Goal: Task Accomplishment & Management: Use online tool/utility

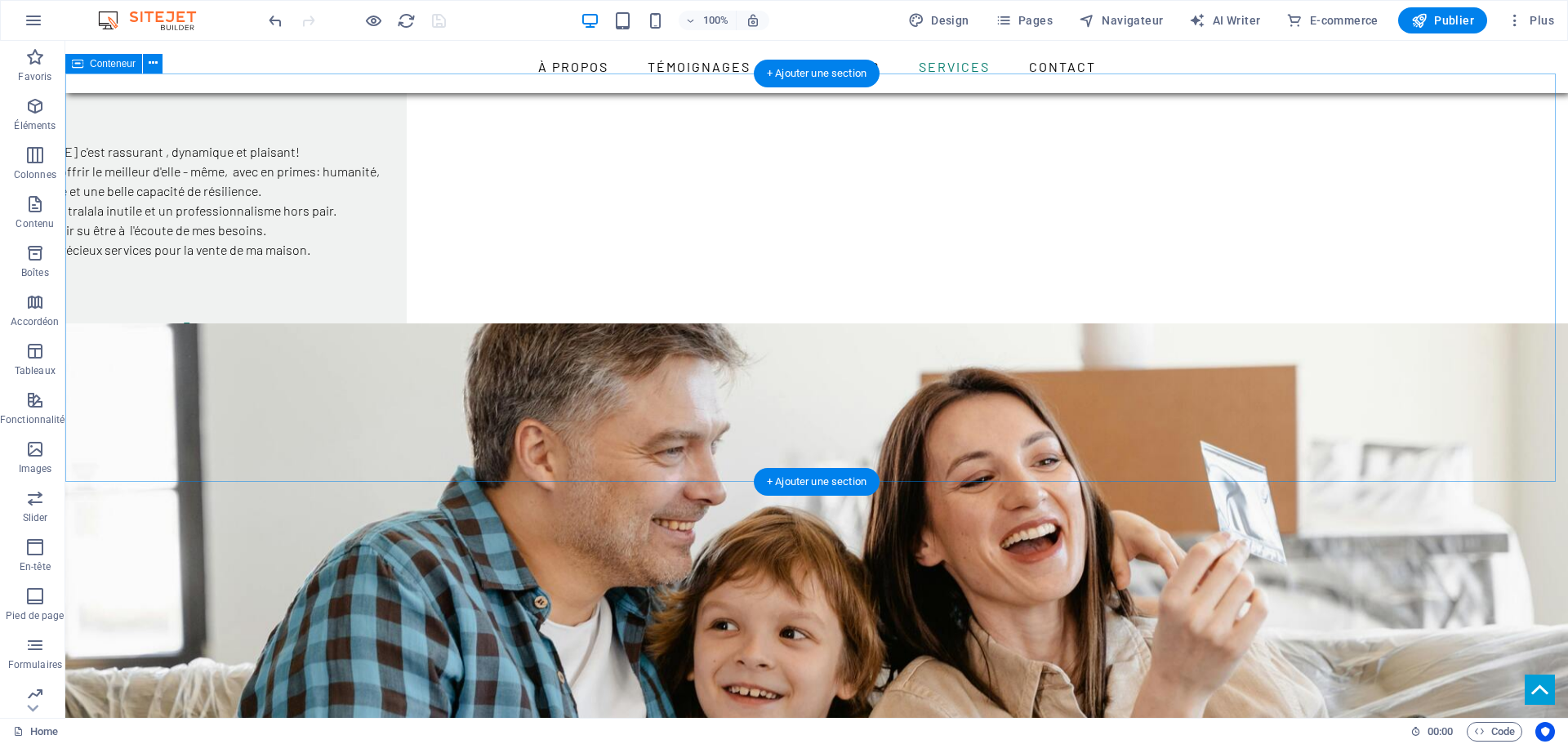
scroll to position [2242, 0]
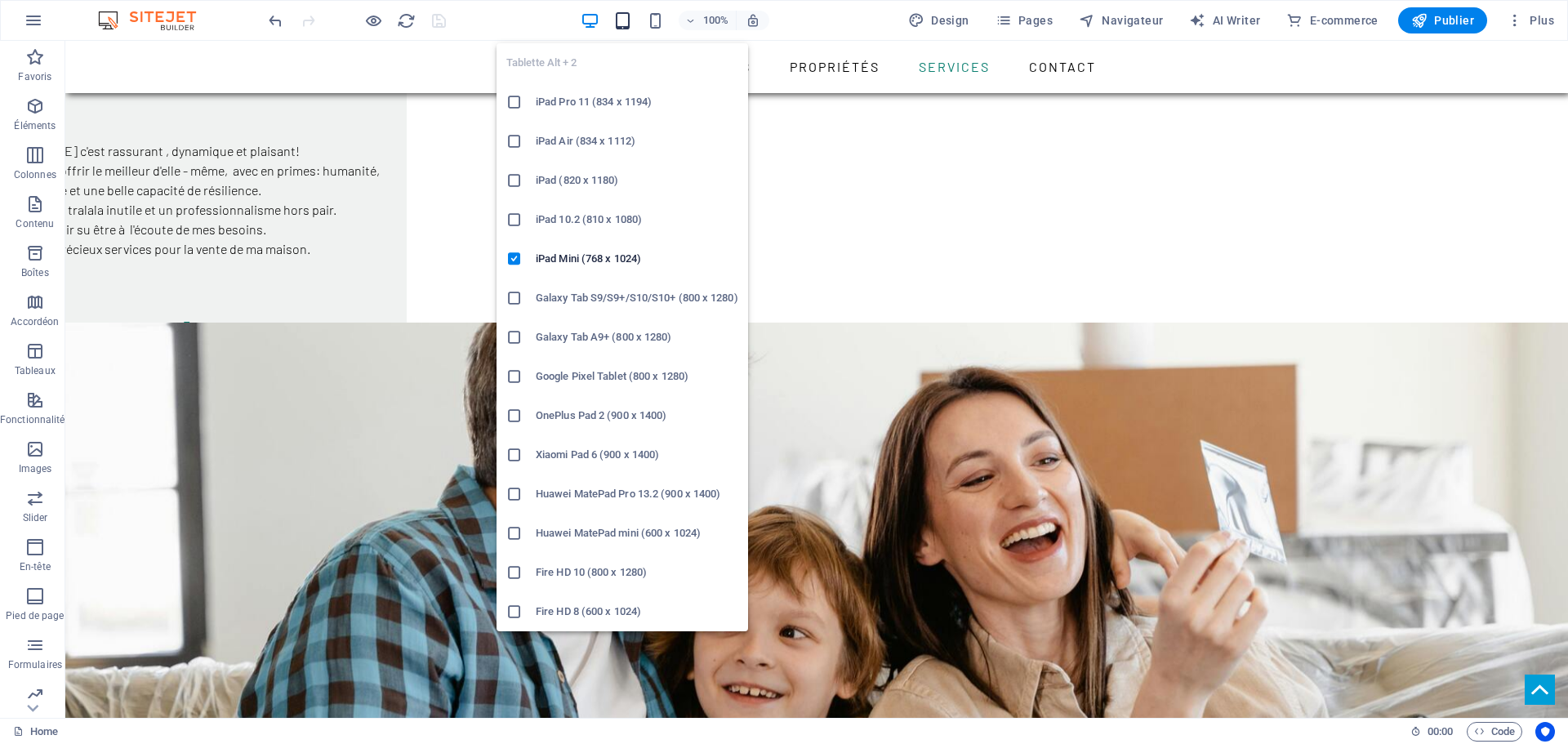
click at [624, 17] on icon "button" at bounding box center [622, 21] width 19 height 19
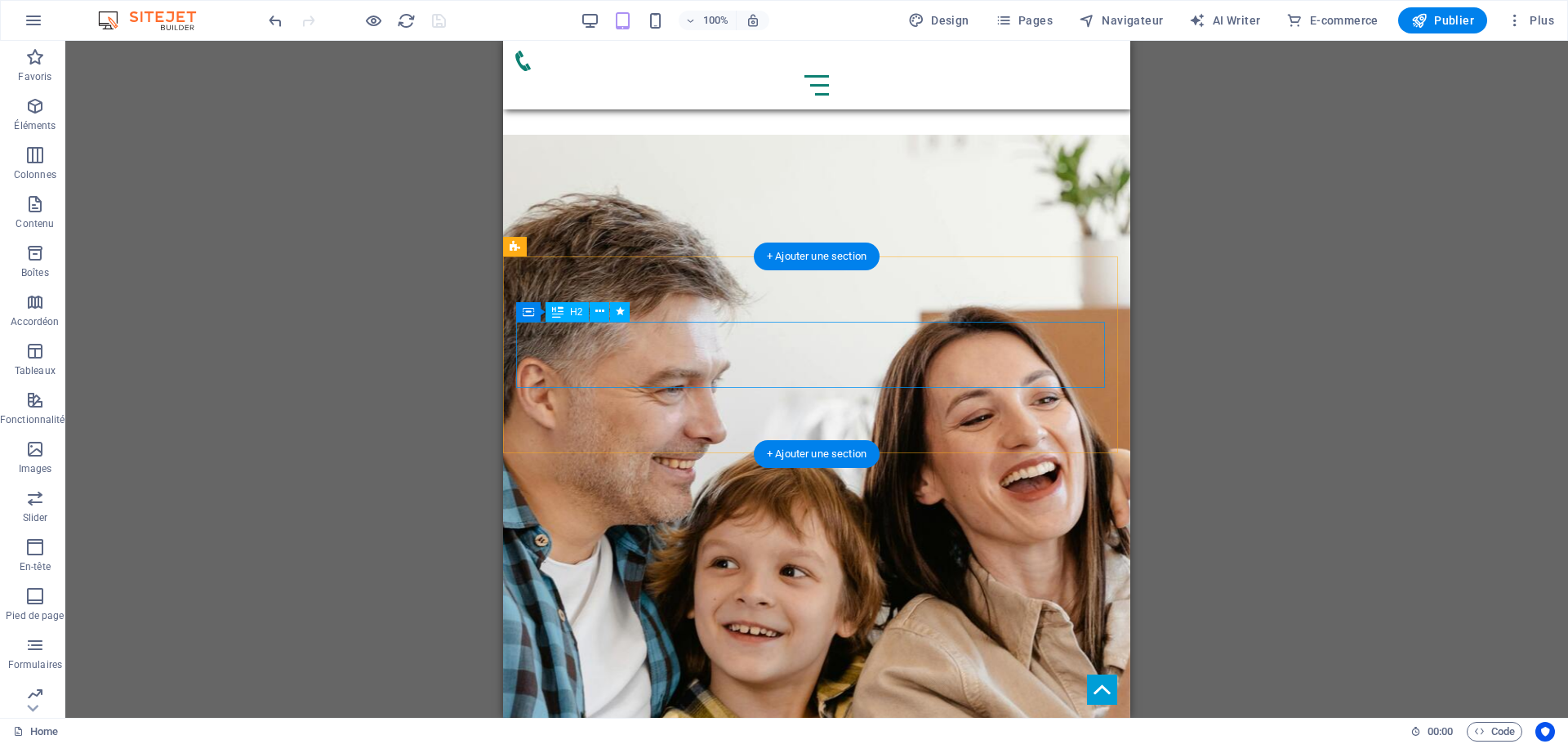
scroll to position [2496, 0]
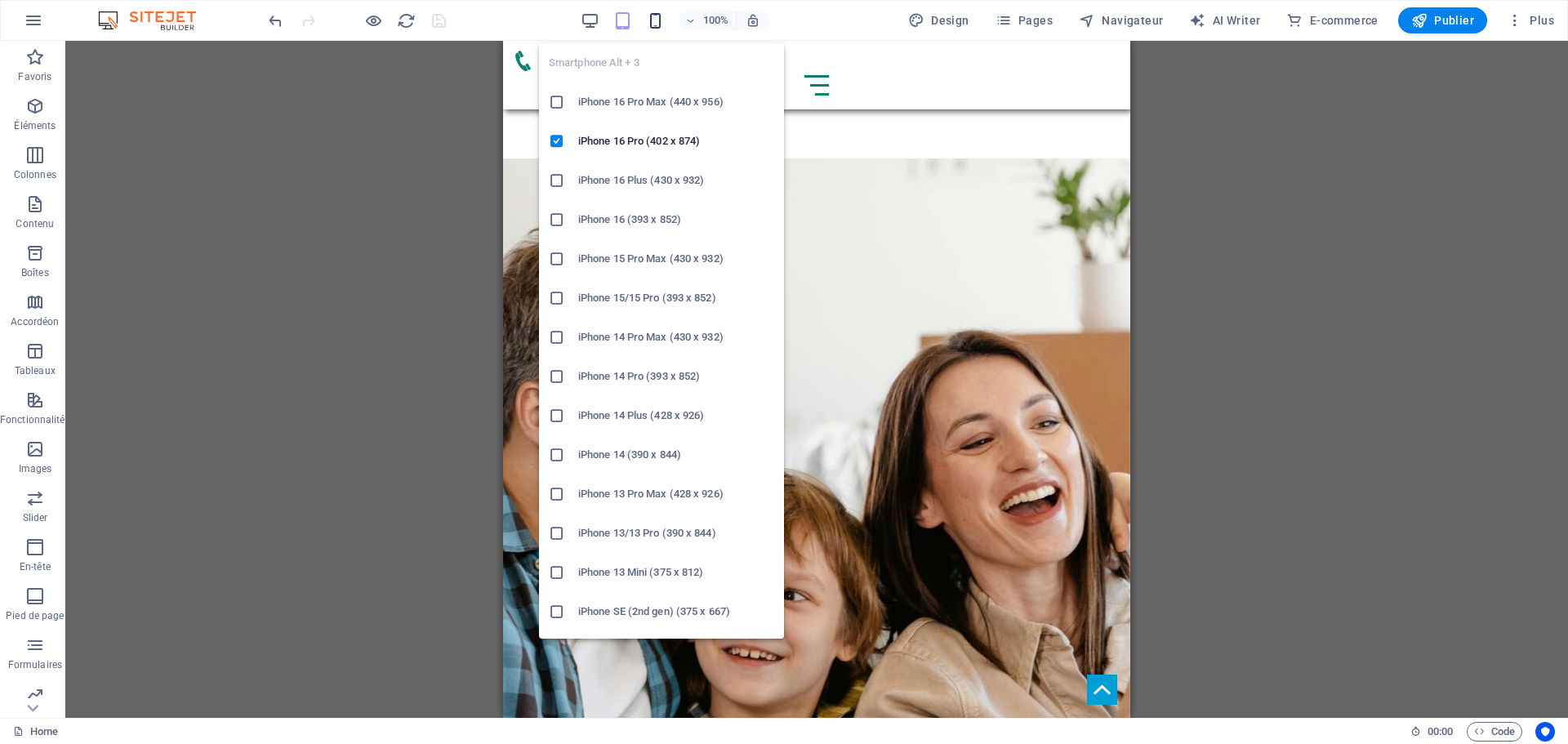
click at [653, 12] on icon "button" at bounding box center [655, 21] width 19 height 19
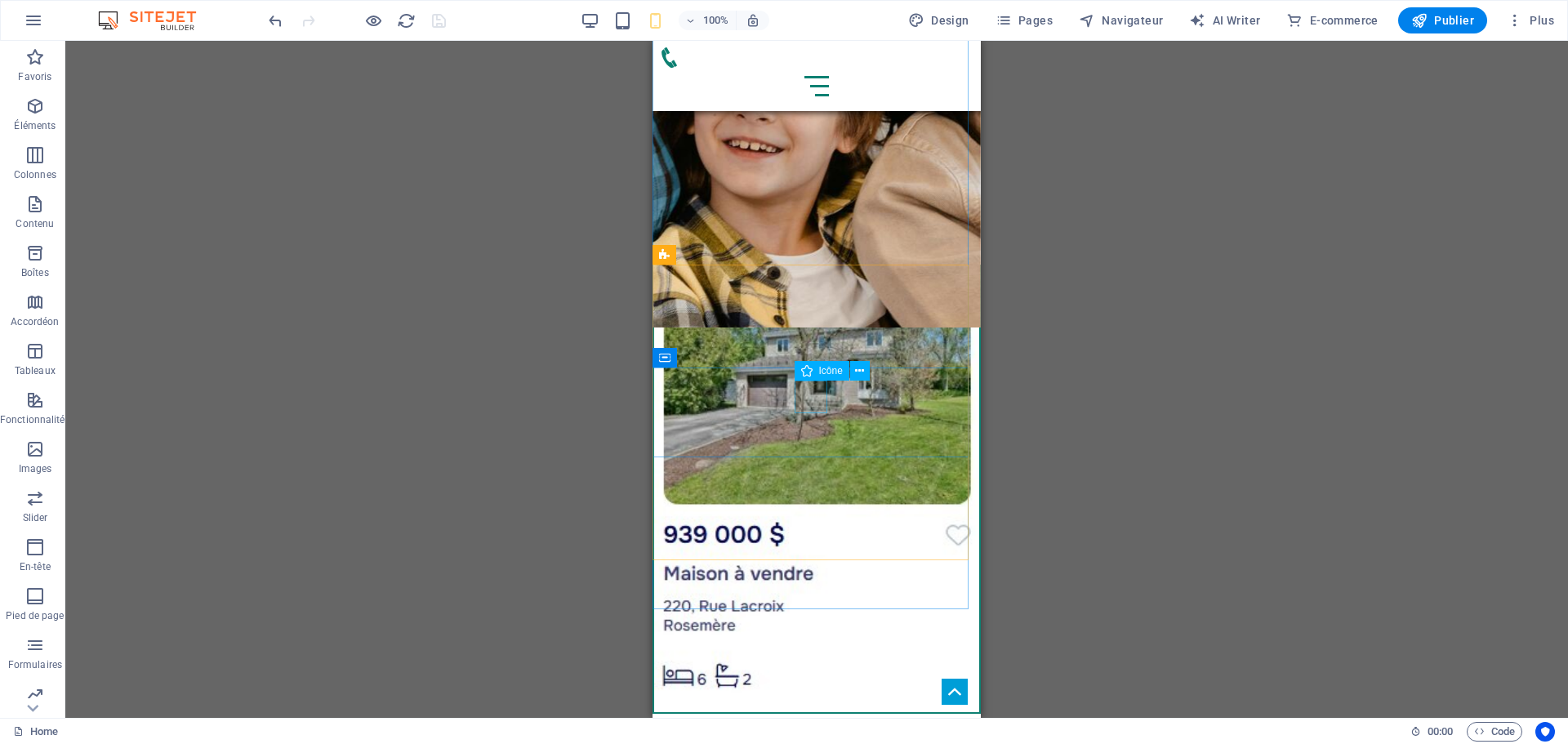
scroll to position [3450, 0]
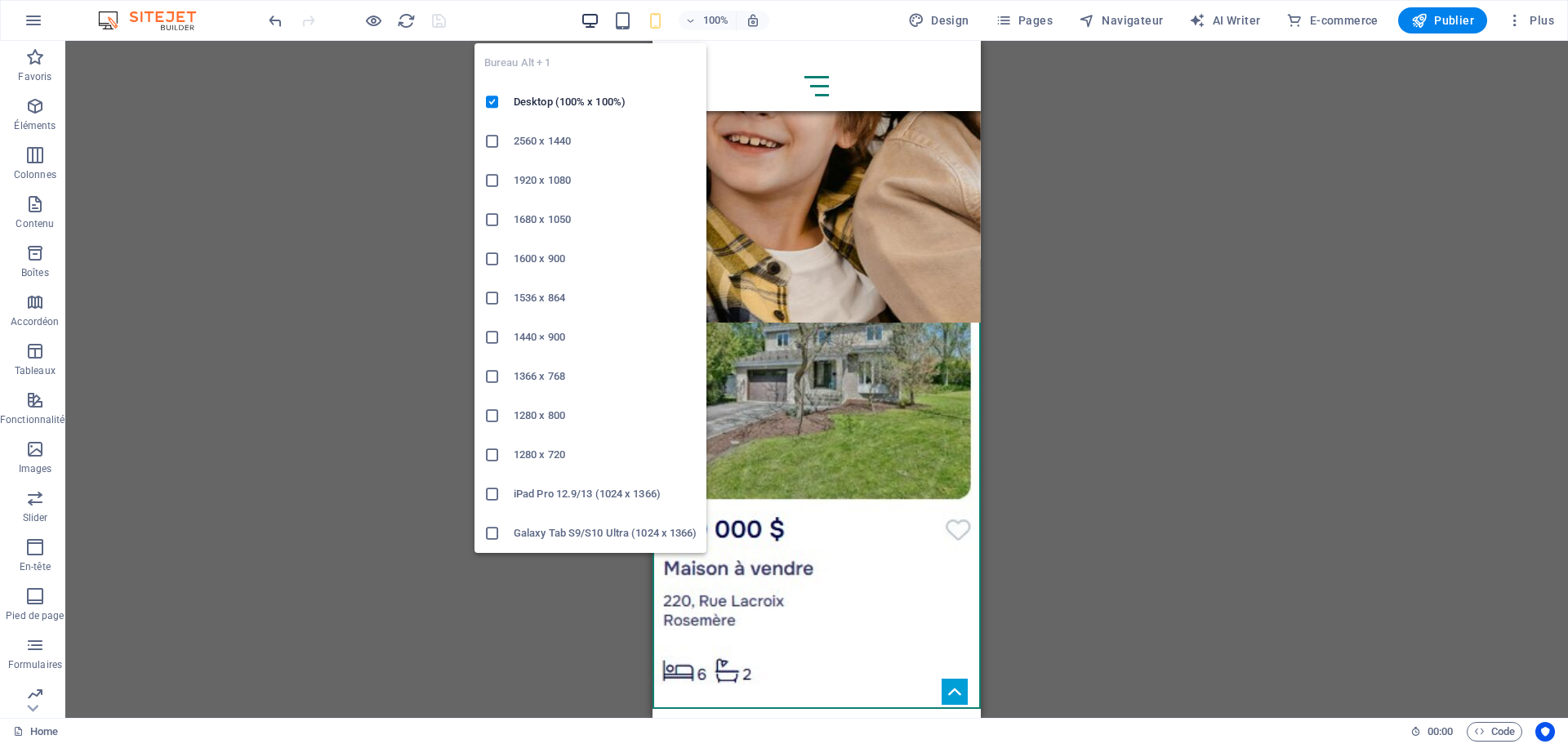
click at [592, 20] on icon "button" at bounding box center [590, 21] width 19 height 19
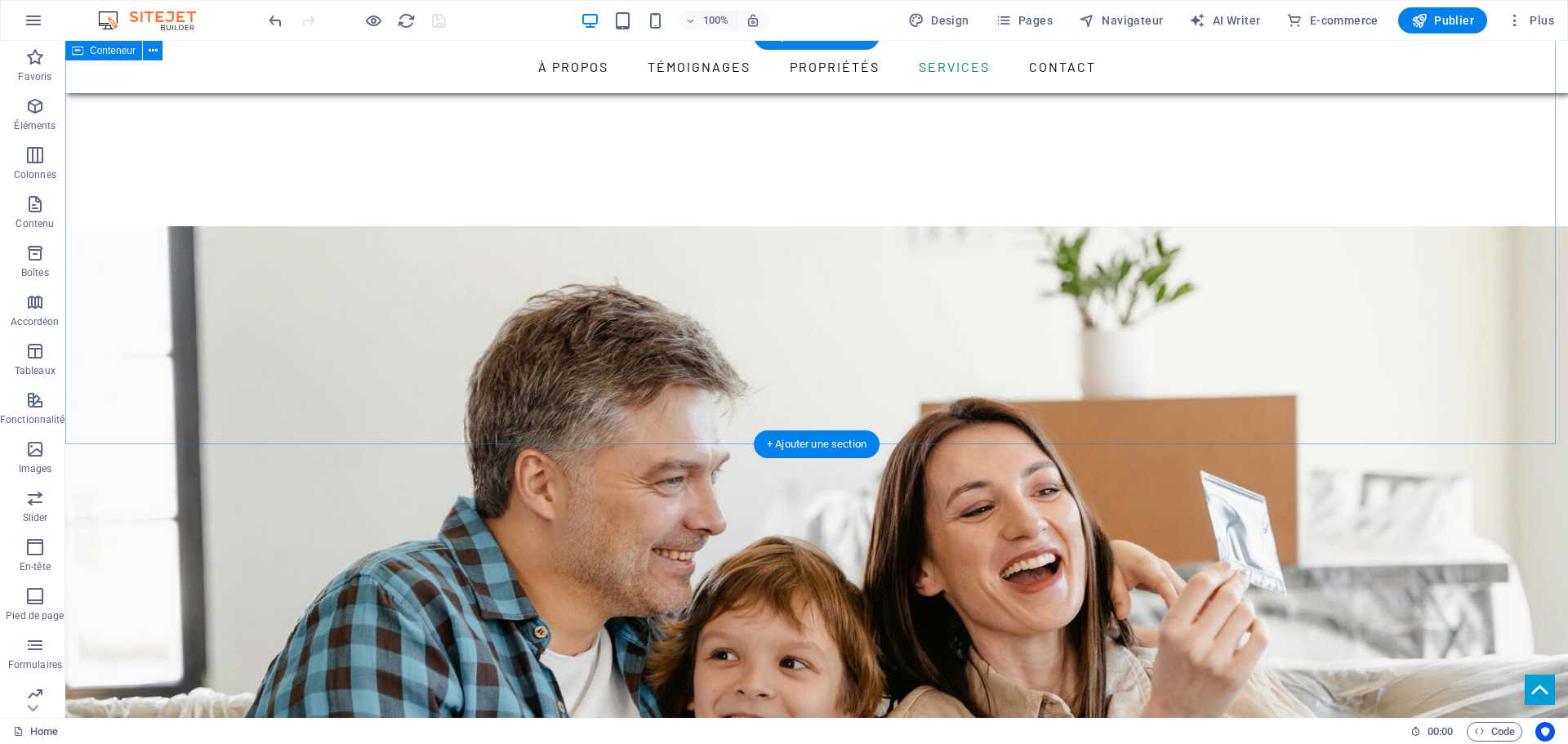
scroll to position [2255, 0]
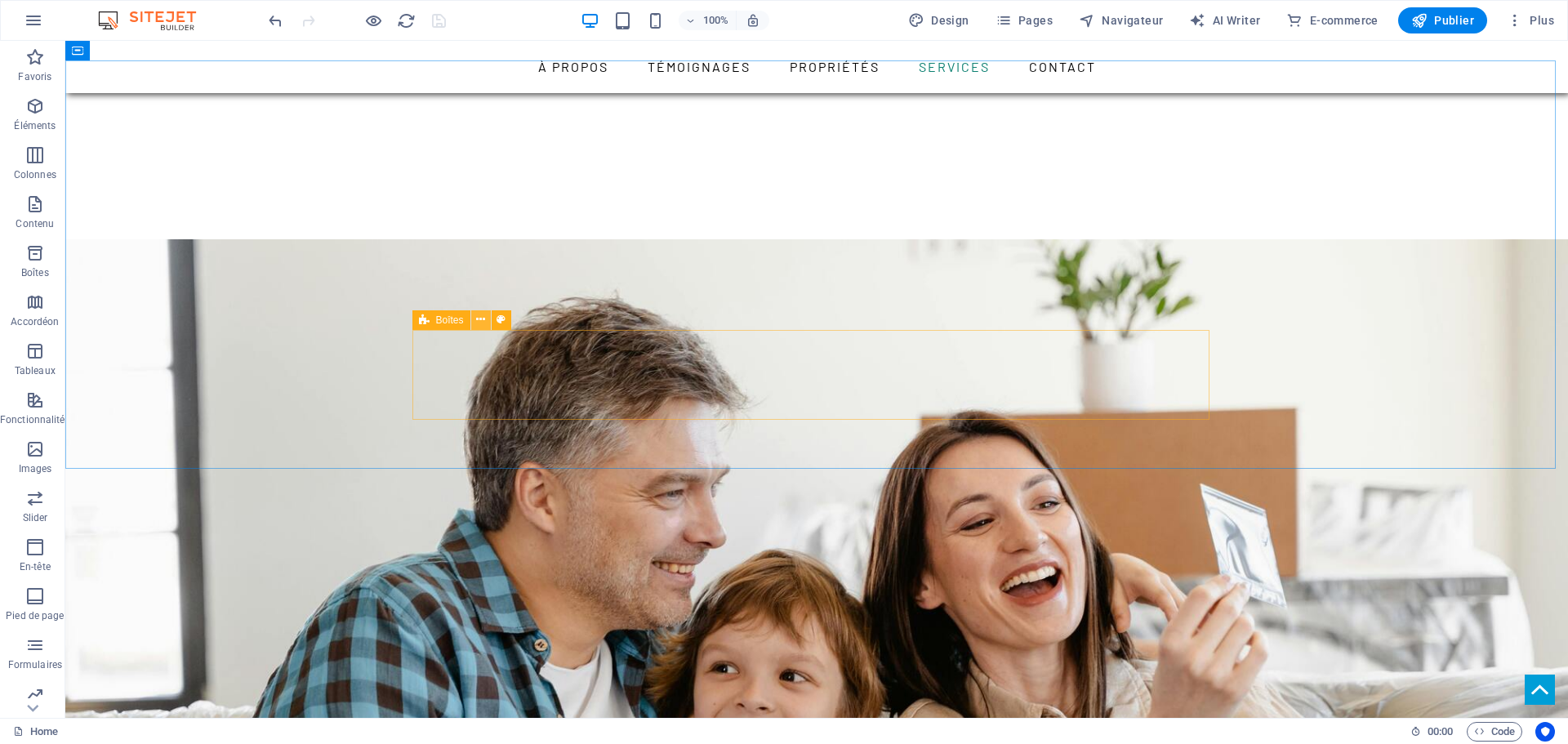
click at [486, 318] on button at bounding box center [481, 321] width 20 height 20
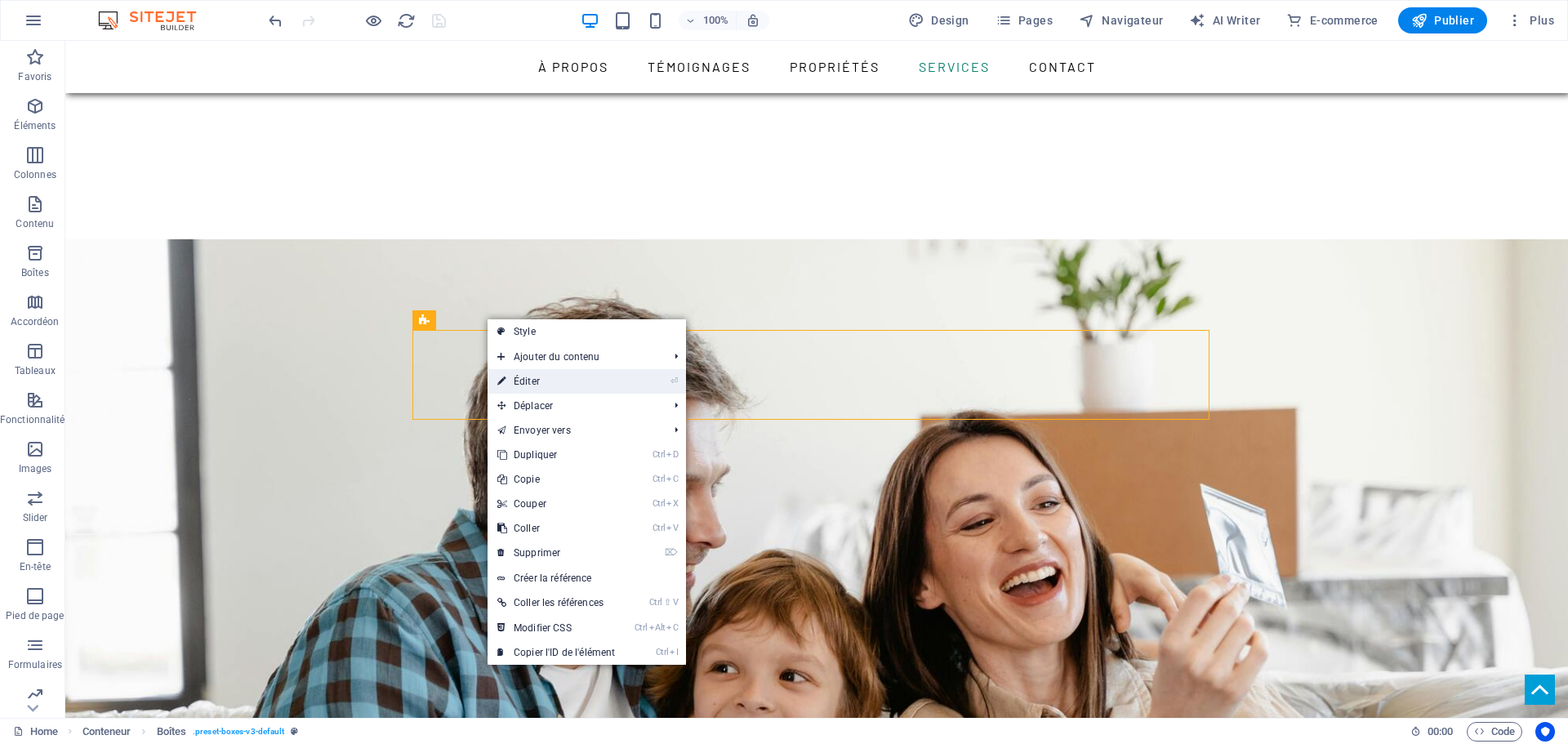
drag, startPoint x: 572, startPoint y: 383, endPoint x: 64, endPoint y: 347, distance: 509.3
click at [572, 383] on link "⏎ Éditer" at bounding box center [555, 381] width 137 height 25
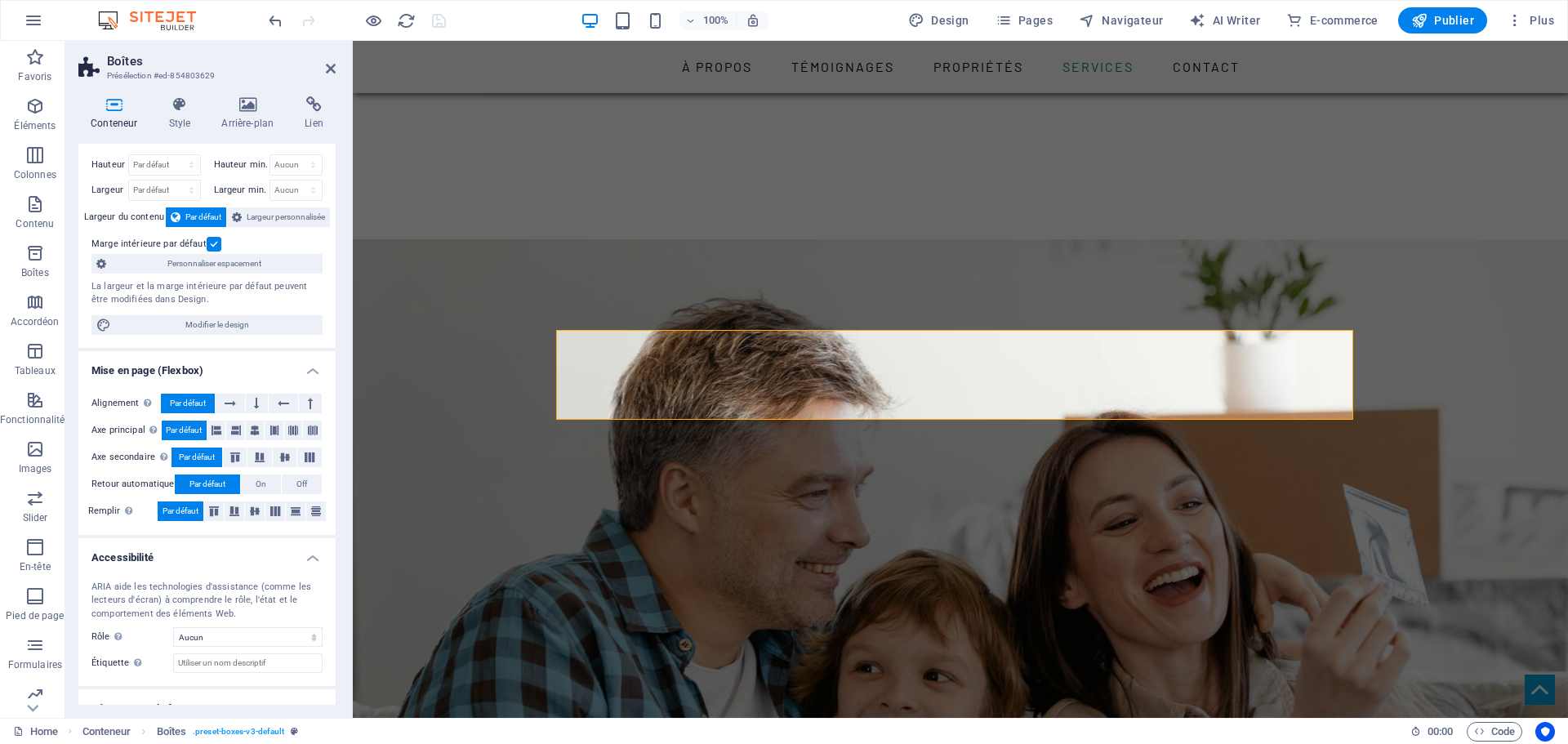
scroll to position [0, 0]
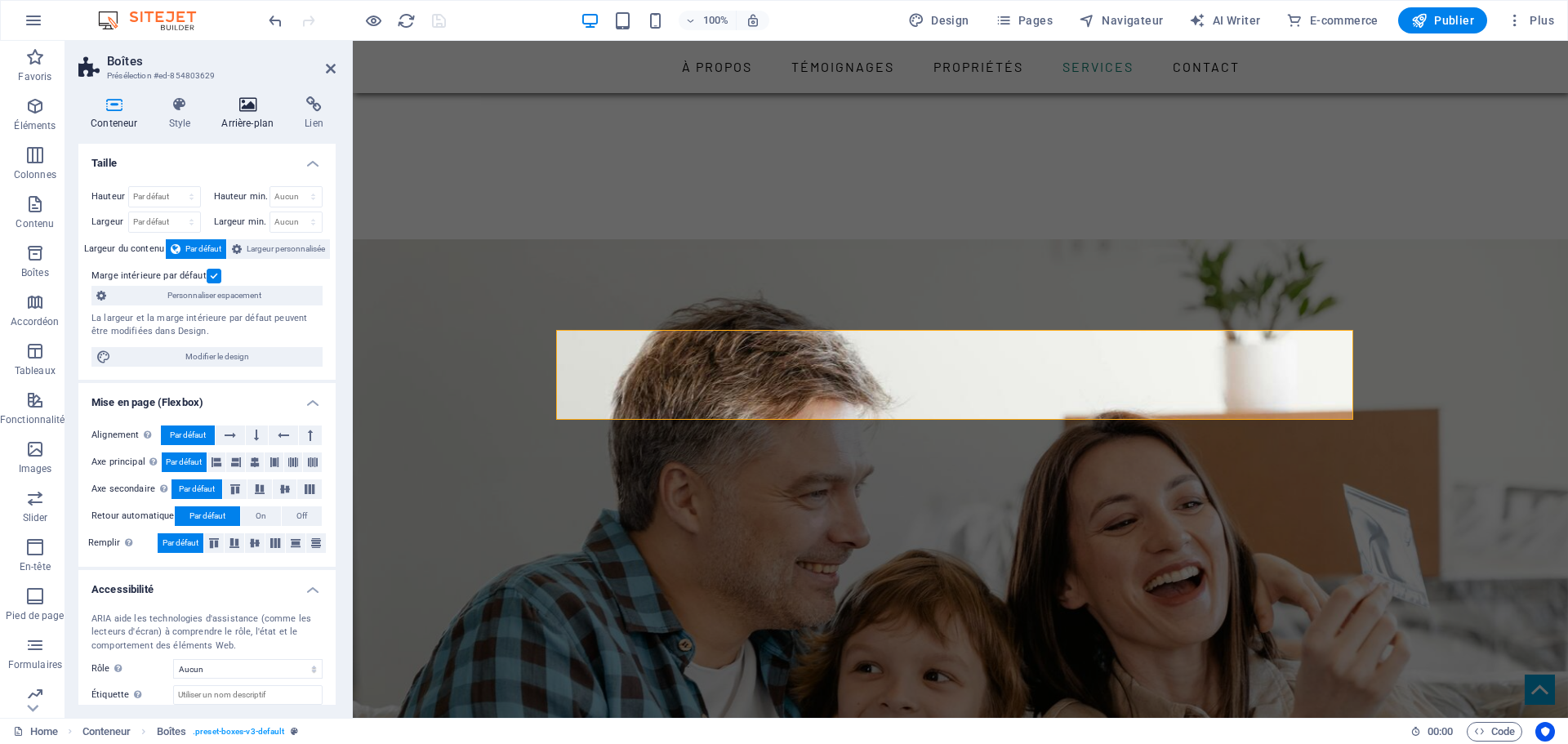
click at [239, 110] on icon at bounding box center [248, 105] width 76 height 16
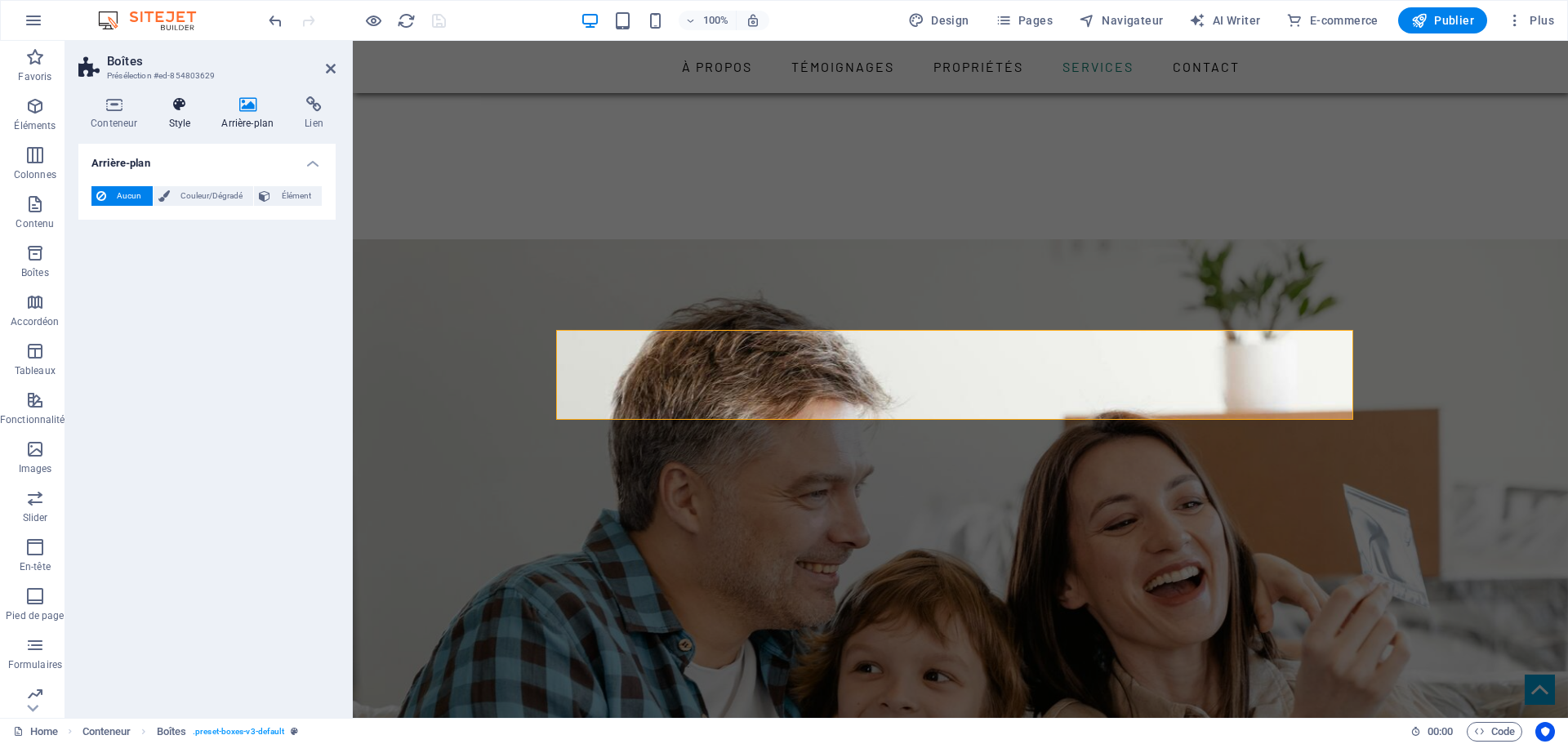
click at [188, 107] on icon at bounding box center [178, 105] width 46 height 16
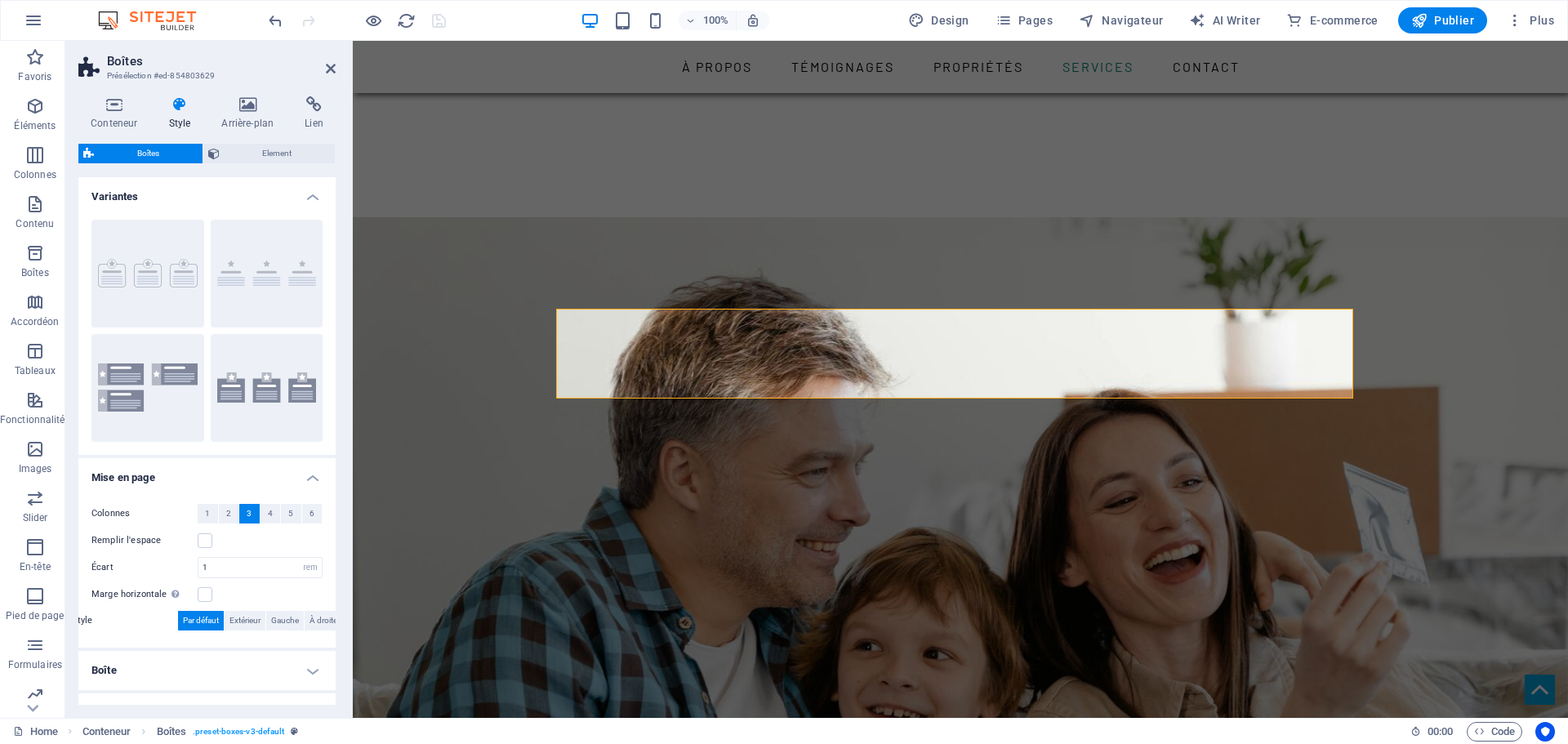
scroll to position [2217, 0]
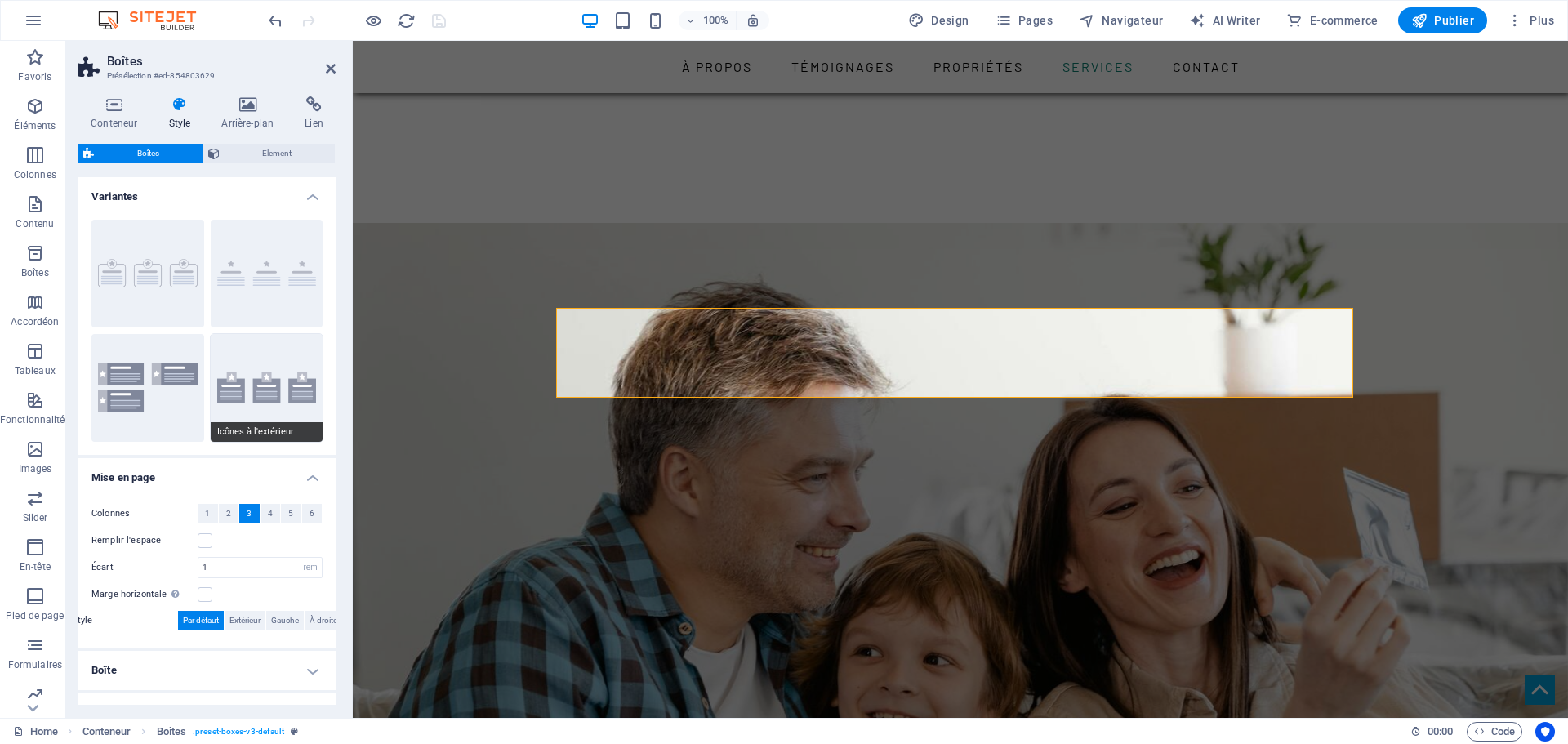
click at [270, 390] on button "Icônes à l'extérieur" at bounding box center [267, 388] width 113 height 107
type input "2"
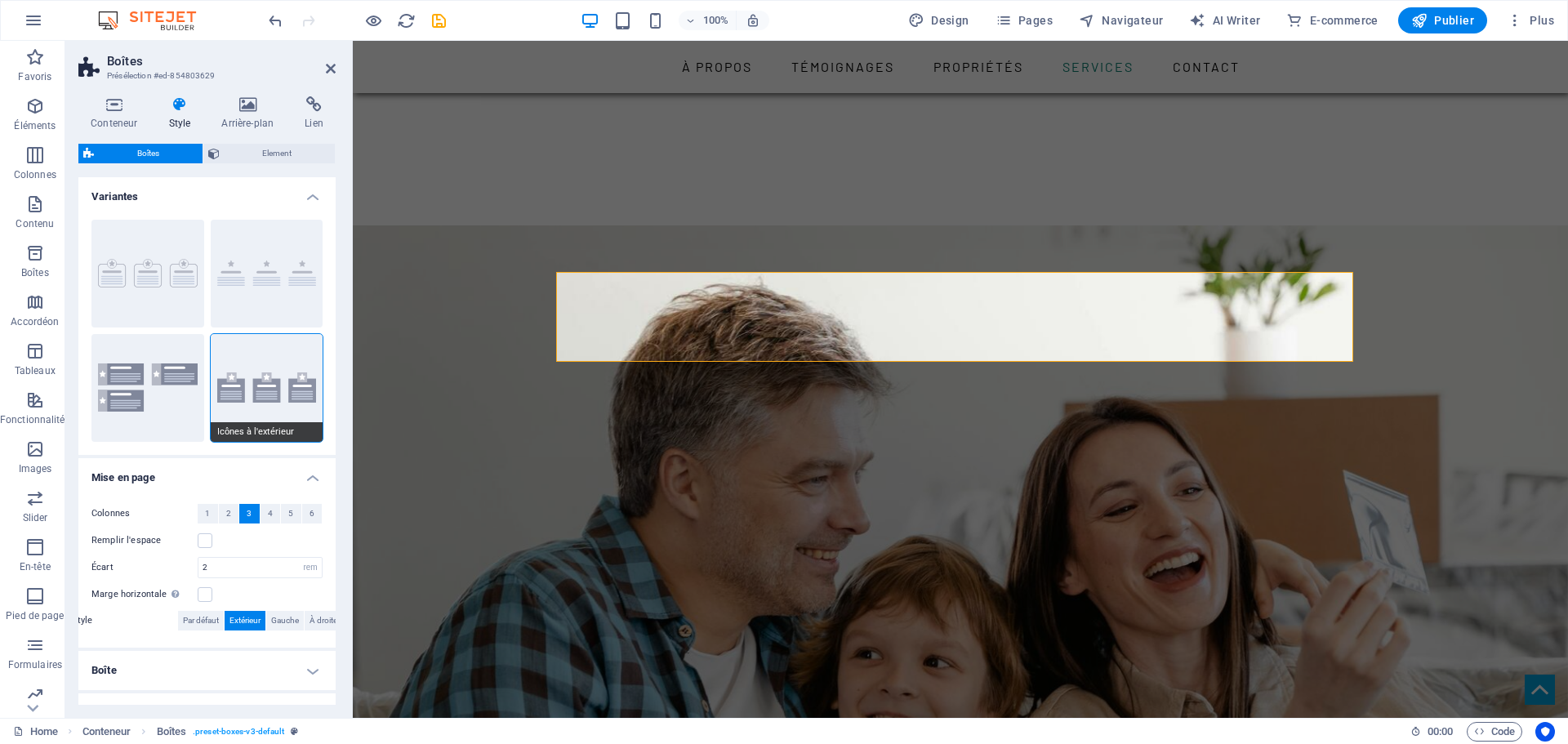
scroll to position [2296, 0]
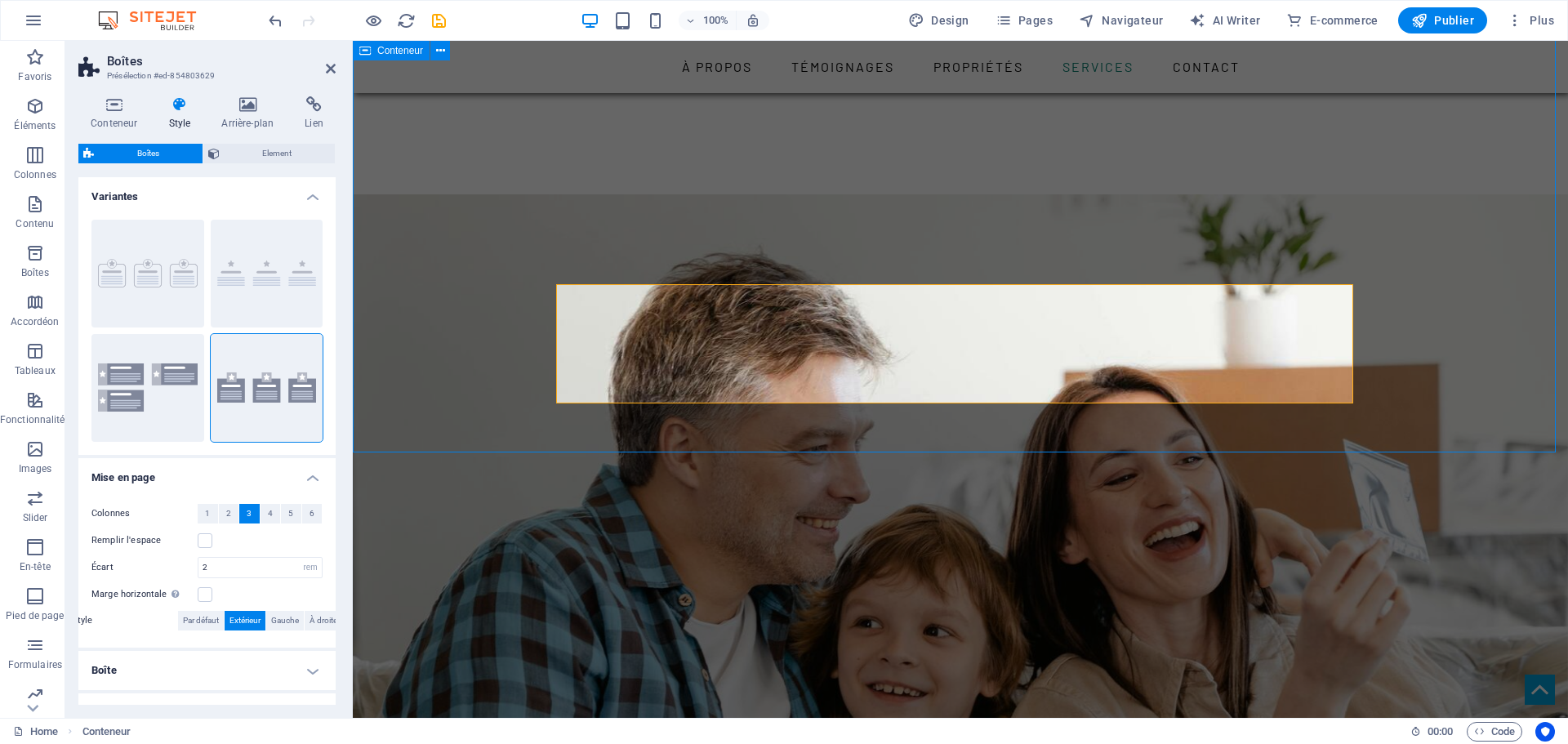
scroll to position [2320, 0]
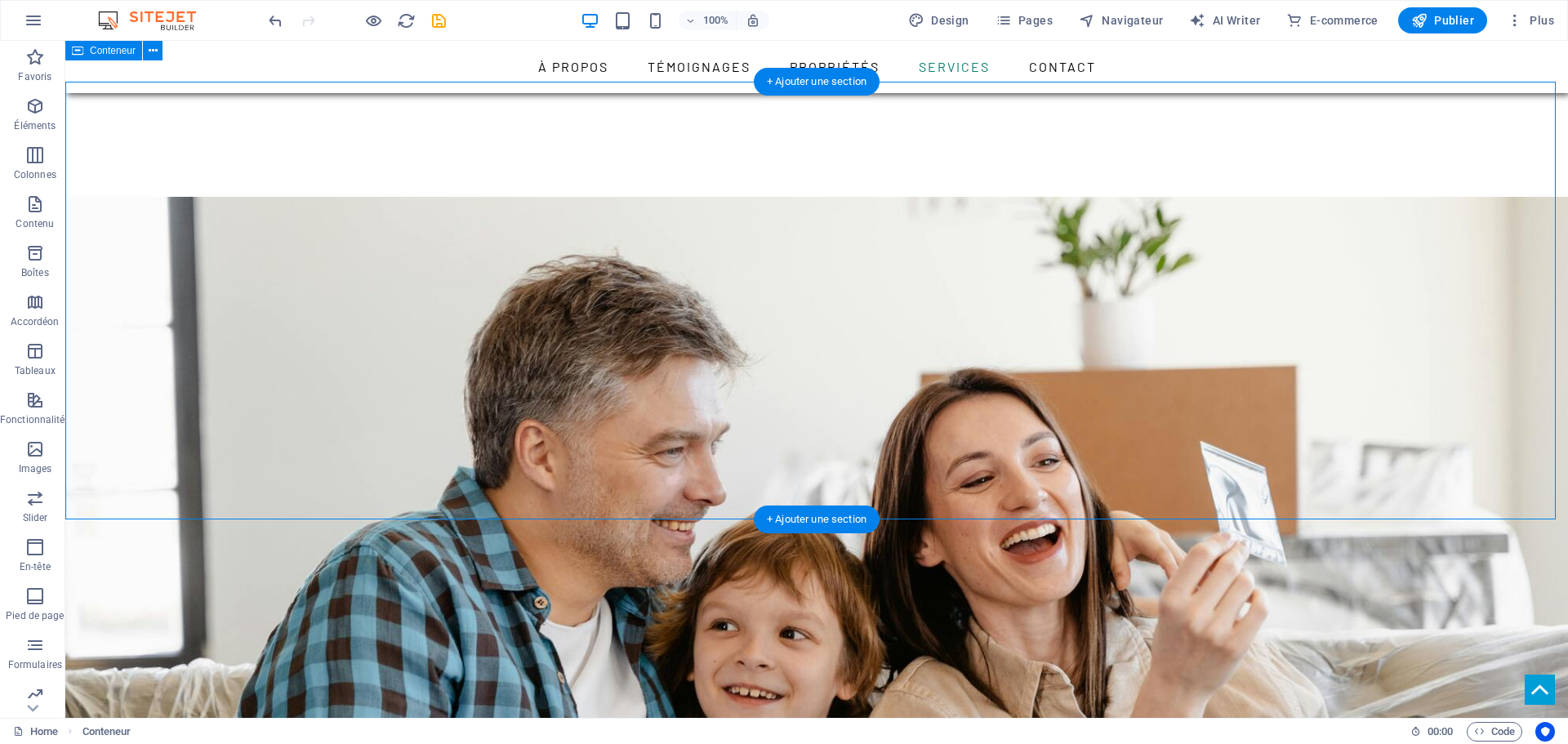
scroll to position [2222, 0]
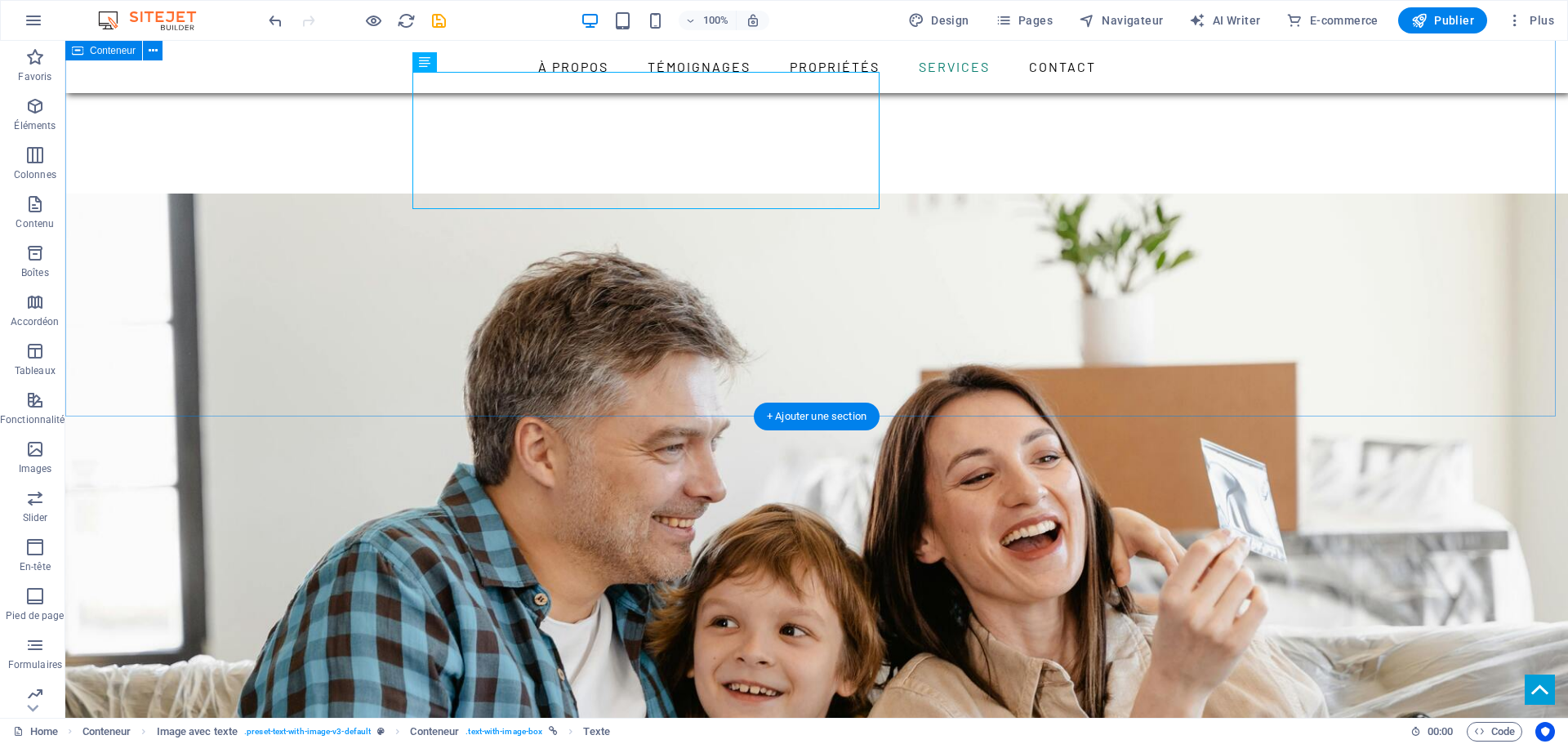
scroll to position [2261, 0]
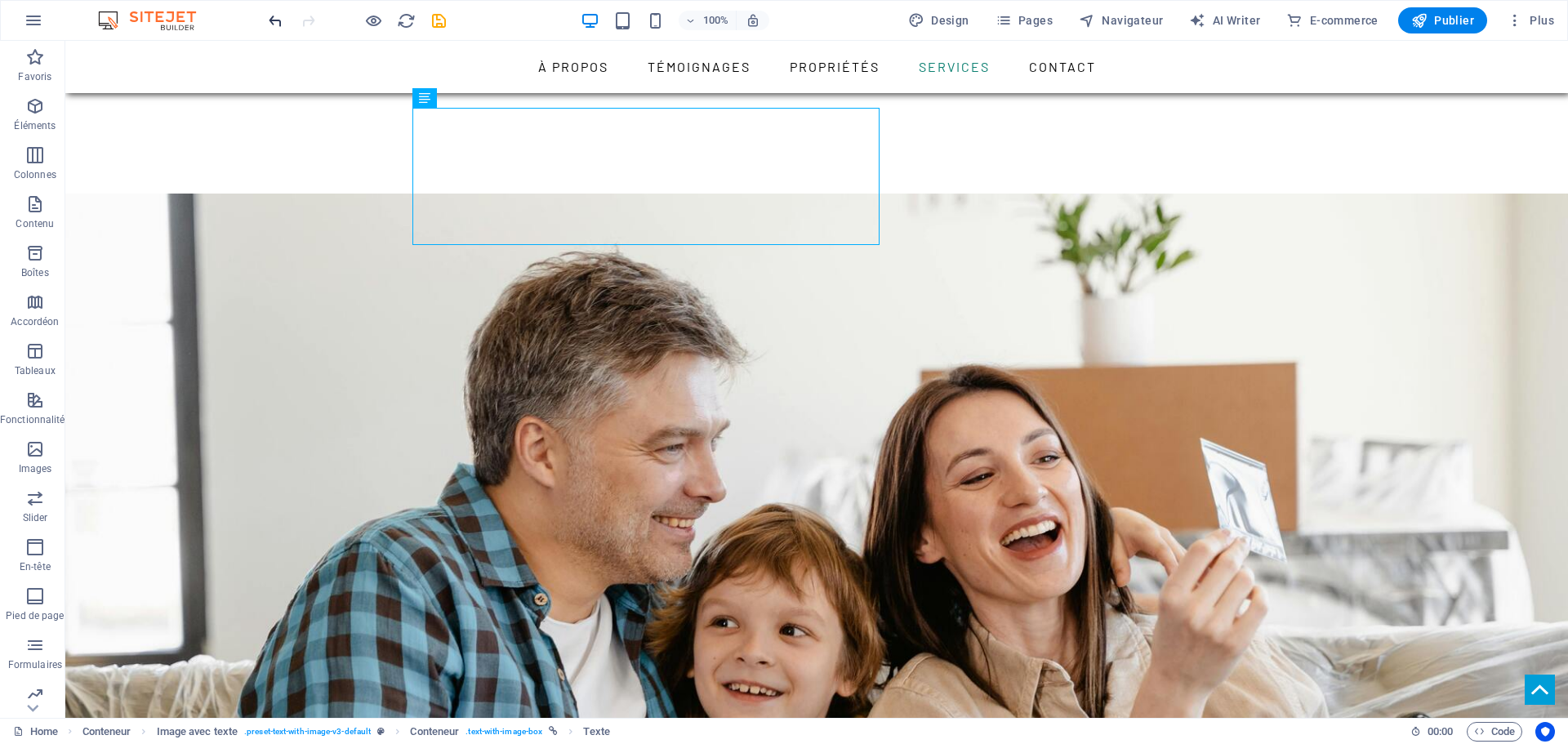
click at [279, 19] on icon "undo" at bounding box center [275, 21] width 19 height 19
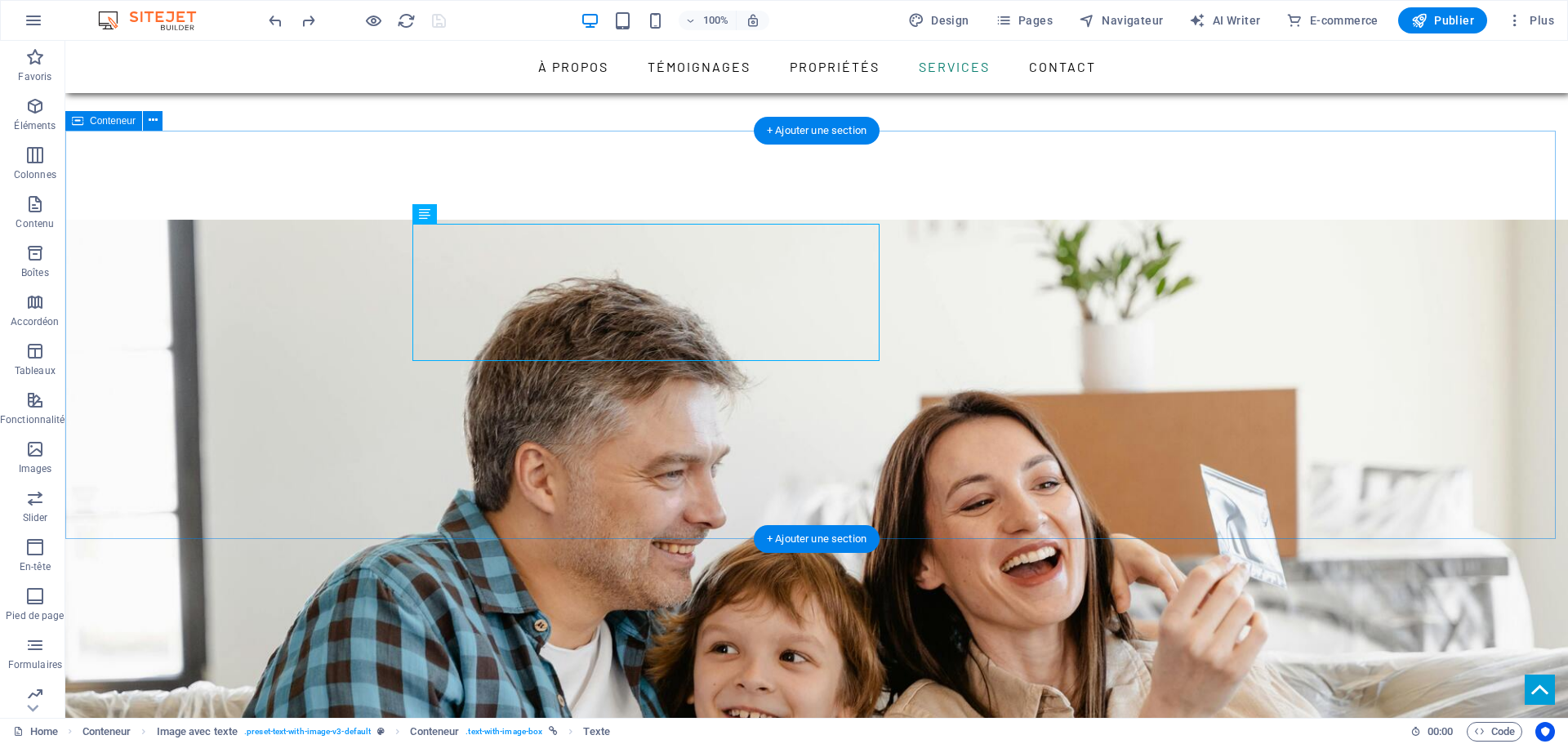
scroll to position [2217, 0]
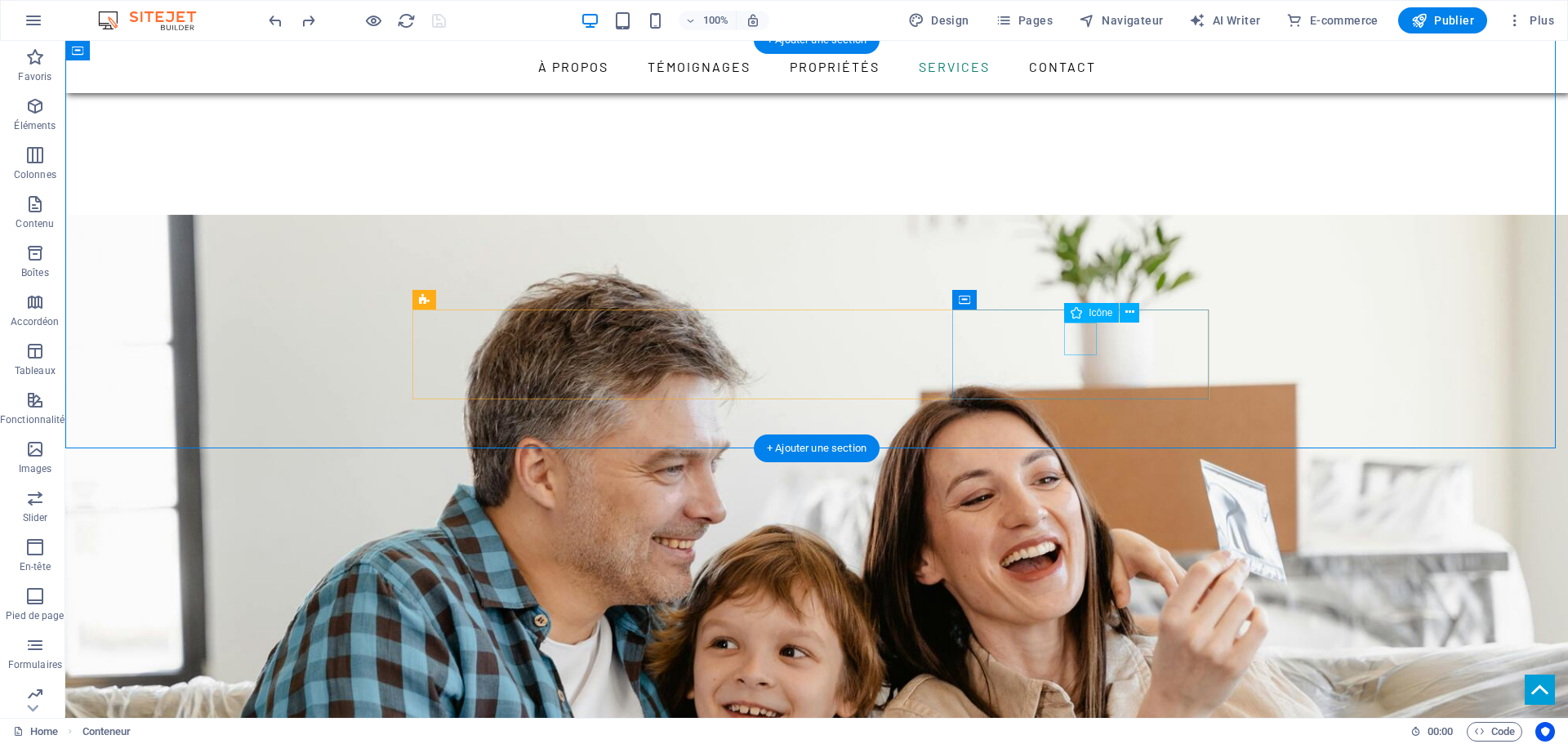
scroll to position [2295, 0]
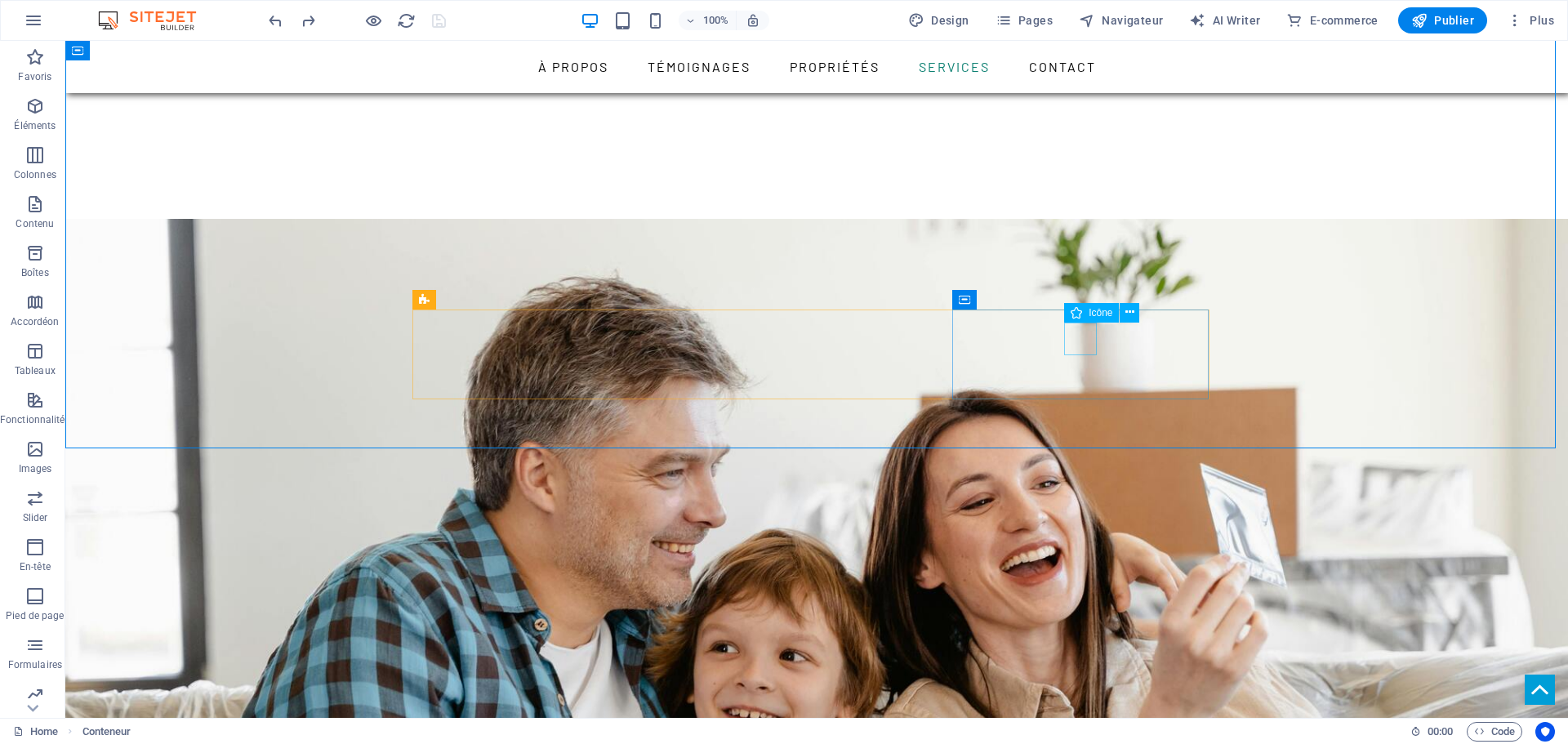
click at [1094, 311] on span "Icône" at bounding box center [1100, 312] width 24 height 10
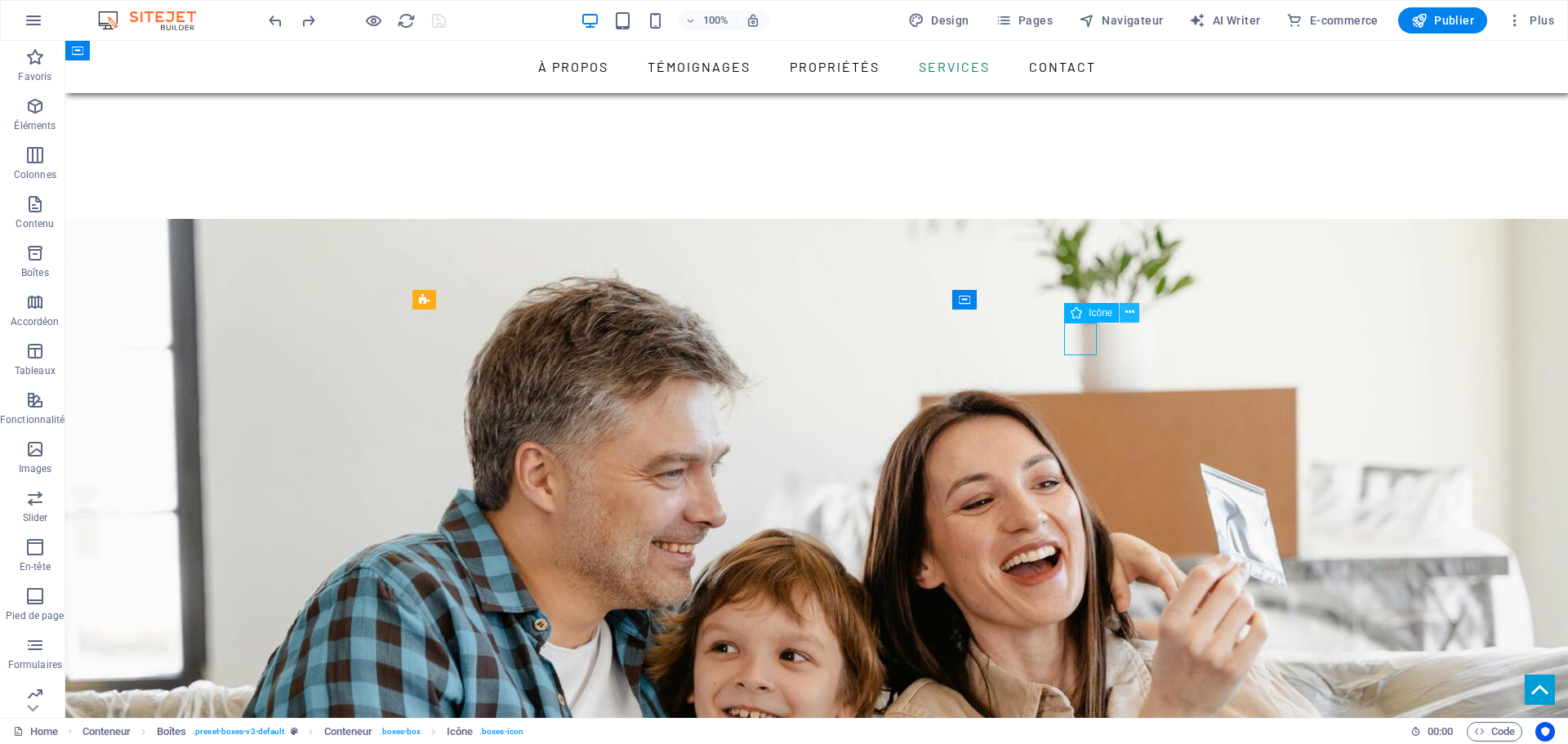
click at [1132, 314] on icon at bounding box center [1130, 312] width 9 height 17
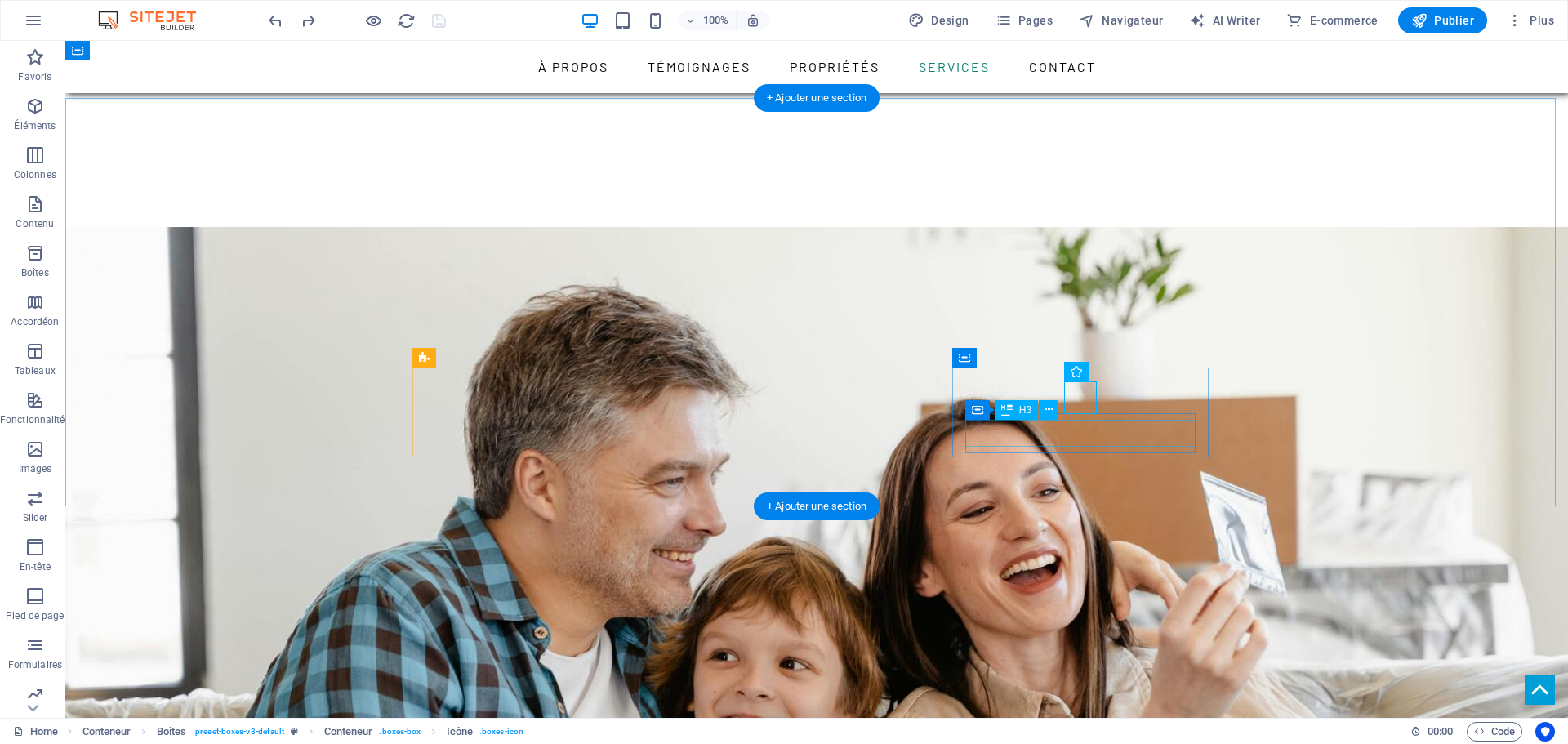
scroll to position [2236, 0]
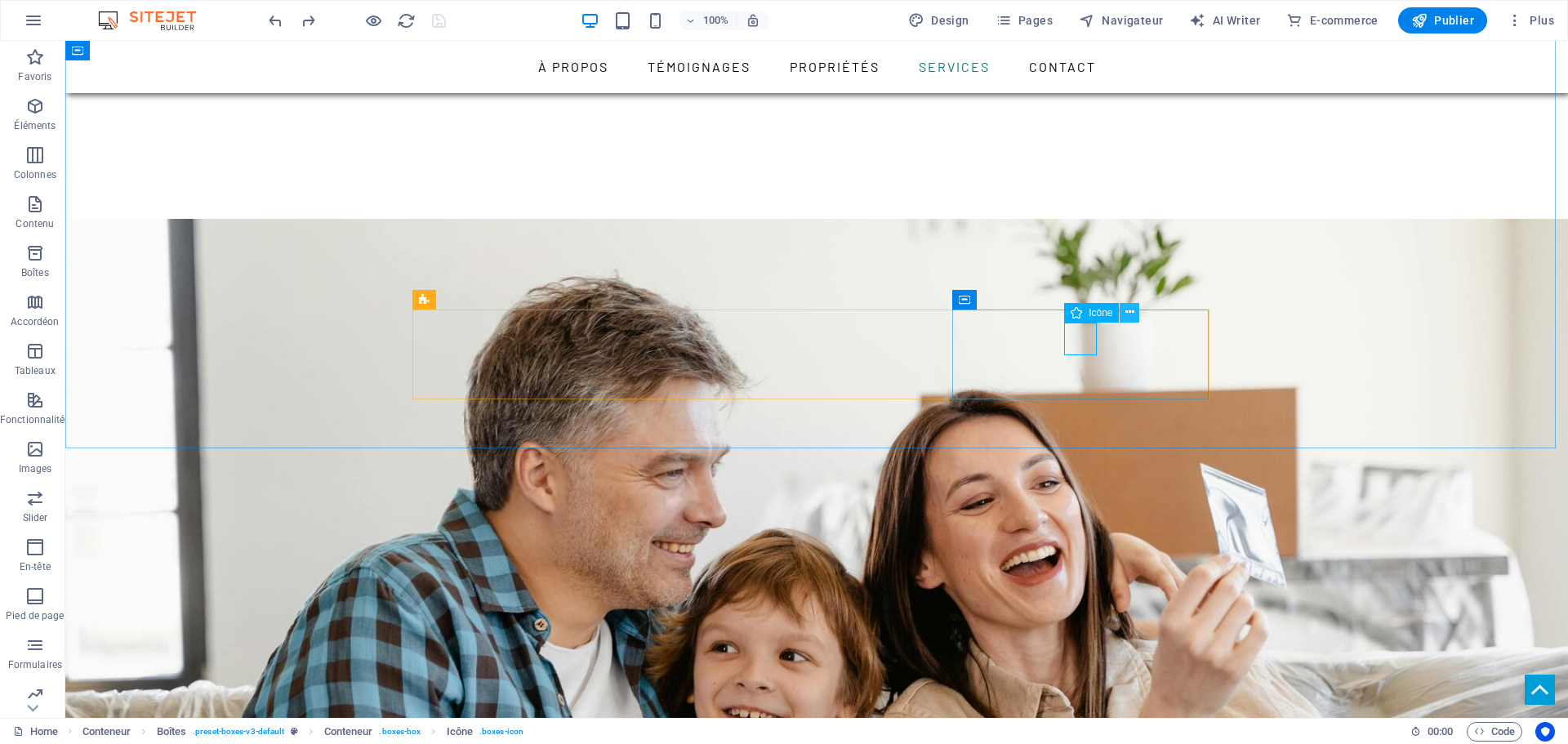
click at [1128, 312] on icon at bounding box center [1130, 312] width 9 height 17
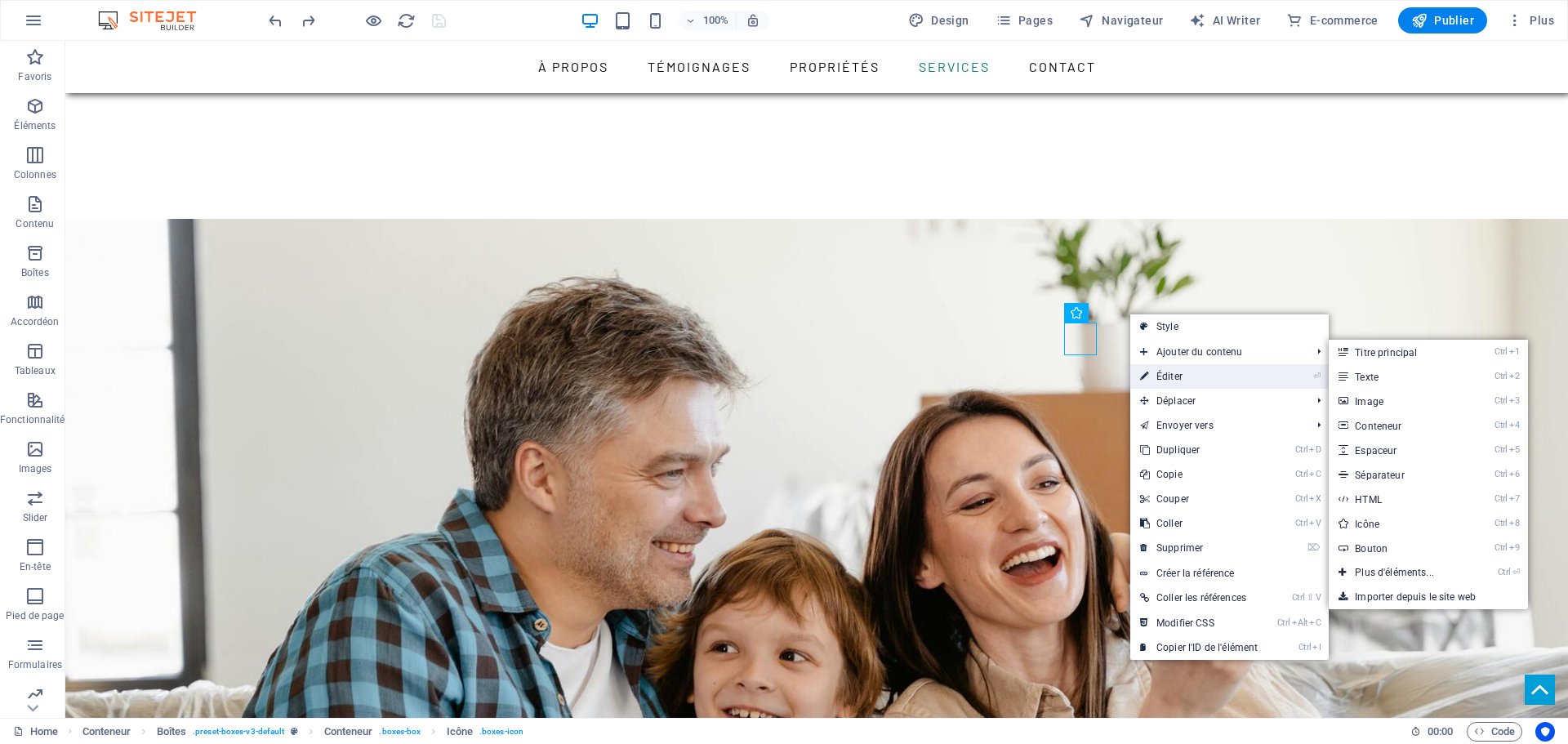
click at [1176, 372] on link "⏎ Éditer" at bounding box center [1198, 376] width 137 height 25
select select "xMidYMid"
select select "px"
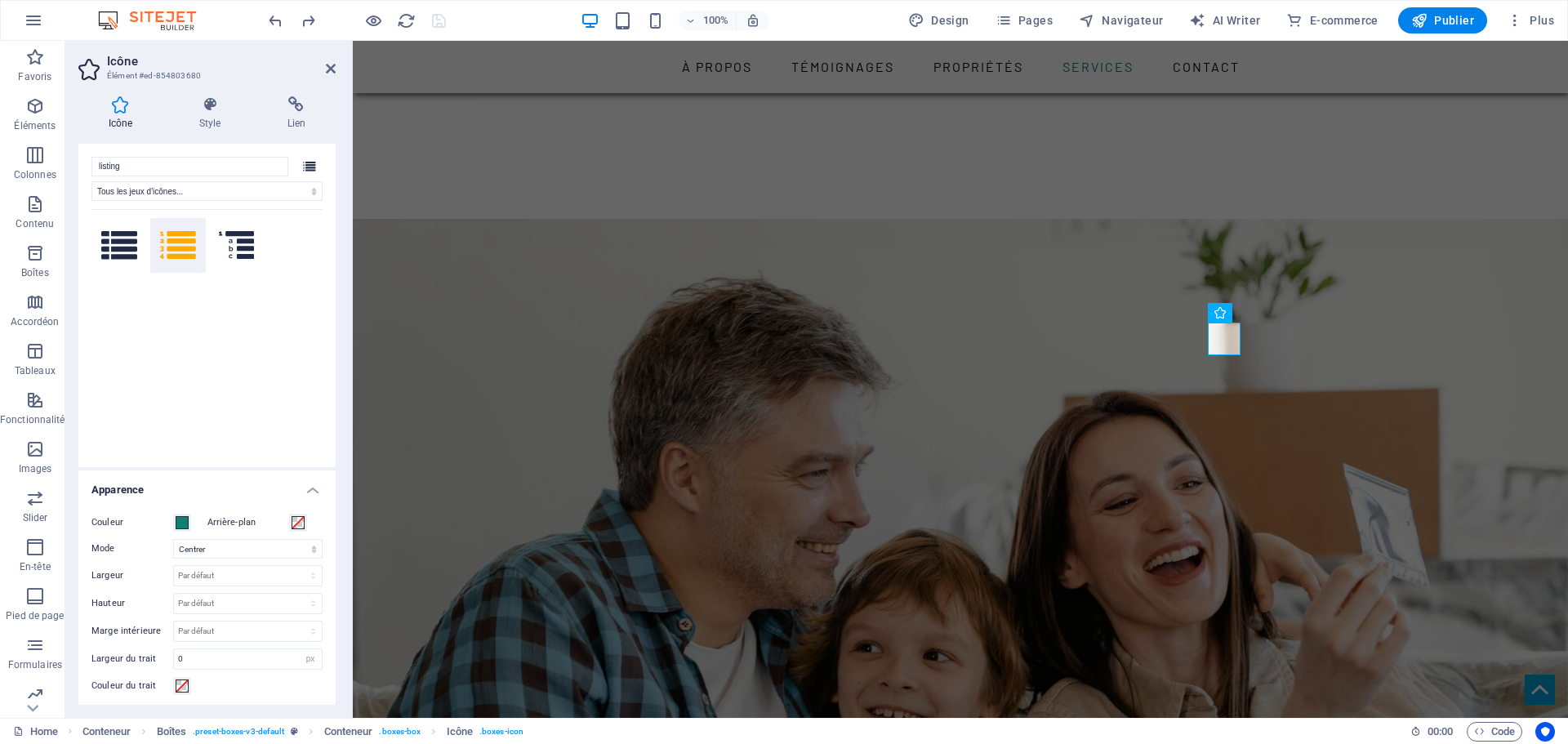
scroll to position [0, 0]
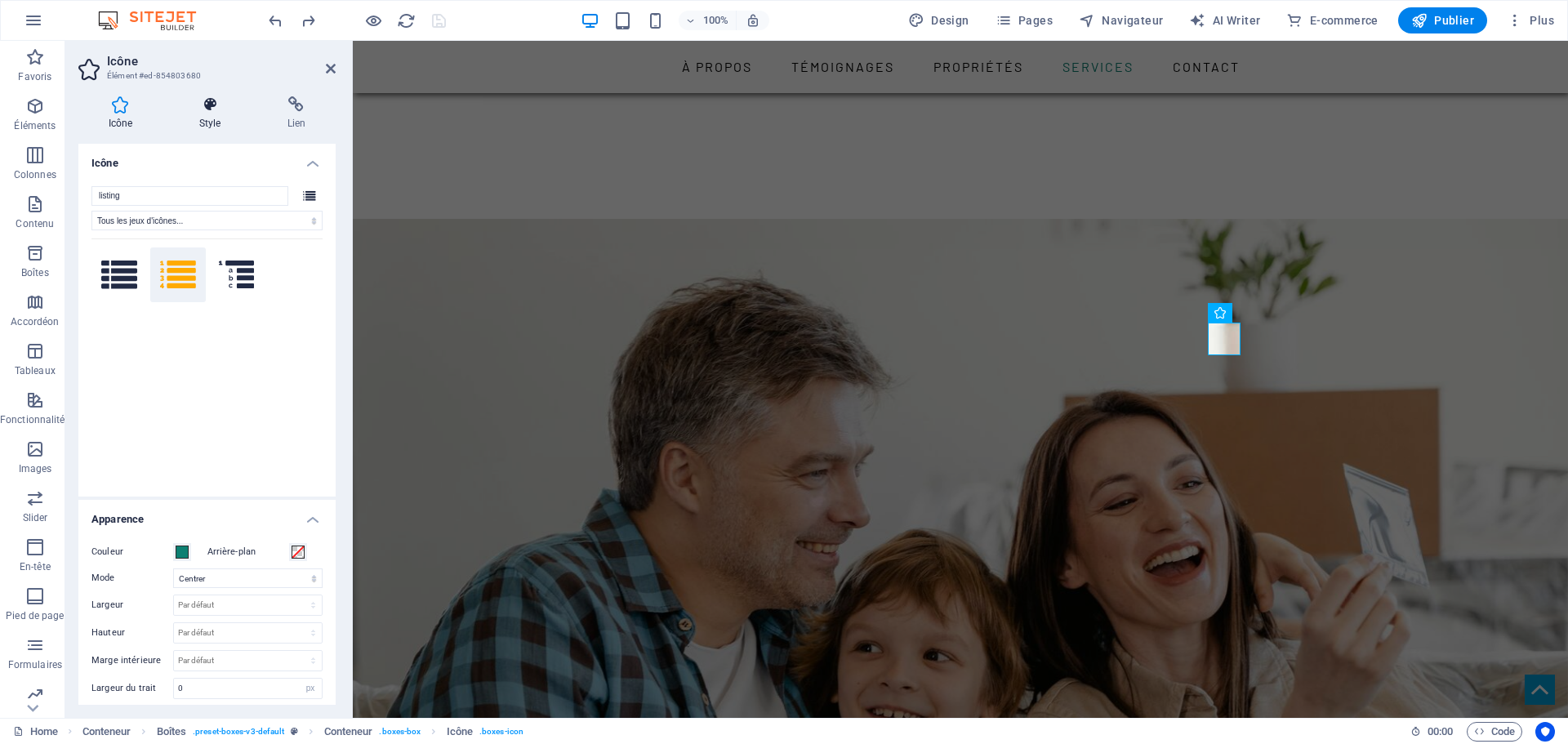
click at [209, 115] on h4 "Style" at bounding box center [213, 114] width 88 height 35
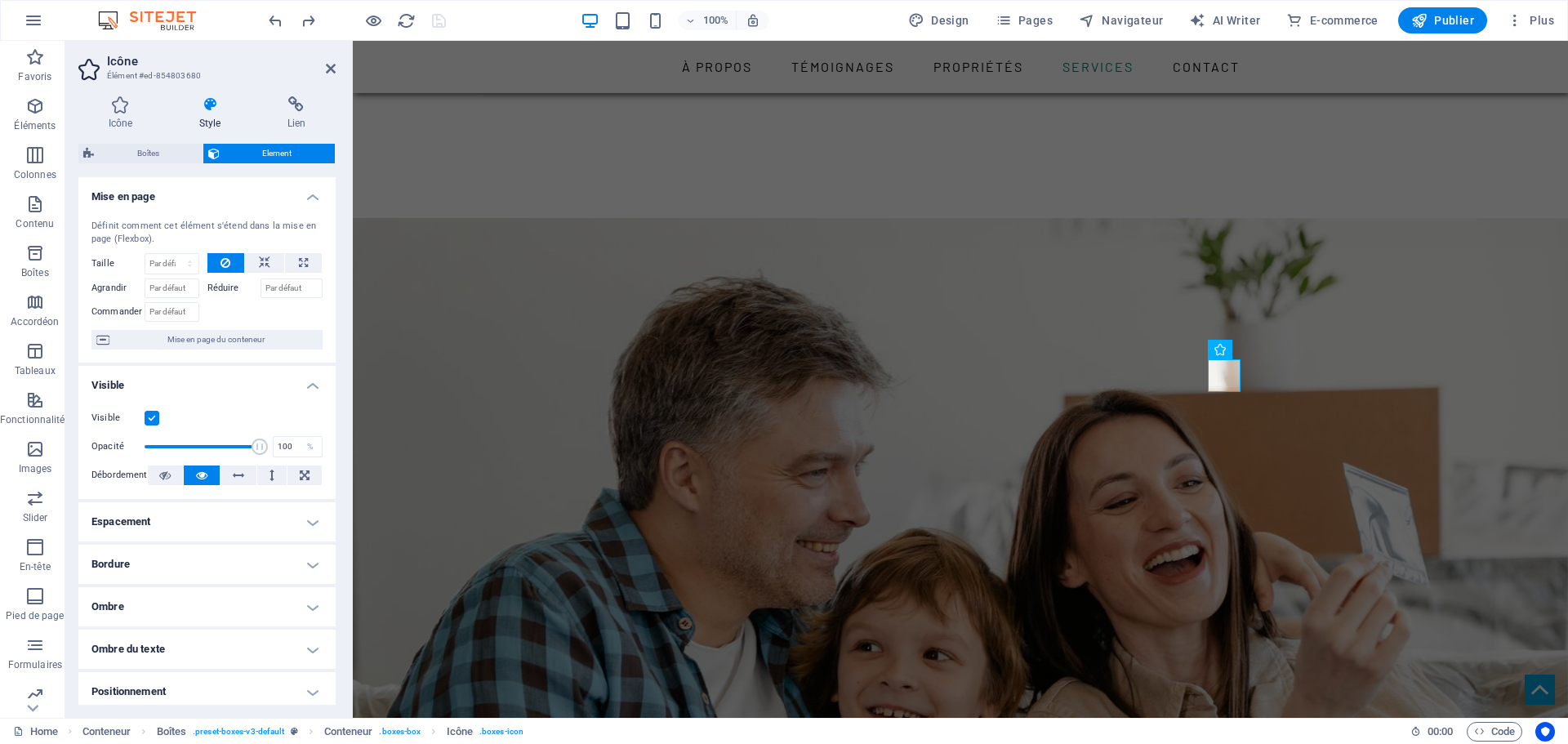
scroll to position [2236, 0]
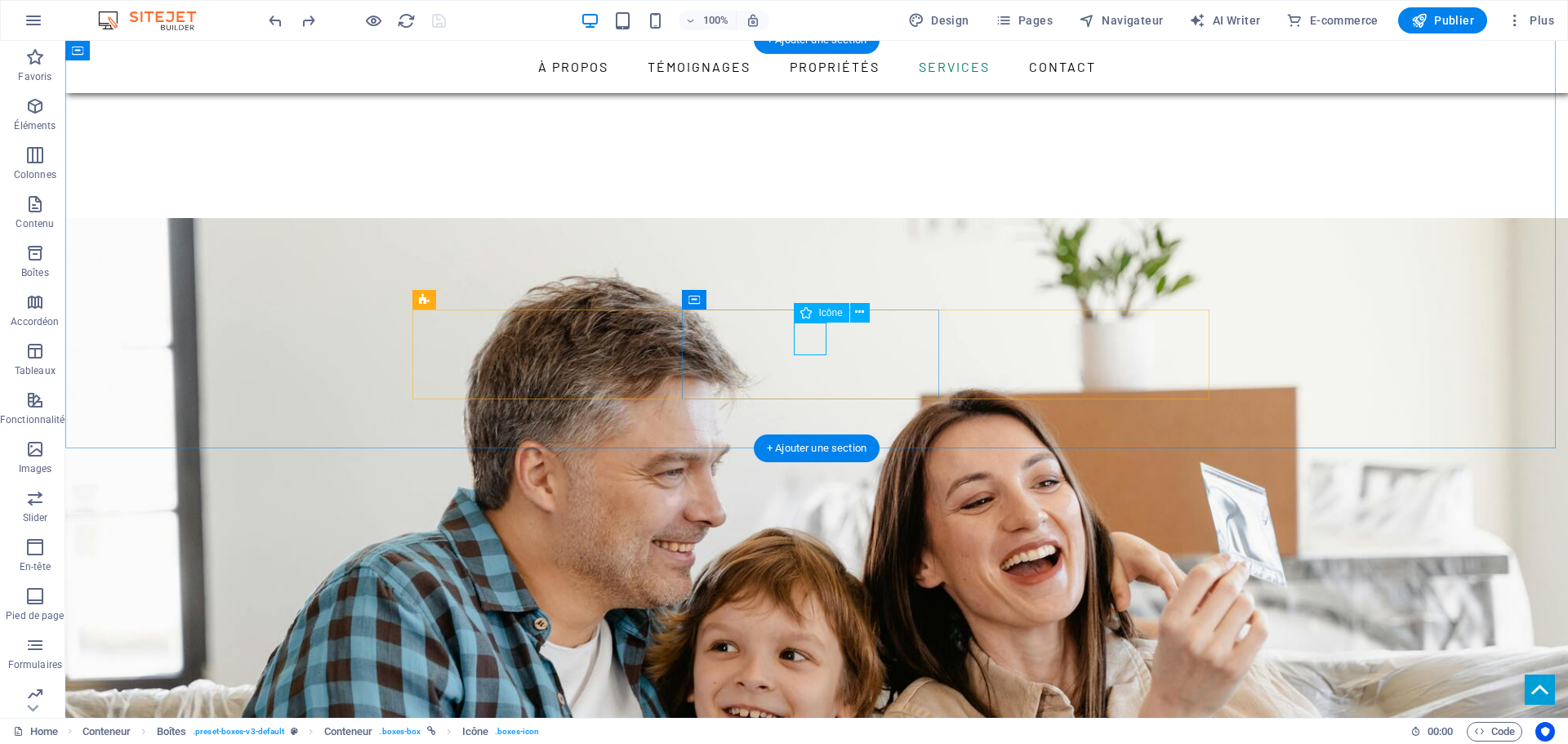
scroll to position [2256, 0]
click at [861, 312] on icon at bounding box center [860, 312] width 9 height 17
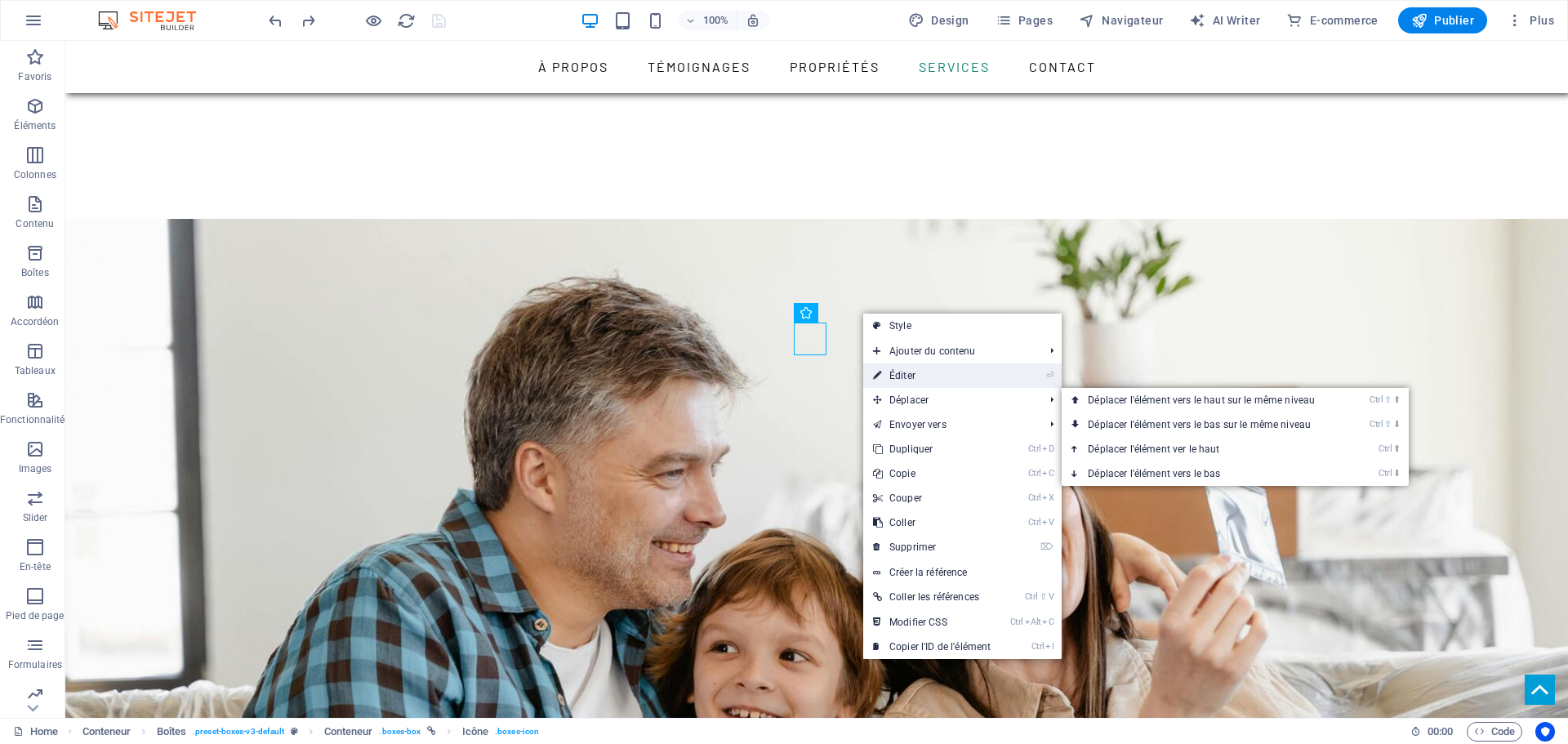
click at [929, 376] on link "⏎ Éditer" at bounding box center [932, 375] width 137 height 25
select select "xMidYMid"
select select "px"
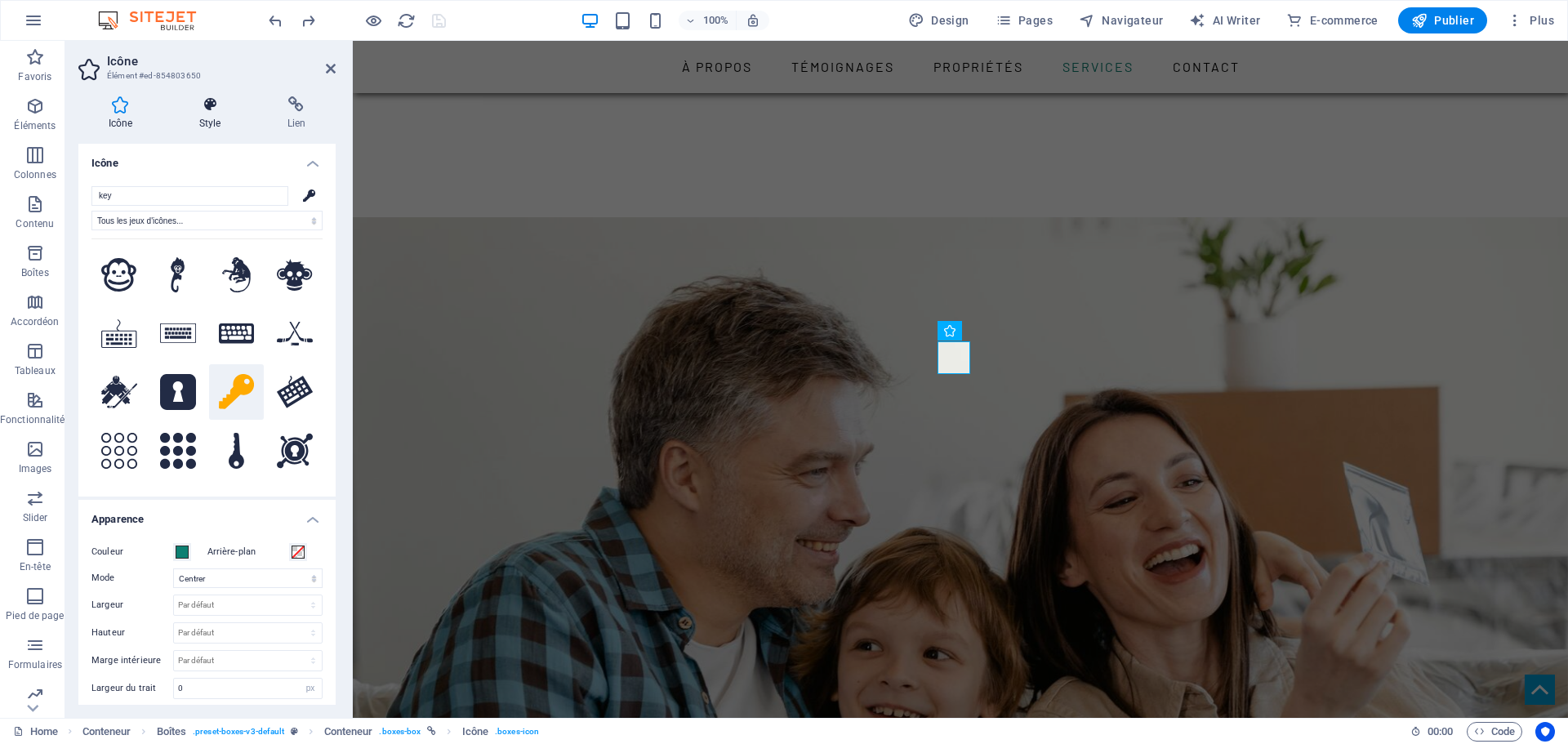
scroll to position [2275, 0]
click at [217, 111] on icon at bounding box center [210, 105] width 82 height 16
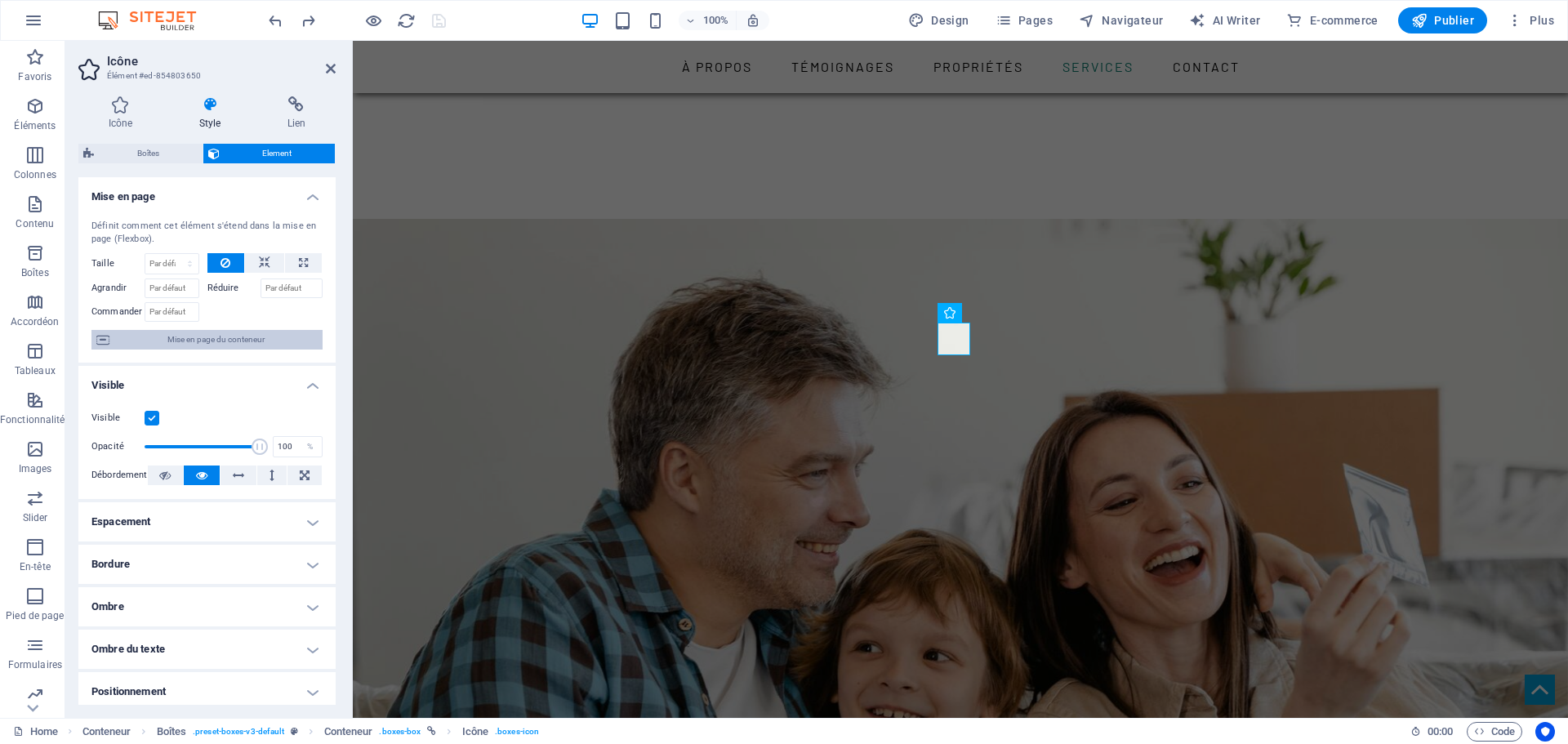
click at [217, 341] on span "Mise en page du conteneur" at bounding box center [216, 340] width 203 height 20
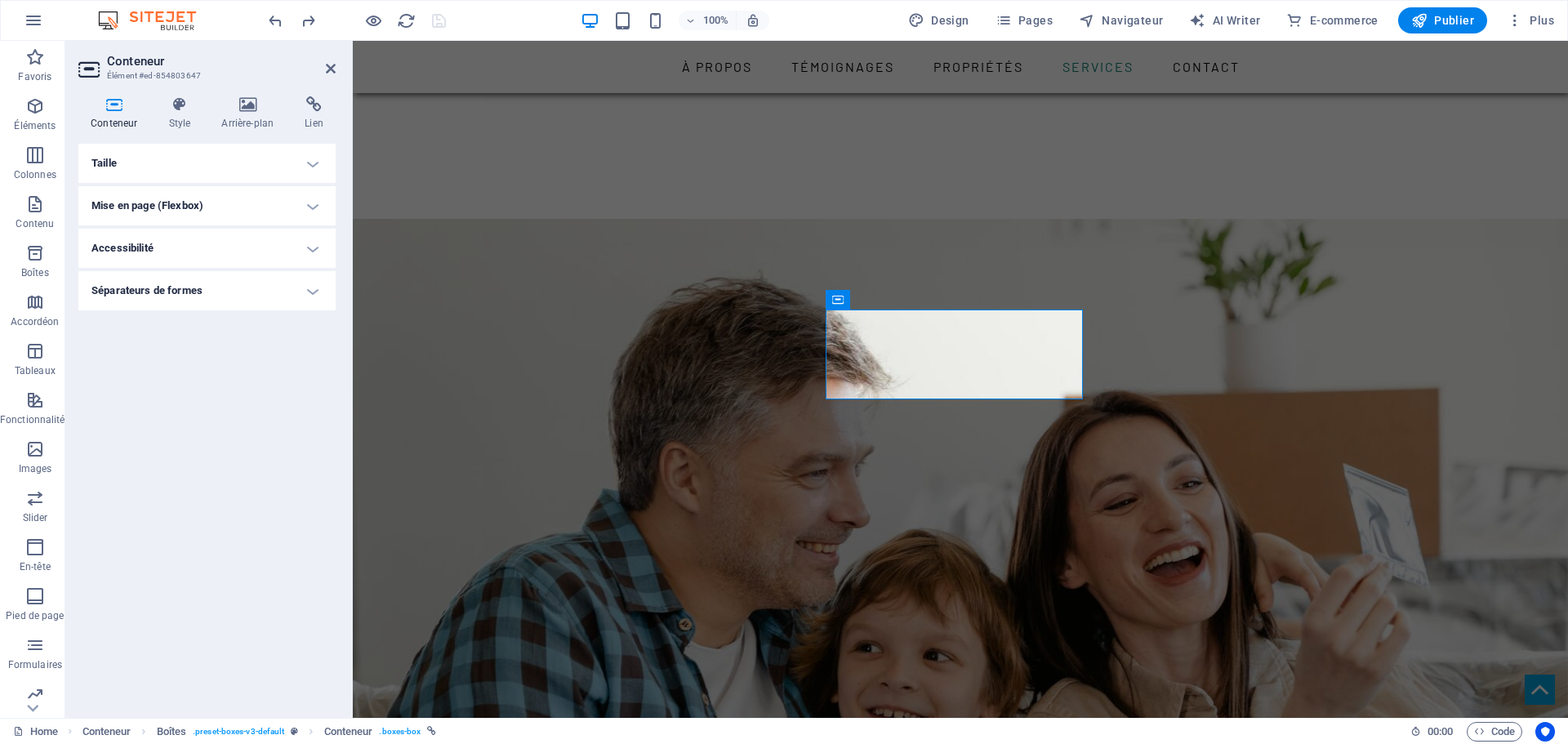
click at [180, 170] on h4 "Taille" at bounding box center [207, 163] width 257 height 39
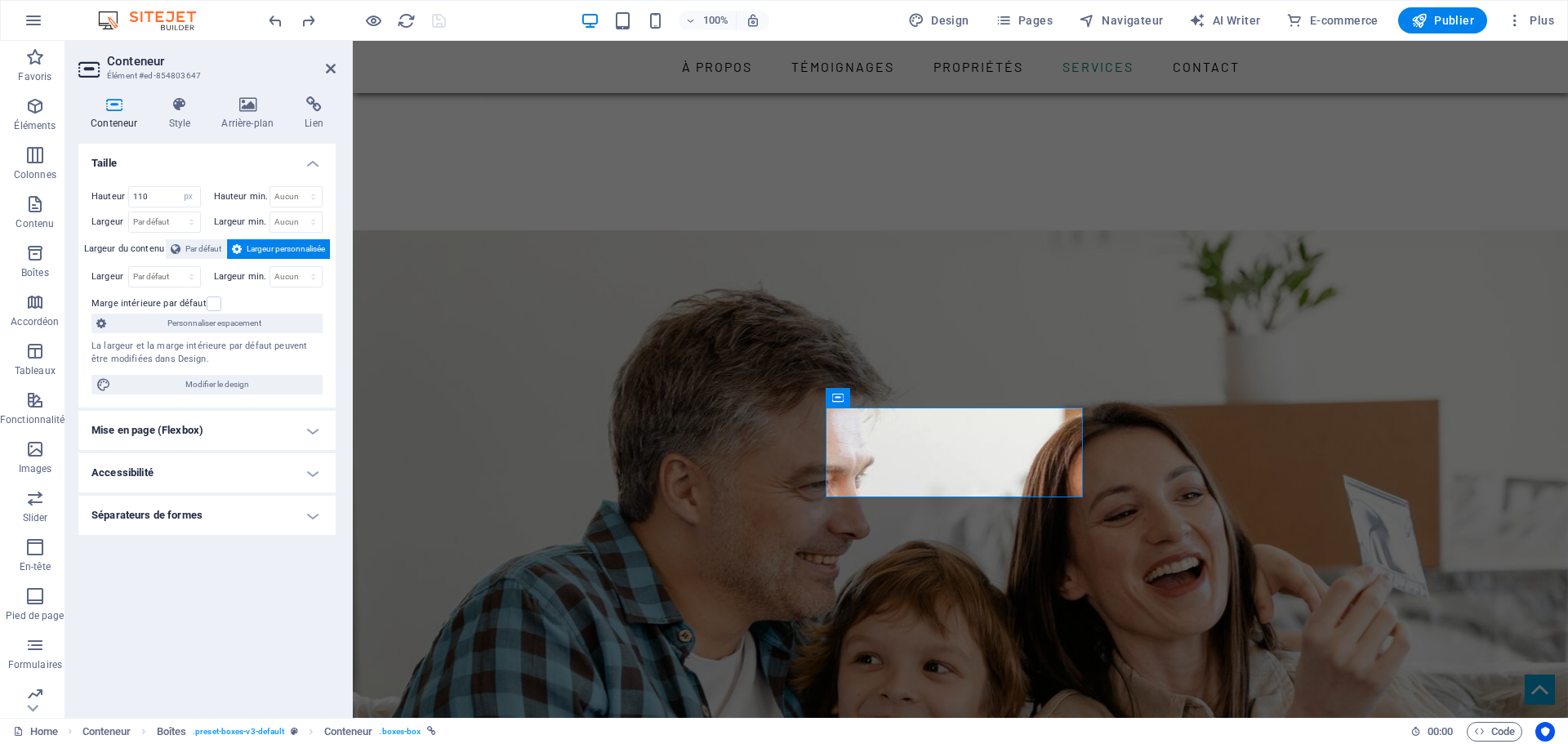
scroll to position [2177, 0]
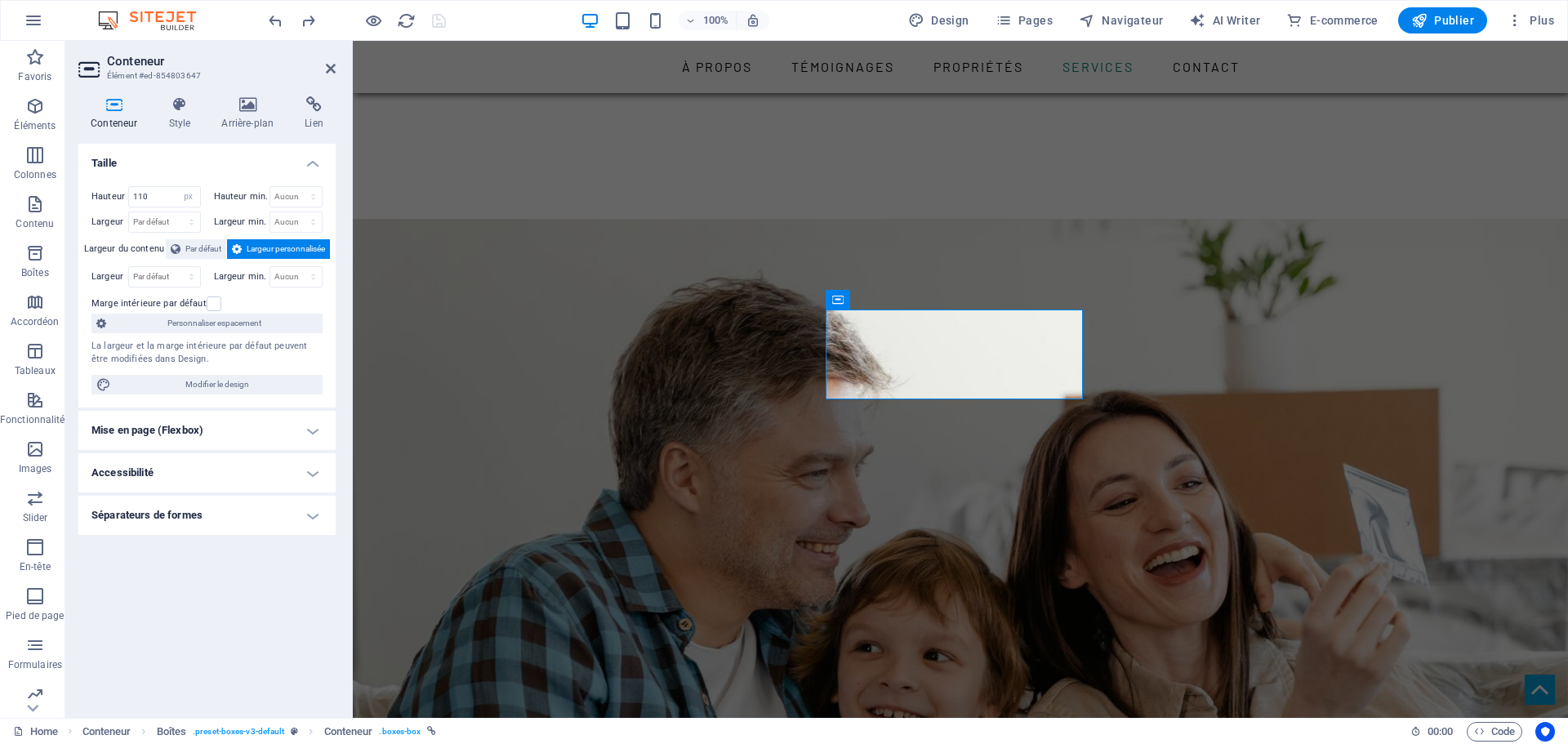
click at [170, 436] on h4 "Mise en page (Flexbox)" at bounding box center [207, 430] width 257 height 39
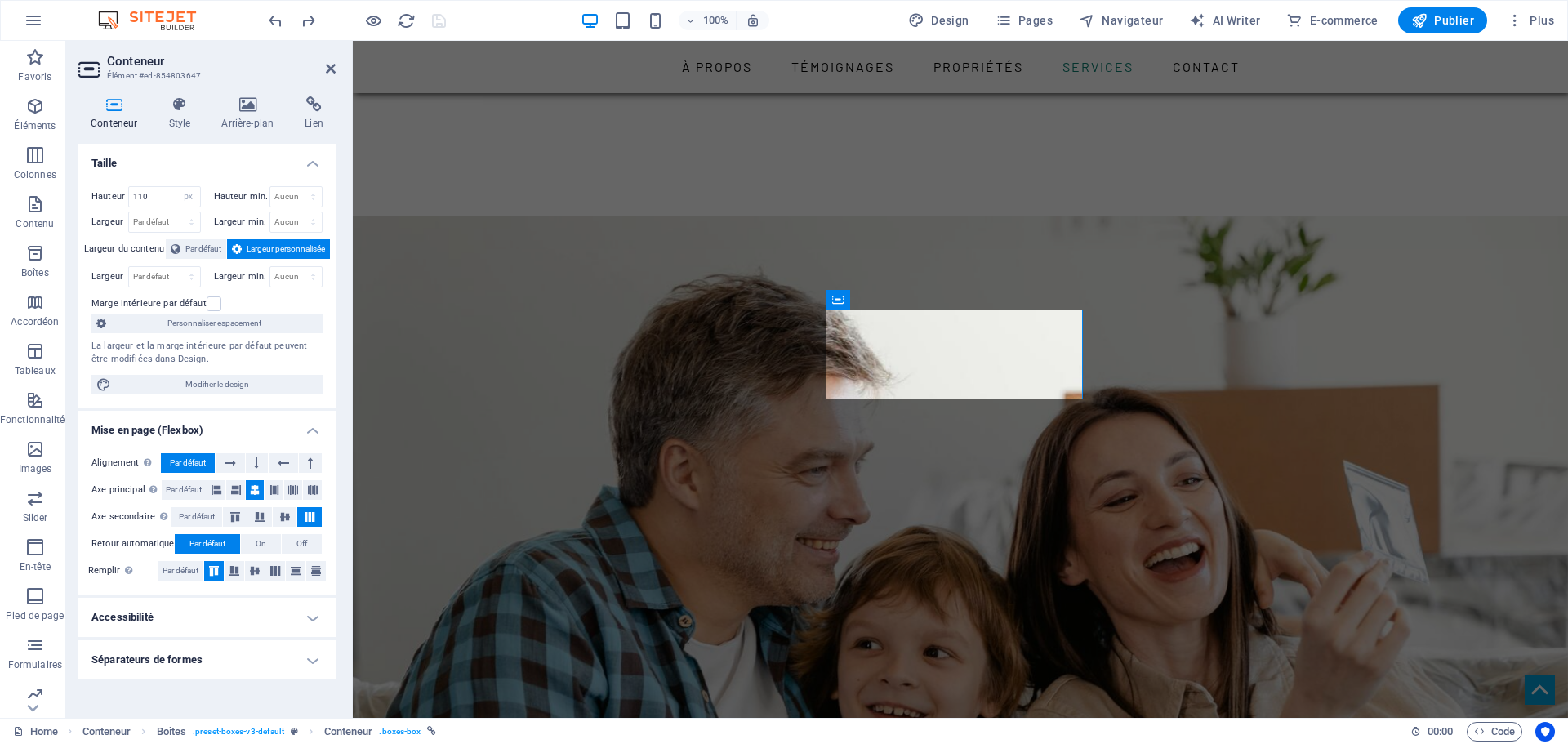
scroll to position [2295, 0]
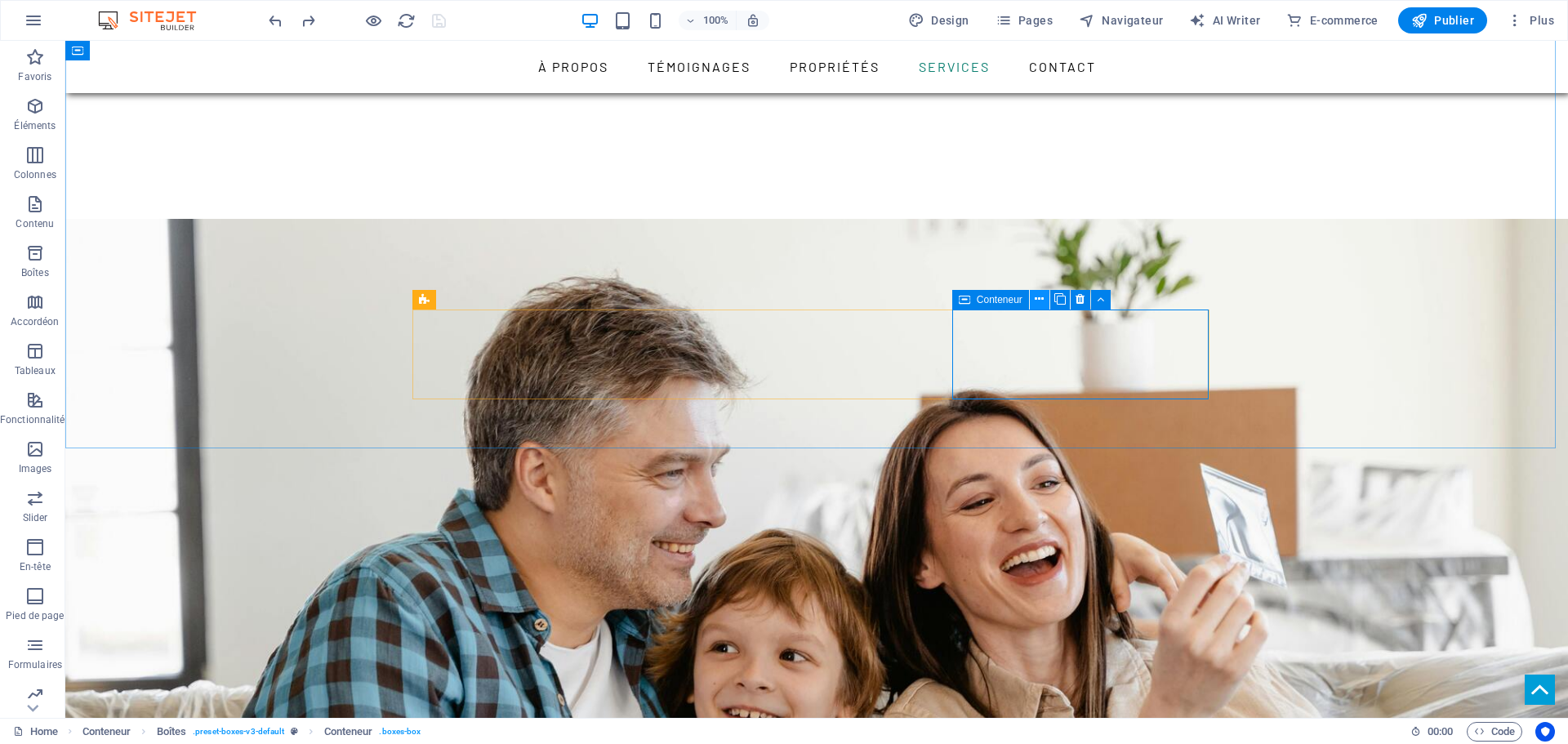
click at [1039, 301] on icon at bounding box center [1039, 299] width 9 height 17
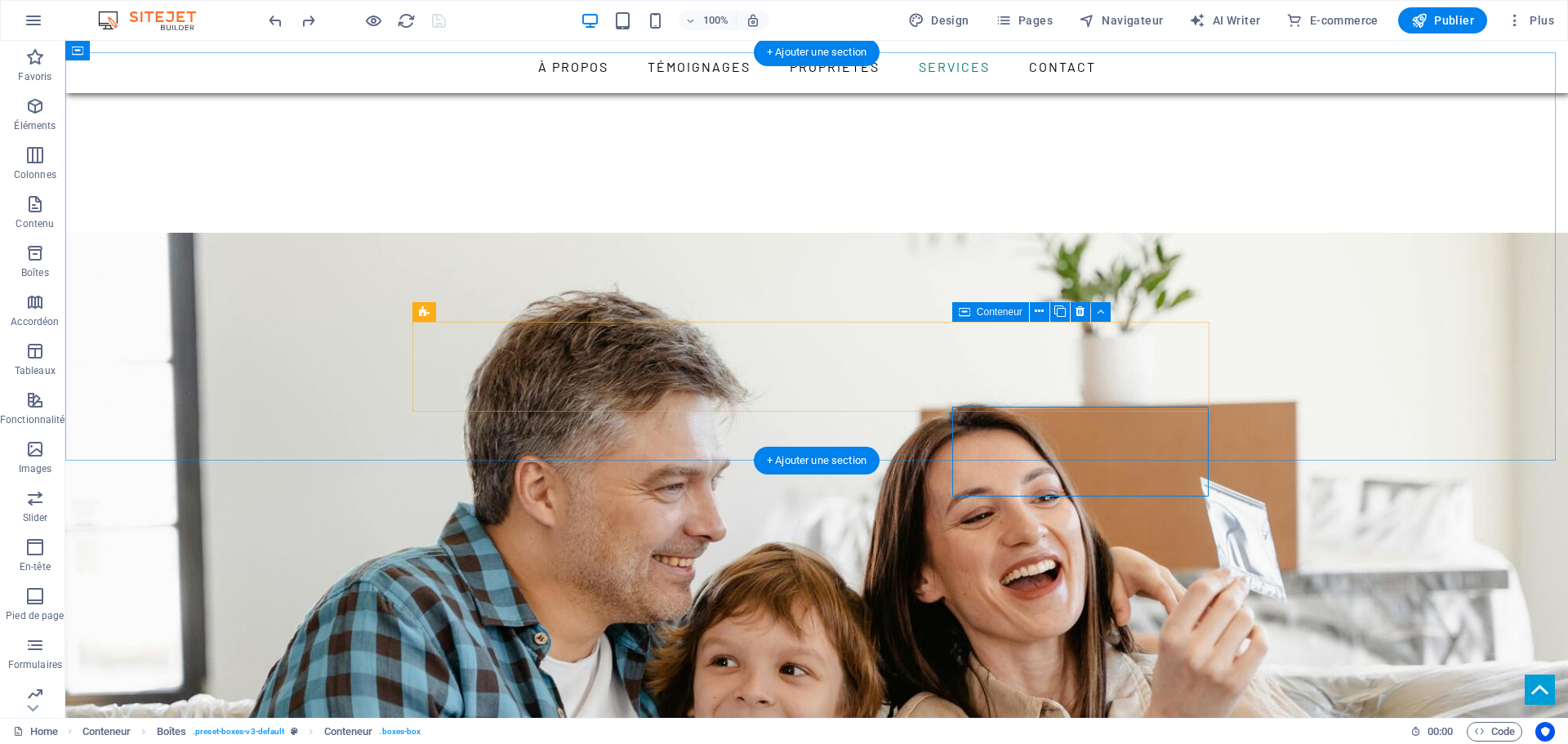
scroll to position [2196, 0]
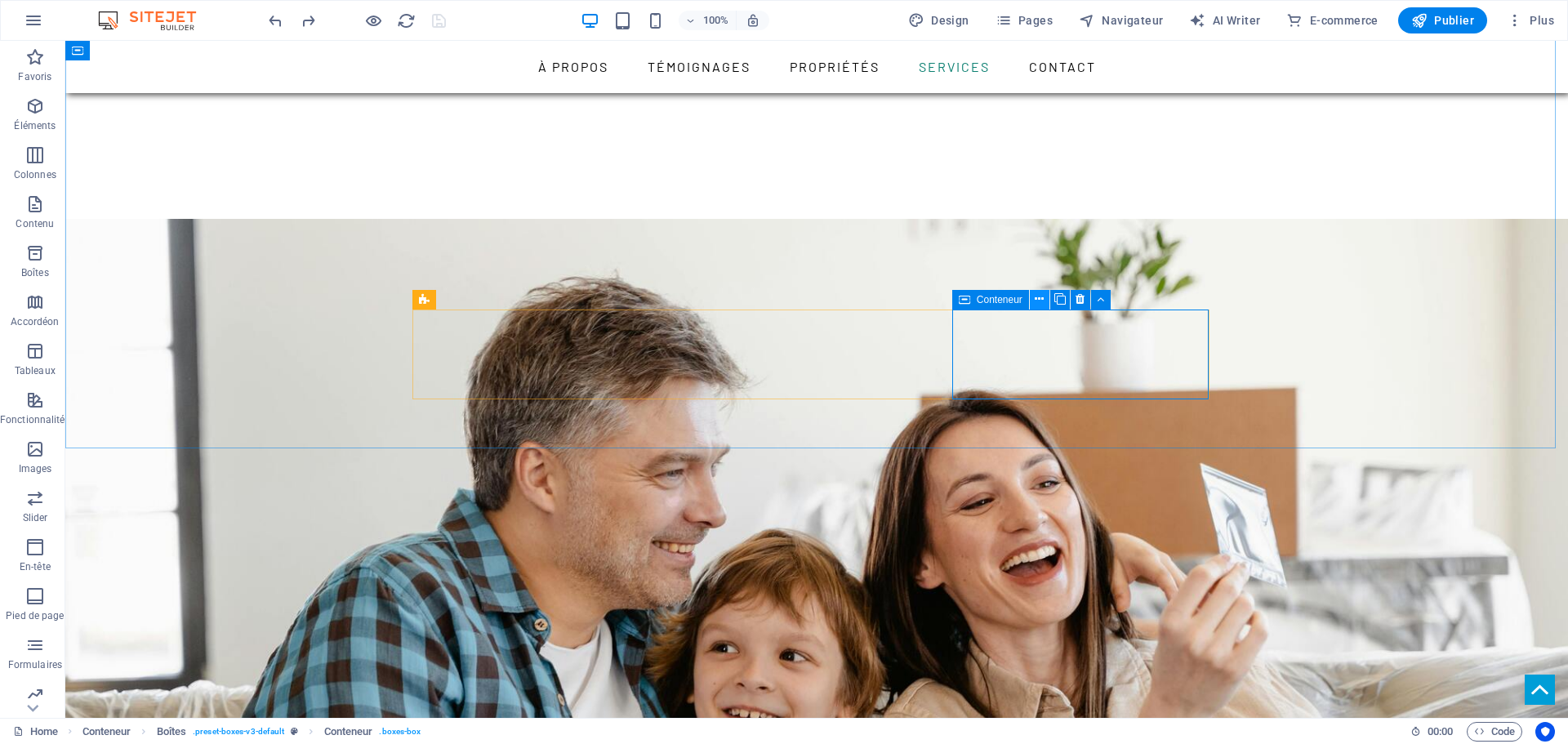
click at [1042, 302] on icon at bounding box center [1039, 299] width 9 height 17
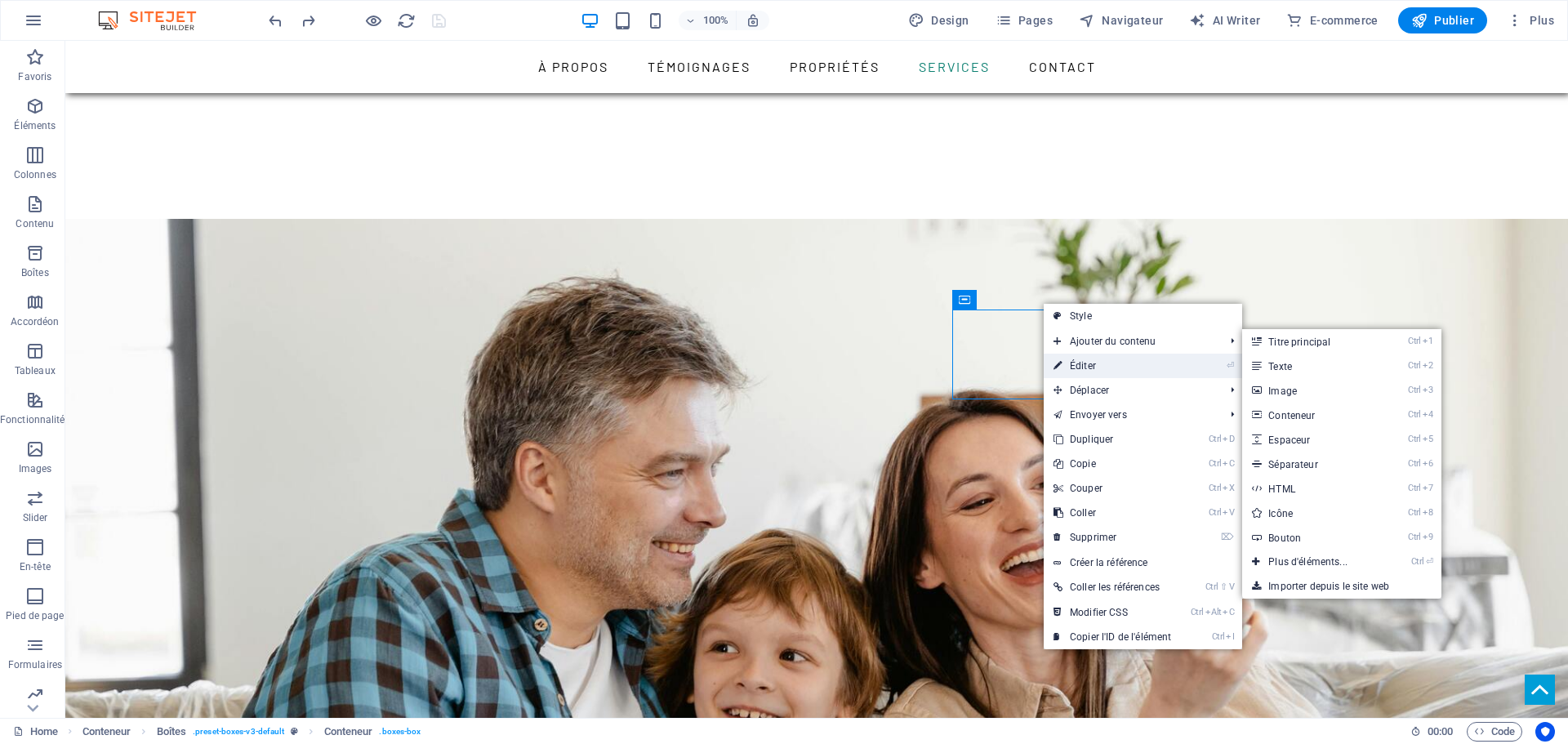
click at [1084, 362] on link "⏎ Éditer" at bounding box center [1112, 365] width 137 height 25
select select "px"
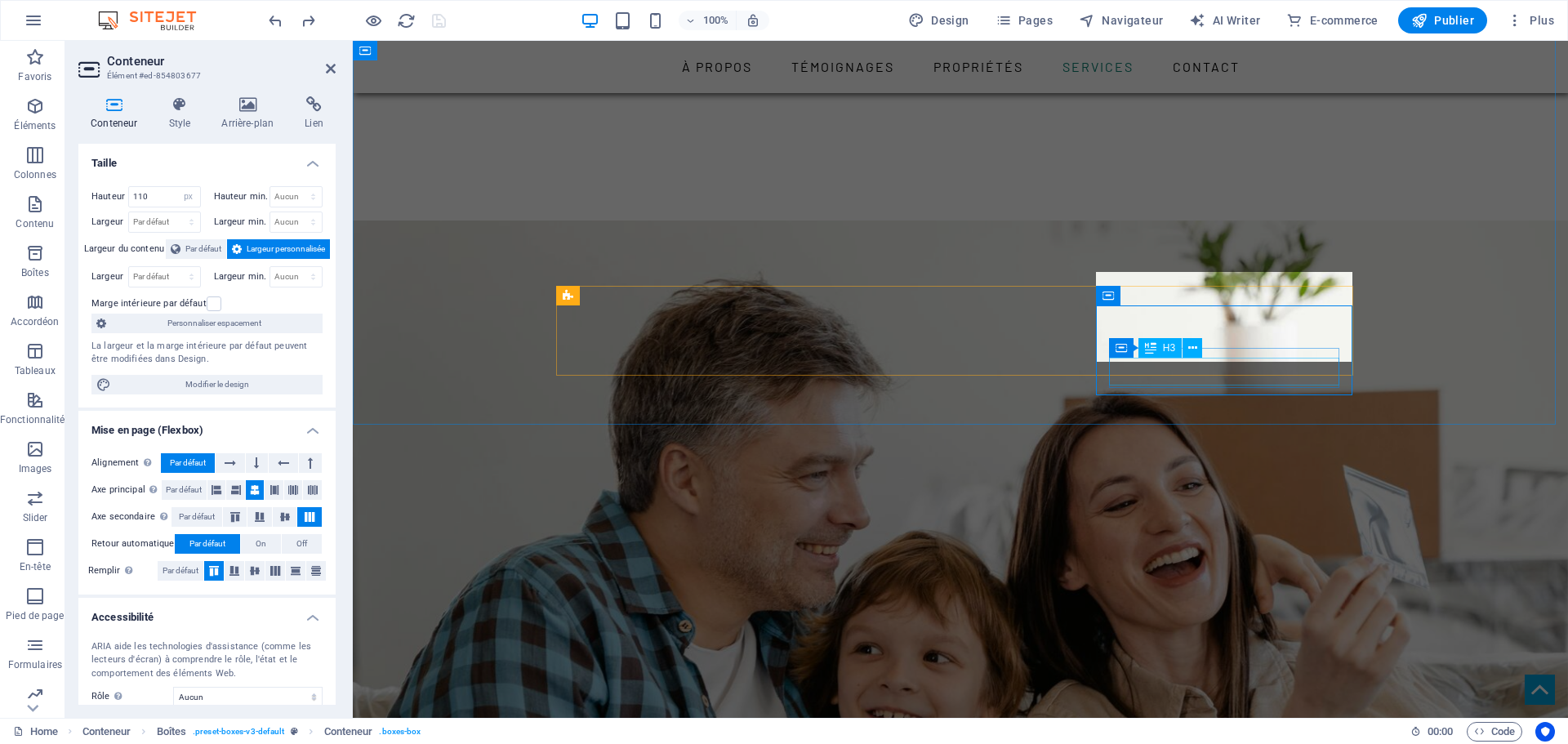
scroll to position [2236, 0]
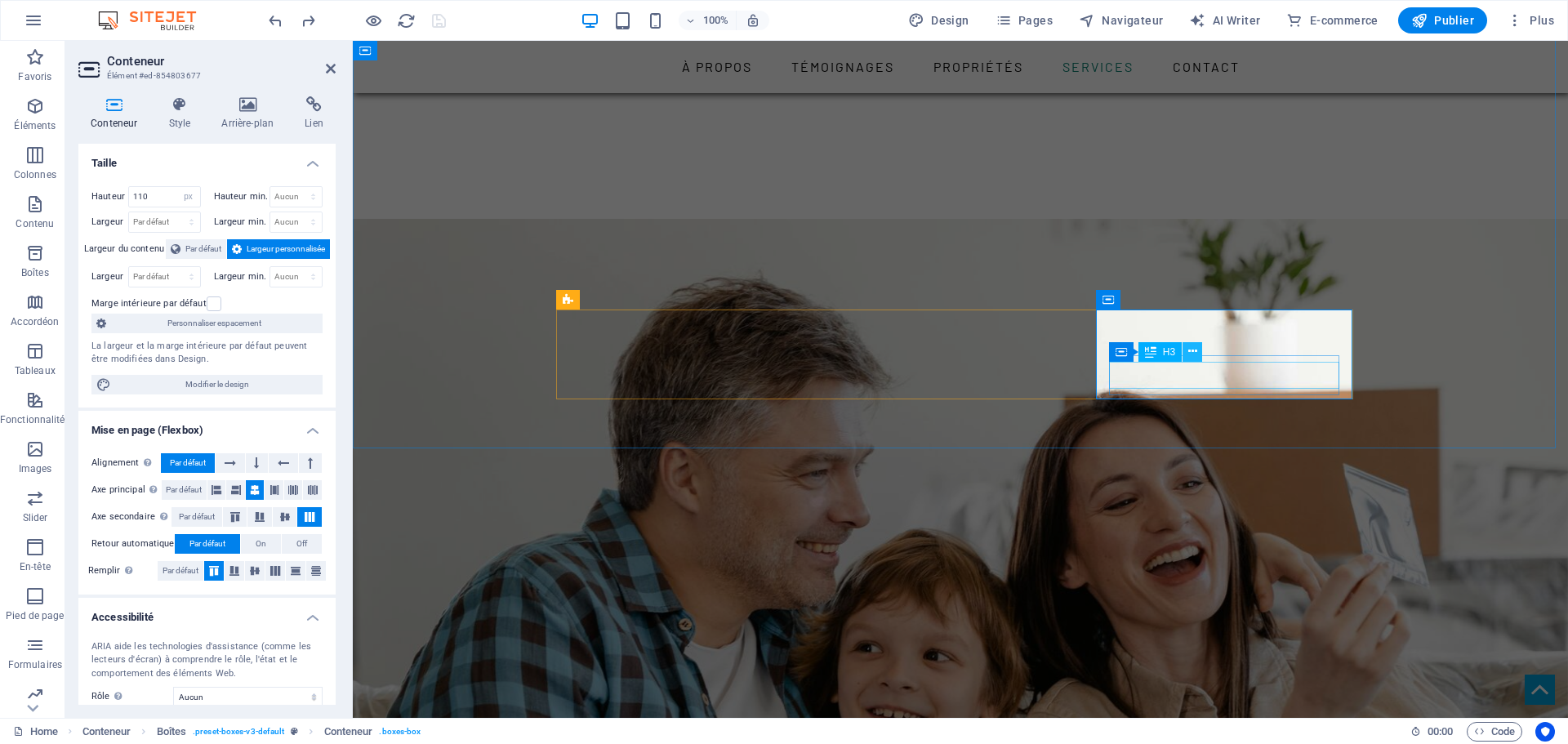
click at [1195, 347] on icon at bounding box center [1193, 352] width 9 height 17
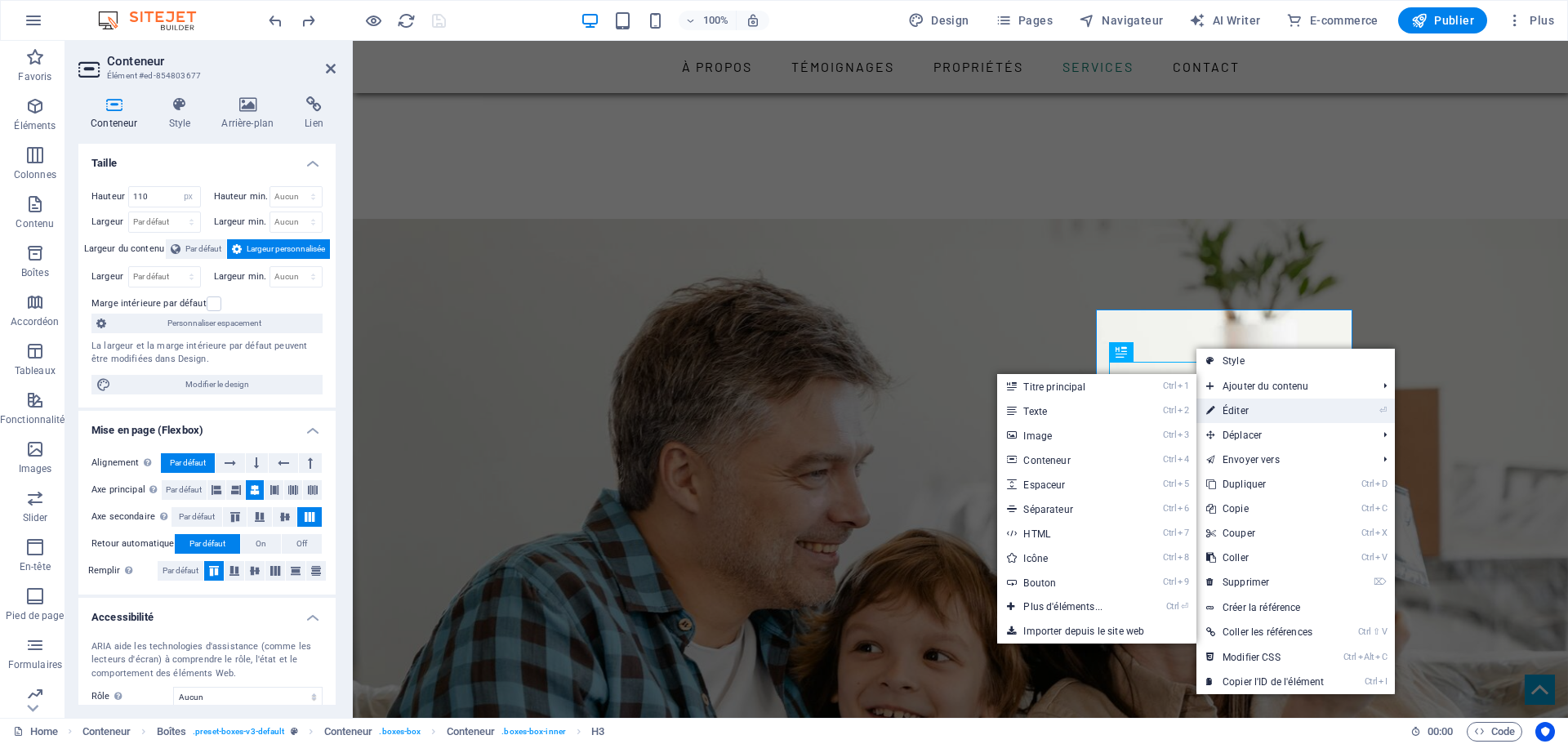
click at [1237, 408] on link "⏎ Éditer" at bounding box center [1265, 411] width 137 height 25
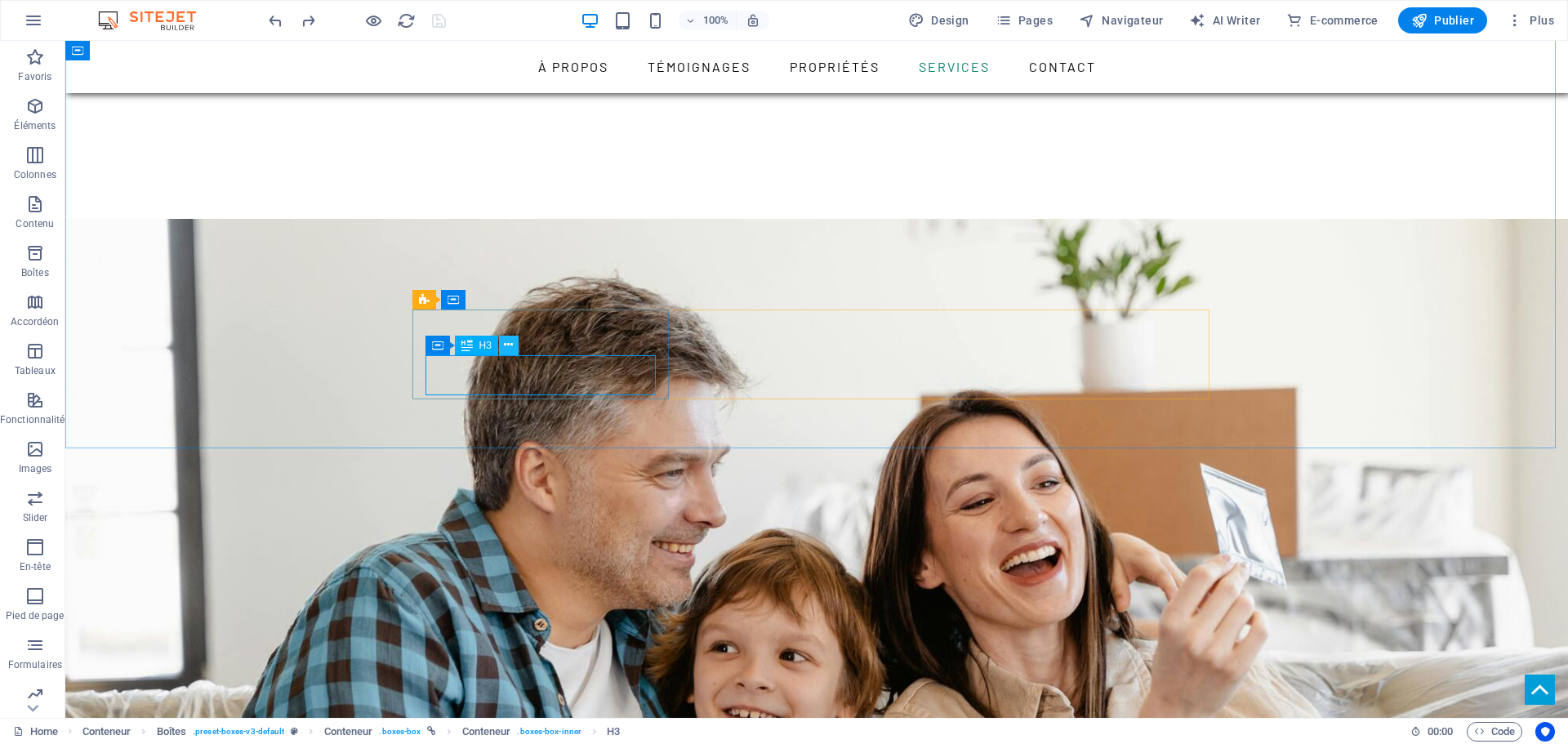
click at [508, 346] on icon at bounding box center [508, 344] width 9 height 17
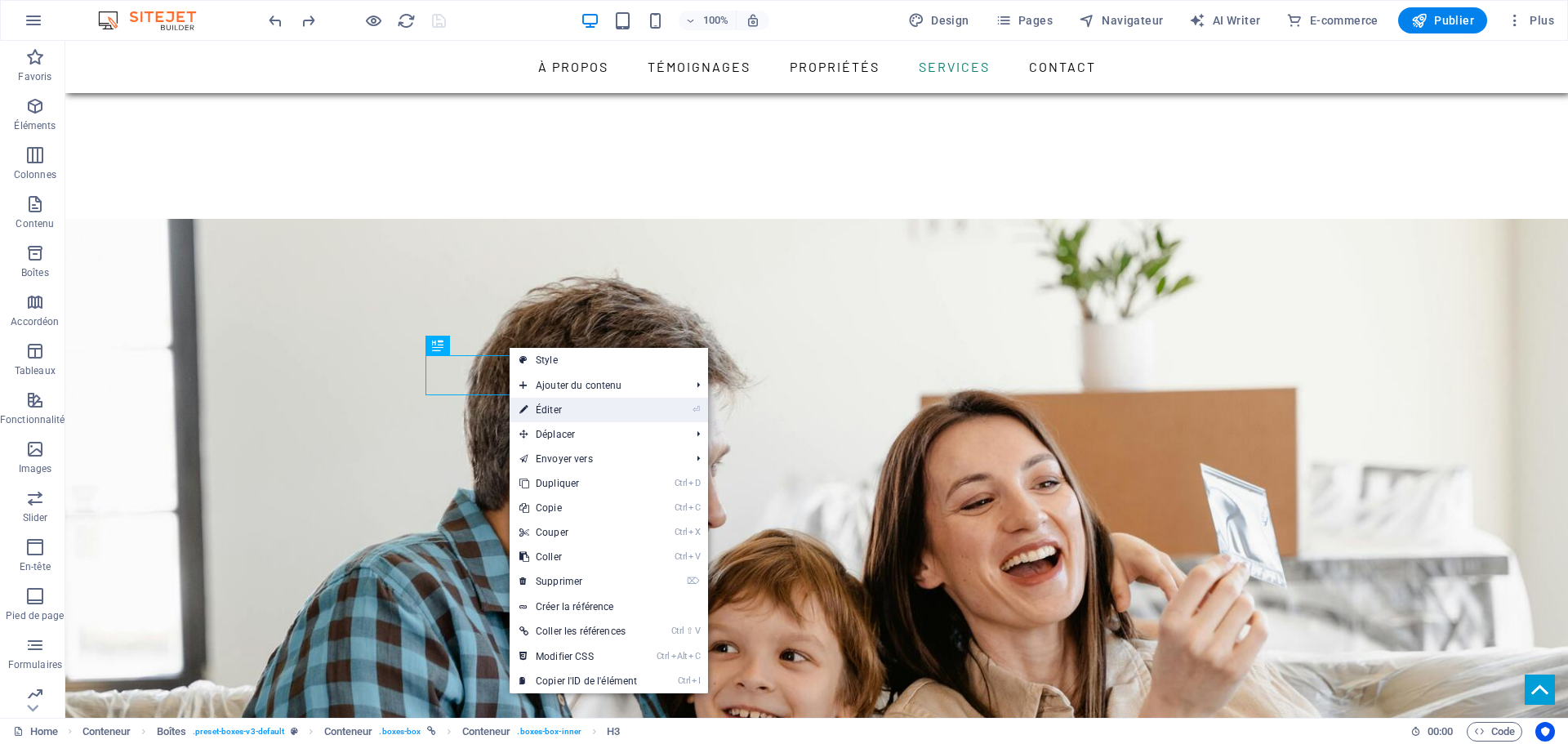
click at [565, 409] on link "⏎ Éditer" at bounding box center [578, 410] width 137 height 25
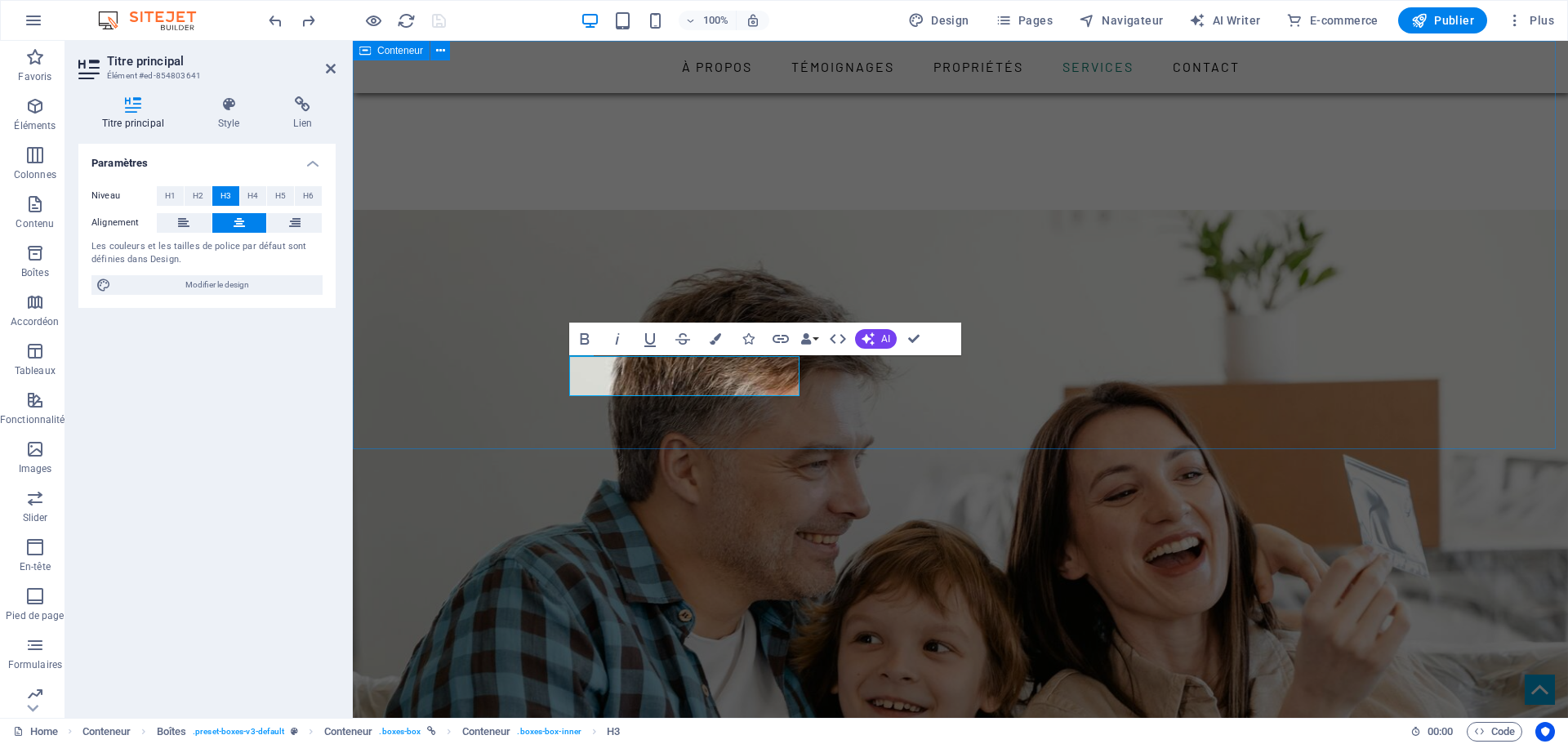
scroll to position [2314, 0]
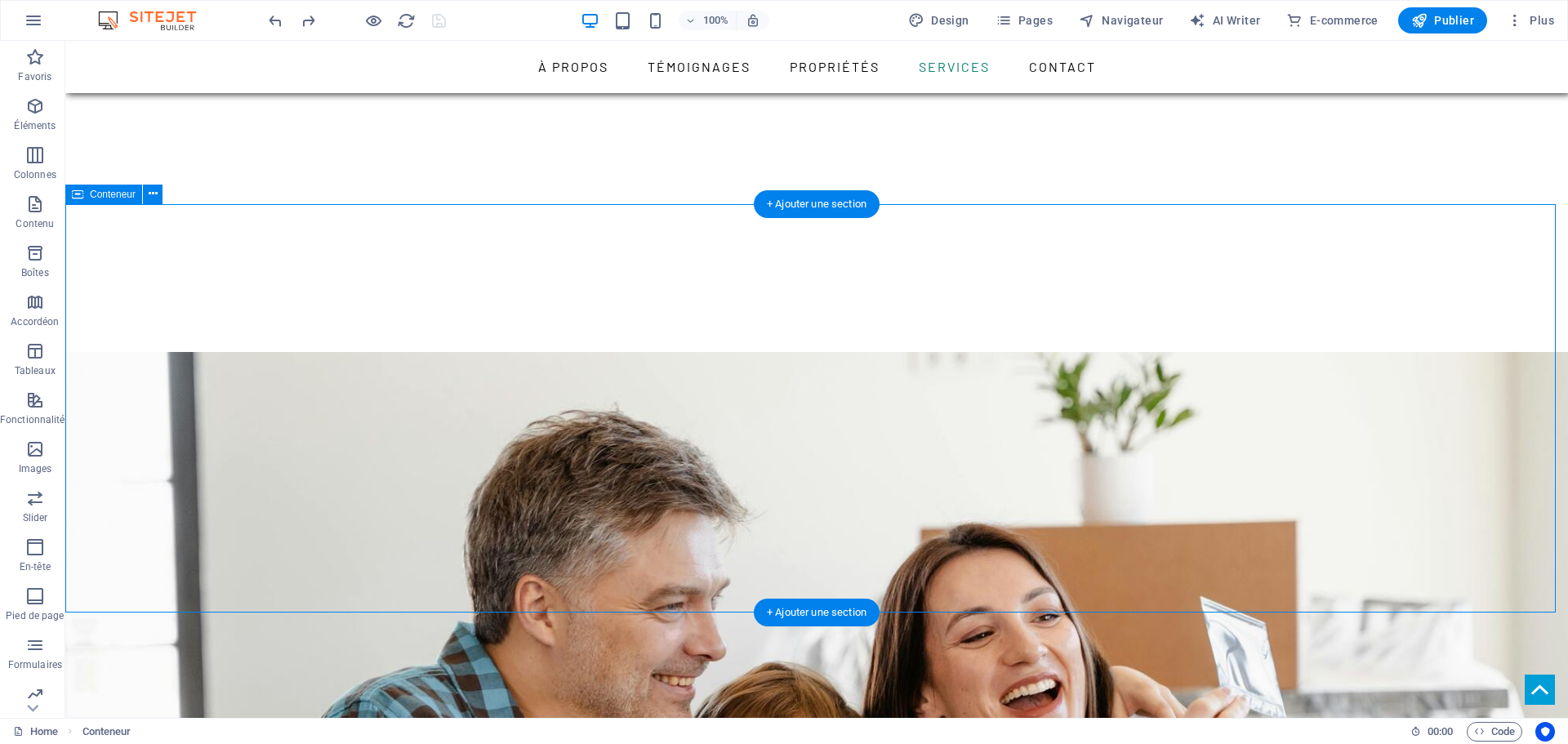
scroll to position [2193, 0]
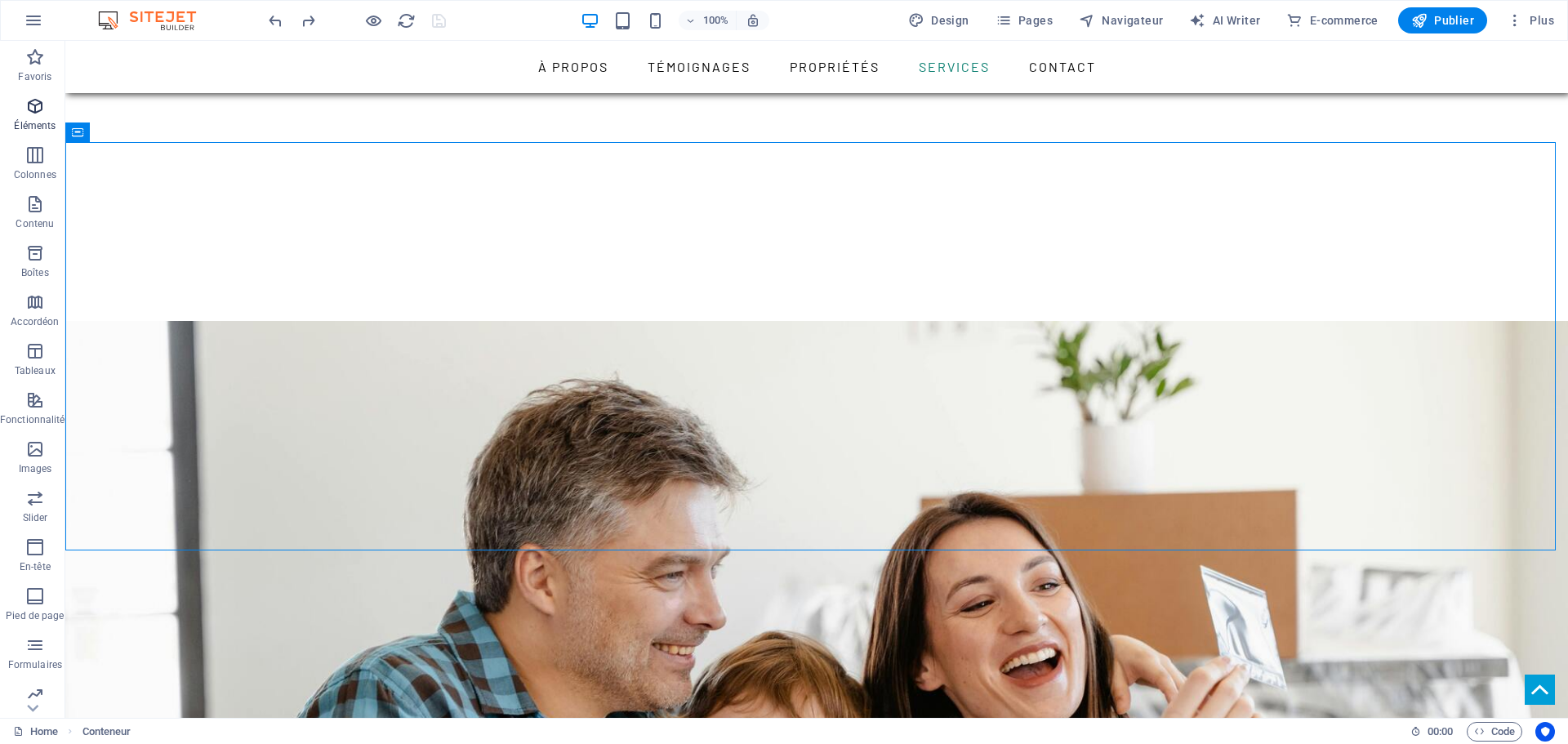
click at [36, 109] on icon "button" at bounding box center [36, 107] width 20 height 20
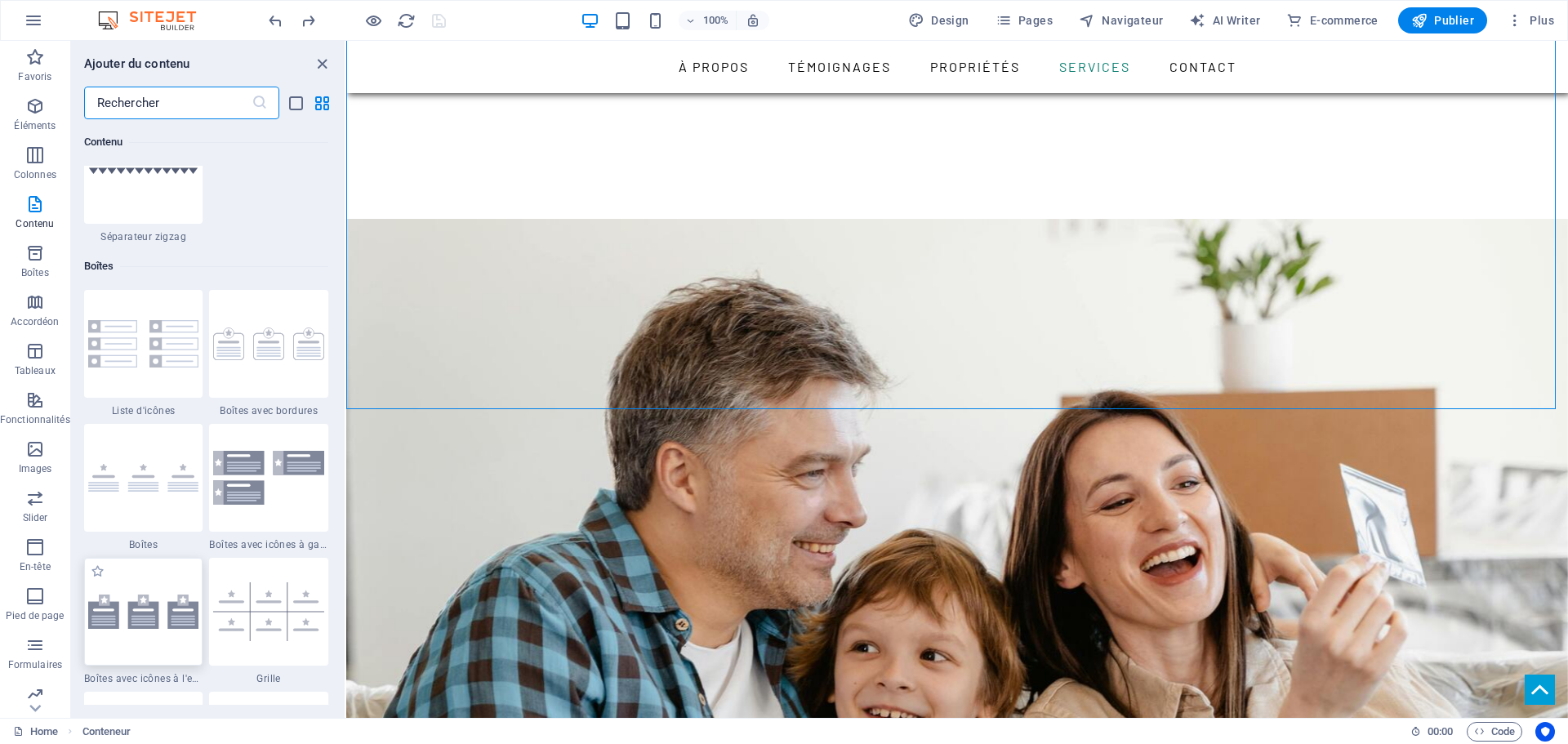
scroll to position [2217, 0]
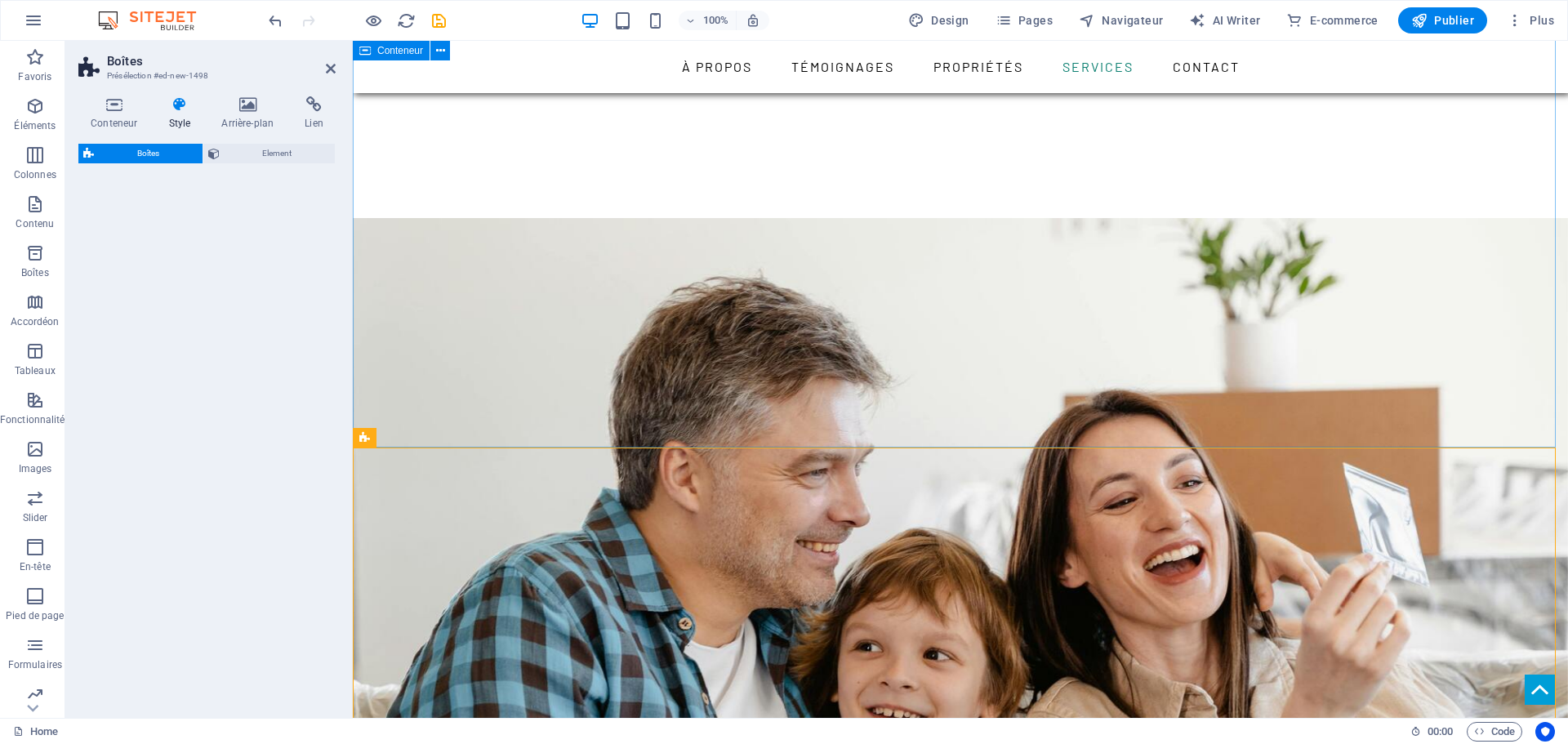
select select "rem"
select select "preset-boxes-v3-icons-outside"
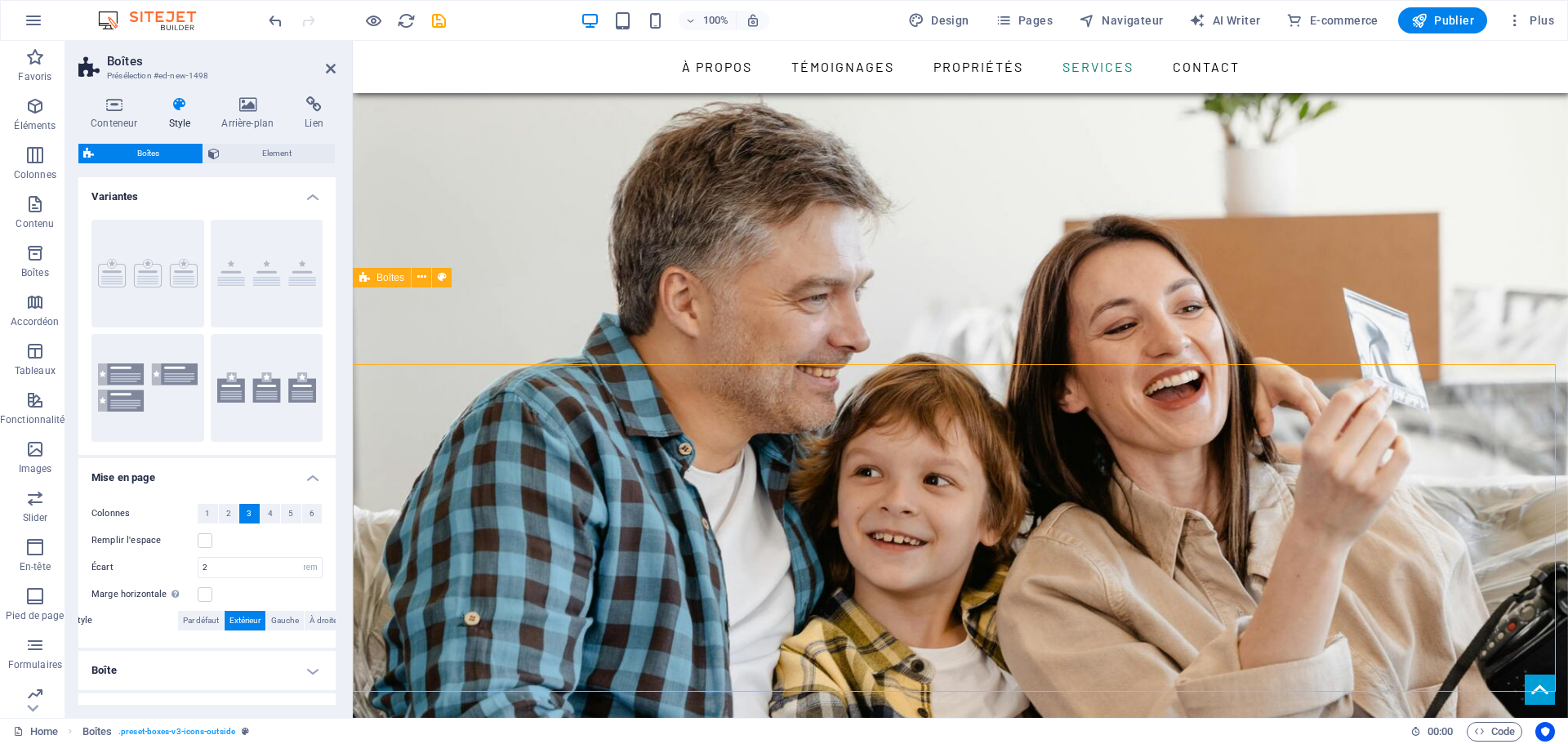
scroll to position [2362, 0]
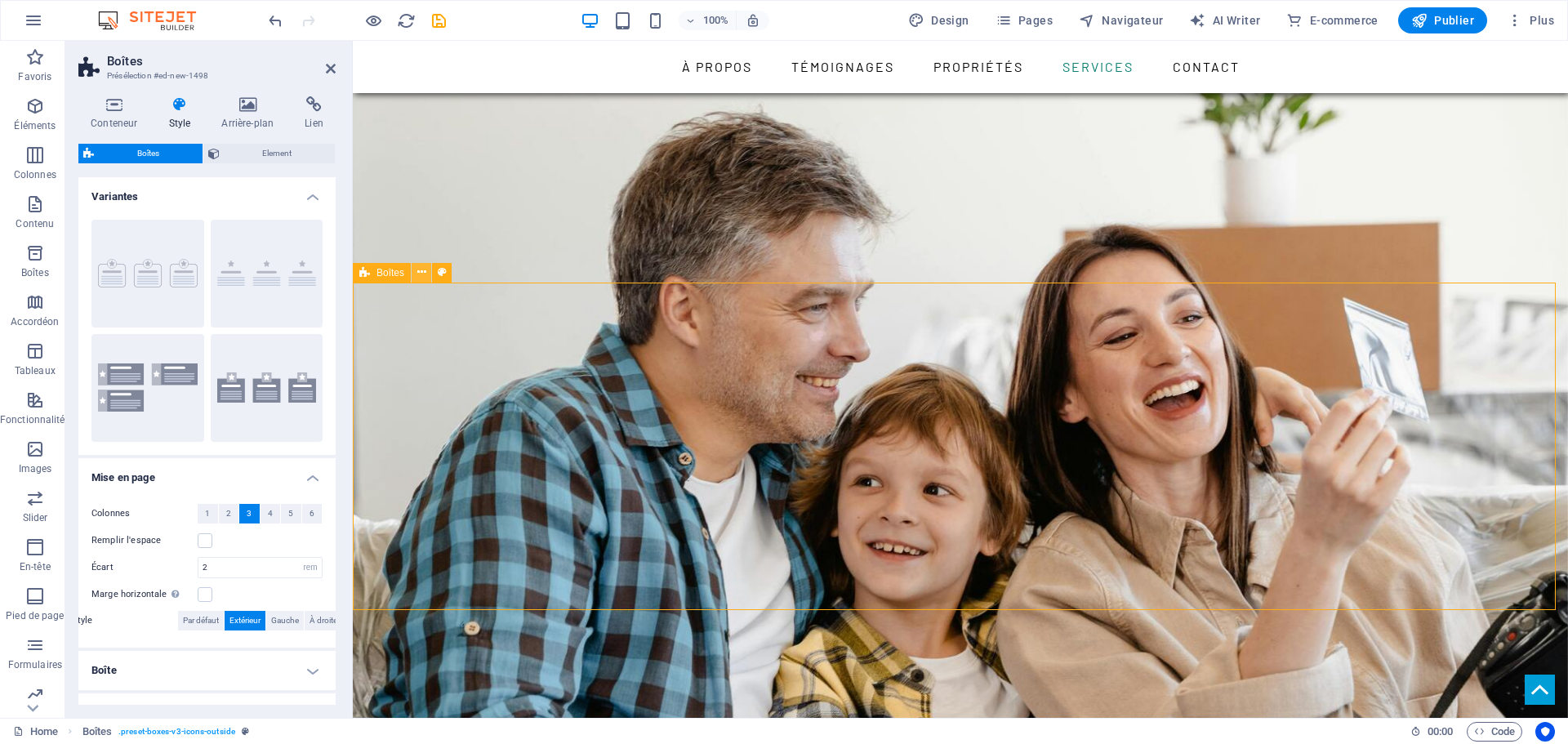
click at [417, 270] on icon at bounding box center [422, 272] width 9 height 17
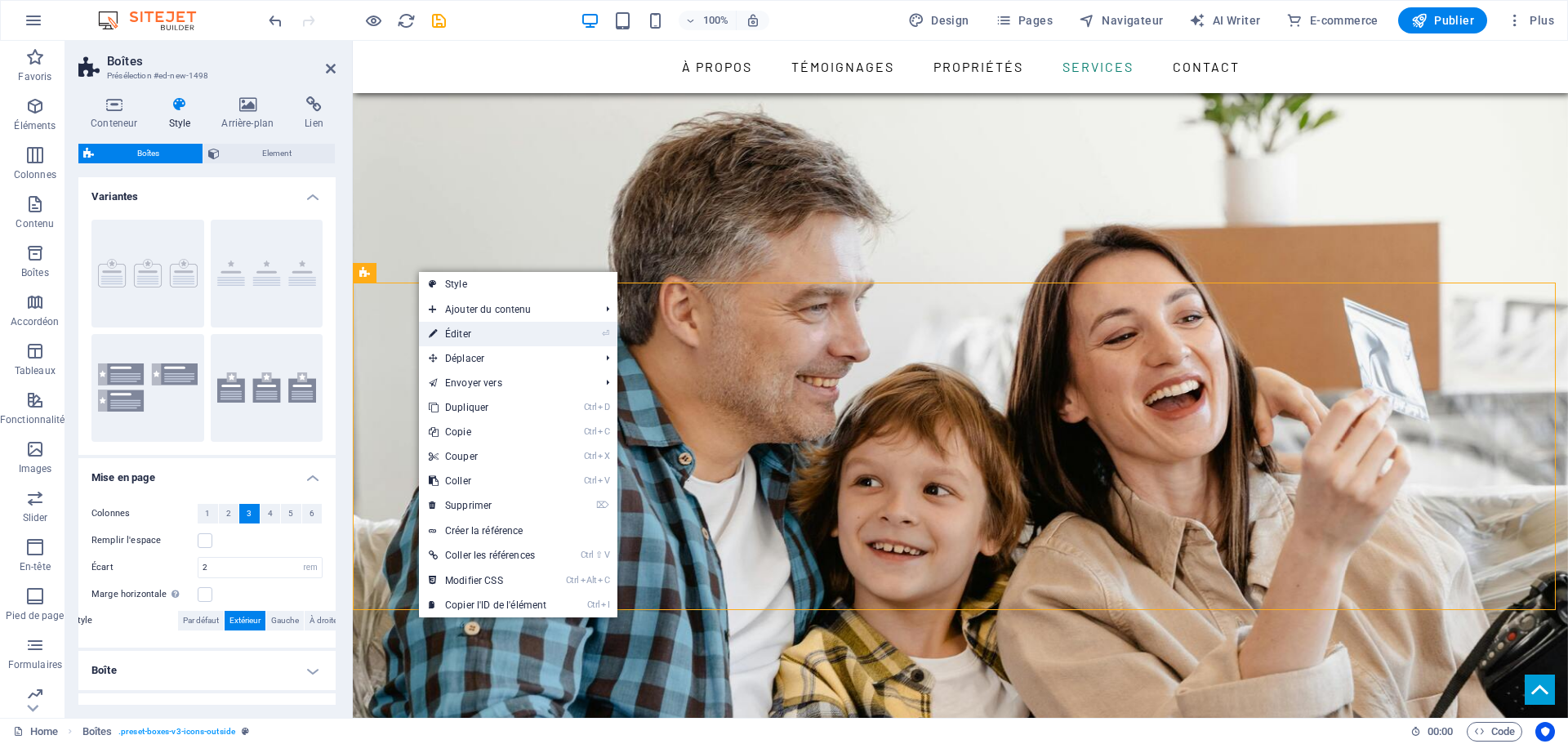
click at [487, 335] on link "⏎ Éditer" at bounding box center [487, 333] width 137 height 25
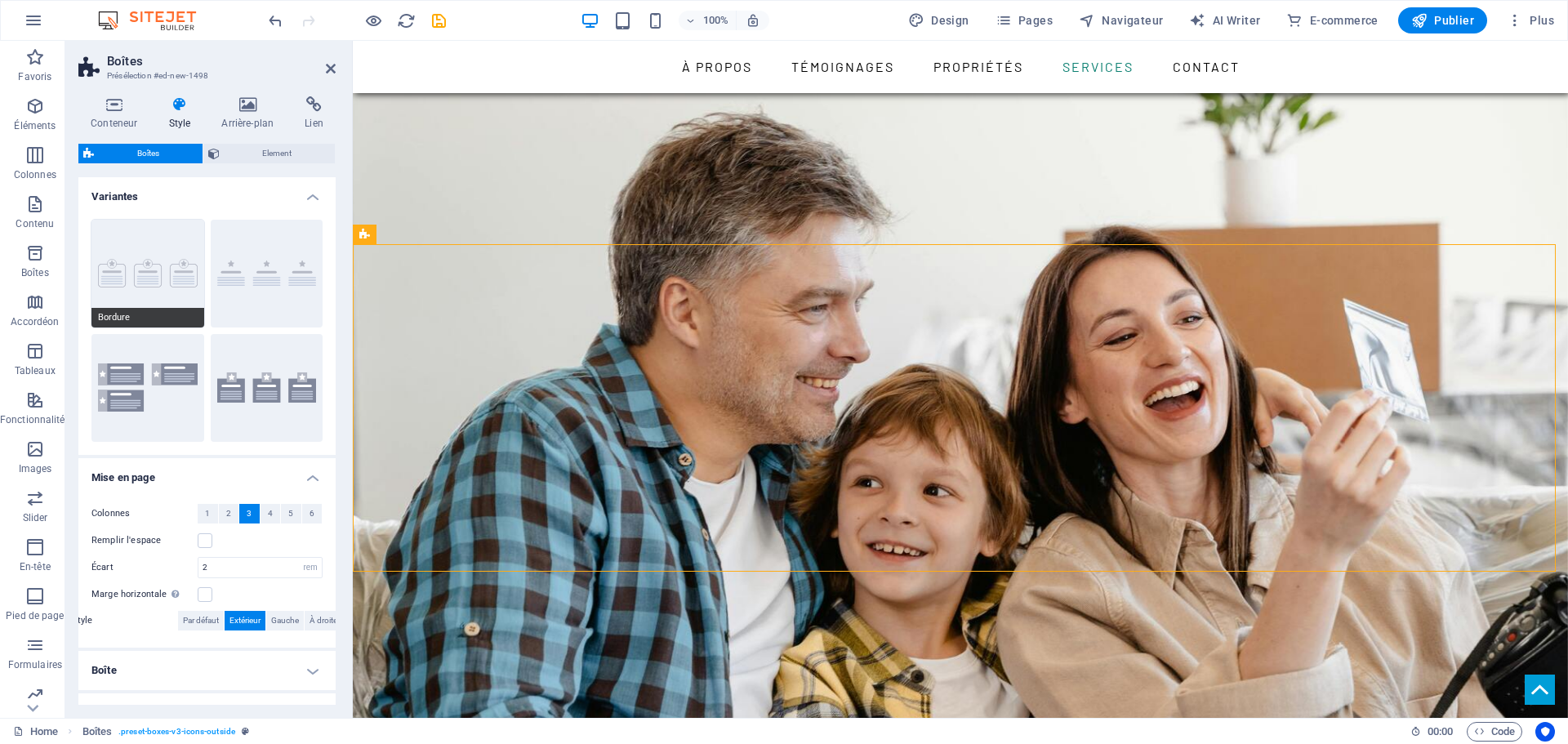
scroll to position [2401, 0]
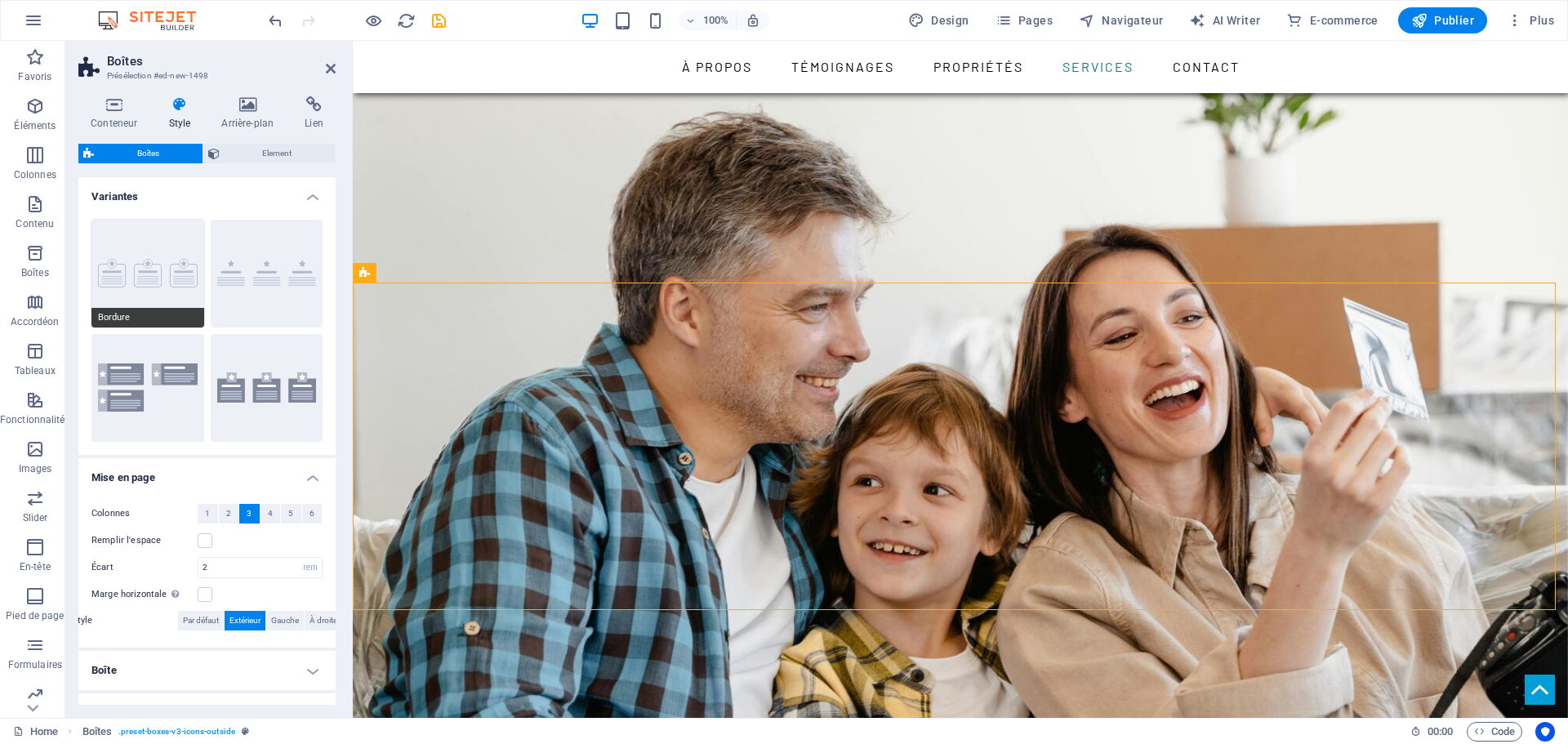
click at [156, 273] on button "Bordure" at bounding box center [148, 273] width 113 height 107
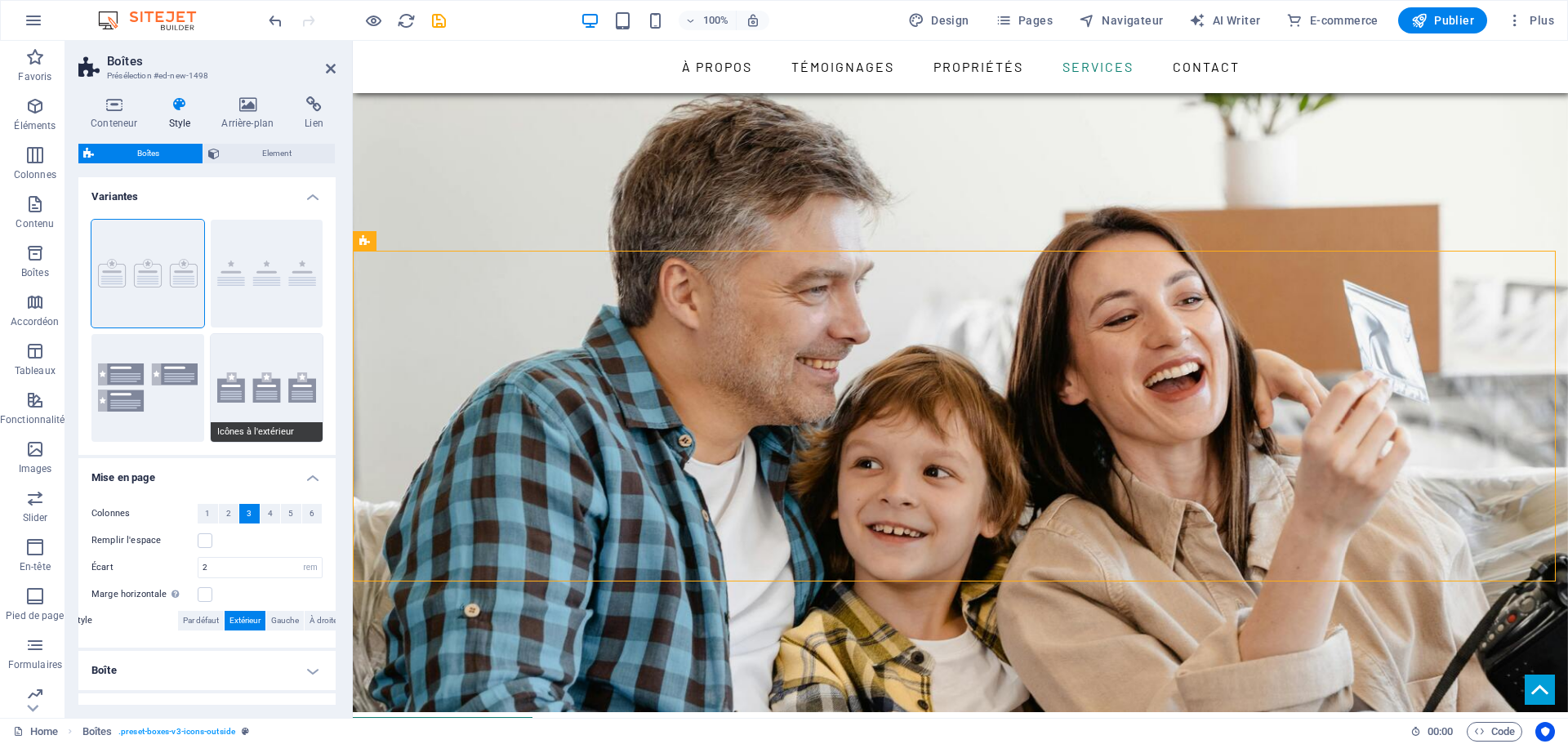
click at [271, 382] on button "Icônes à l'extérieur" at bounding box center [267, 388] width 113 height 107
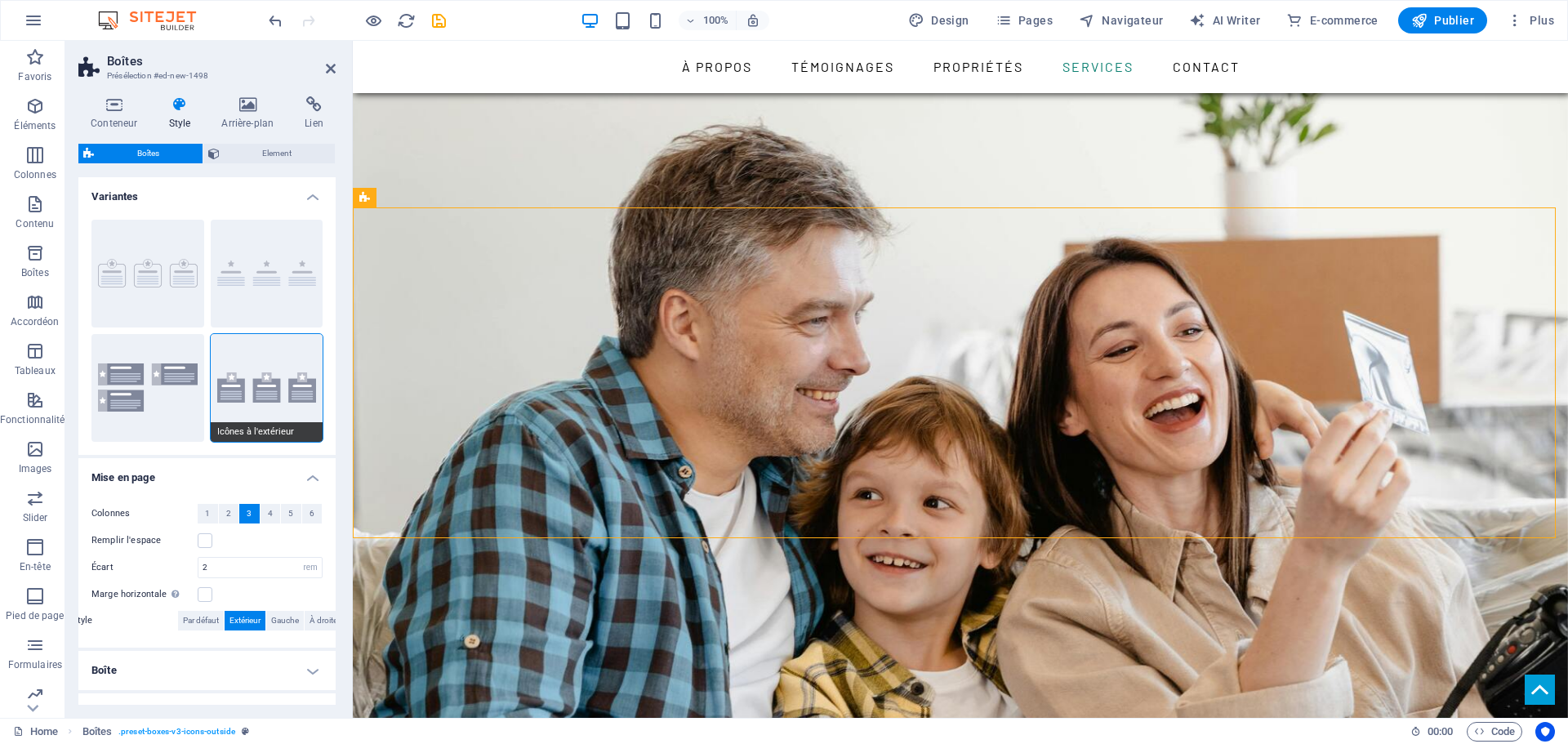
scroll to position [2480, 0]
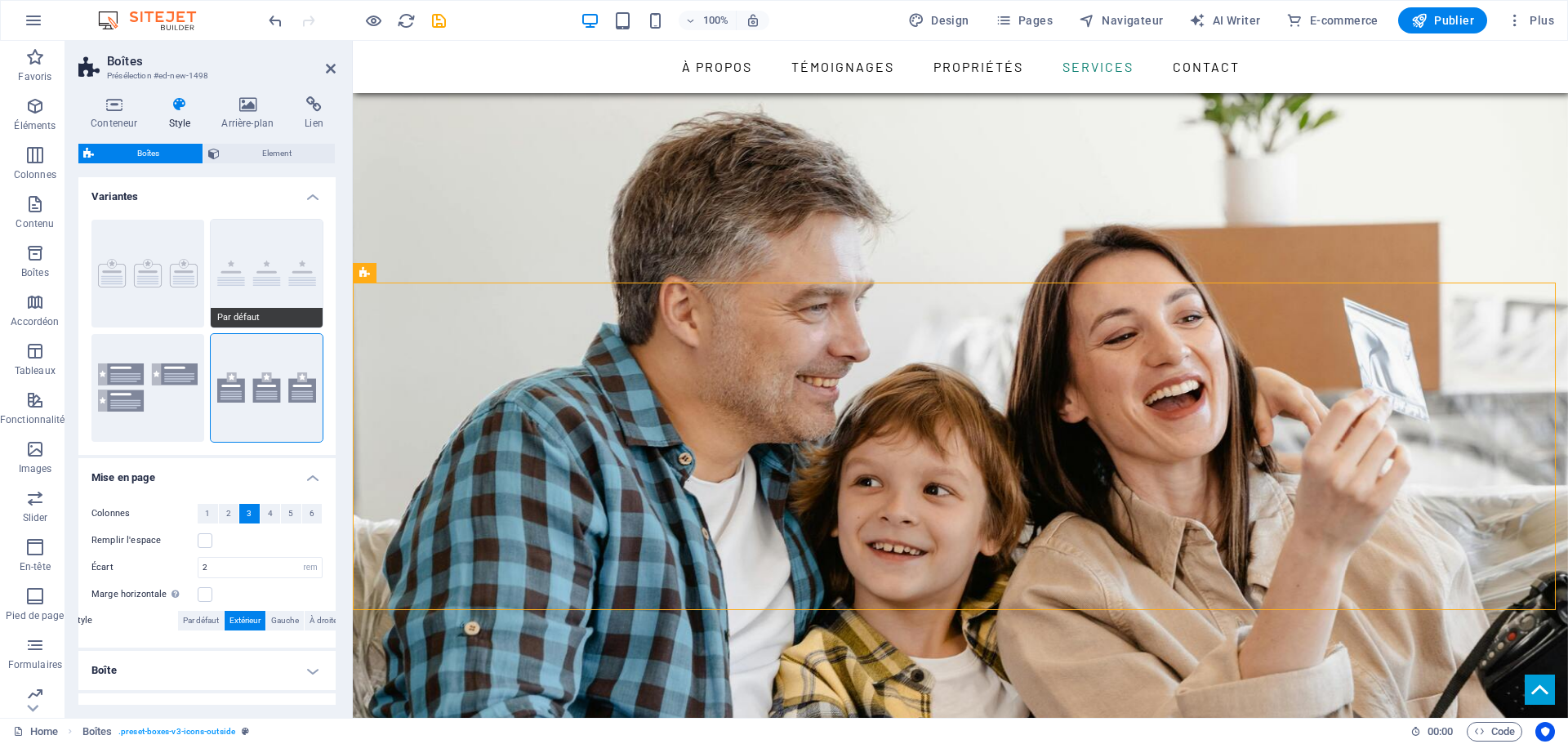
click at [281, 277] on button "Par défaut" at bounding box center [267, 273] width 113 height 107
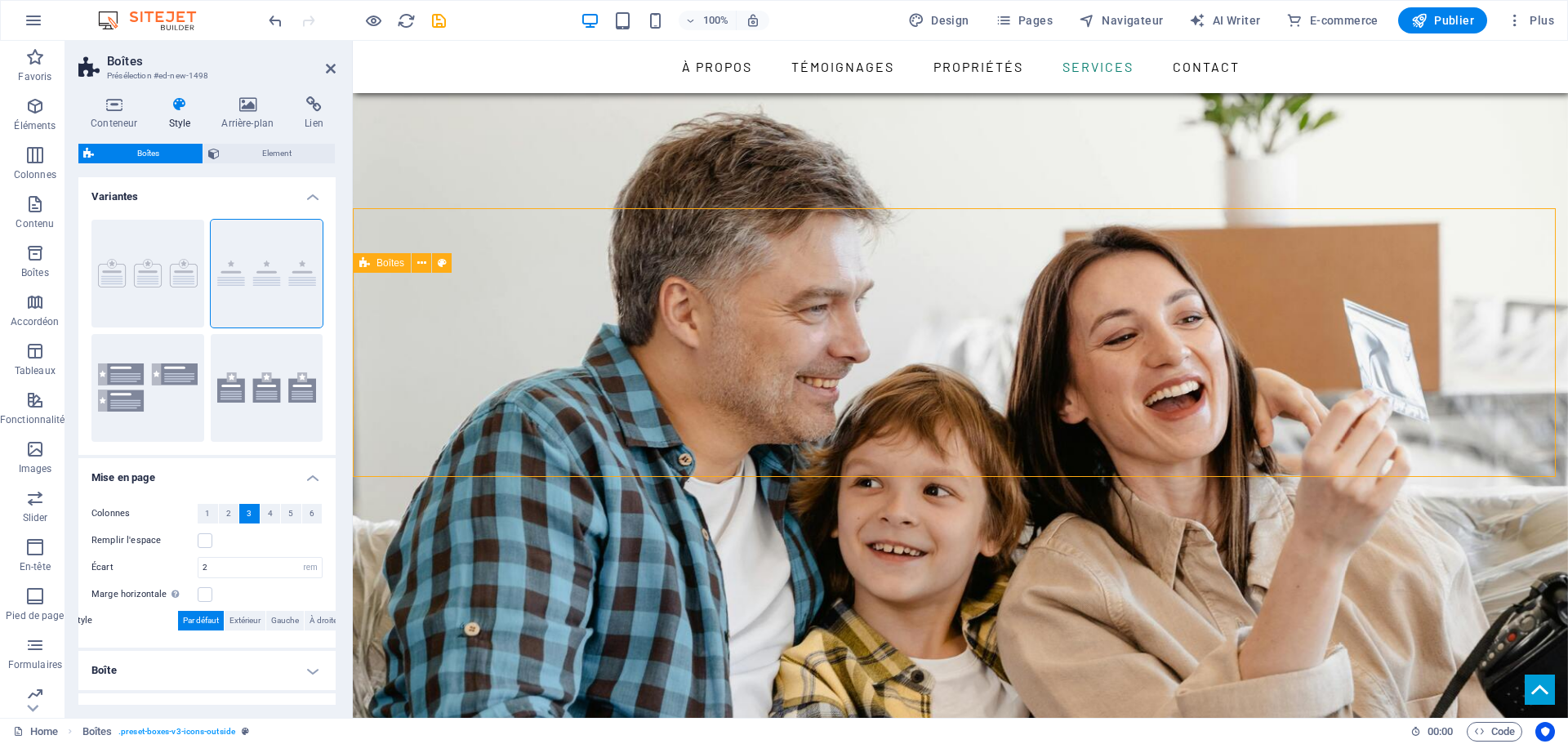
scroll to position [2461, 0]
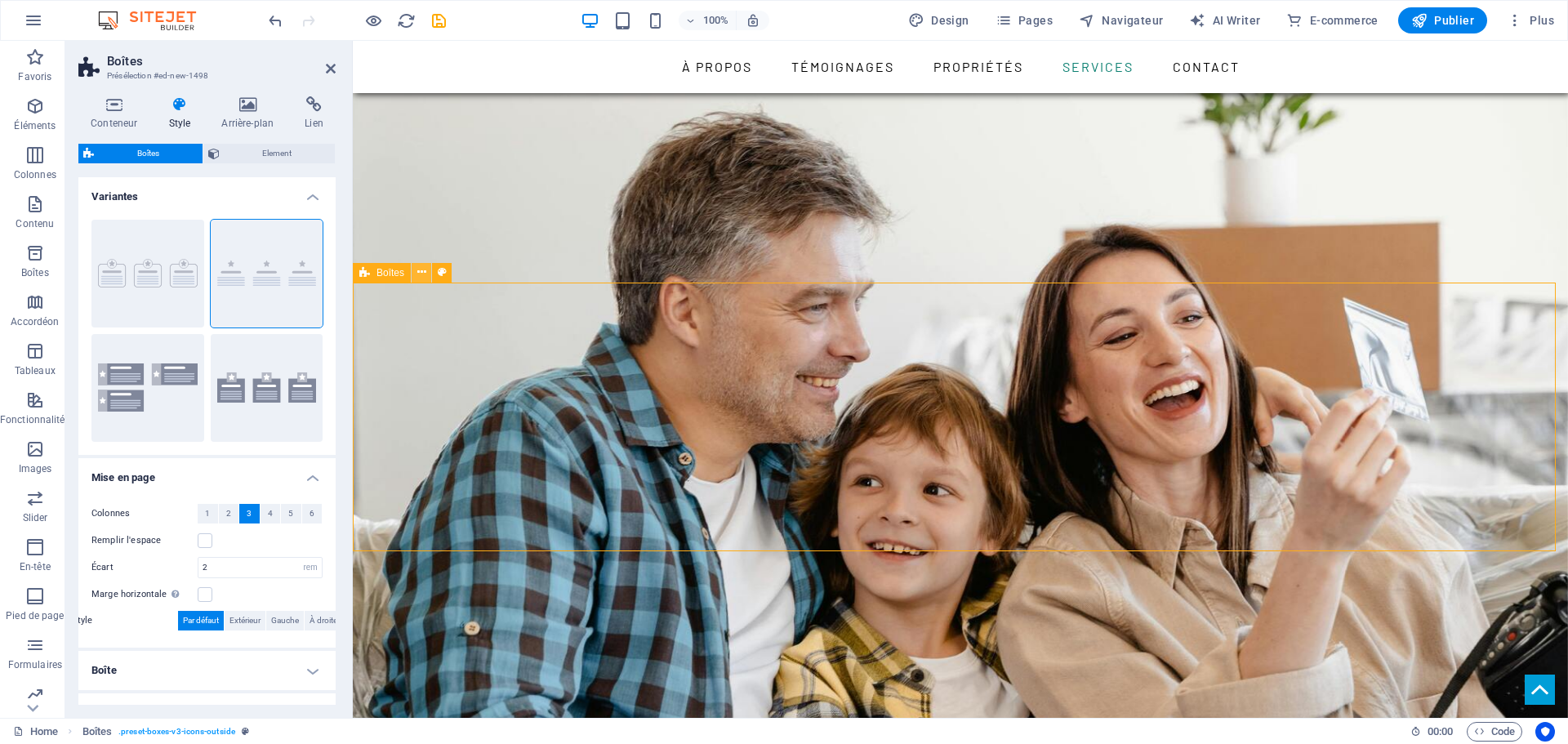
click at [425, 275] on icon at bounding box center [422, 272] width 9 height 17
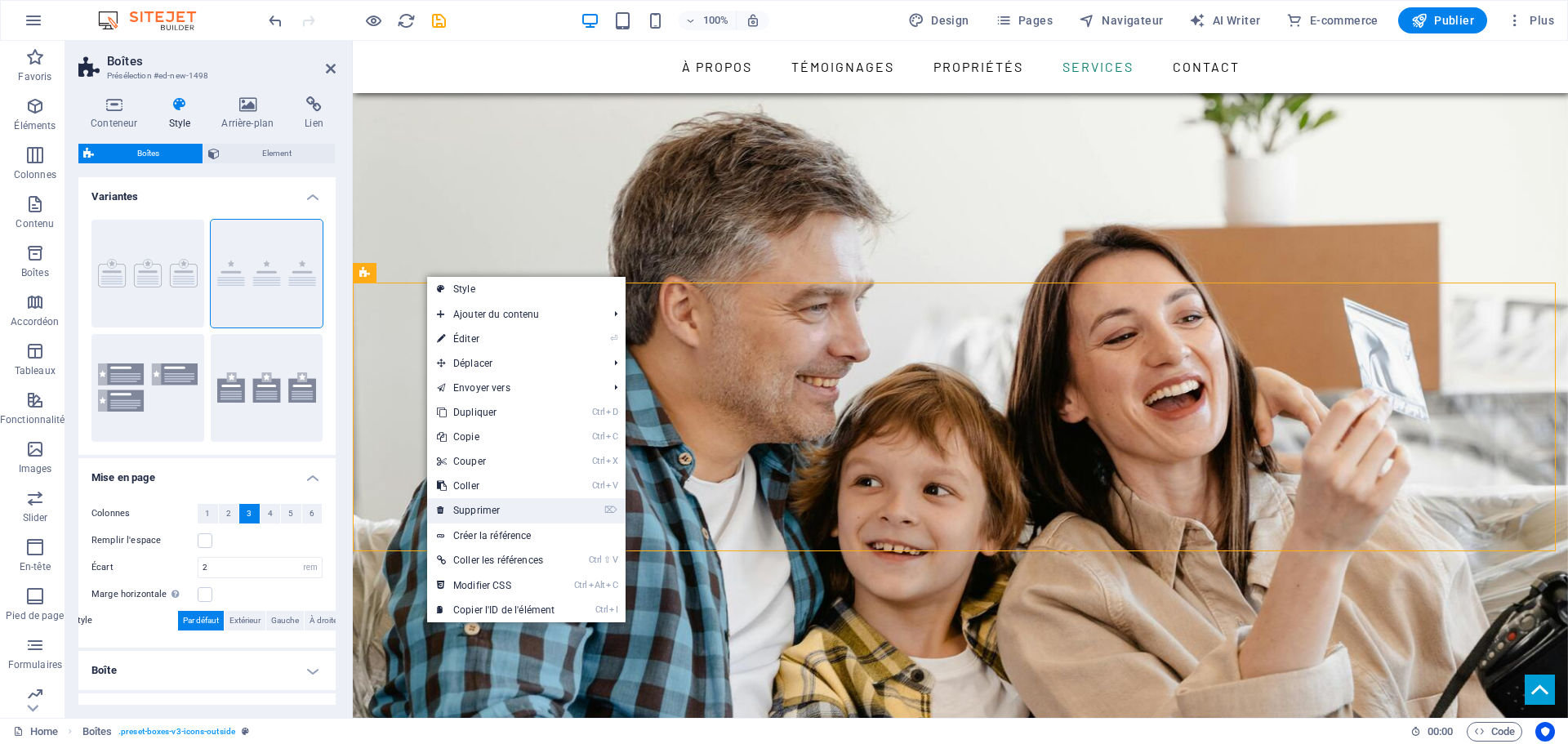
click at [509, 508] on link "⌦ Supprimer" at bounding box center [495, 510] width 137 height 25
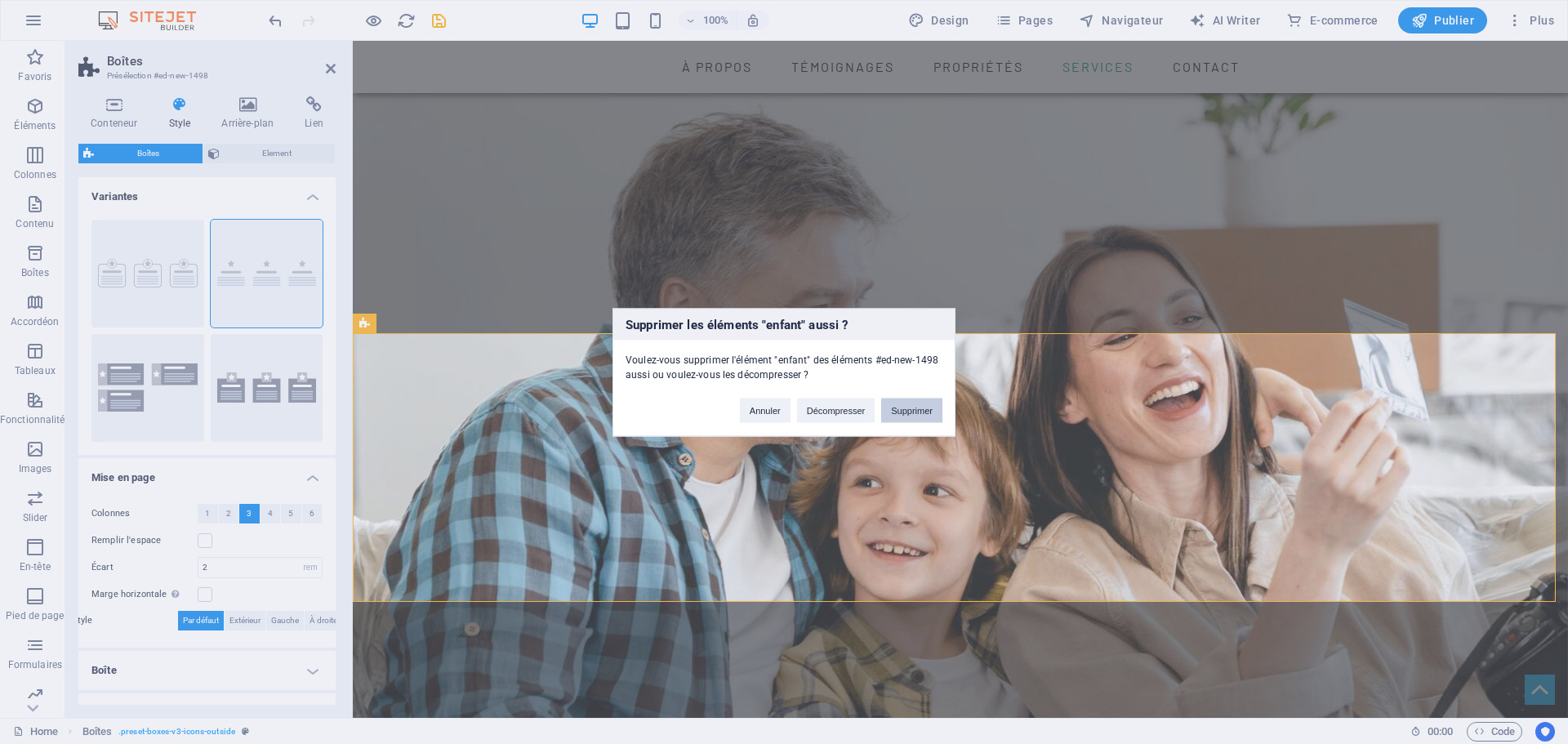
scroll to position [2401, 0]
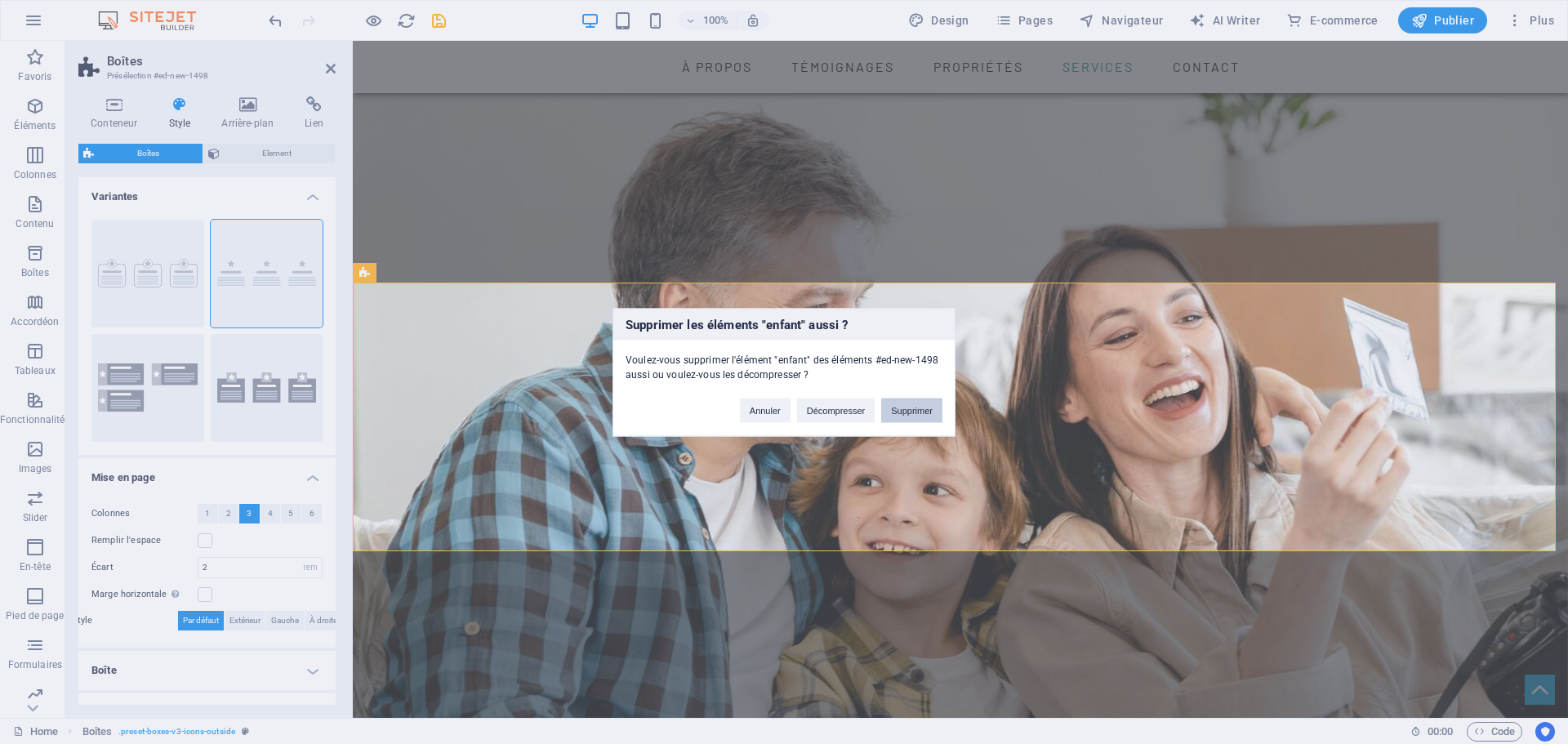
click at [914, 411] on button "Supprimer" at bounding box center [911, 410] width 61 height 25
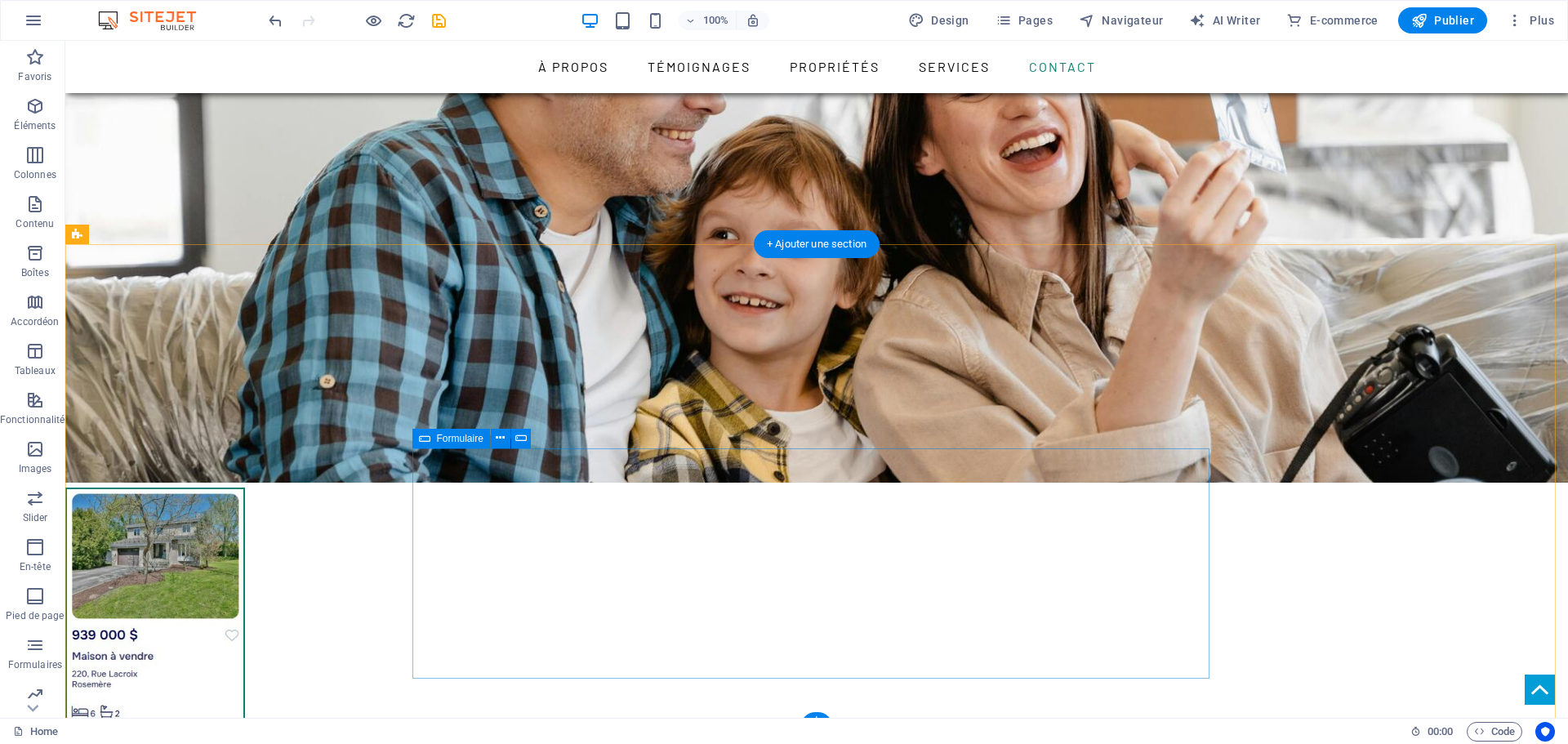
scroll to position [2620, 0]
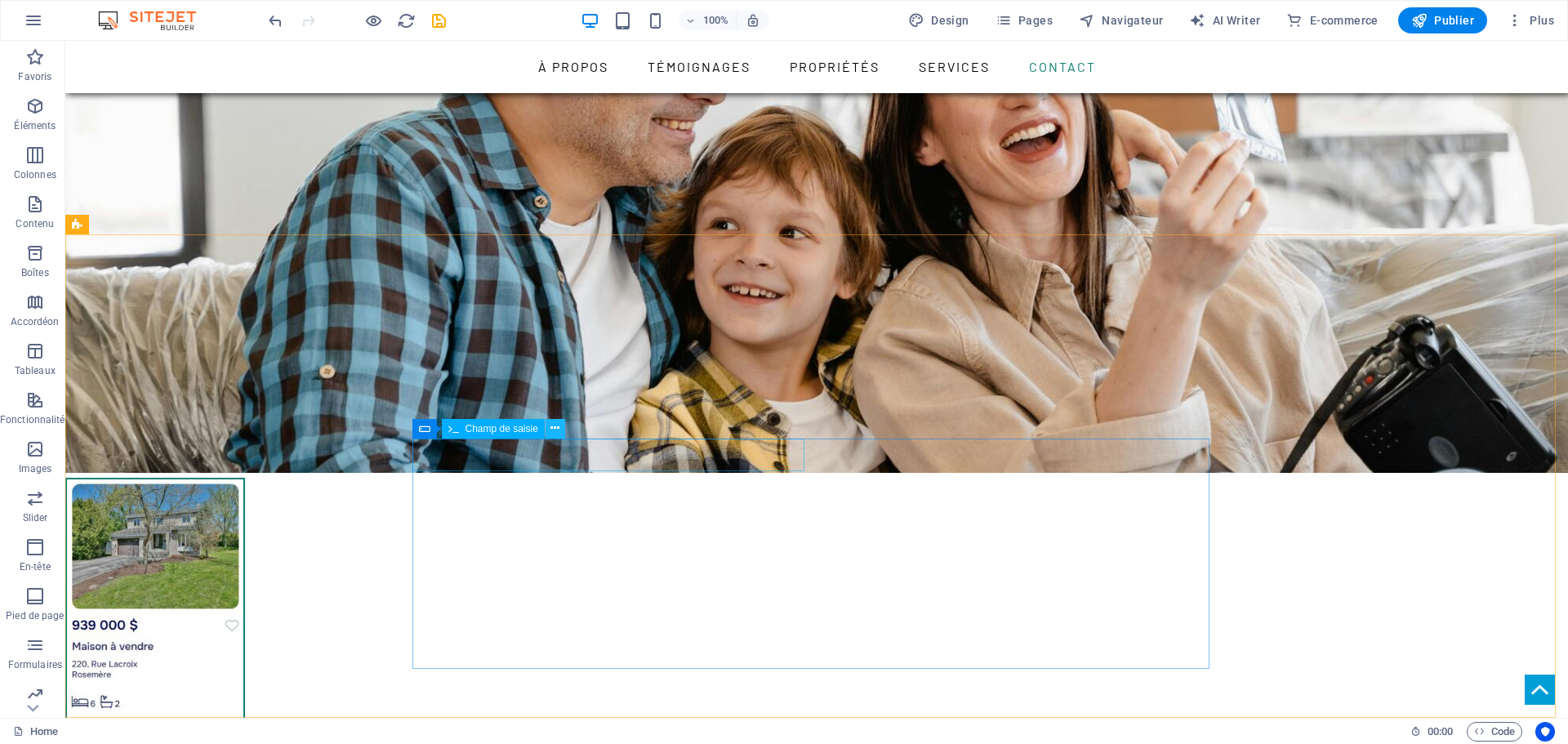
click at [554, 430] on icon at bounding box center [555, 428] width 9 height 17
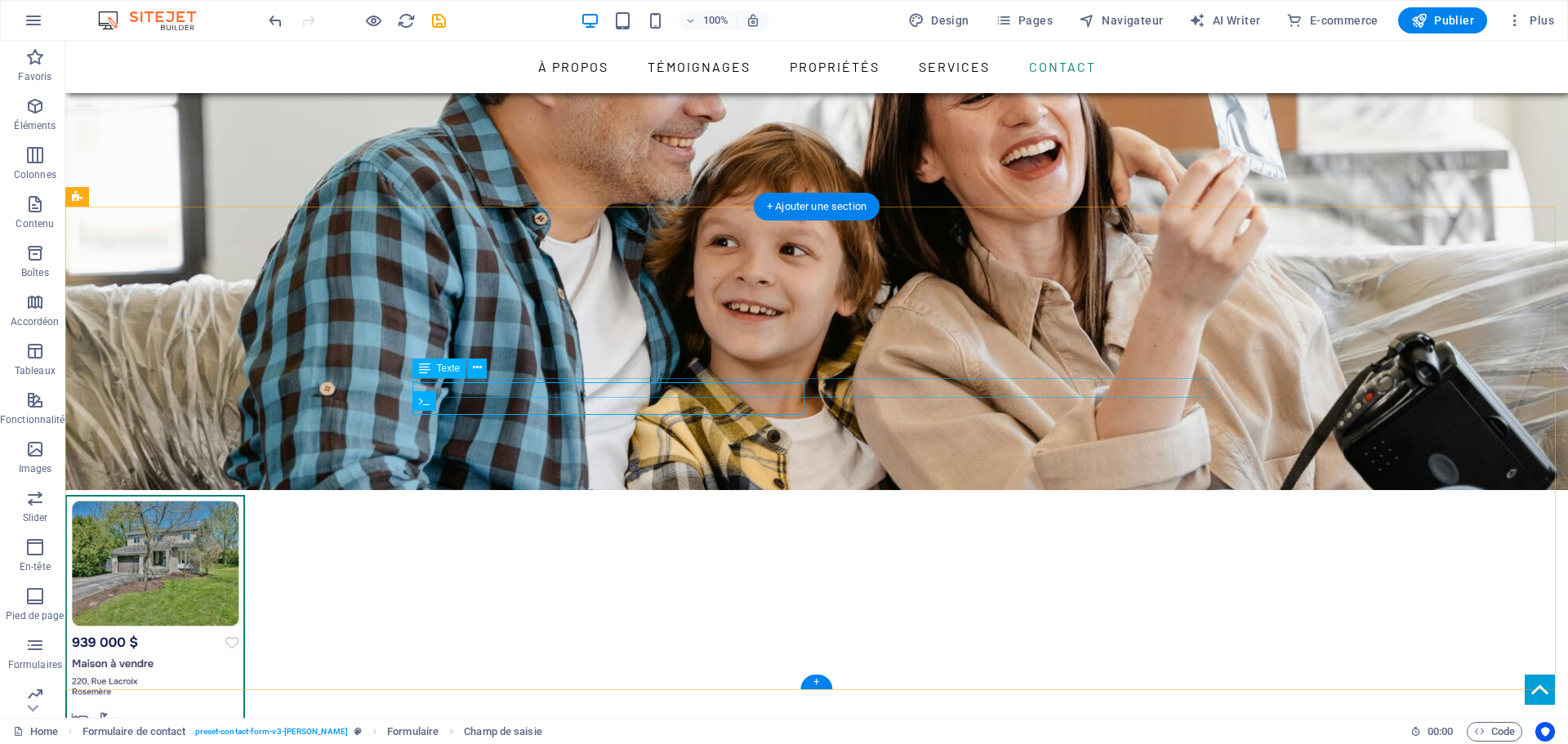
scroll to position [2682, 0]
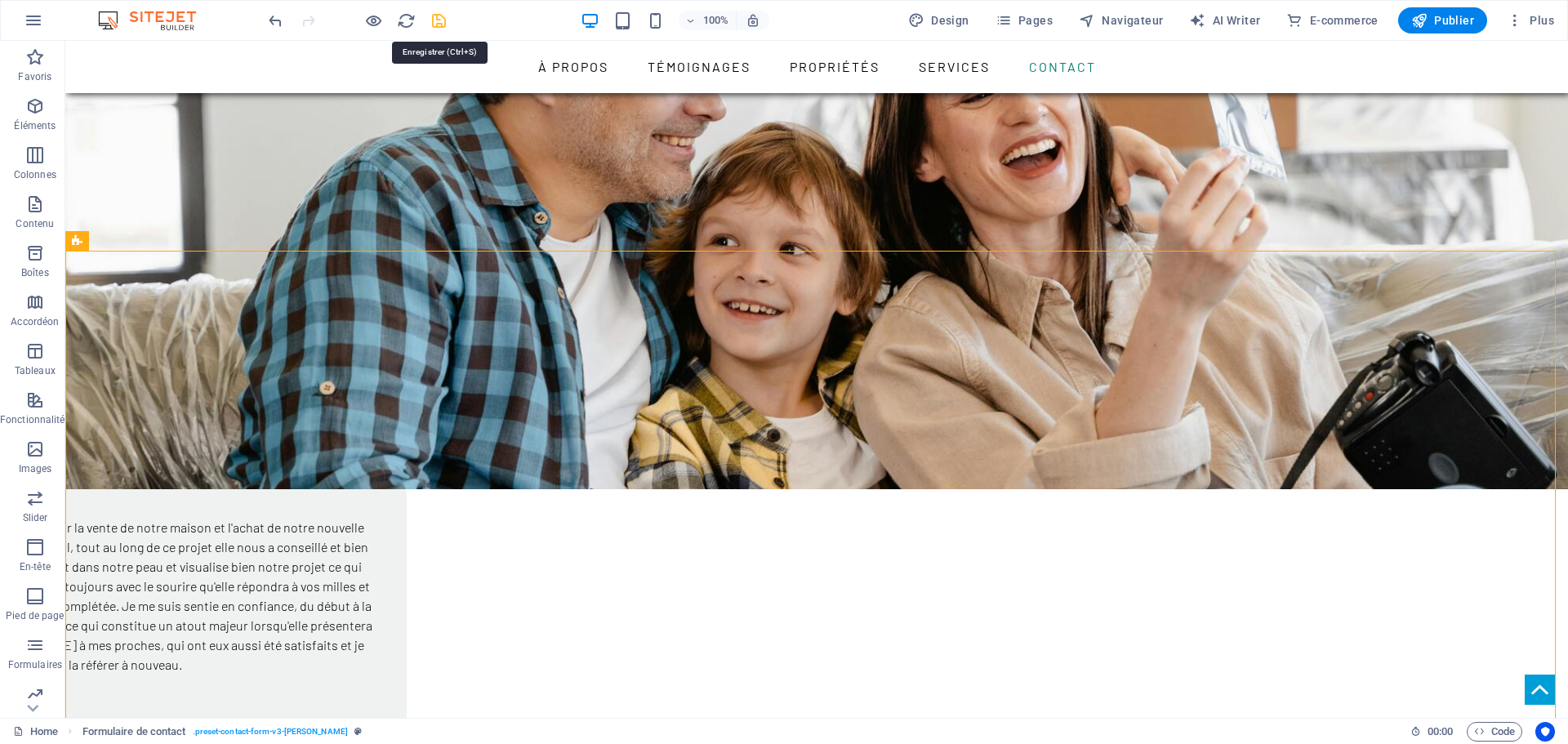
click at [436, 17] on icon "save" at bounding box center [439, 21] width 19 height 19
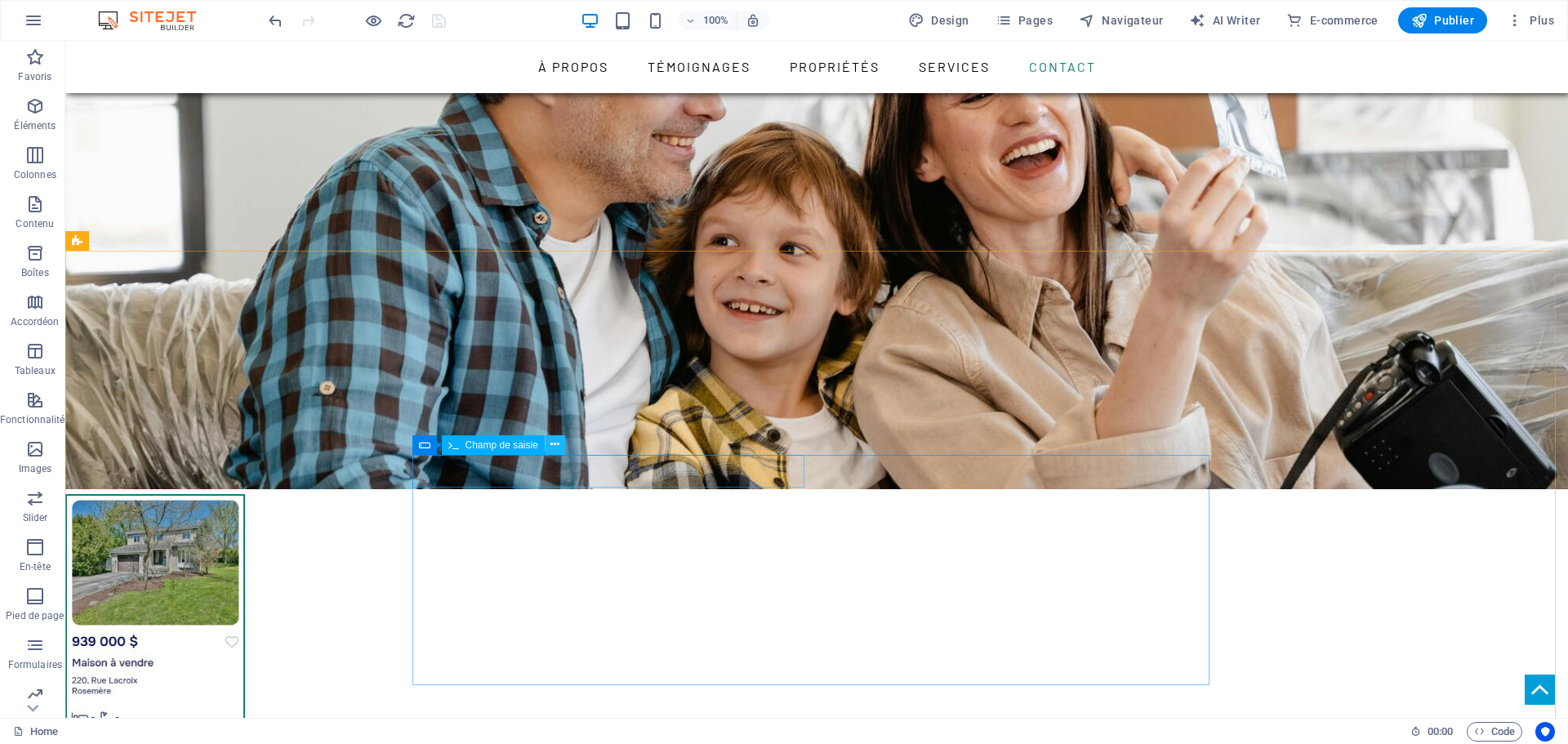
click at [555, 444] on icon at bounding box center [555, 444] width 9 height 17
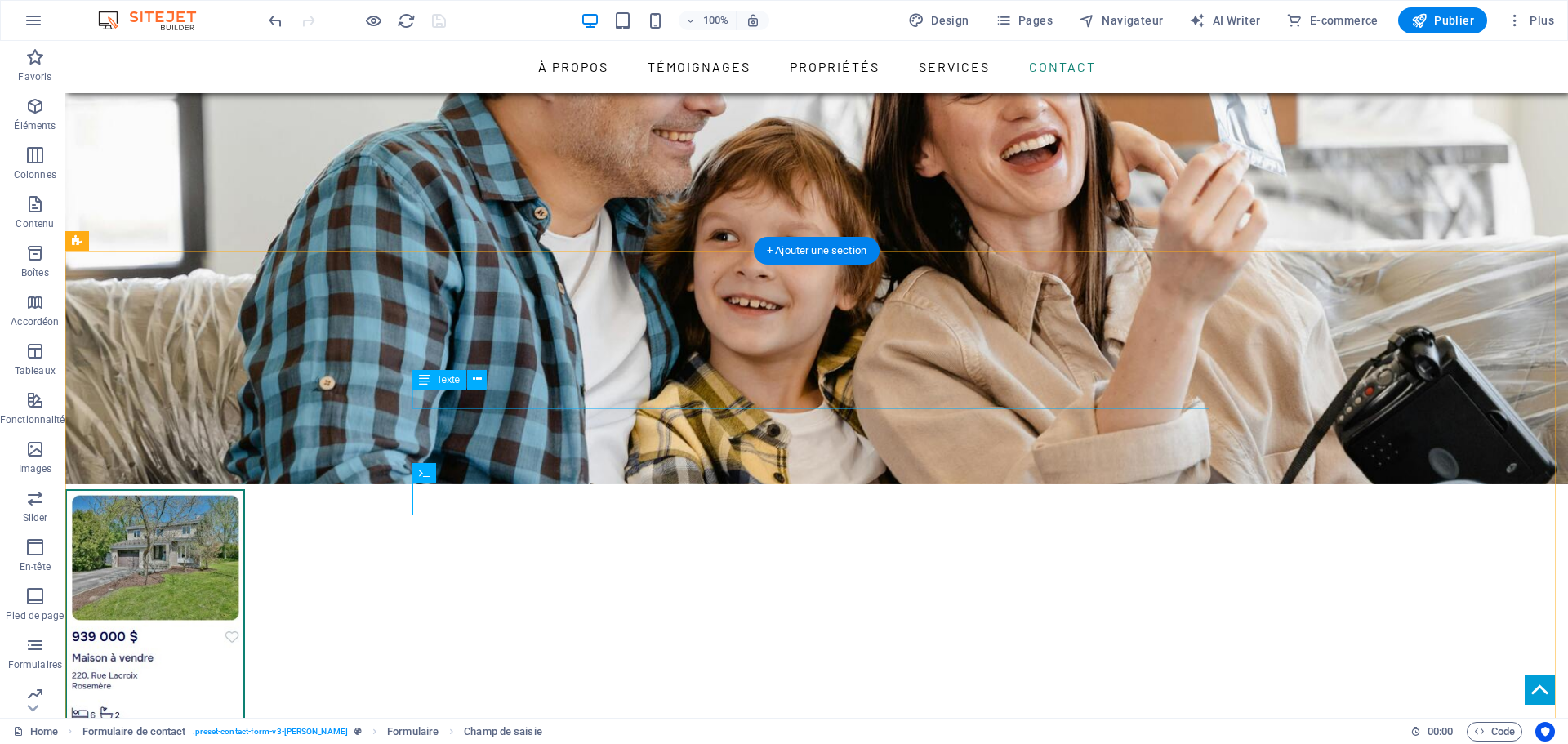
scroll to position [2643, 0]
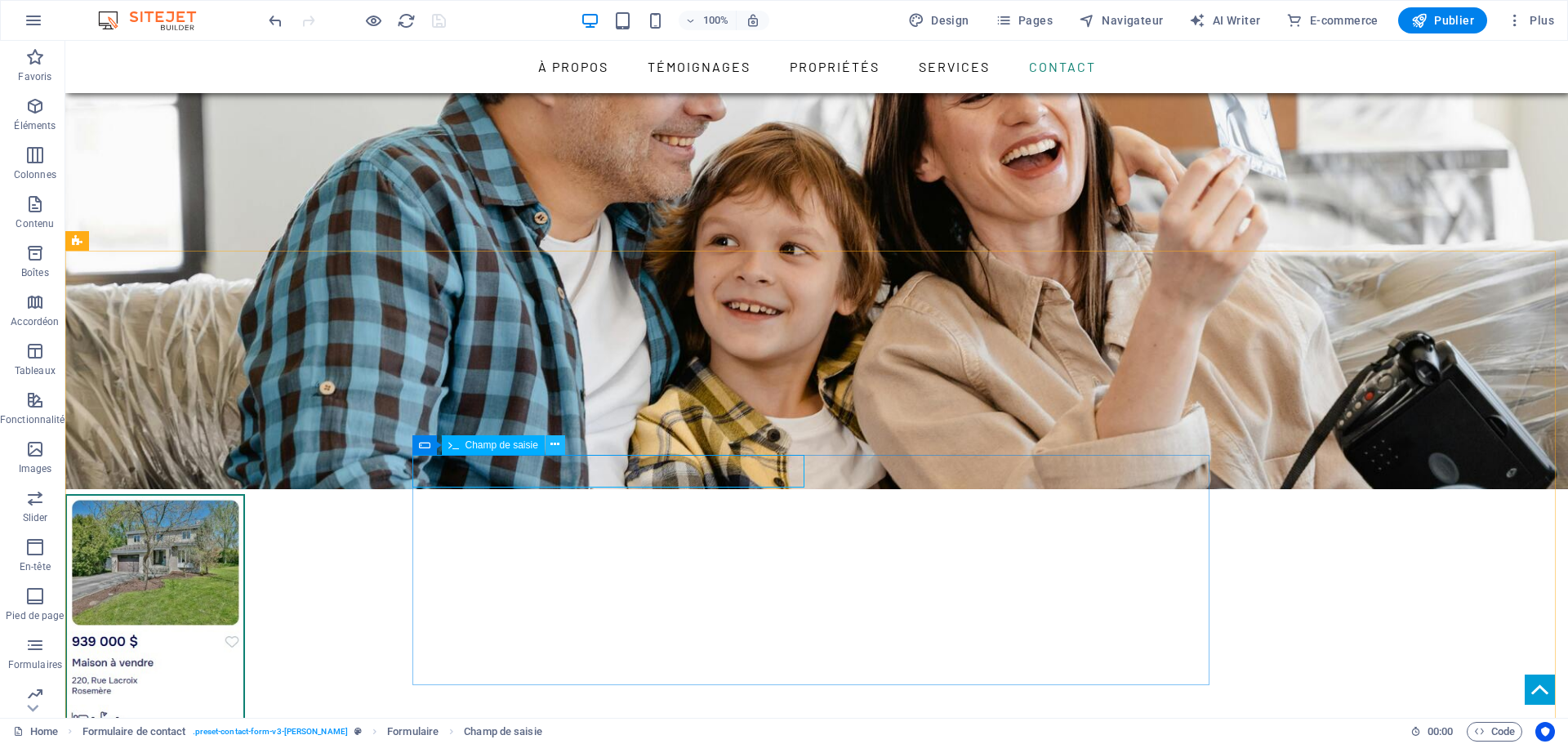
click at [552, 446] on icon at bounding box center [555, 444] width 9 height 17
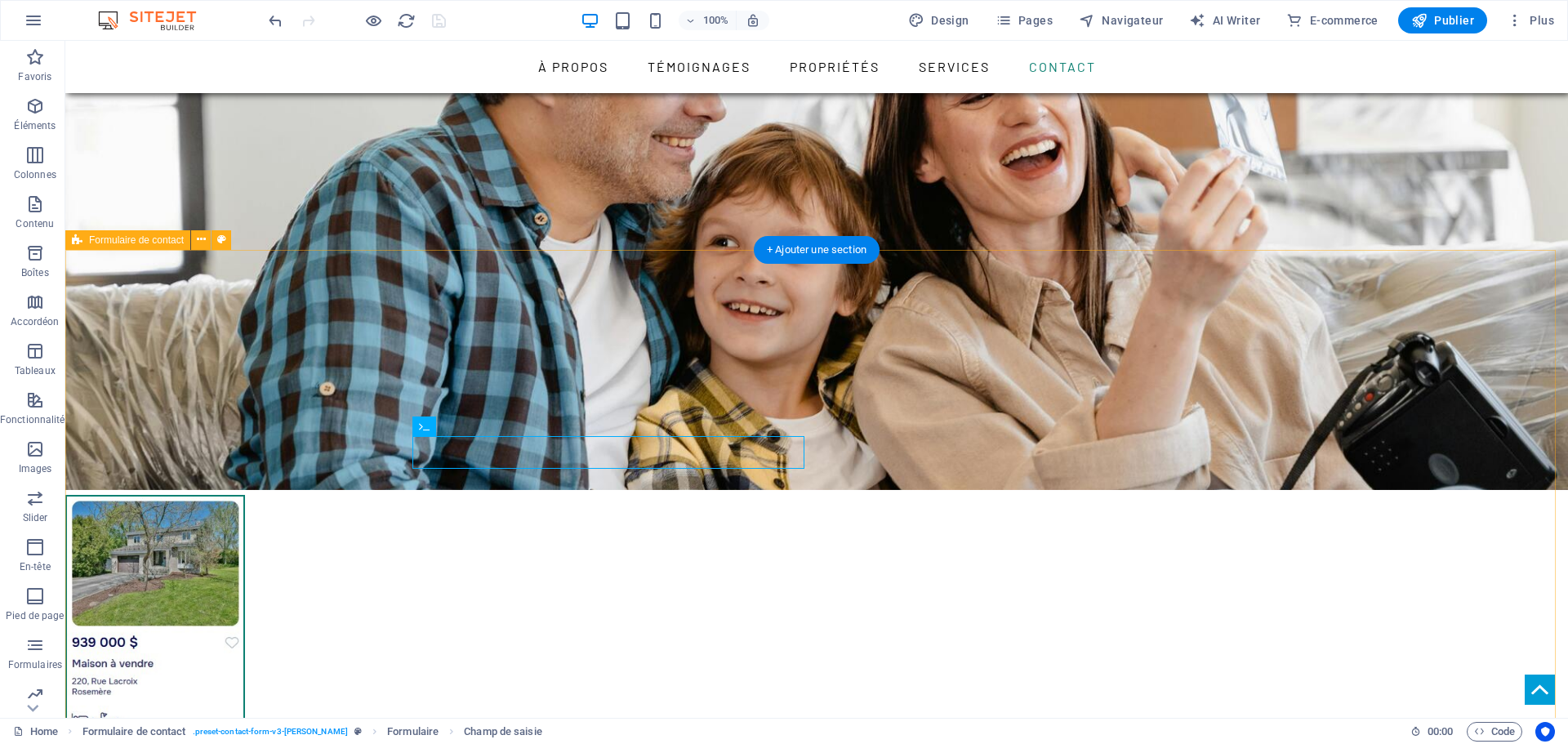
scroll to position [2662, 0]
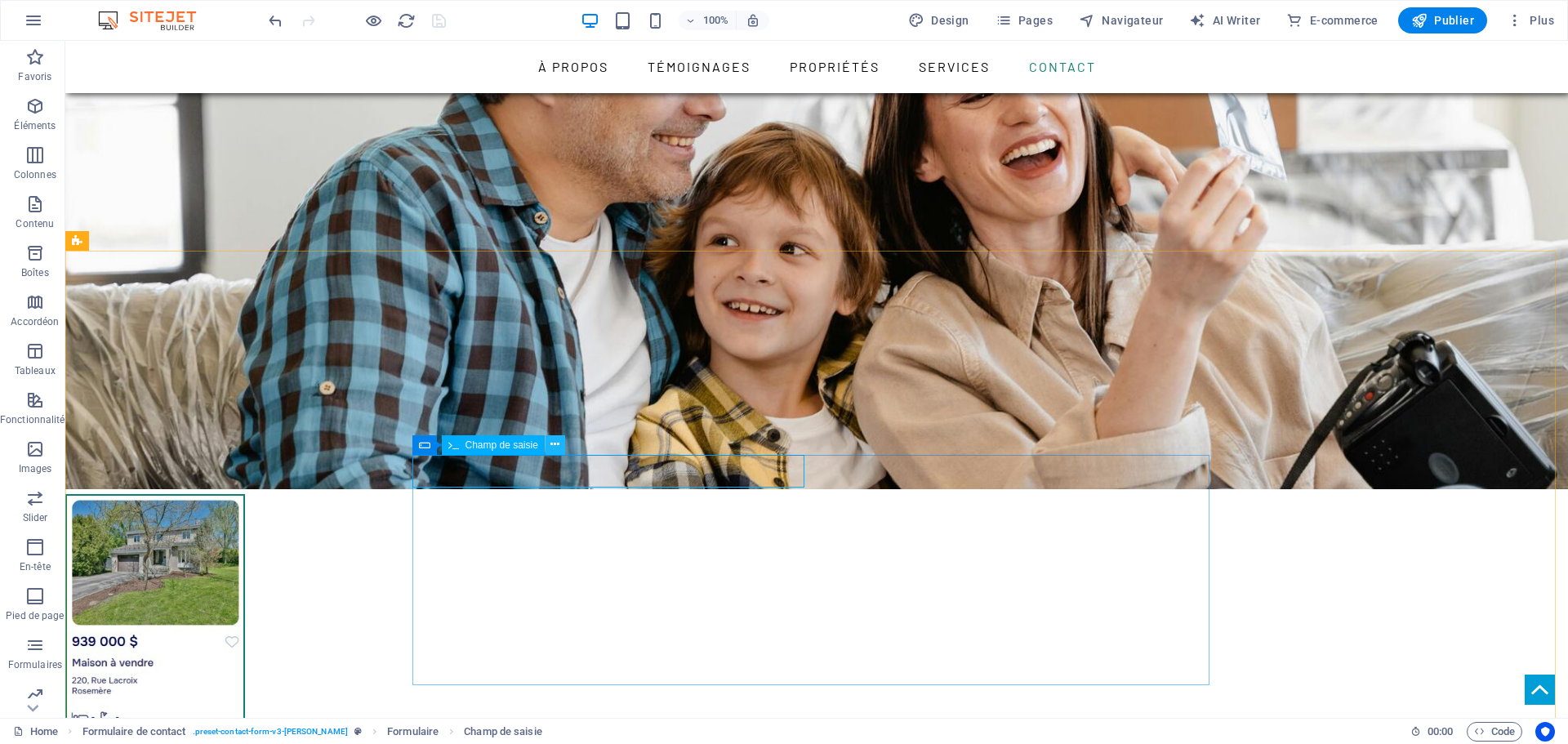
click at [556, 444] on icon at bounding box center [555, 444] width 9 height 17
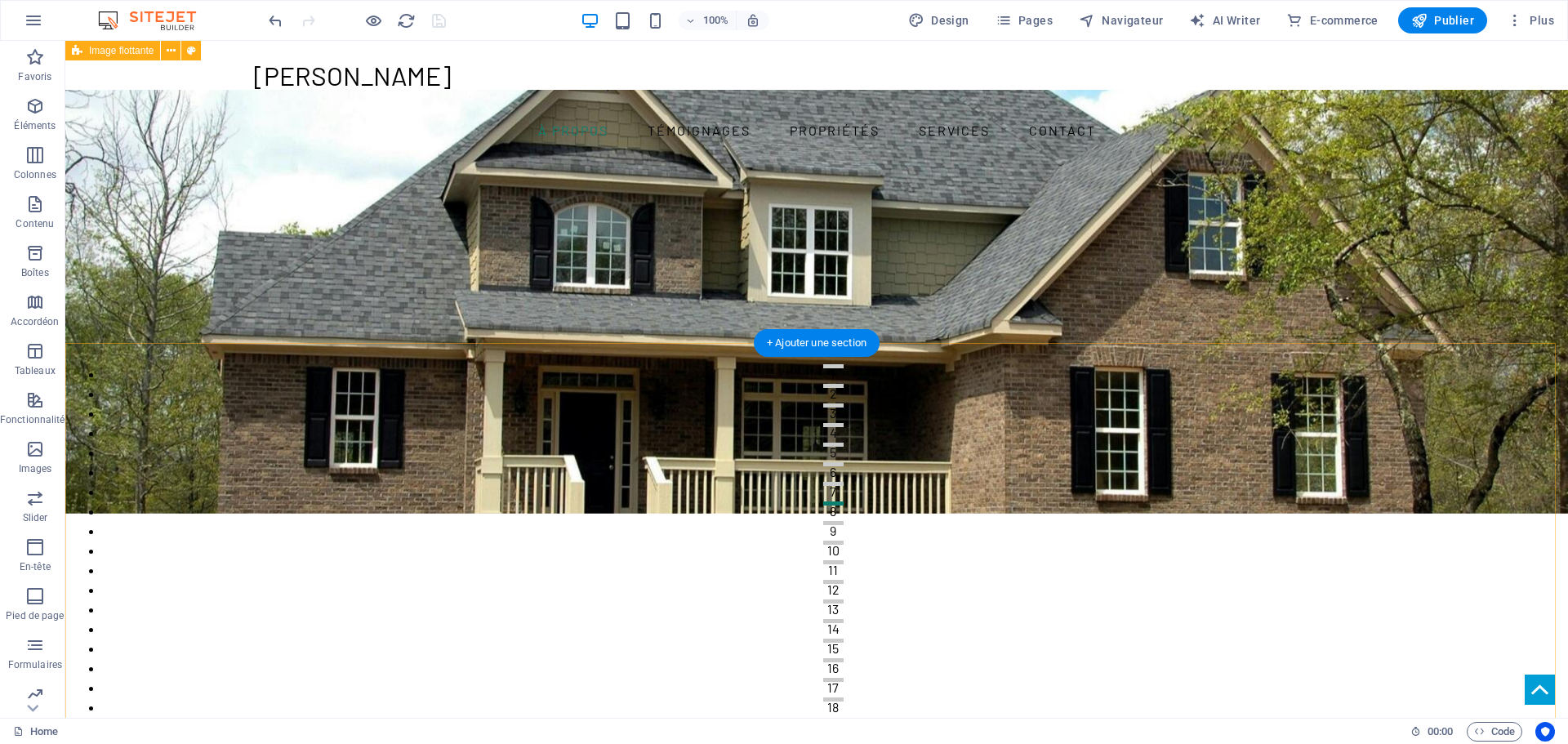
scroll to position [0, 0]
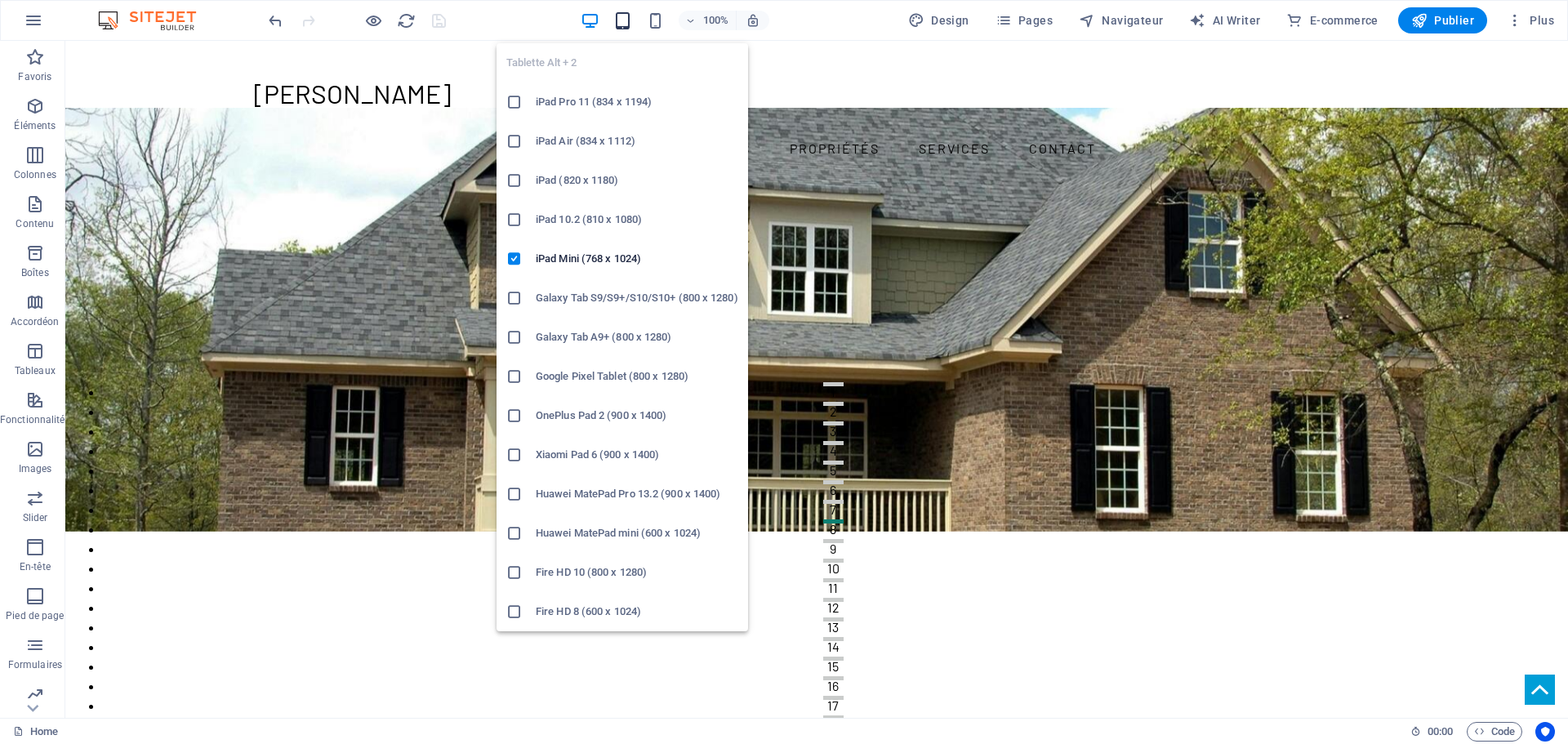
click at [624, 19] on icon "button" at bounding box center [622, 21] width 19 height 19
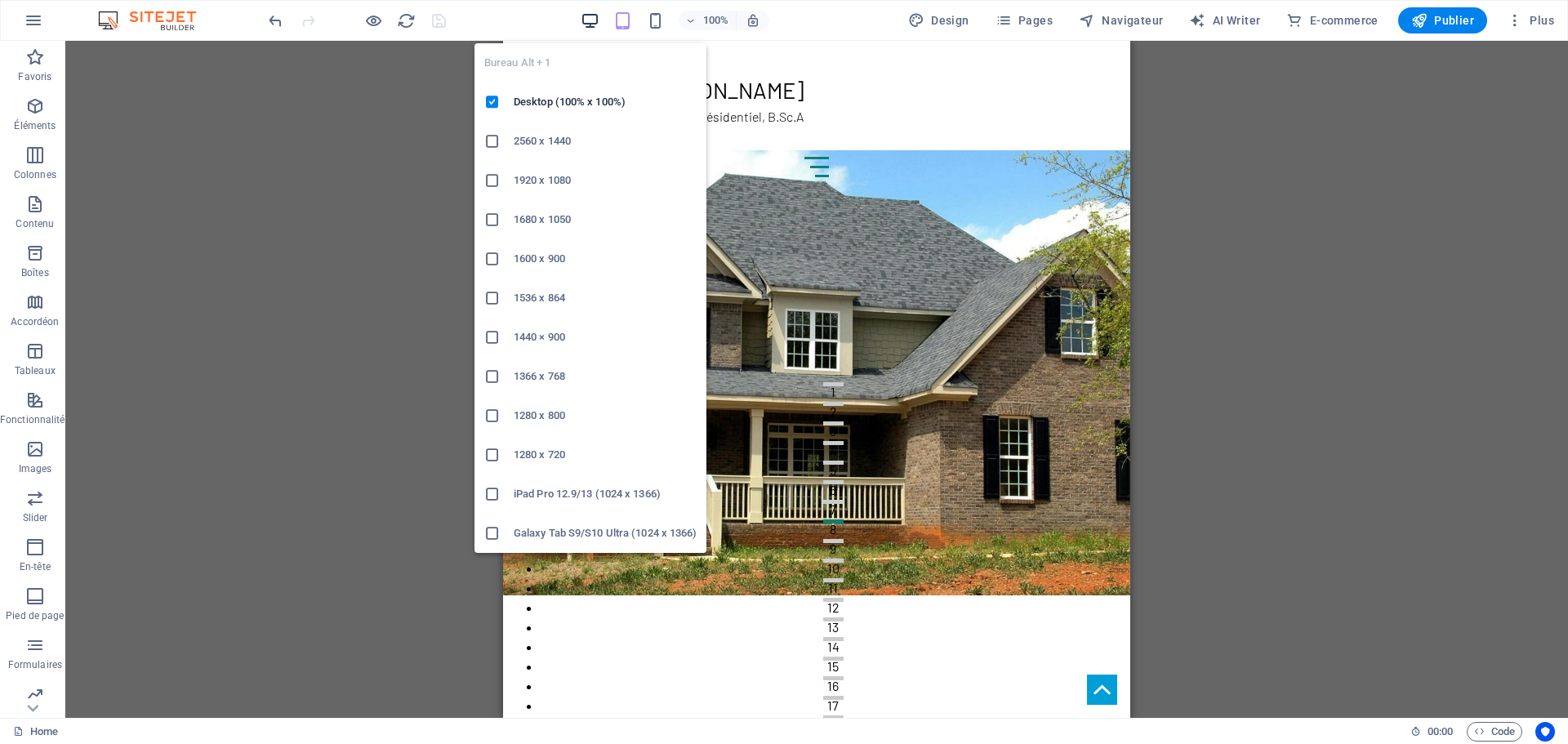
click at [594, 23] on icon "button" at bounding box center [590, 21] width 19 height 19
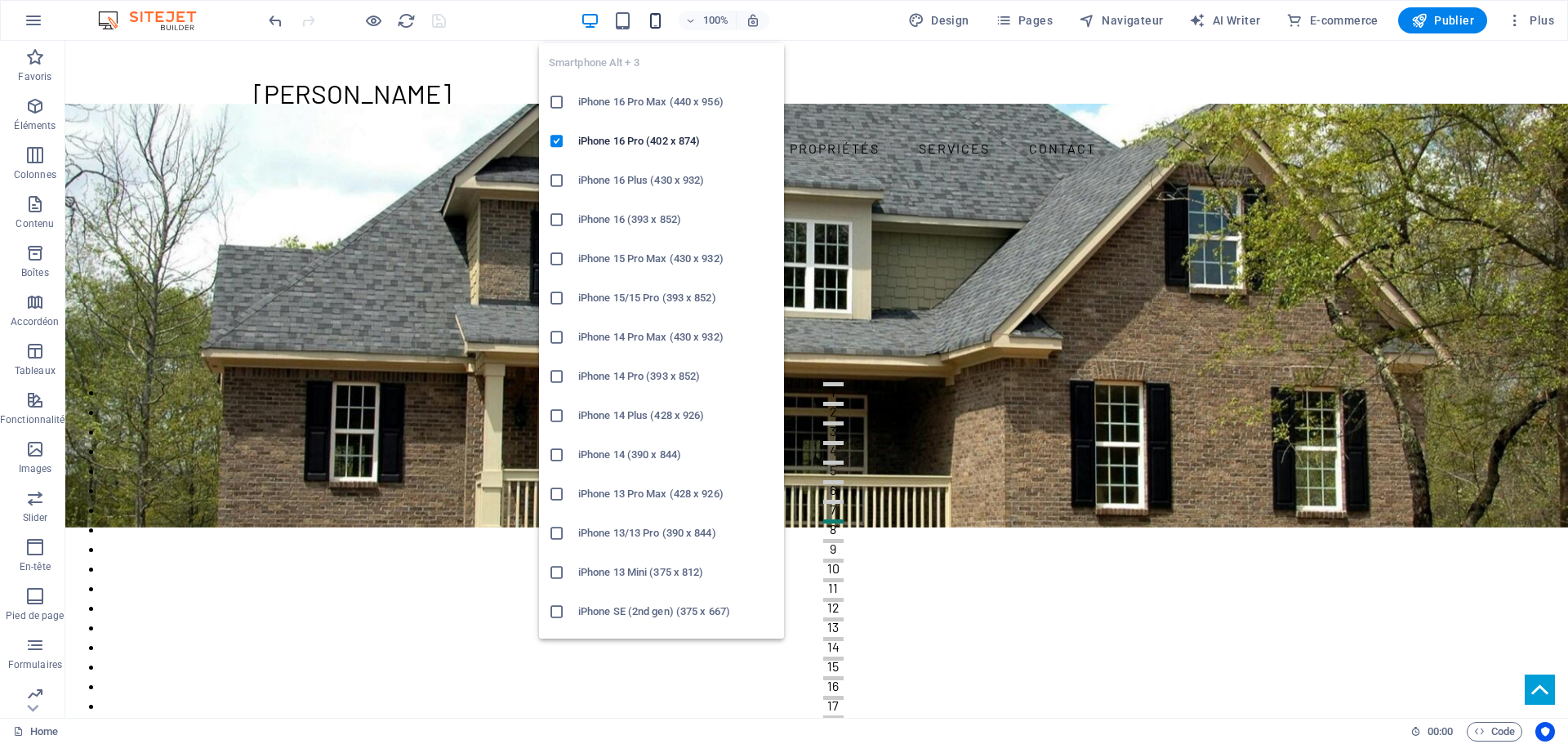
click at [657, 14] on icon "button" at bounding box center [655, 21] width 19 height 19
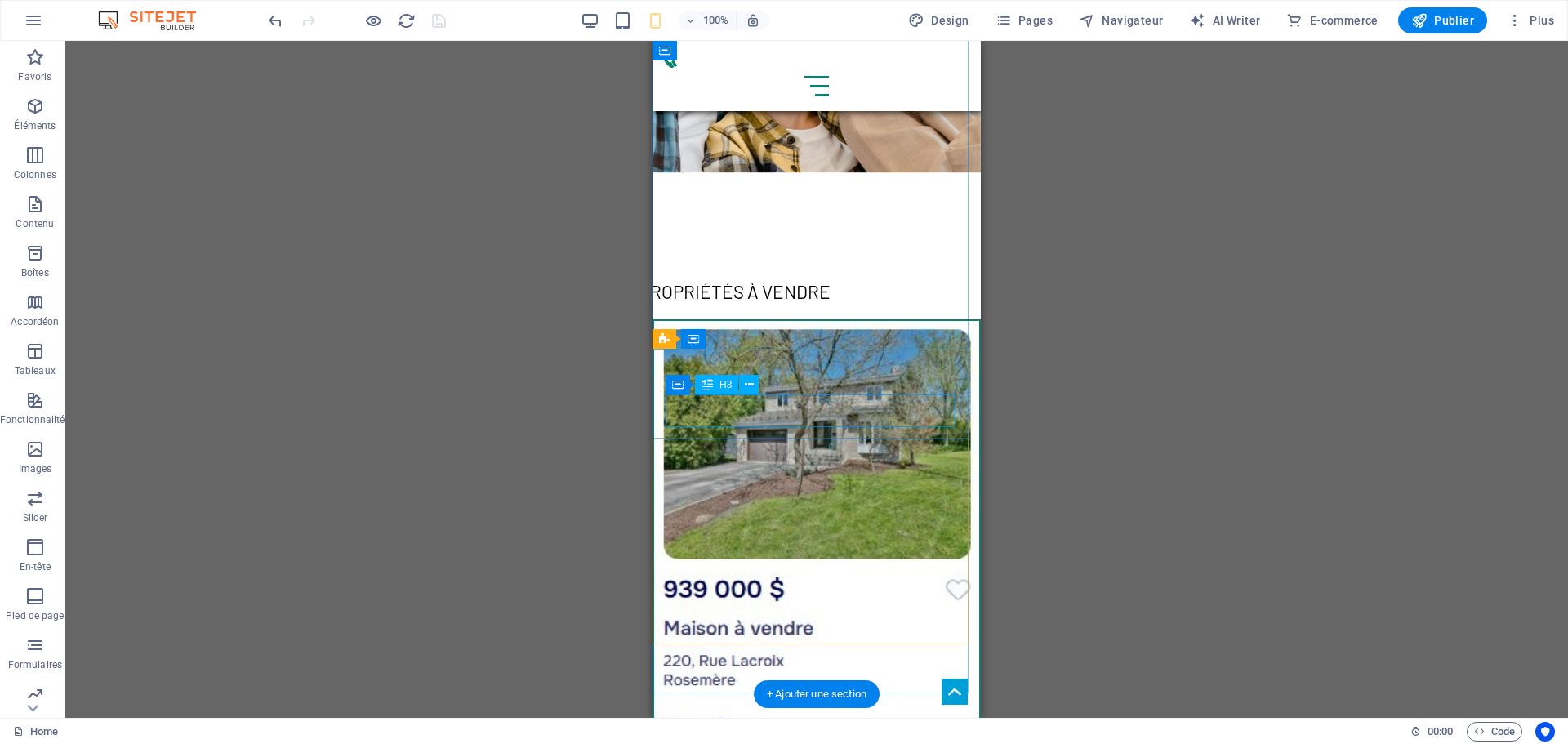
scroll to position [3310, 0]
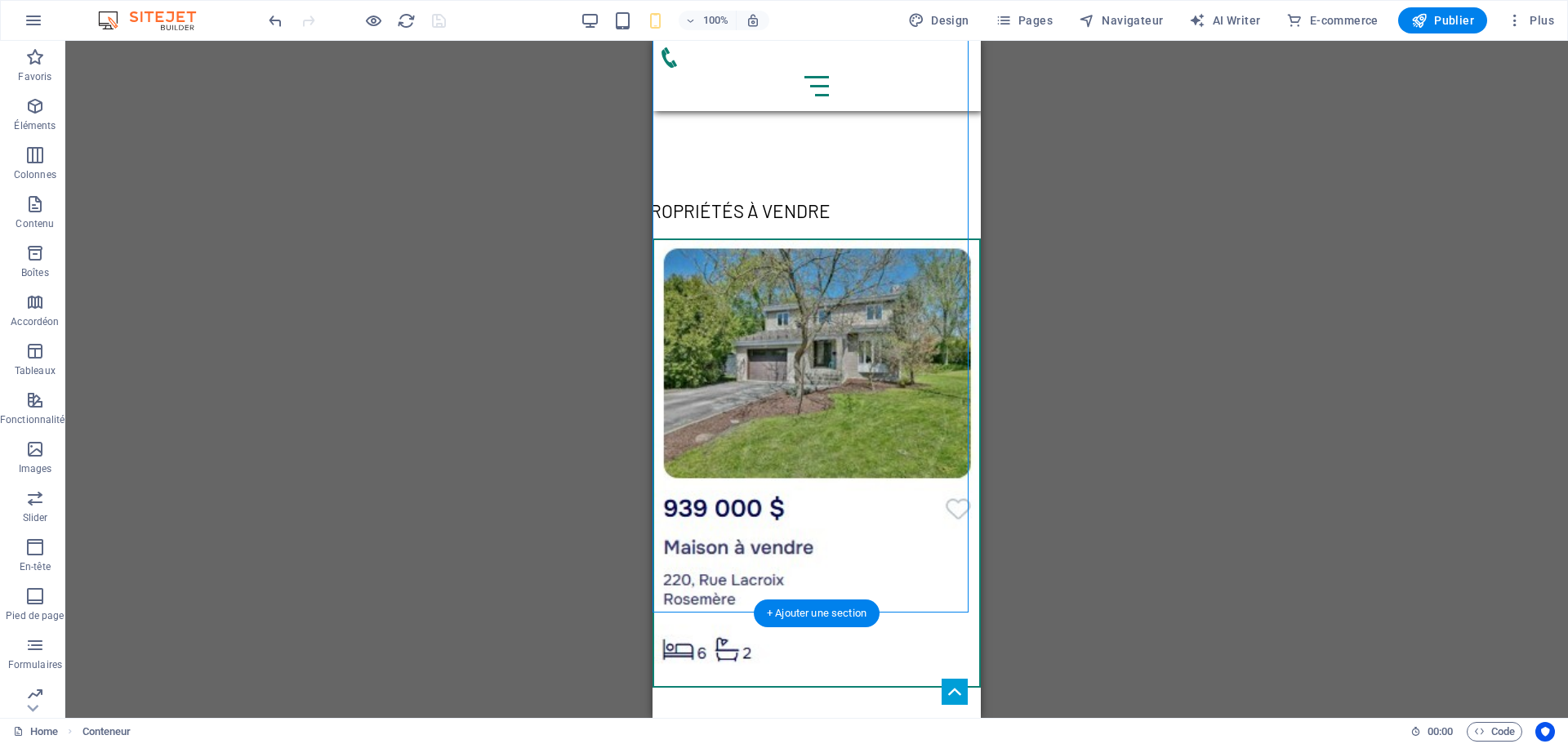
drag, startPoint x: 819, startPoint y: 516, endPoint x: 810, endPoint y: 550, distance: 35.2
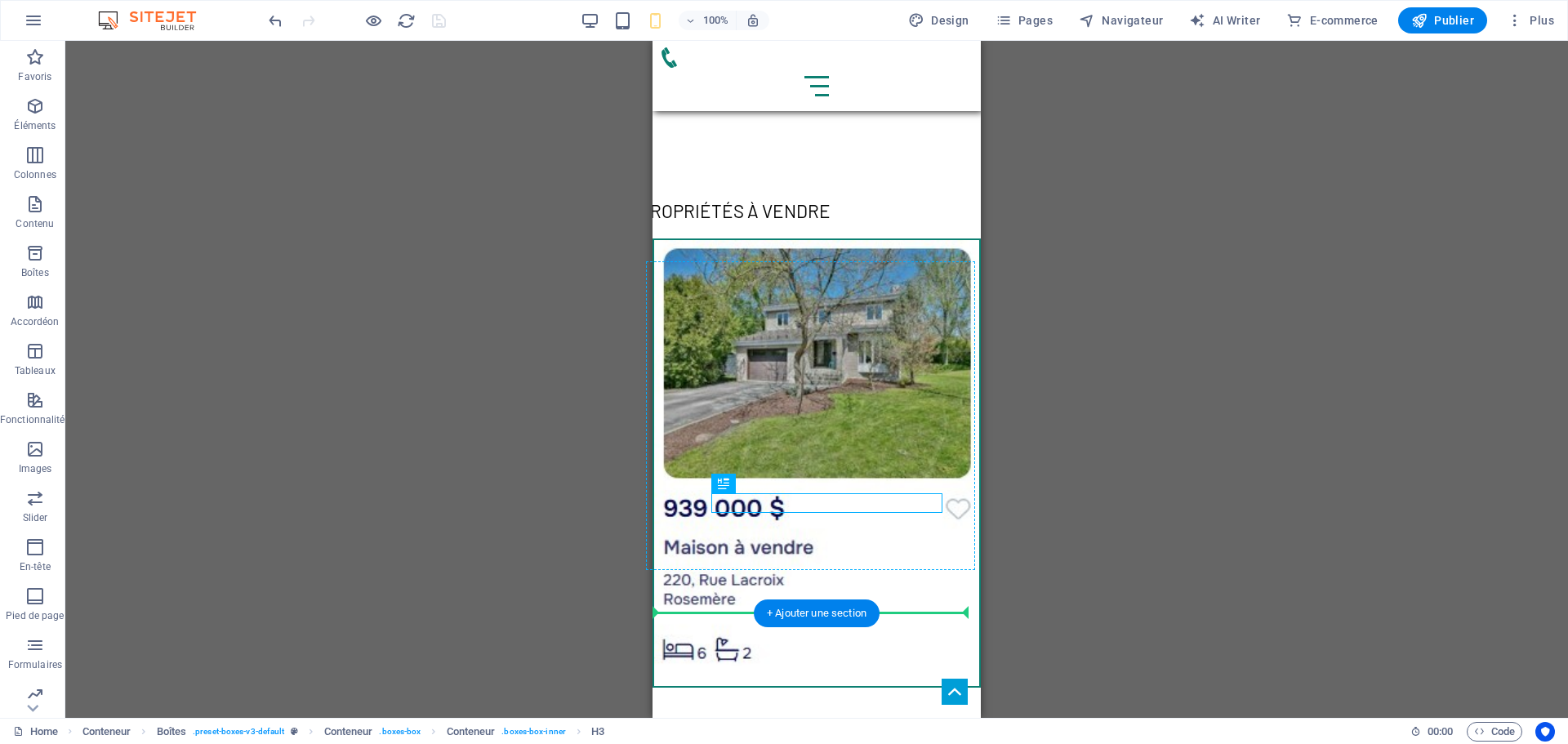
drag, startPoint x: 852, startPoint y: 504, endPoint x: 834, endPoint y: 554, distance: 53.1
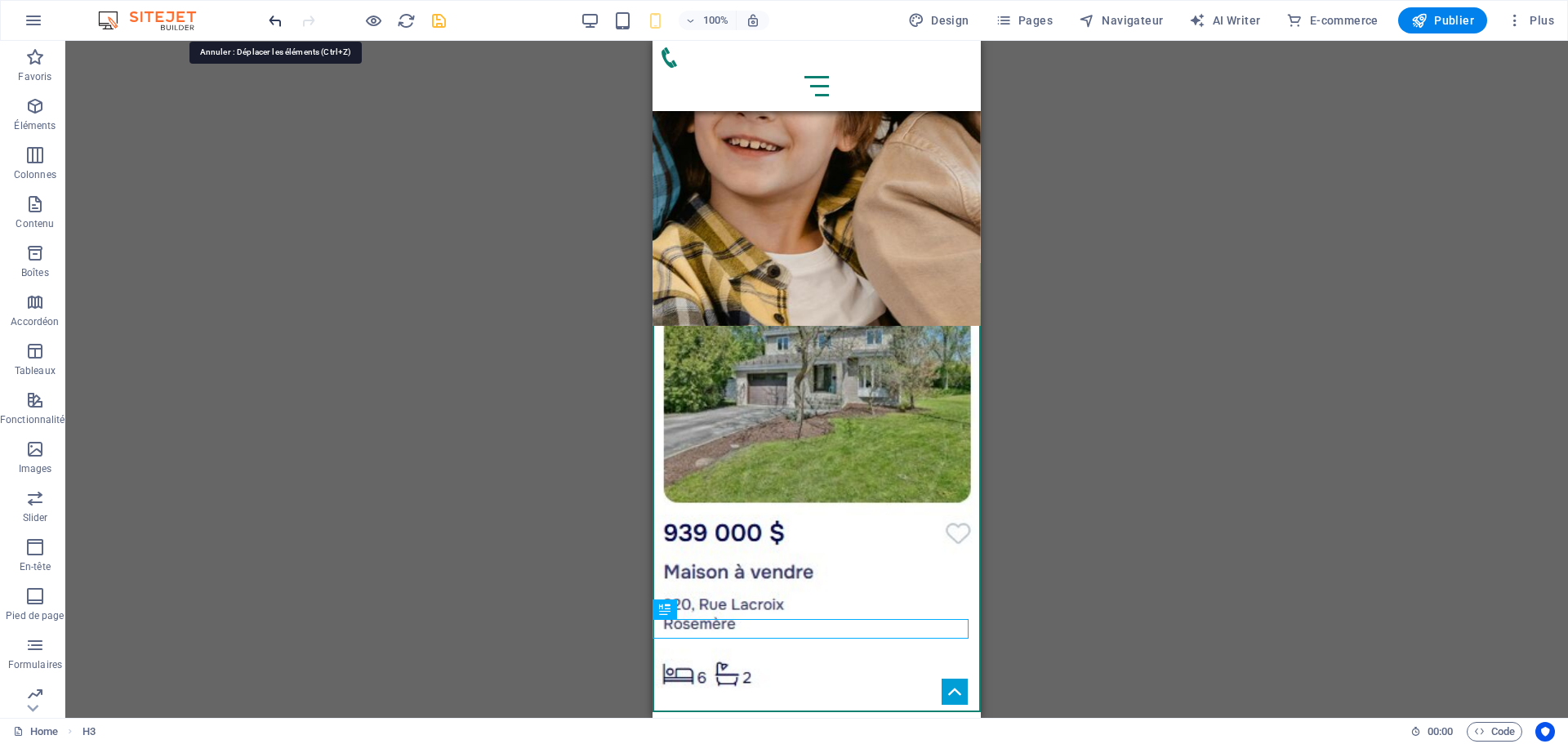
click at [272, 15] on icon "undo" at bounding box center [275, 21] width 19 height 19
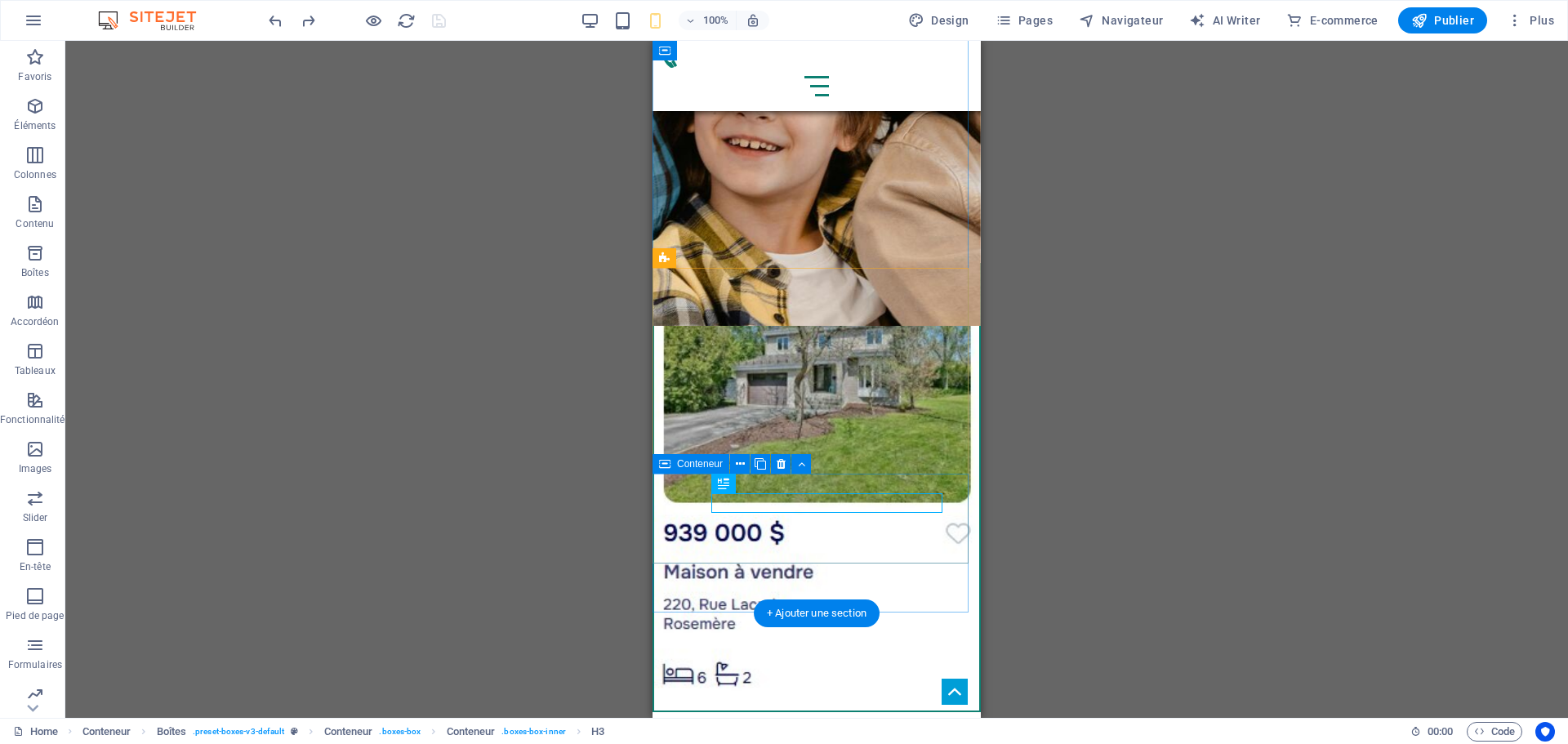
drag, startPoint x: 1375, startPoint y: 526, endPoint x: 685, endPoint y: 524, distance: 690.0
drag, startPoint x: 1372, startPoint y: 522, endPoint x: 685, endPoint y: 505, distance: 687.2
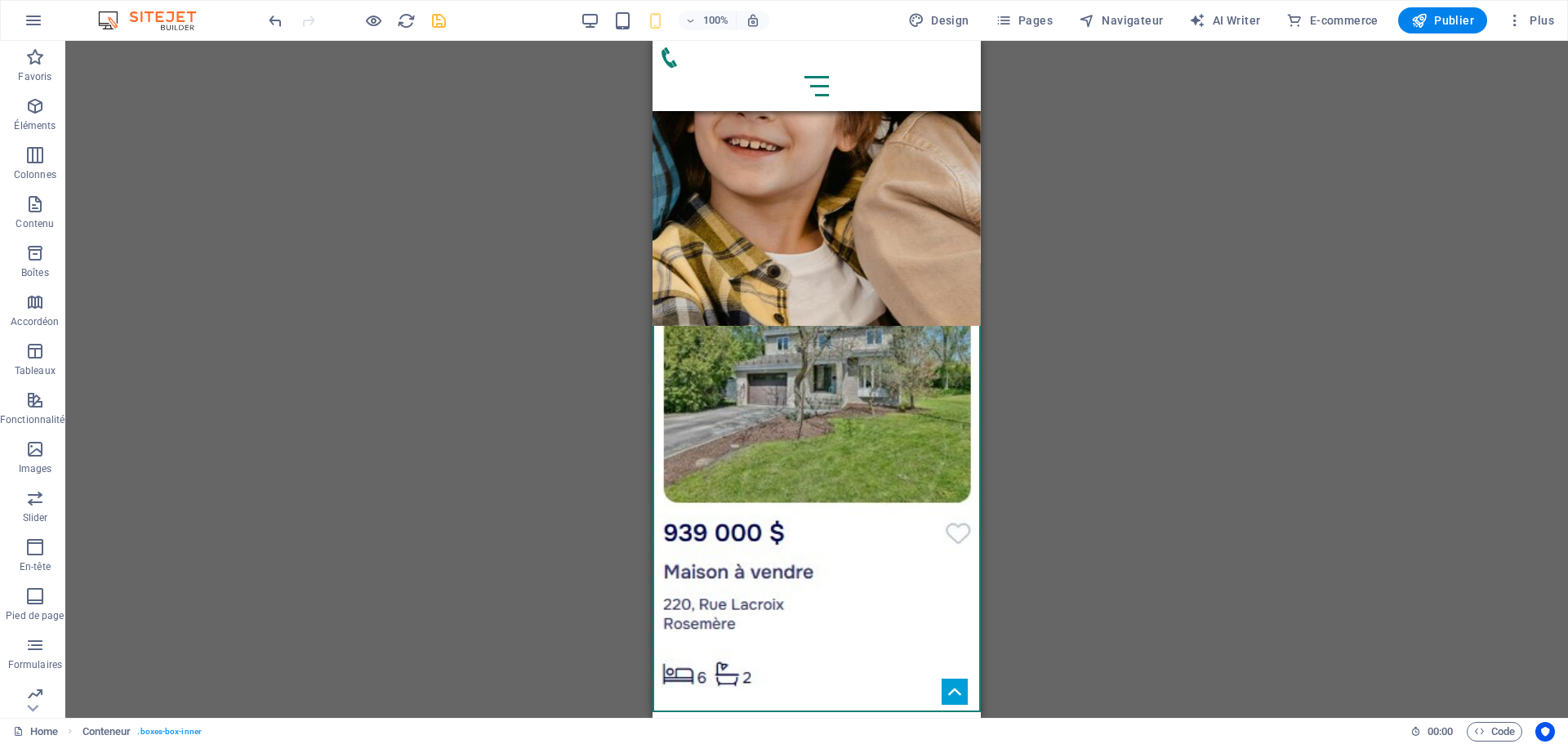
click at [1085, 504] on div "Glissez et déposez l'élément de votre choix pour remplacer le contenu existant.…" at bounding box center [817, 379] width 1502 height 677
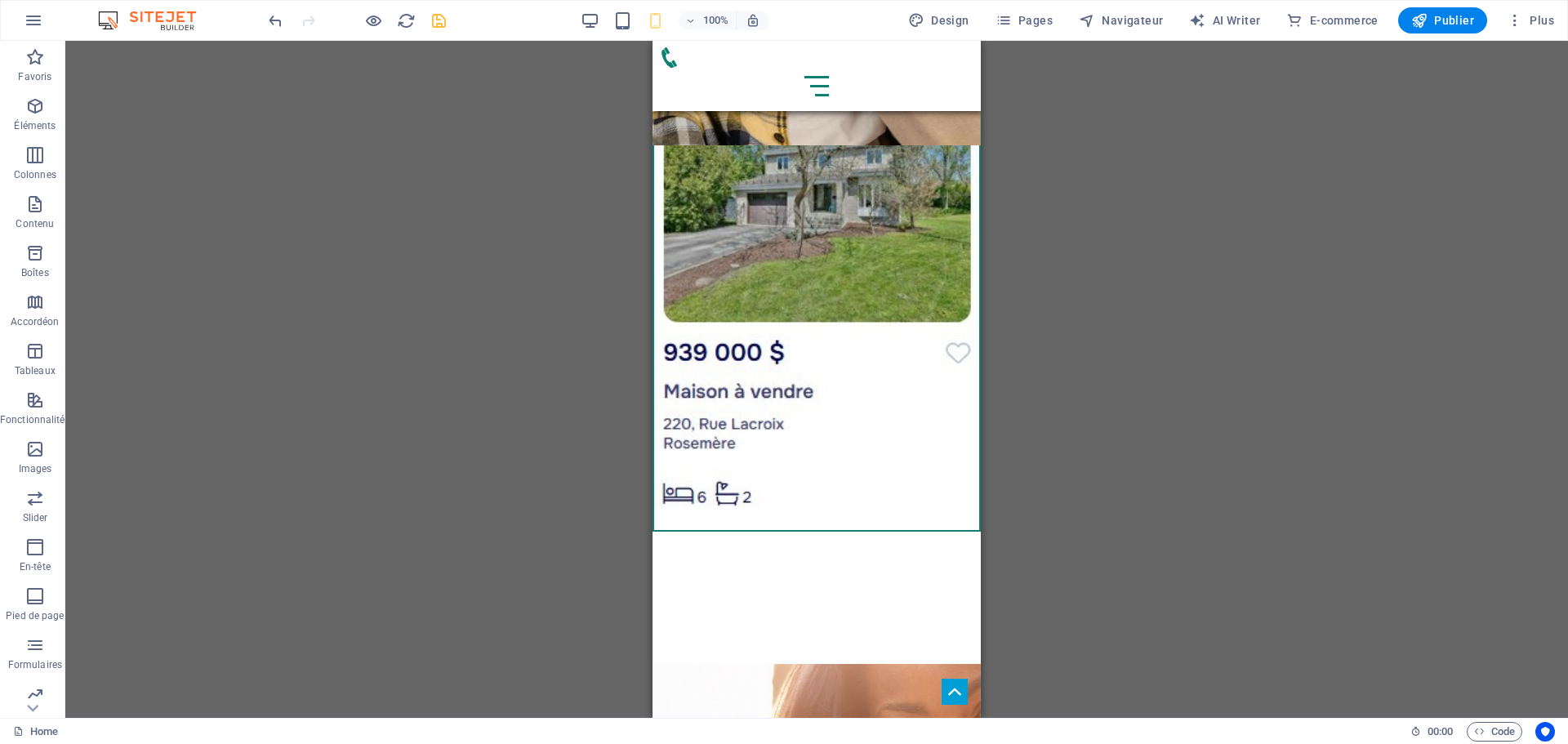
scroll to position [3214, 0]
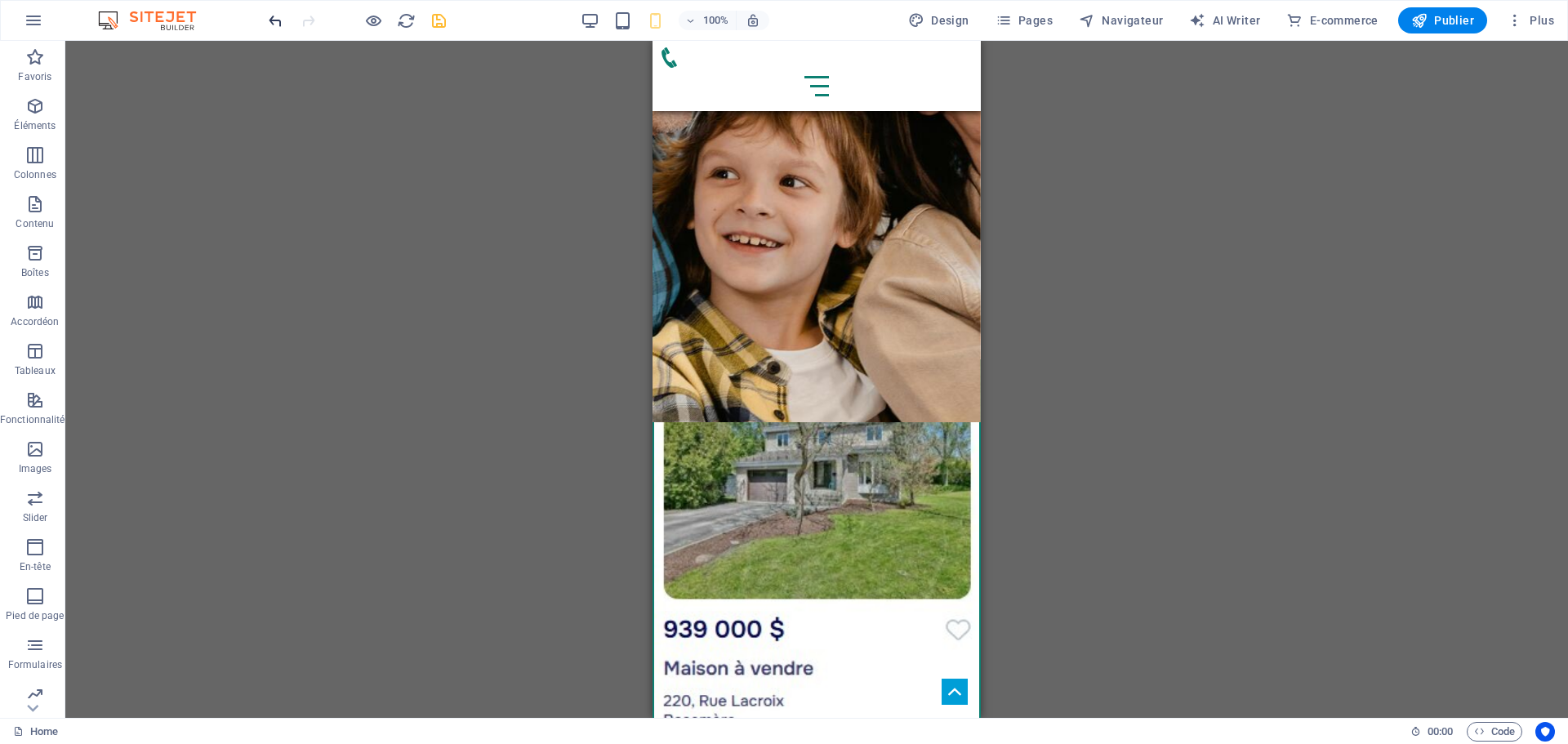
click at [272, 15] on icon "undo" at bounding box center [275, 21] width 19 height 19
click at [797, 581] on icon at bounding box center [795, 580] width 9 height 17
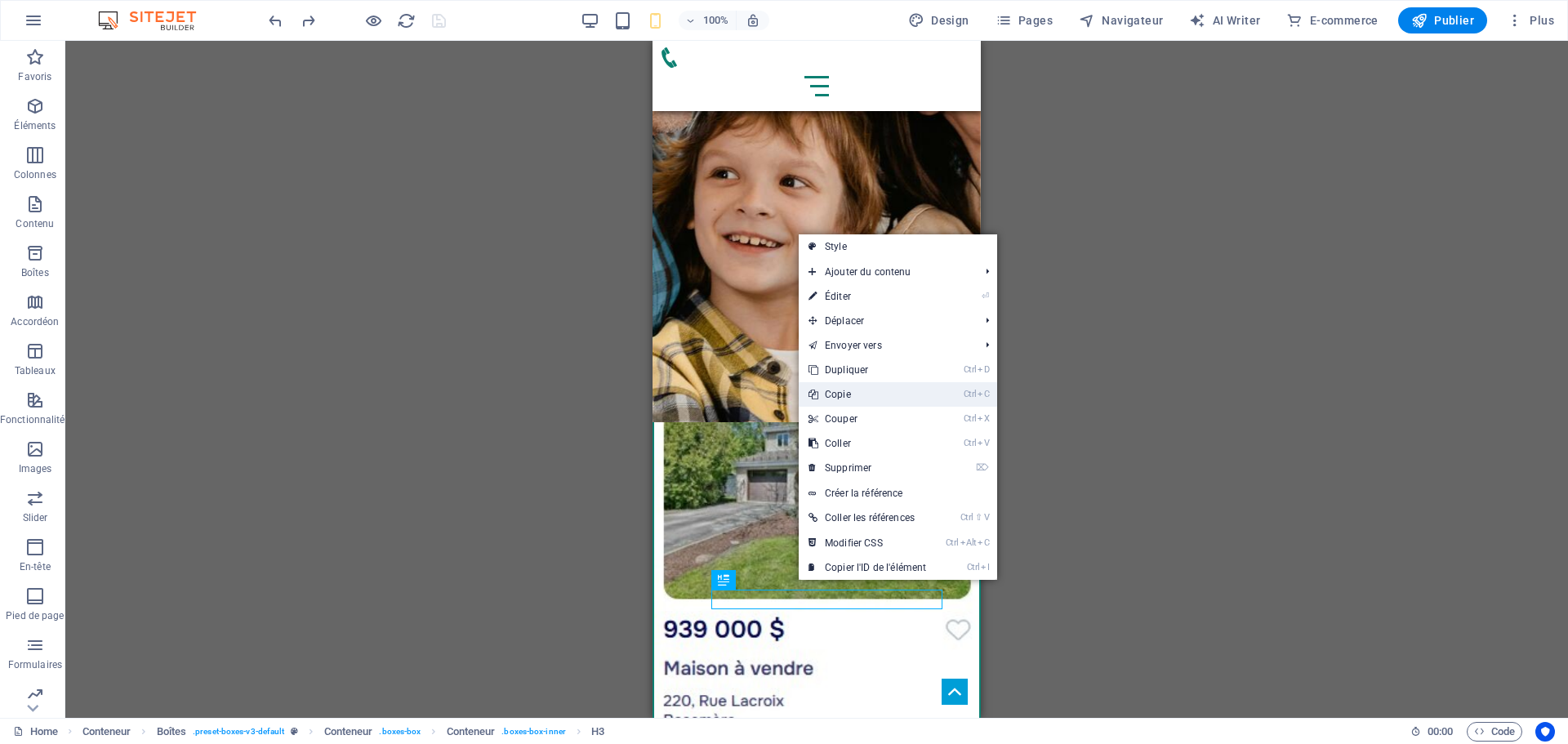
click at [866, 401] on link "Ctrl C Copie" at bounding box center [867, 394] width 137 height 25
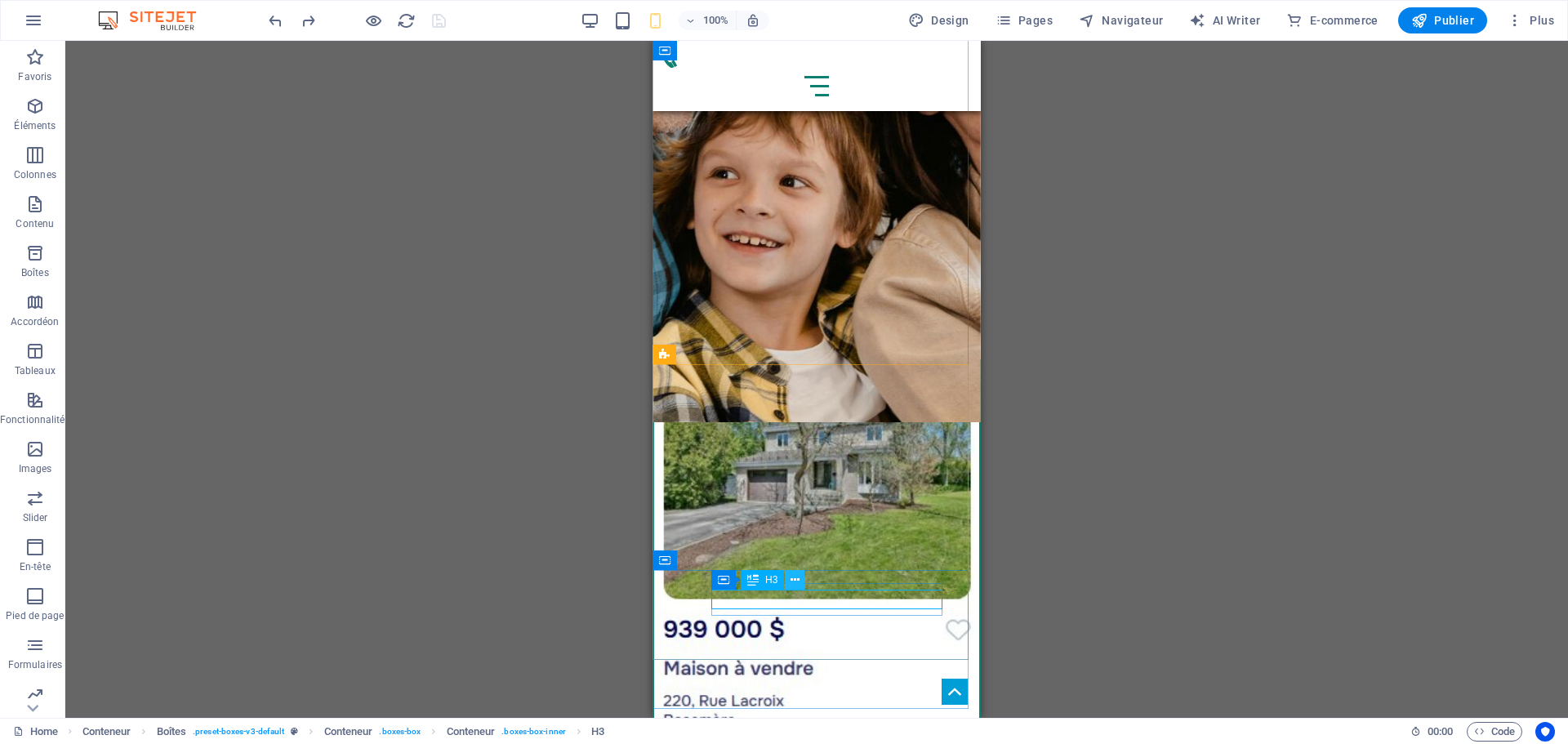
click at [796, 576] on icon at bounding box center [795, 580] width 9 height 17
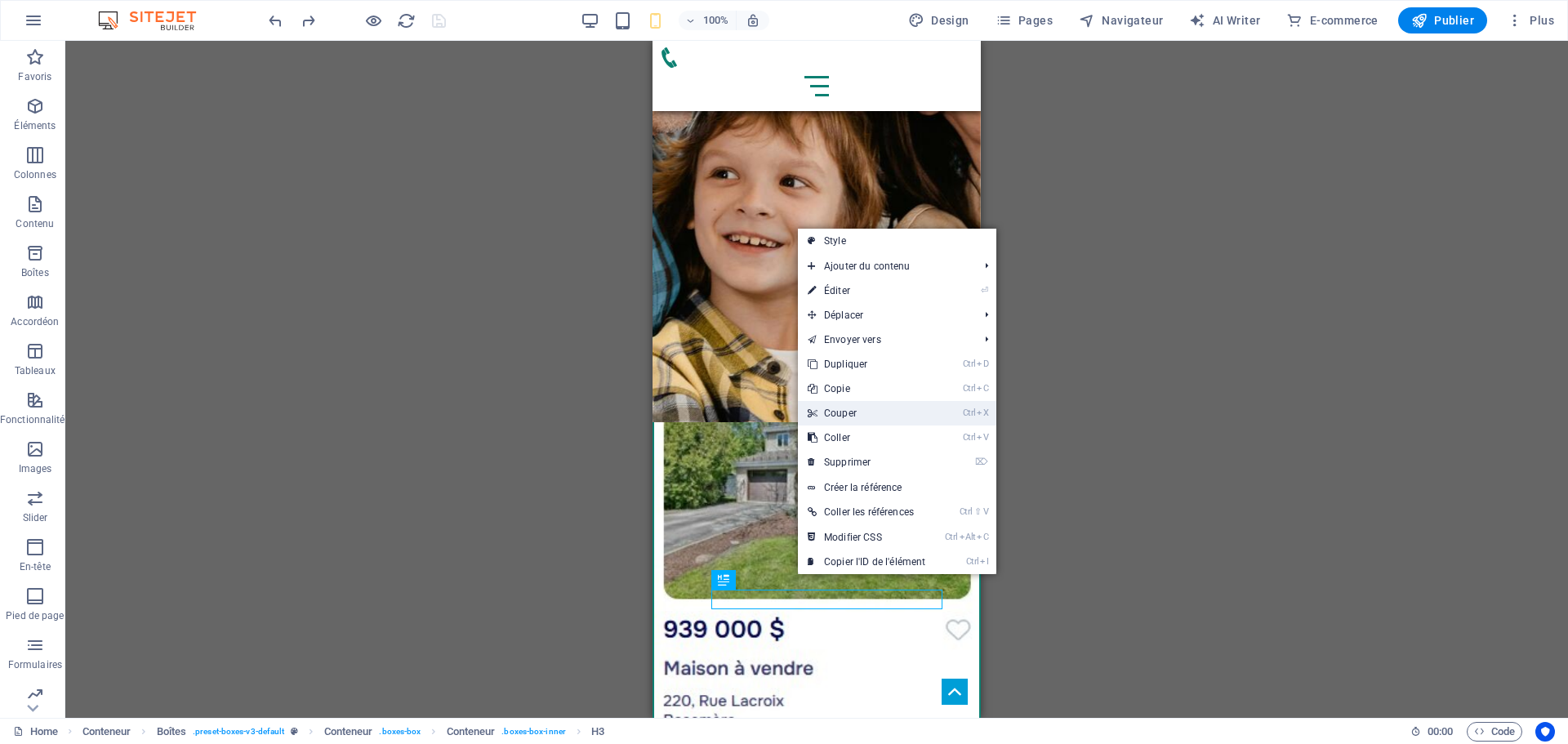
click at [882, 411] on link "Ctrl X Couper" at bounding box center [866, 413] width 137 height 25
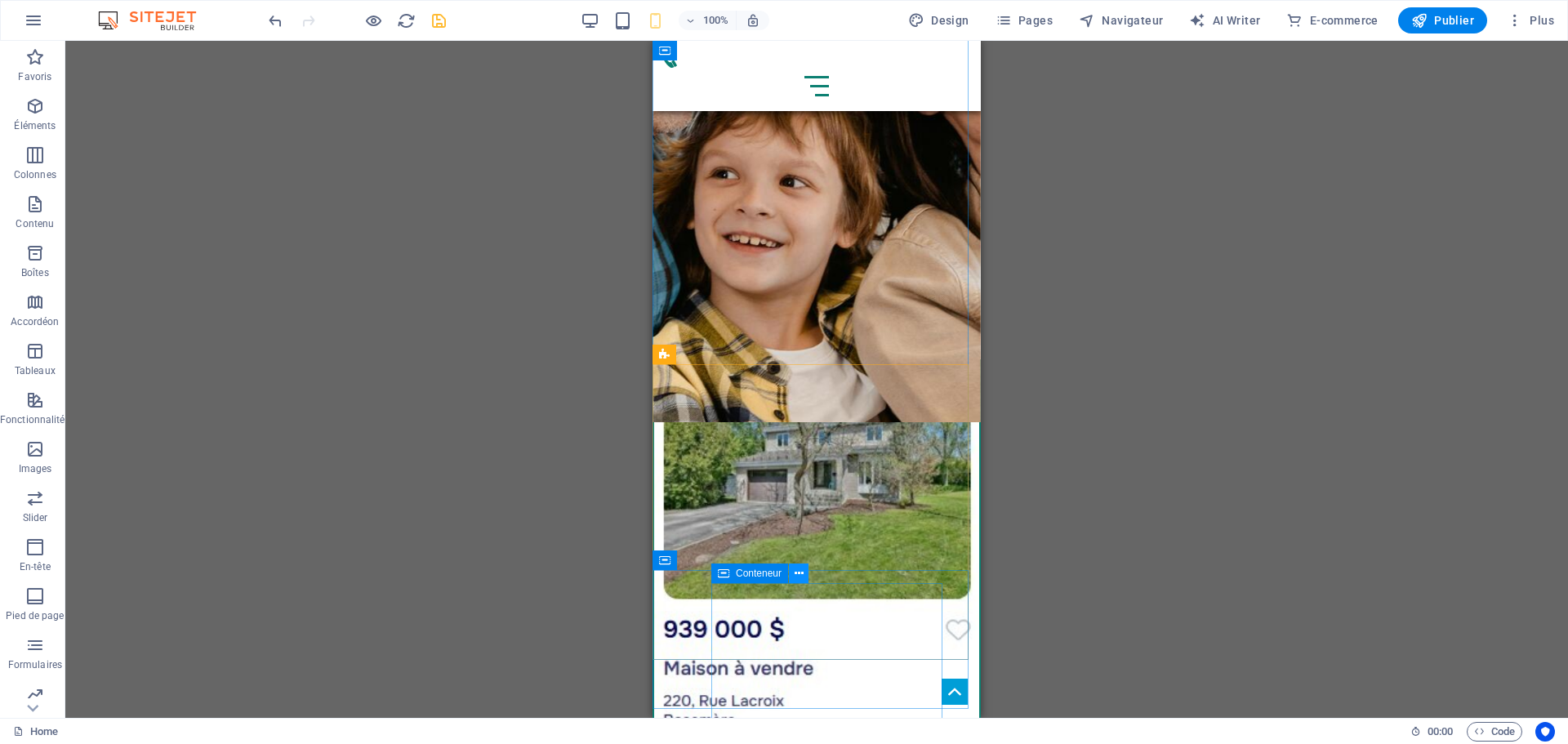
click at [797, 575] on icon at bounding box center [799, 574] width 9 height 17
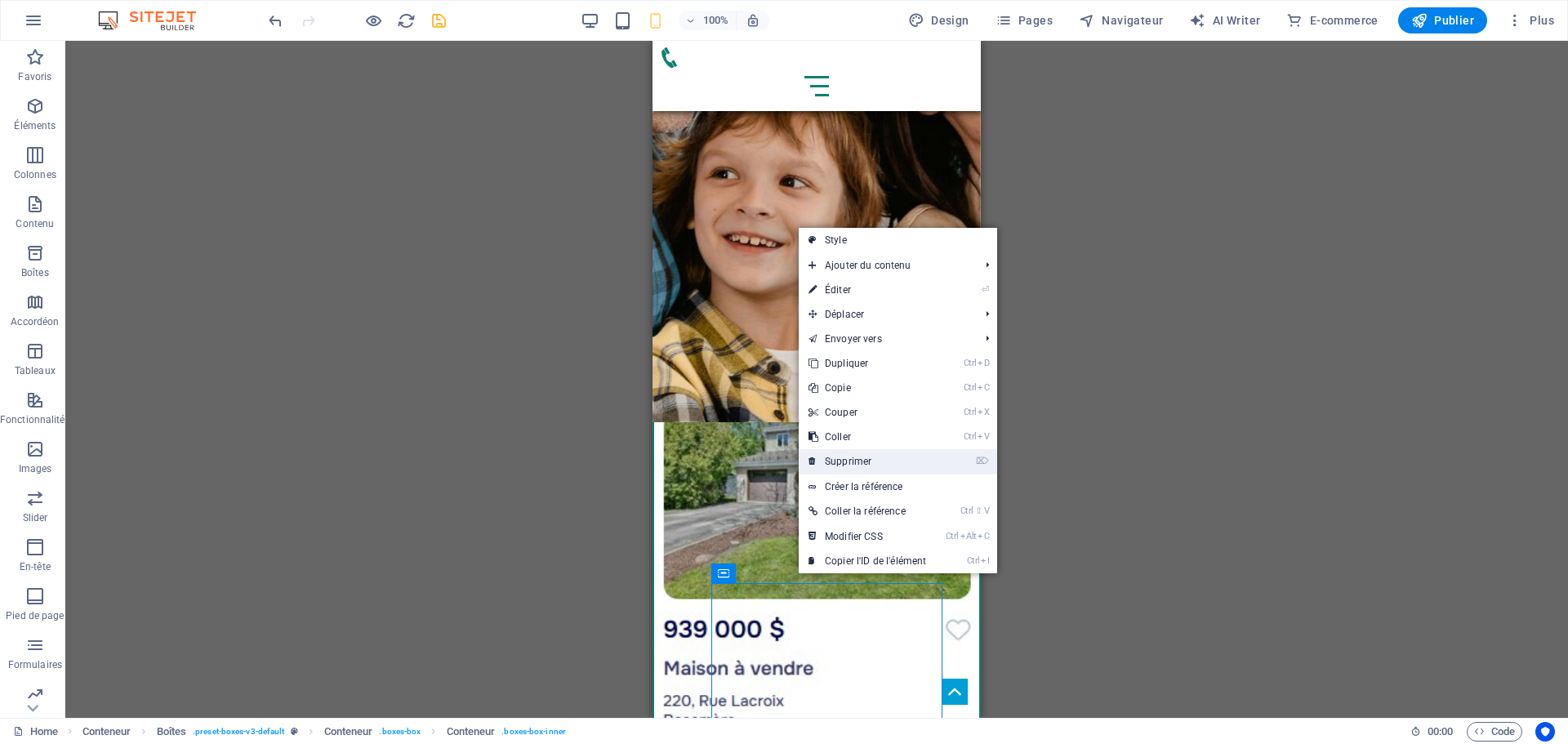
click at [858, 456] on link "⌦ Supprimer" at bounding box center [867, 461] width 137 height 25
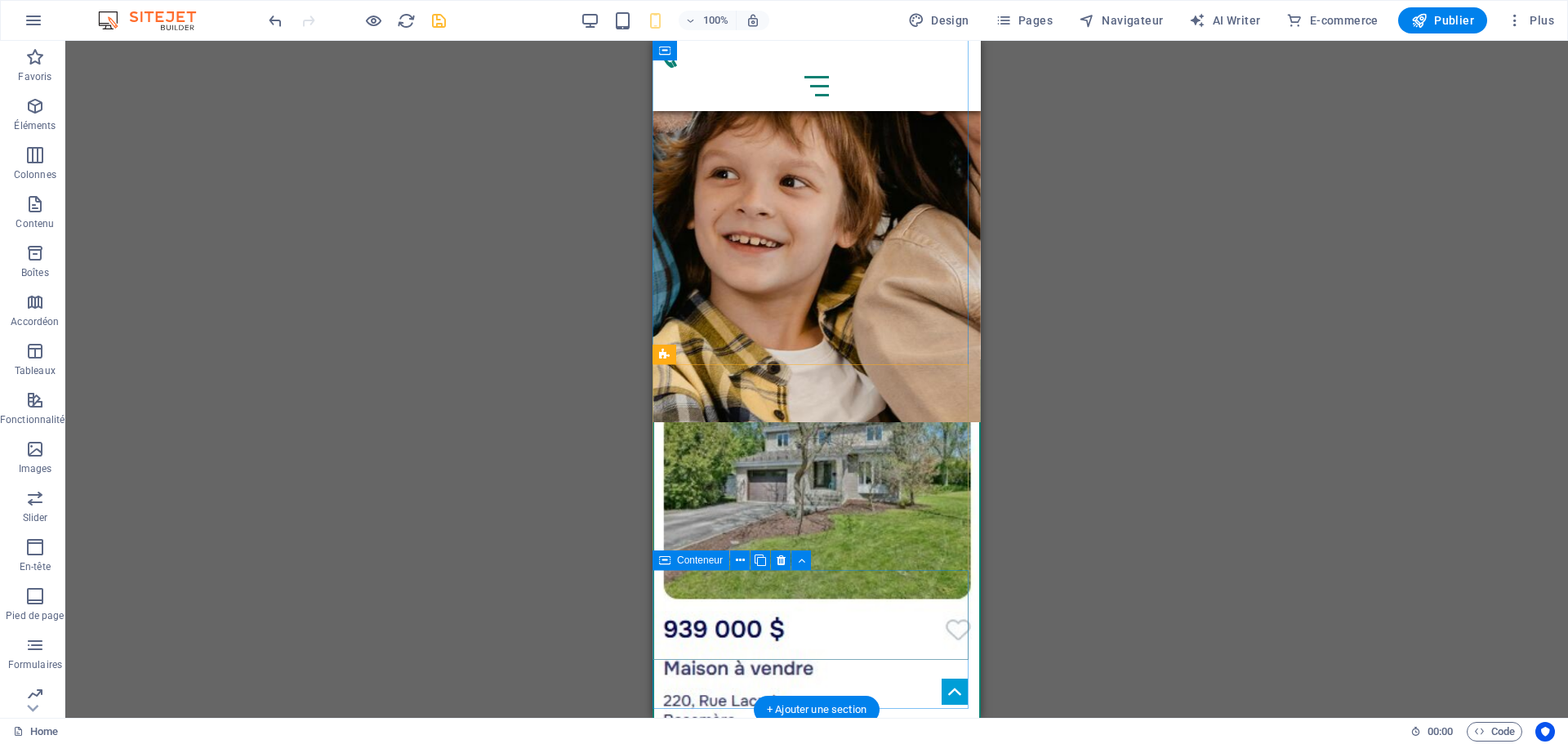
click at [763, 560] on icon at bounding box center [760, 560] width 12 height 17
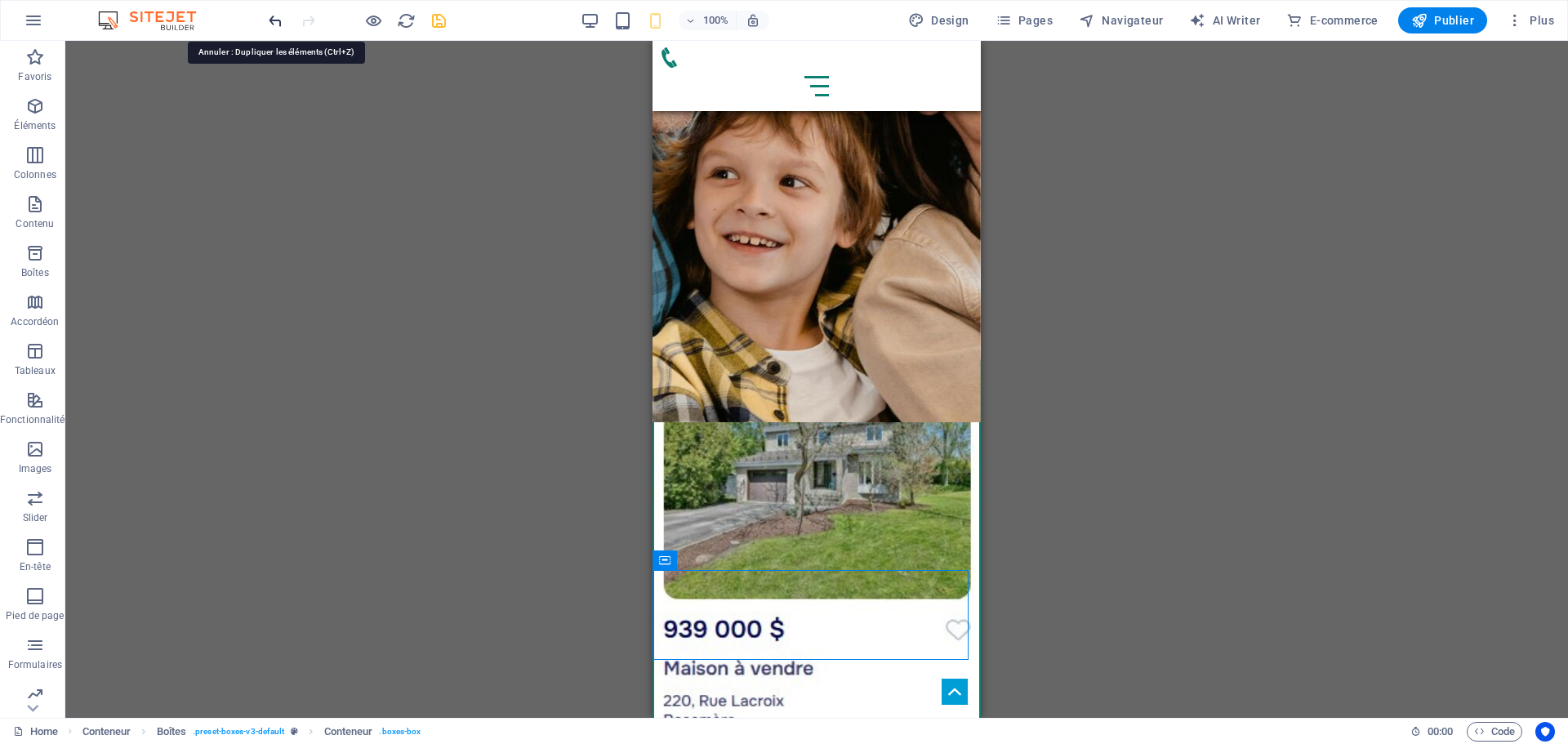
click at [273, 17] on icon "undo" at bounding box center [275, 21] width 19 height 19
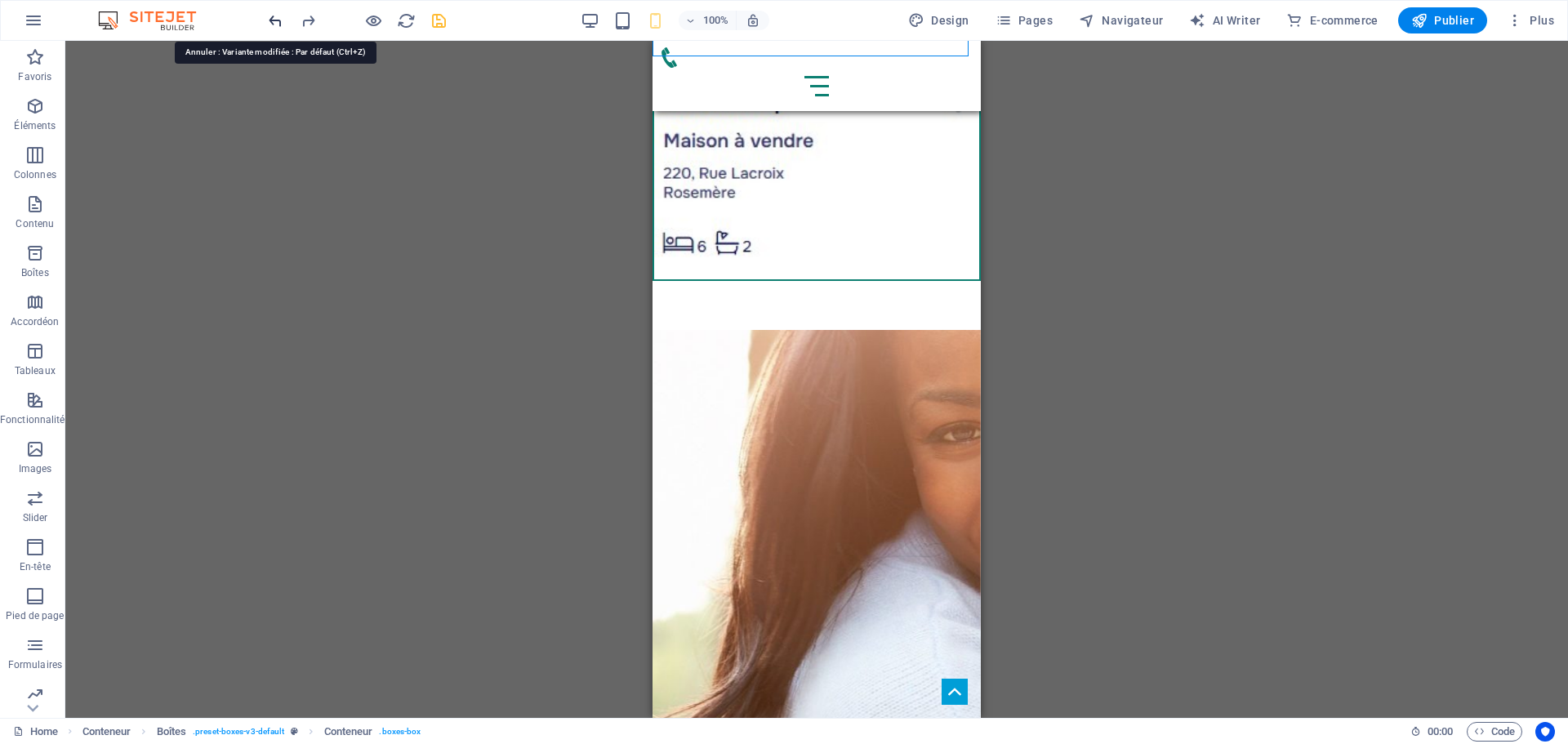
scroll to position [3824, 0]
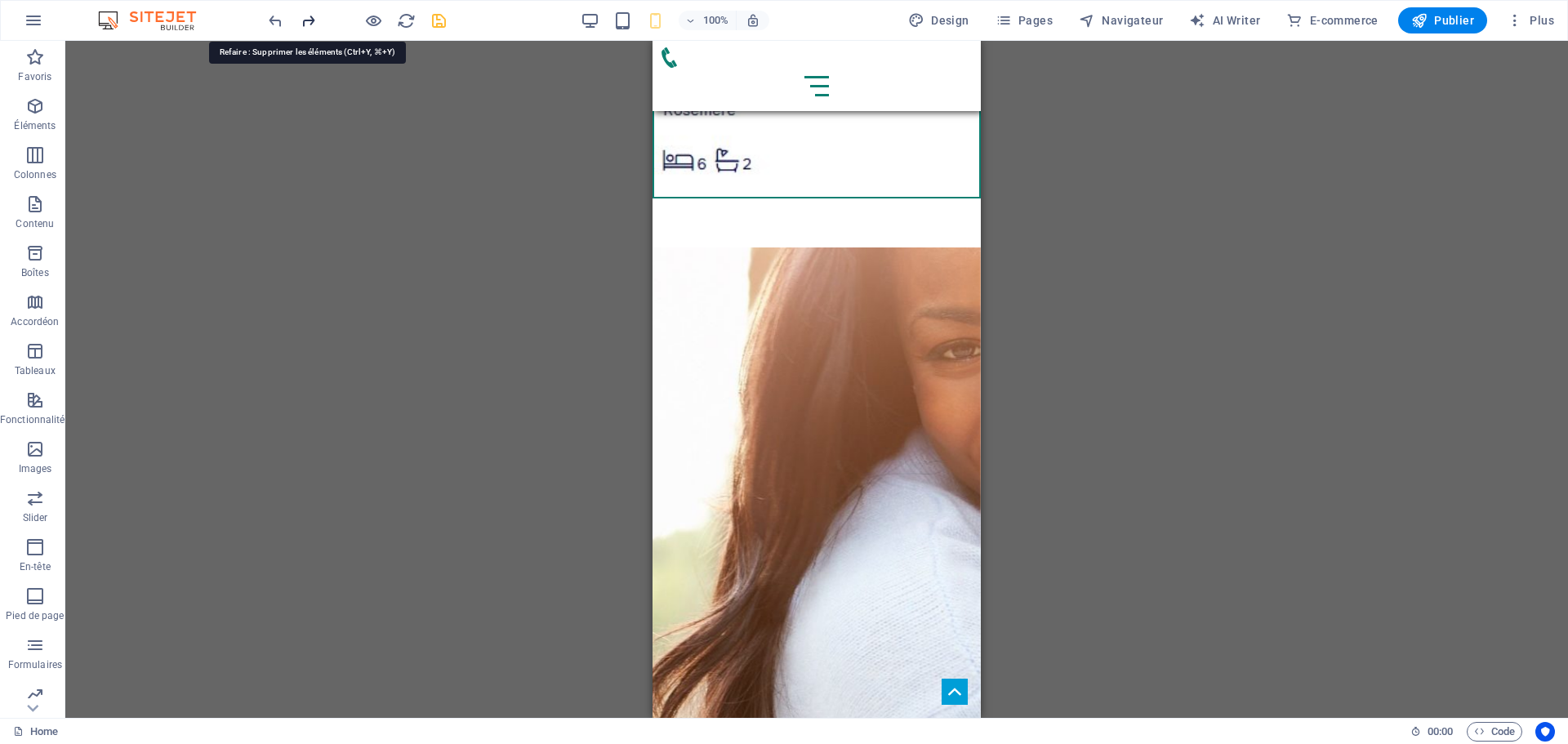
click at [311, 18] on icon "redo" at bounding box center [308, 21] width 19 height 19
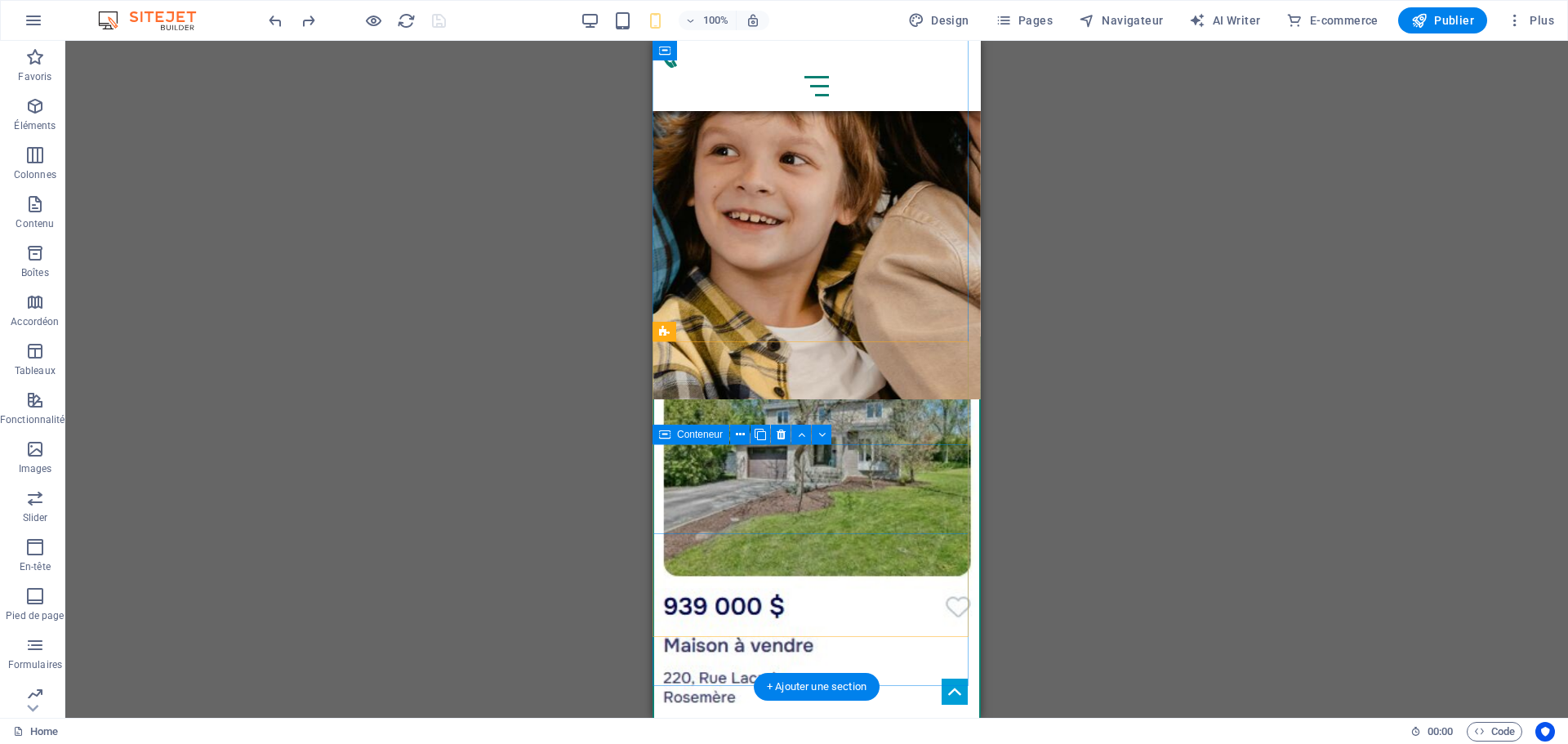
scroll to position [3221, 0]
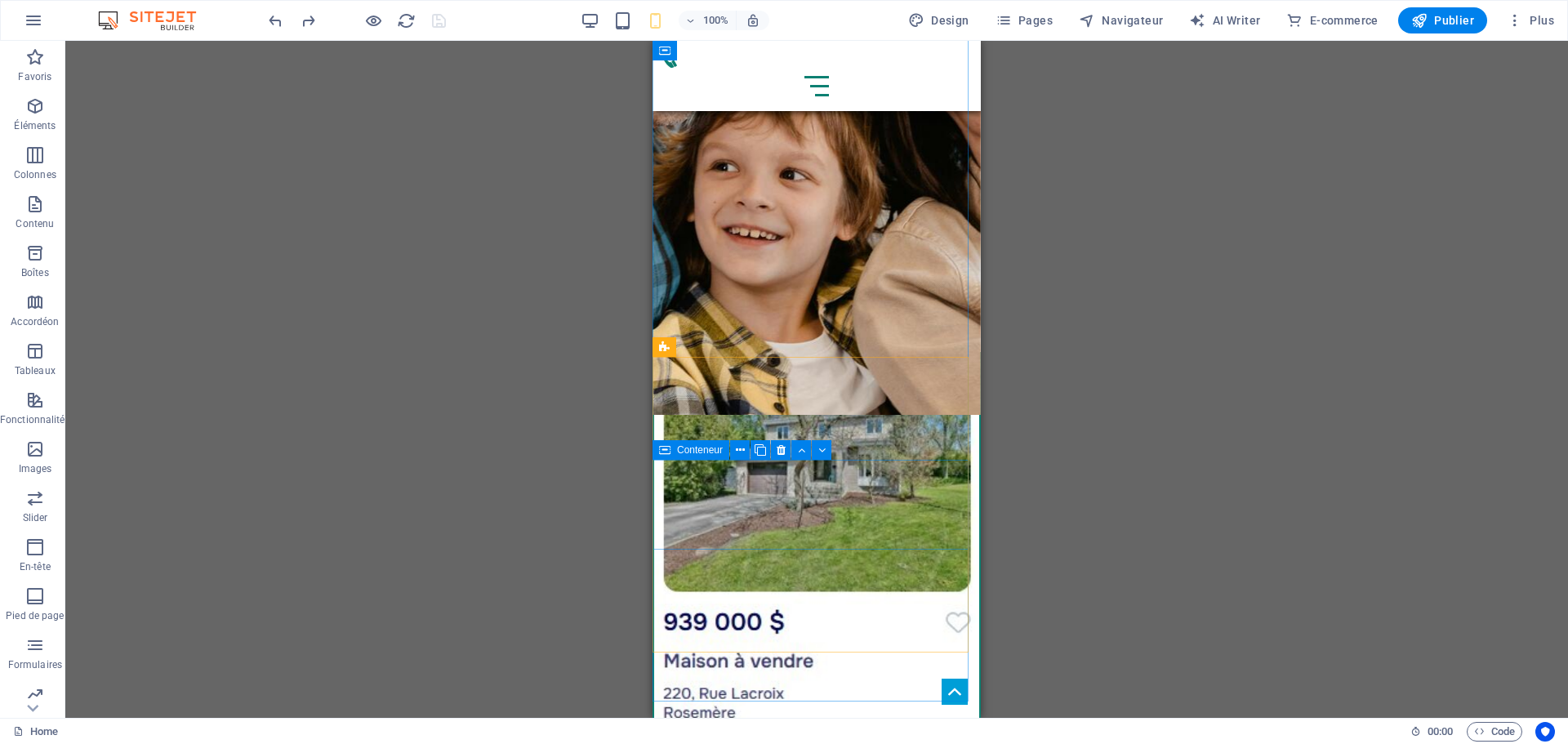
click at [688, 448] on span "Conteneur" at bounding box center [699, 450] width 46 height 10
click at [762, 450] on icon at bounding box center [760, 450] width 12 height 17
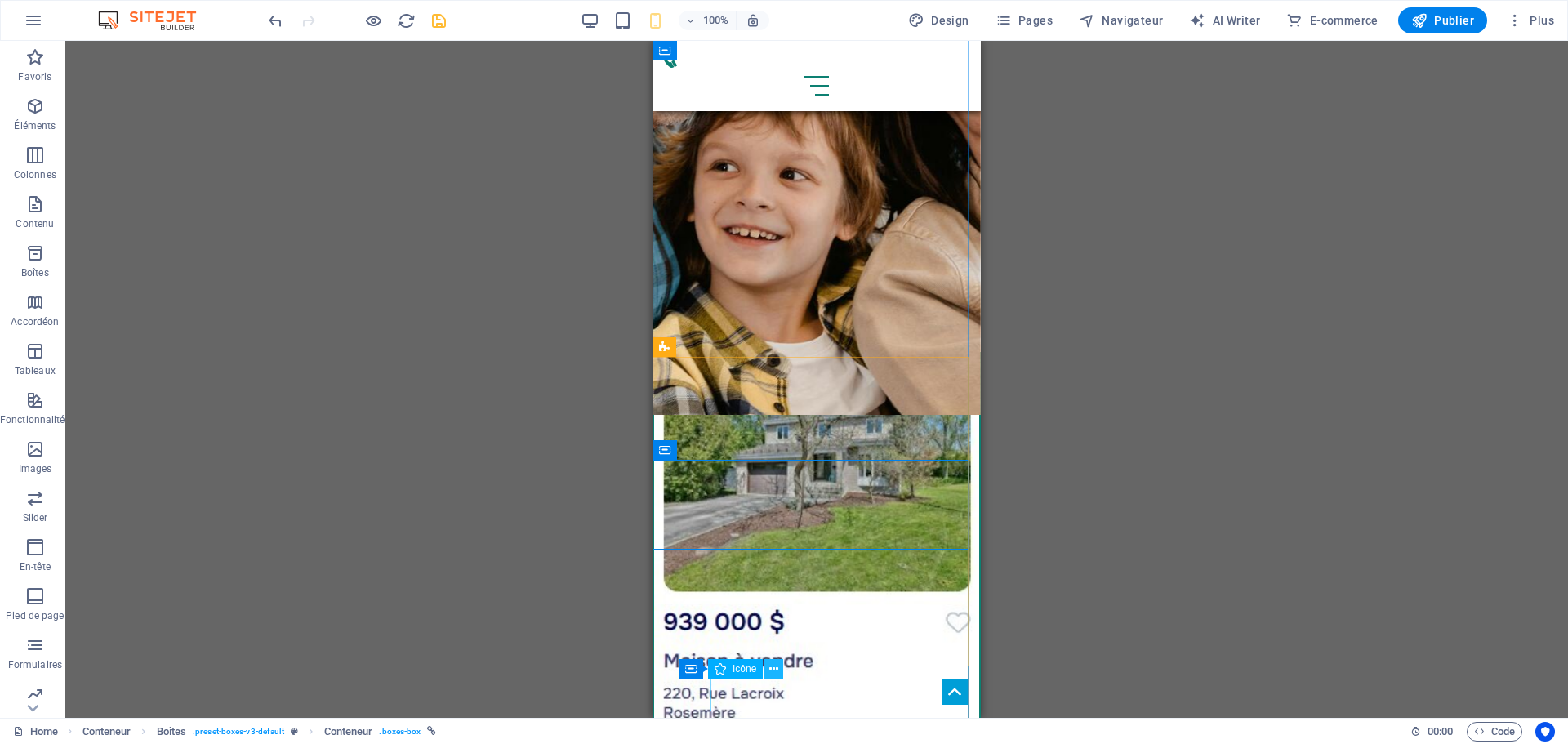
click at [773, 668] on icon at bounding box center [774, 668] width 9 height 17
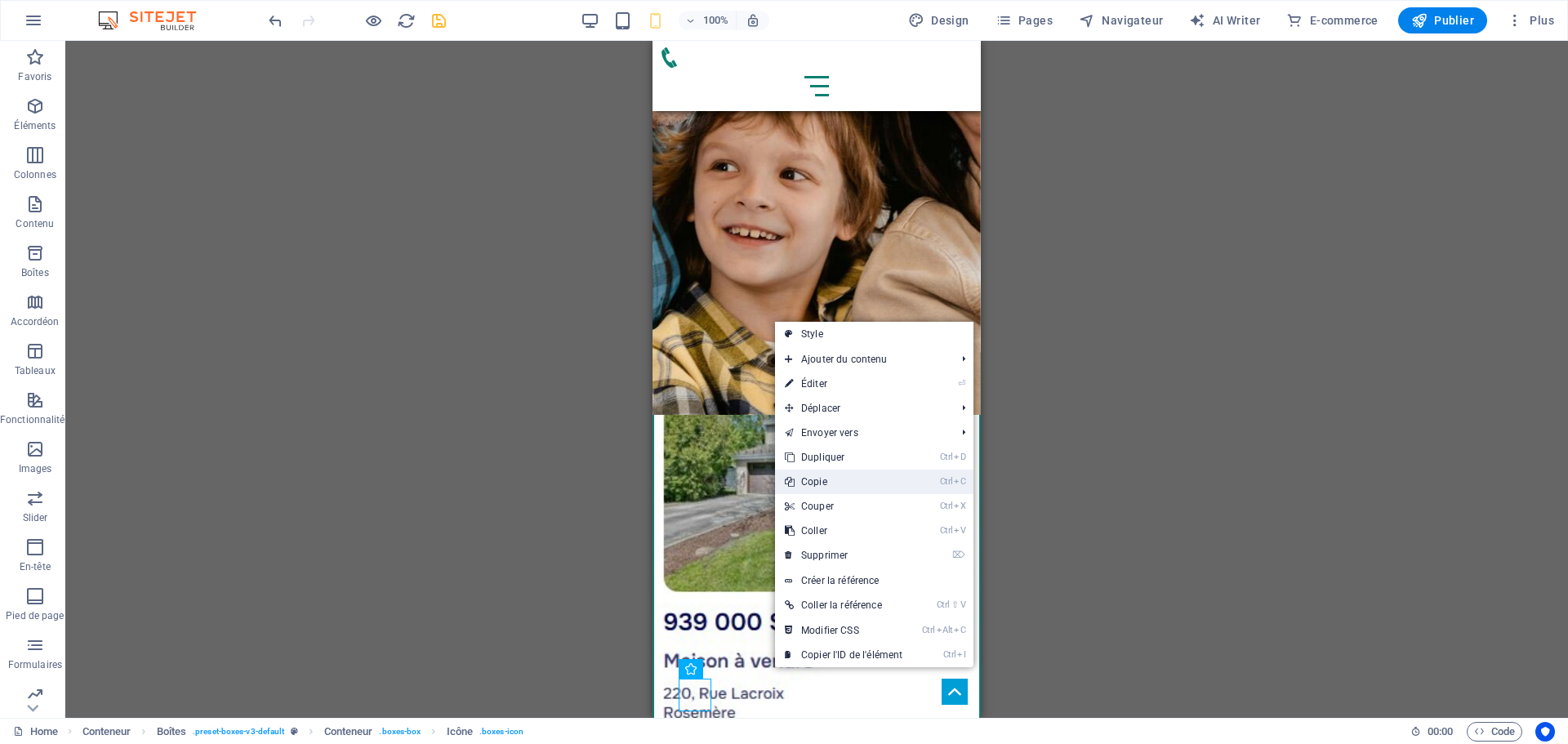
click at [850, 483] on link "Ctrl C Copie" at bounding box center [843, 482] width 137 height 25
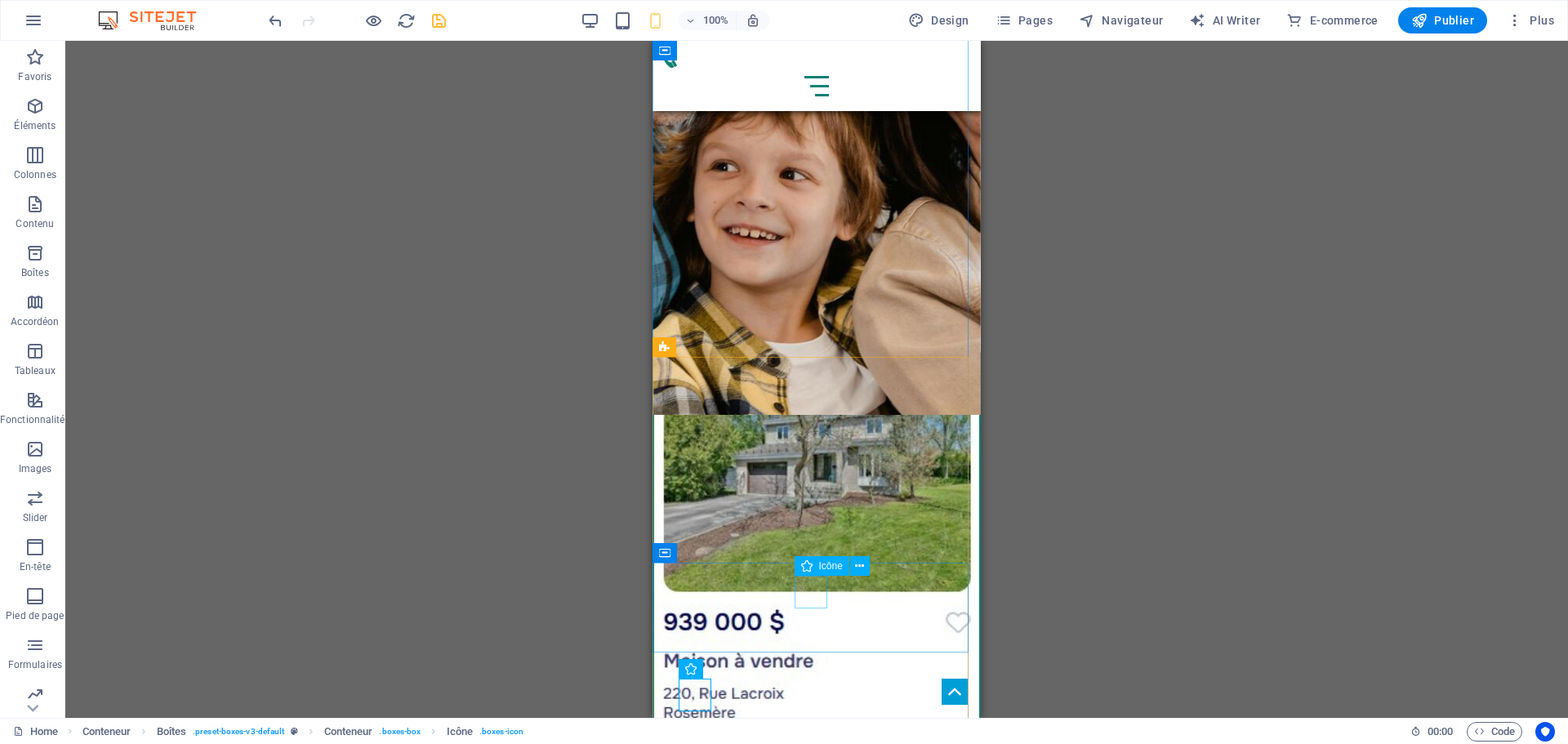
click at [858, 566] on icon at bounding box center [860, 566] width 9 height 17
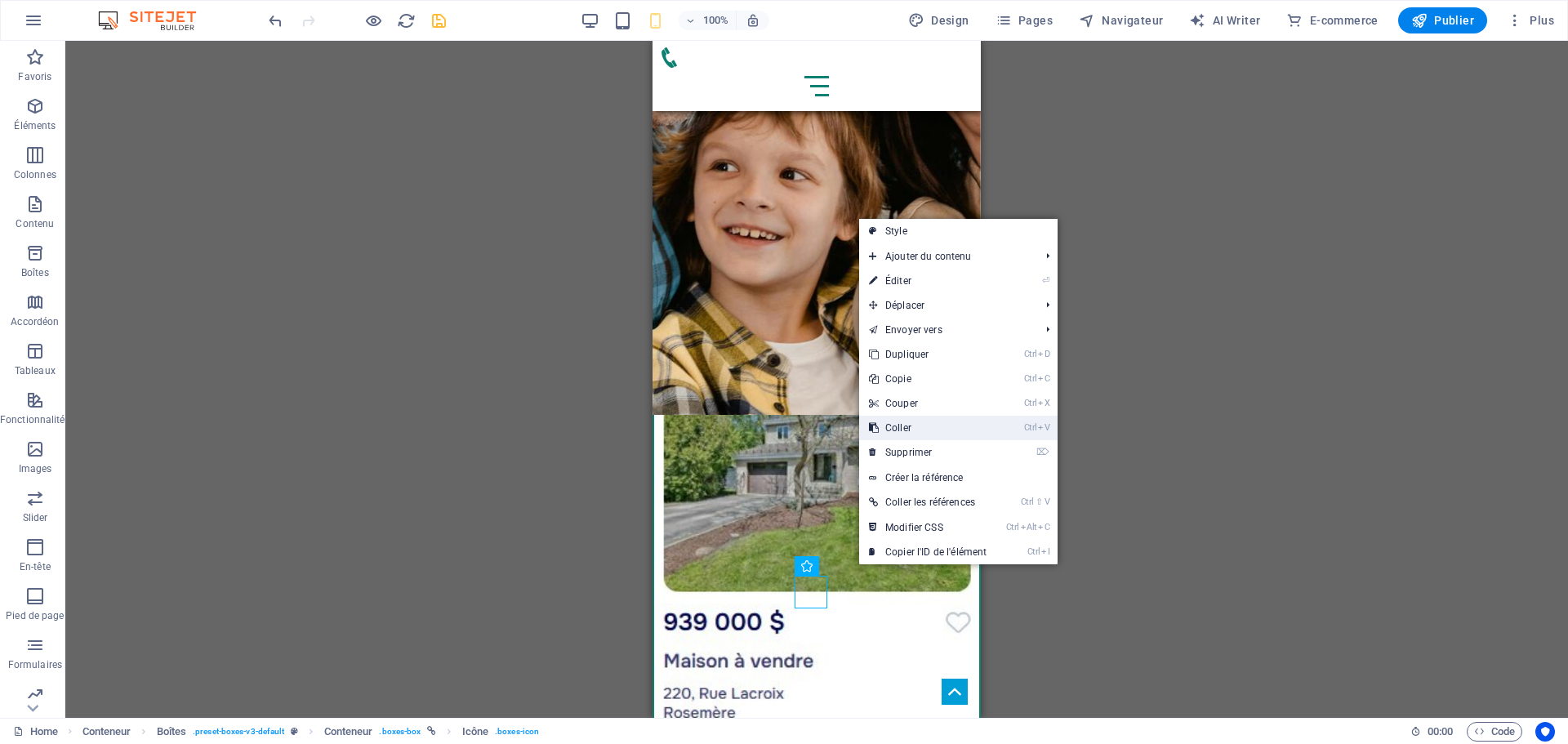
click at [917, 421] on link "Ctrl V Coller" at bounding box center [927, 427] width 137 height 25
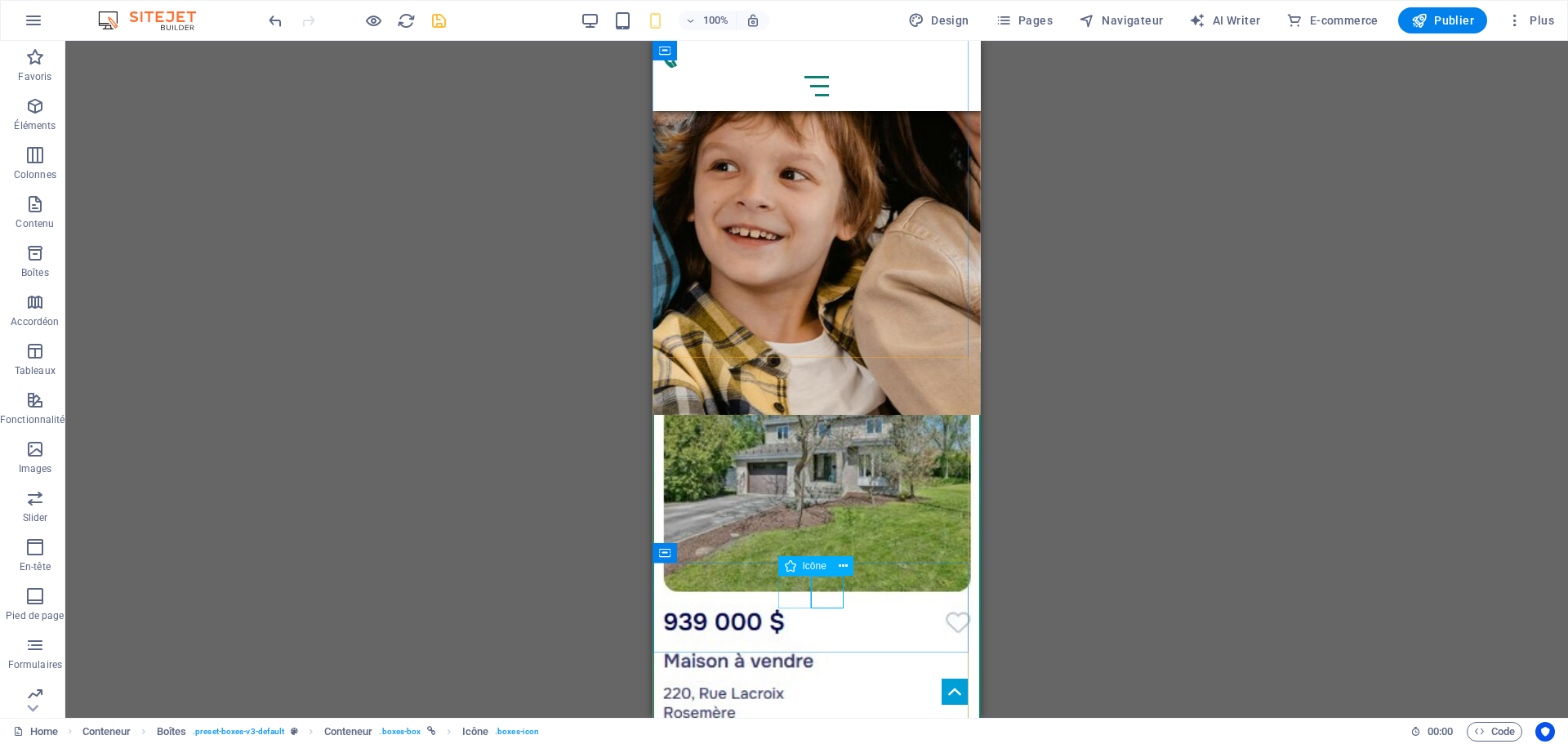
click at [877, 567] on icon at bounding box center [876, 566] width 9 height 17
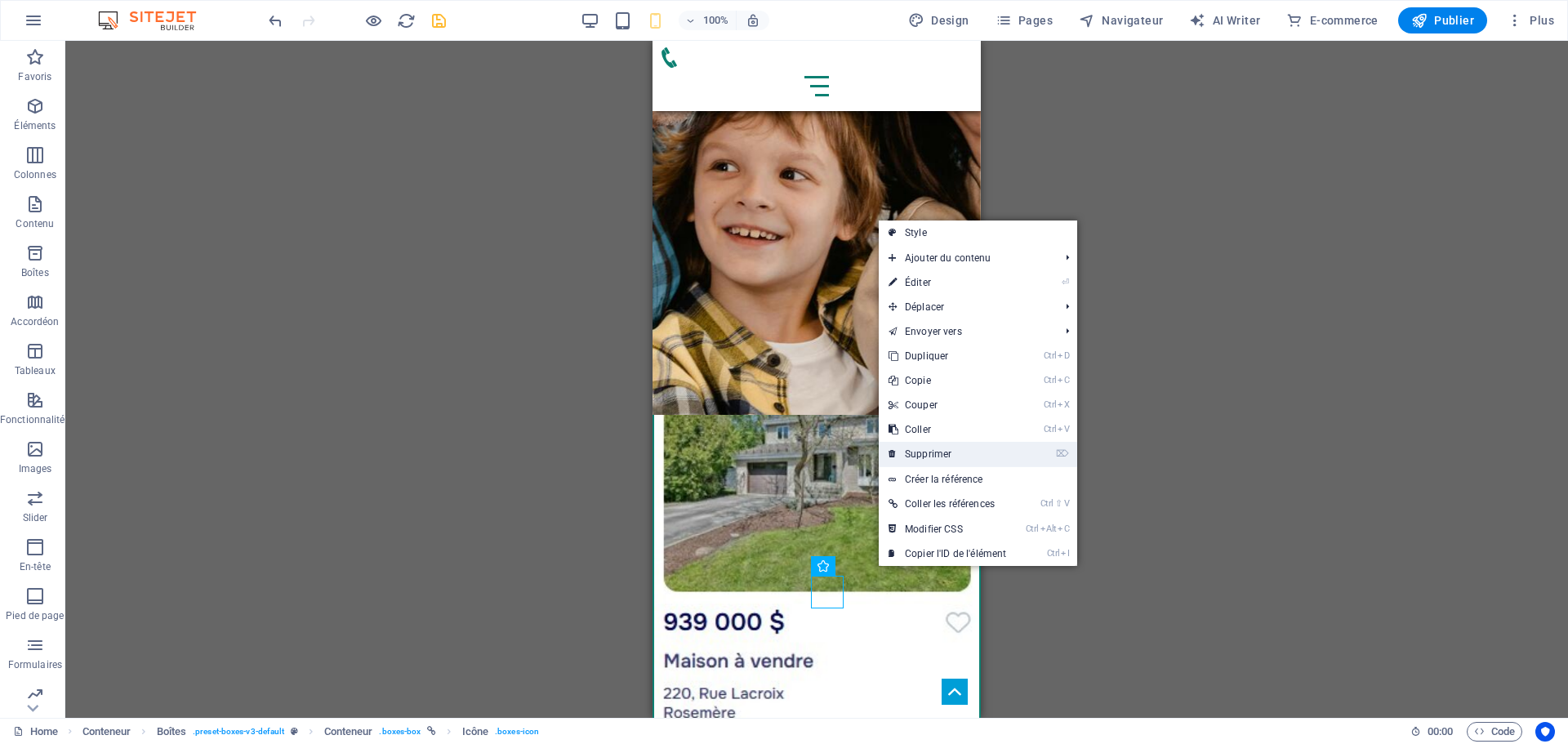
click at [938, 447] on link "⌦ Supprimer" at bounding box center [947, 454] width 137 height 25
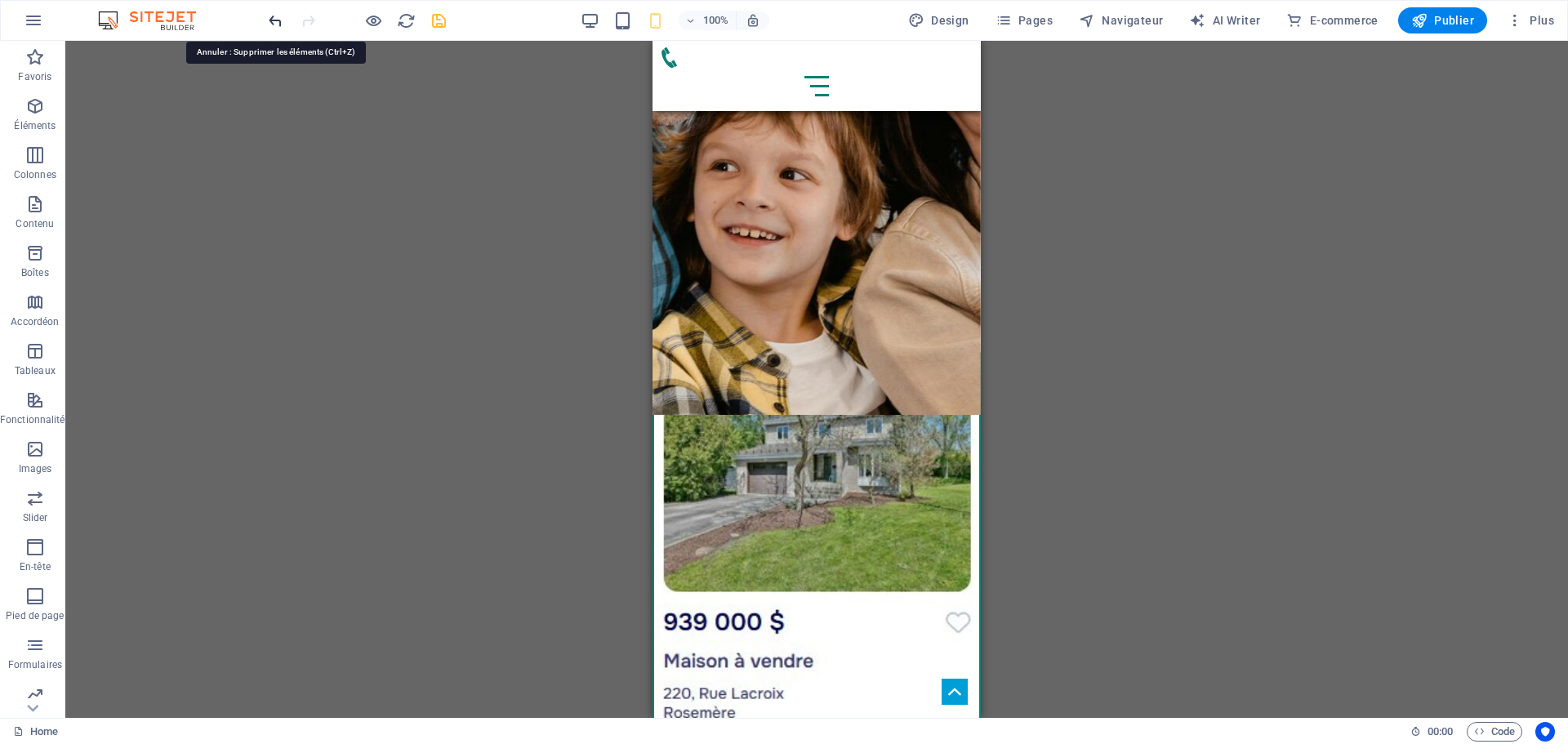
click at [270, 17] on icon "undo" at bounding box center [275, 21] width 19 height 19
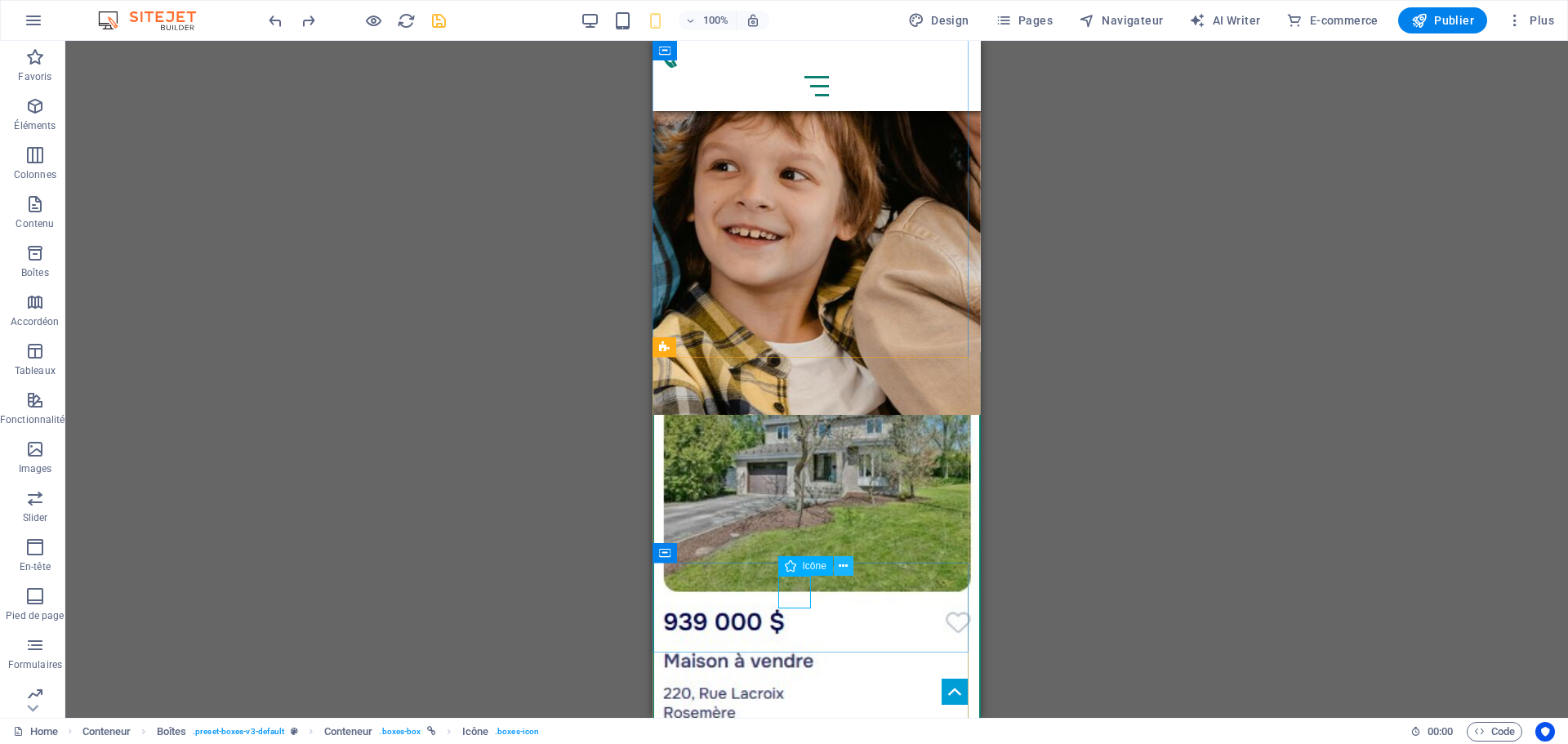
click at [845, 563] on icon at bounding box center [843, 566] width 9 height 17
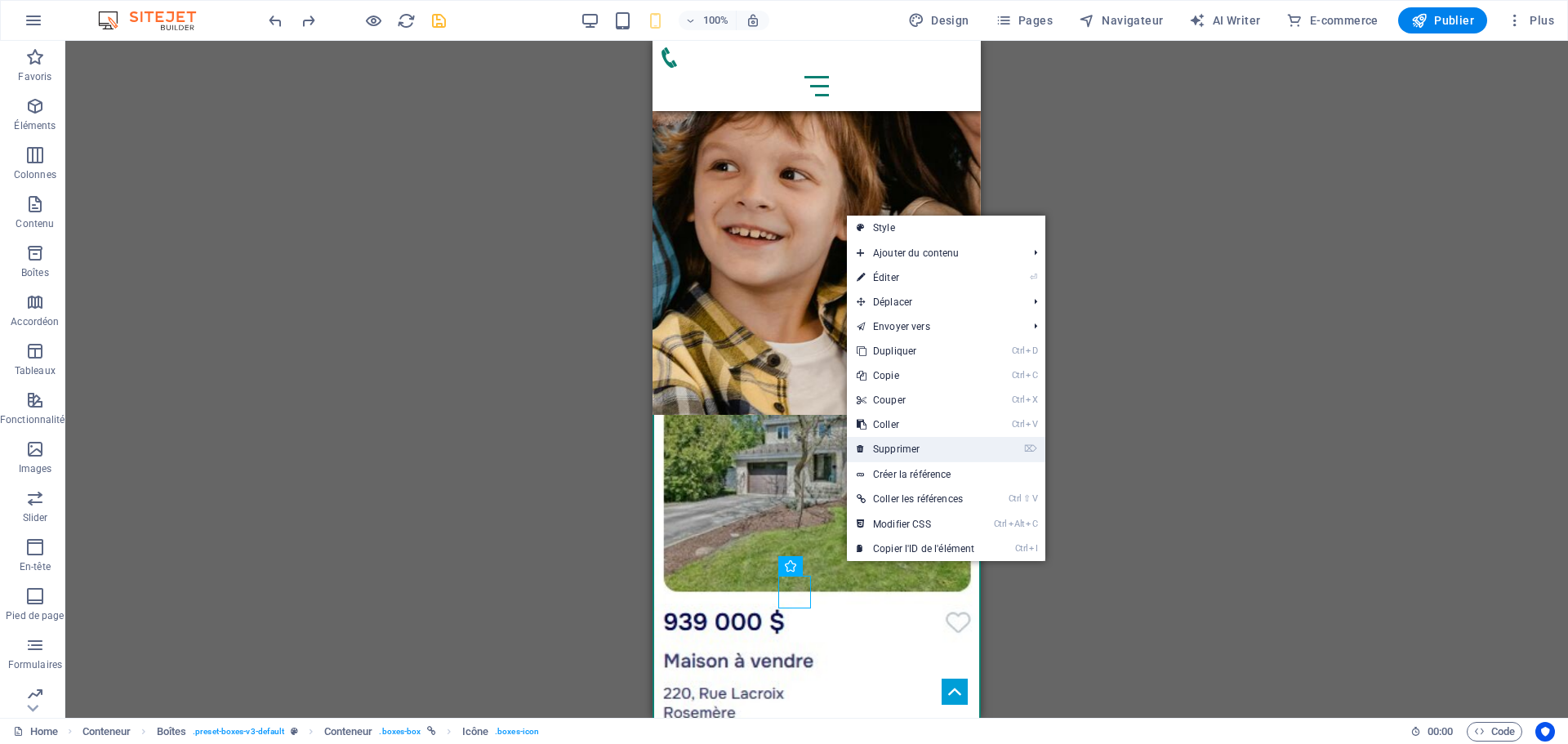
click at [948, 443] on link "⌦ Supprimer" at bounding box center [915, 449] width 137 height 25
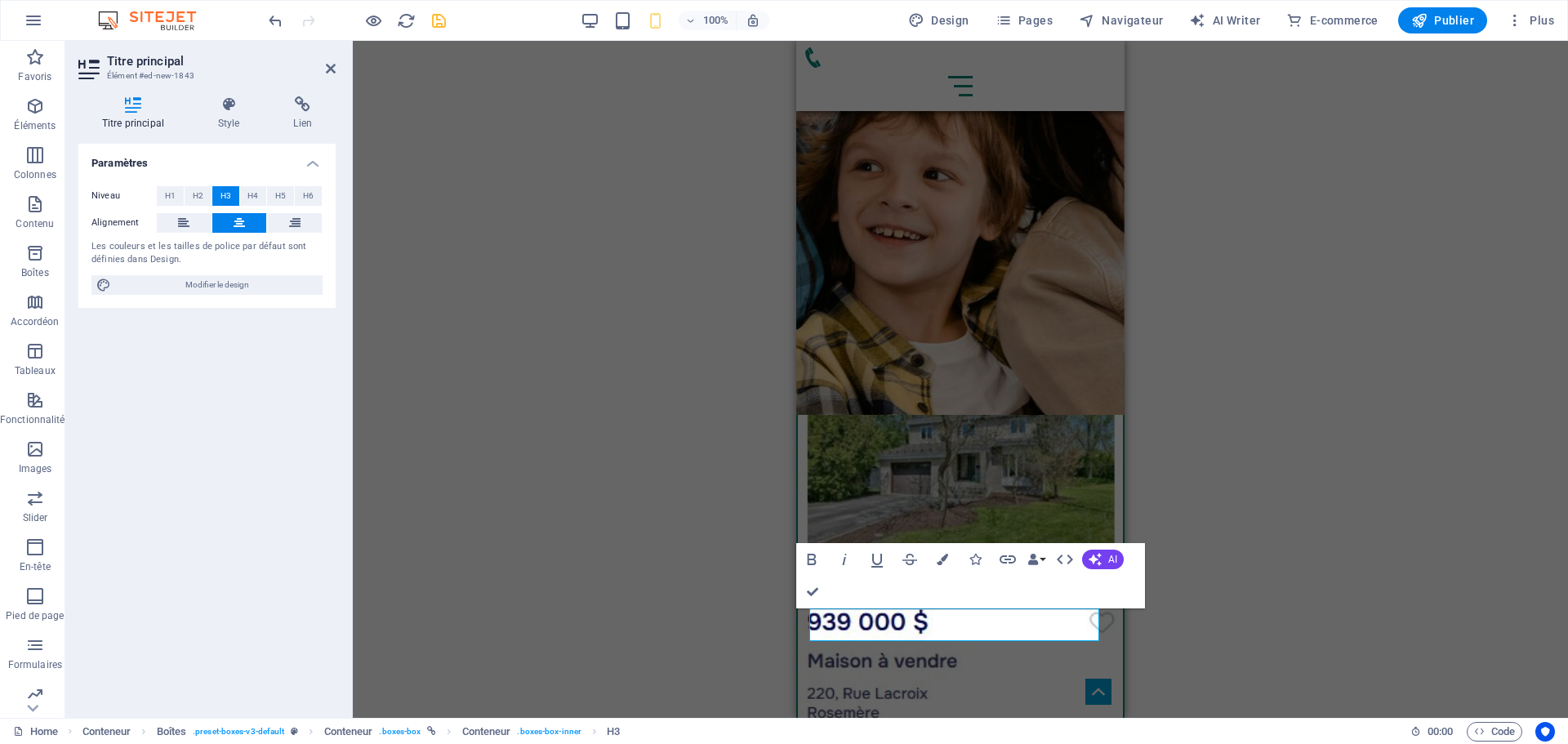
click at [1293, 522] on div "Conteneur H2 2 colonnes Conteneur Barre de menus Conteneur H2 Légende Conteneur…" at bounding box center [960, 379] width 1215 height 677
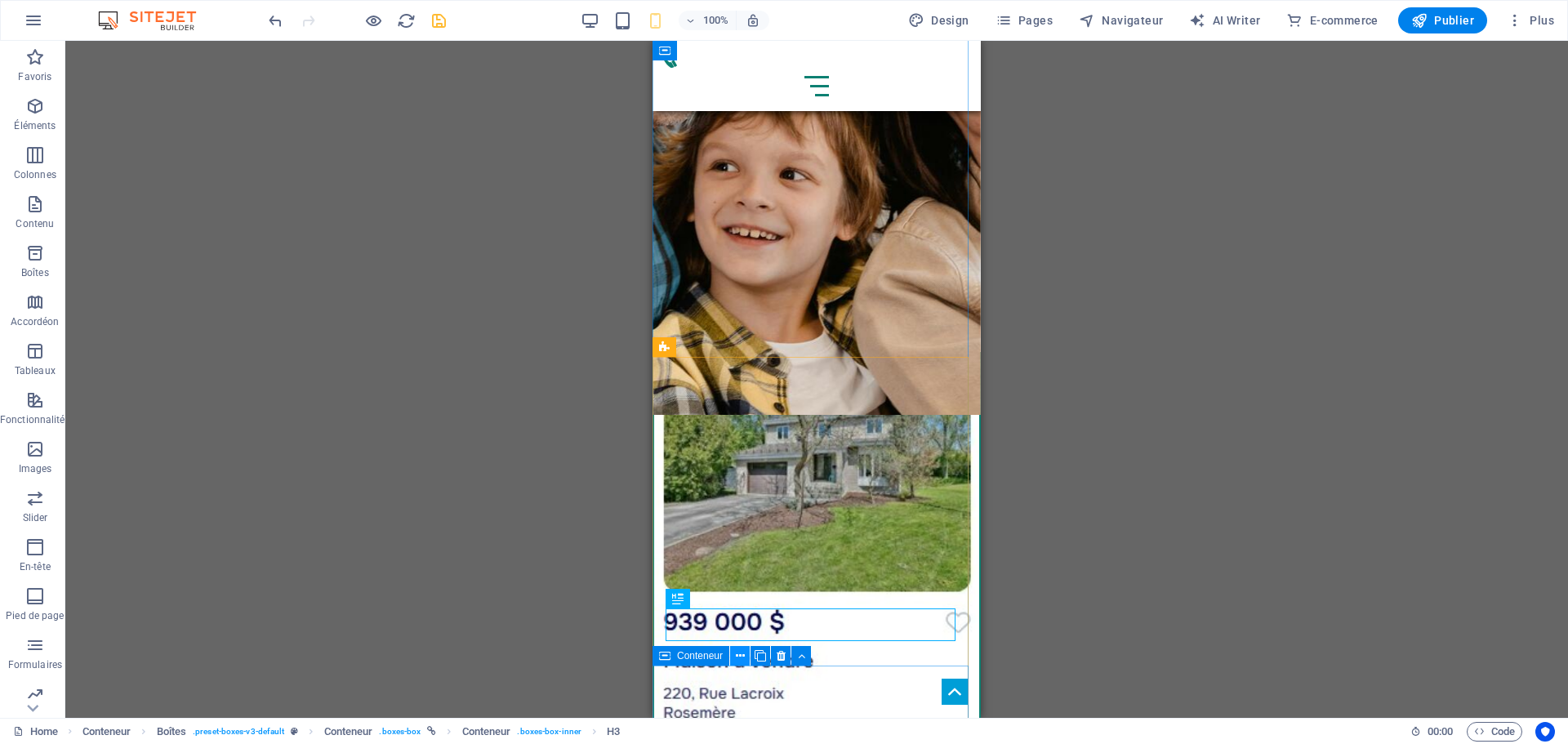
click at [741, 656] on icon at bounding box center [740, 656] width 9 height 17
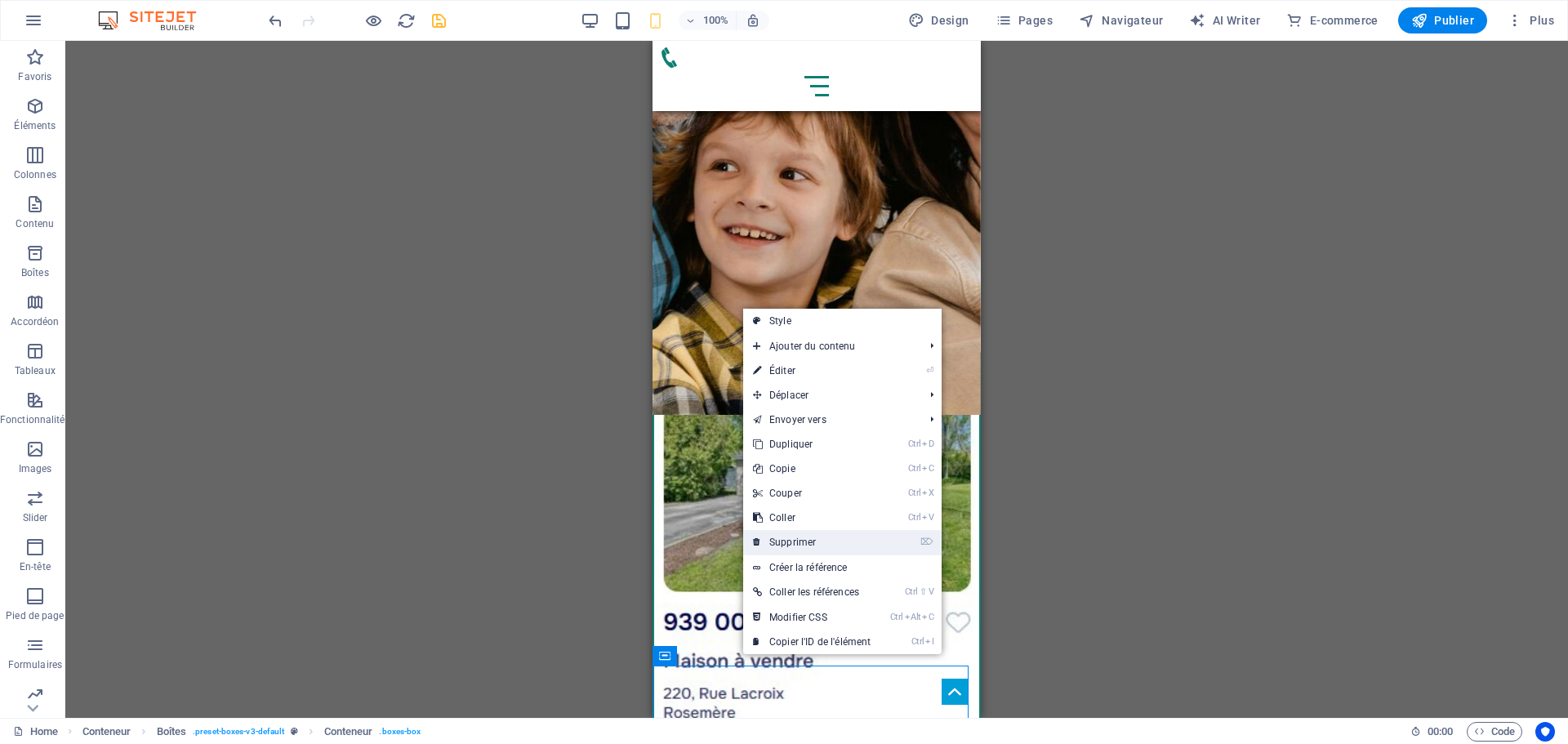
click at [810, 539] on link "⌦ Supprimer" at bounding box center [811, 542] width 137 height 25
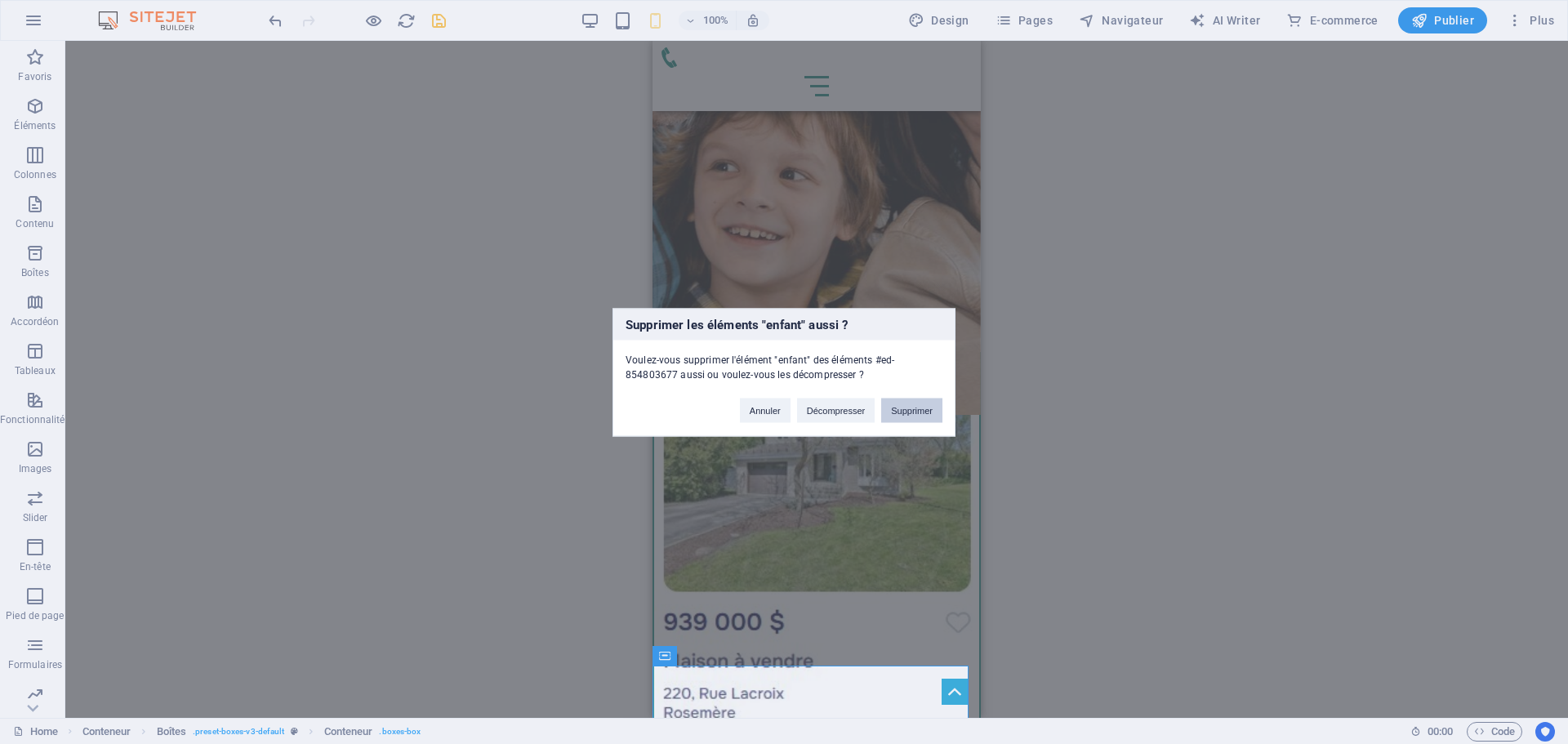
click at [927, 409] on button "Supprimer" at bounding box center [911, 410] width 61 height 25
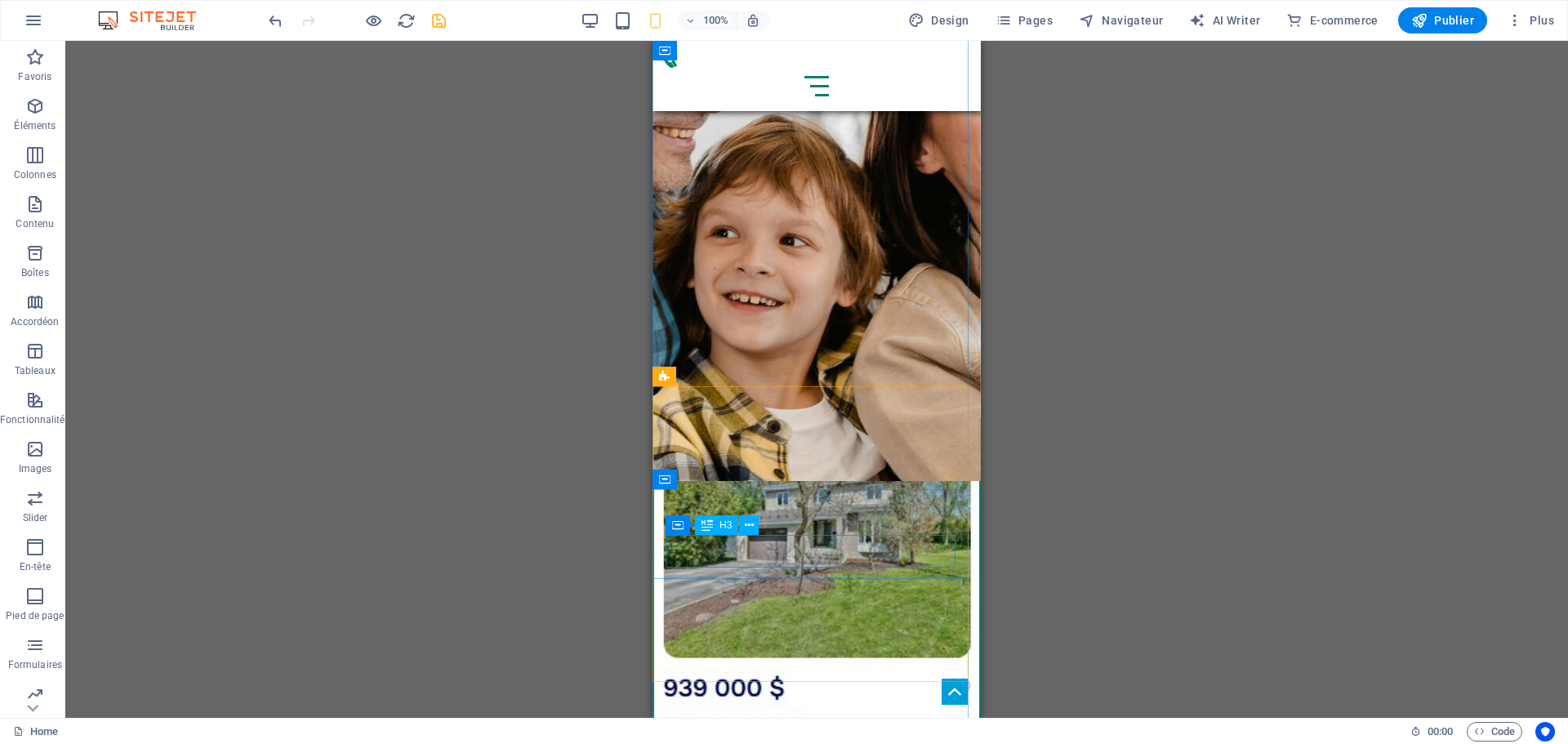
scroll to position [3127, 0]
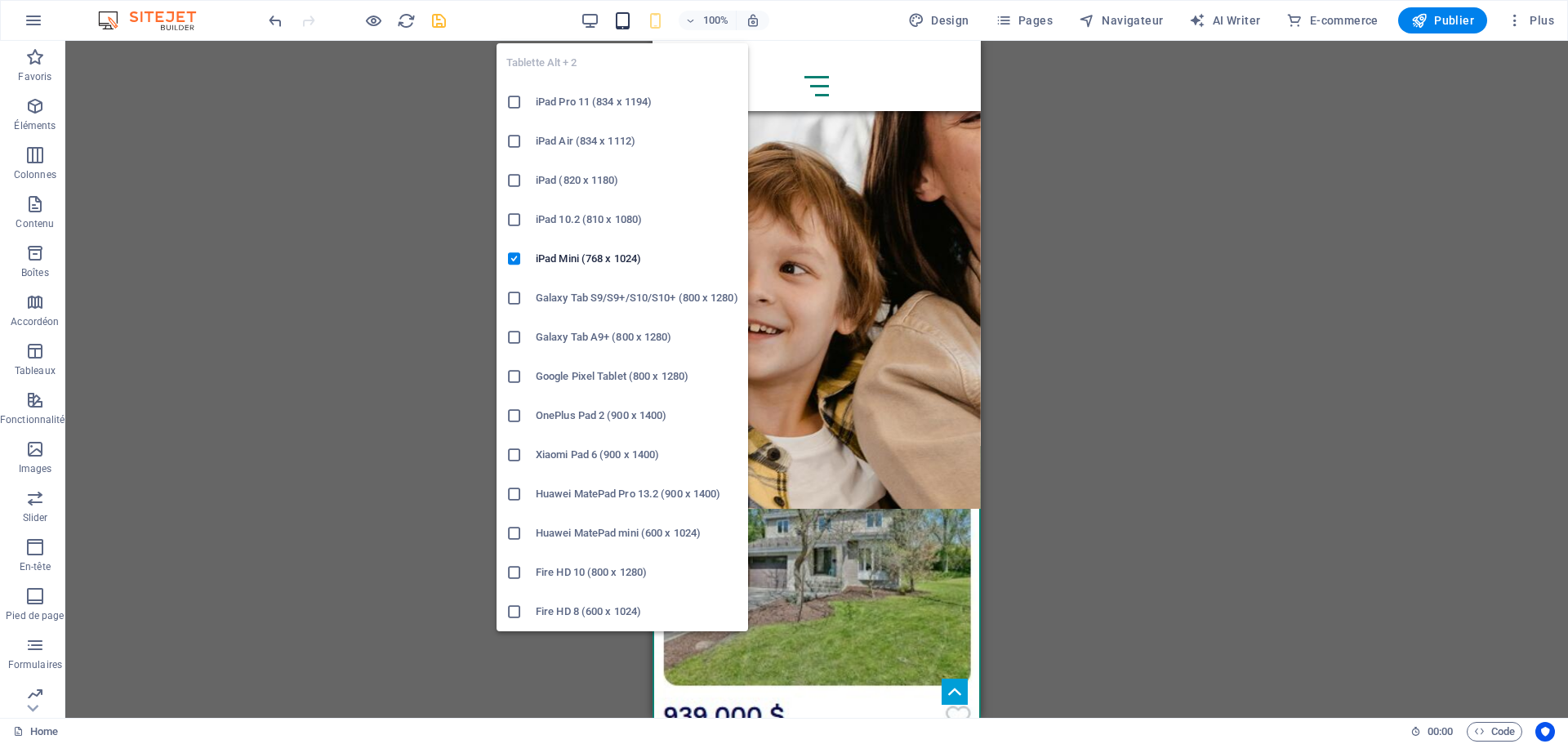
click at [625, 19] on icon "button" at bounding box center [622, 21] width 19 height 19
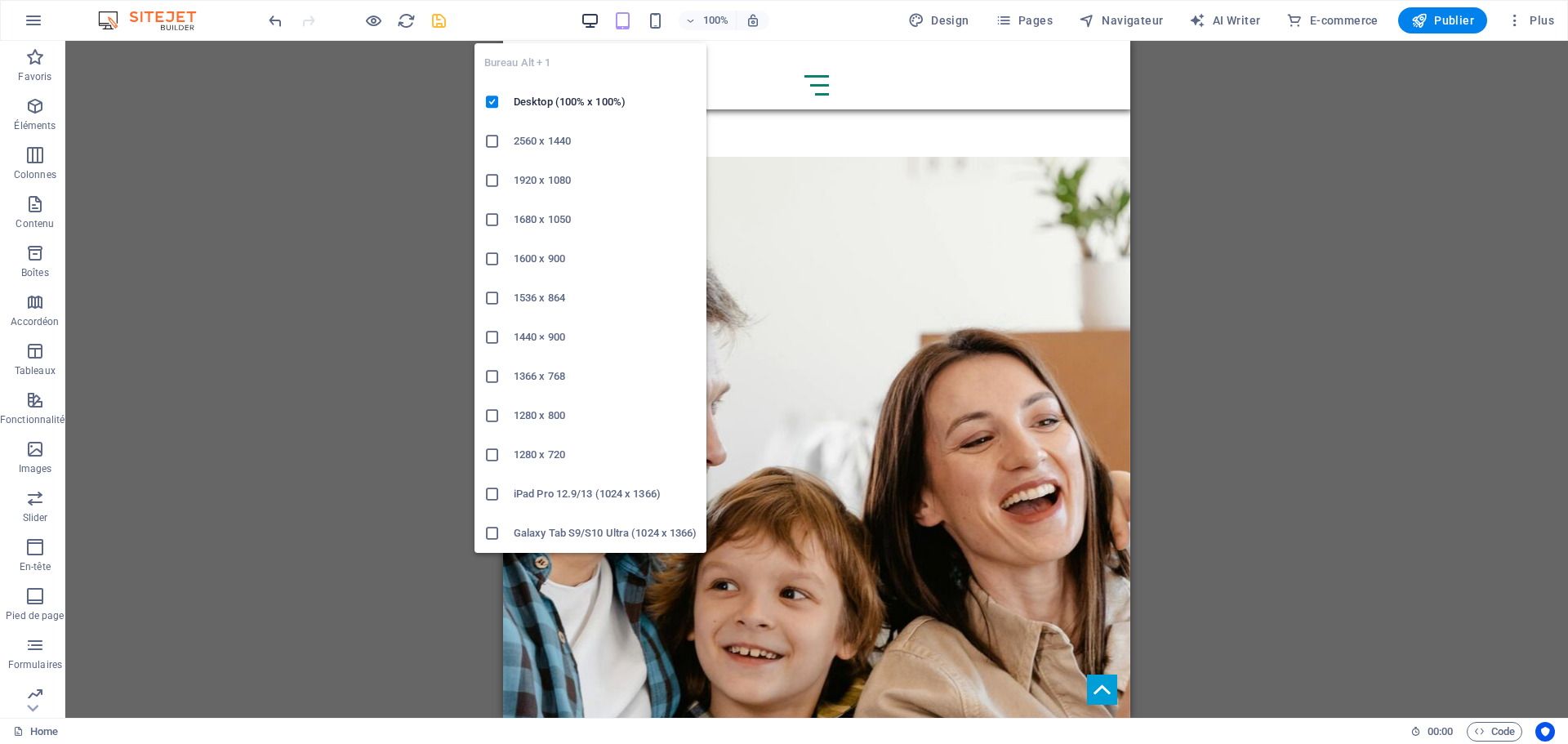
click at [590, 17] on icon "button" at bounding box center [590, 21] width 19 height 19
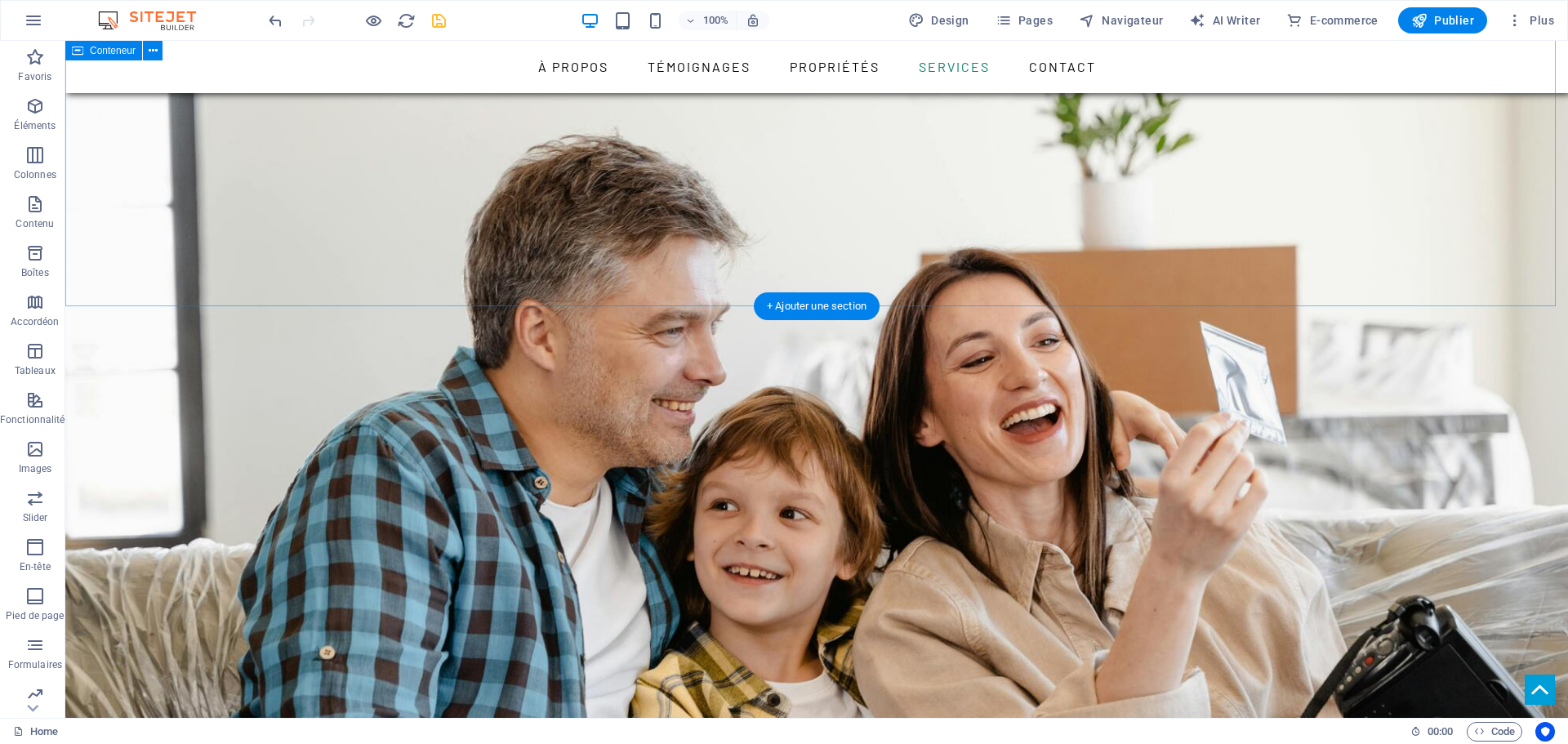
scroll to position [2319, 0]
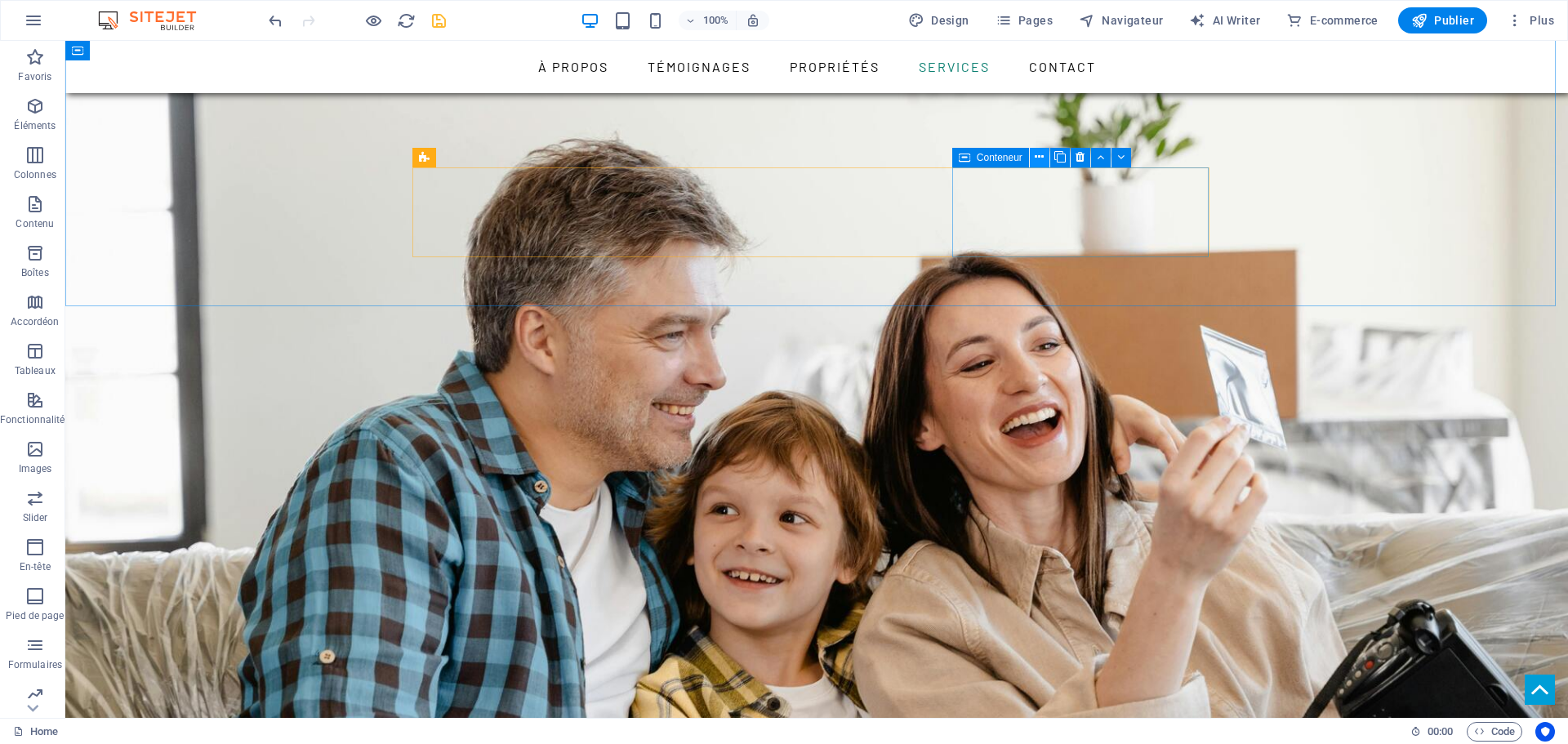
click at [1040, 158] on icon at bounding box center [1039, 157] width 9 height 17
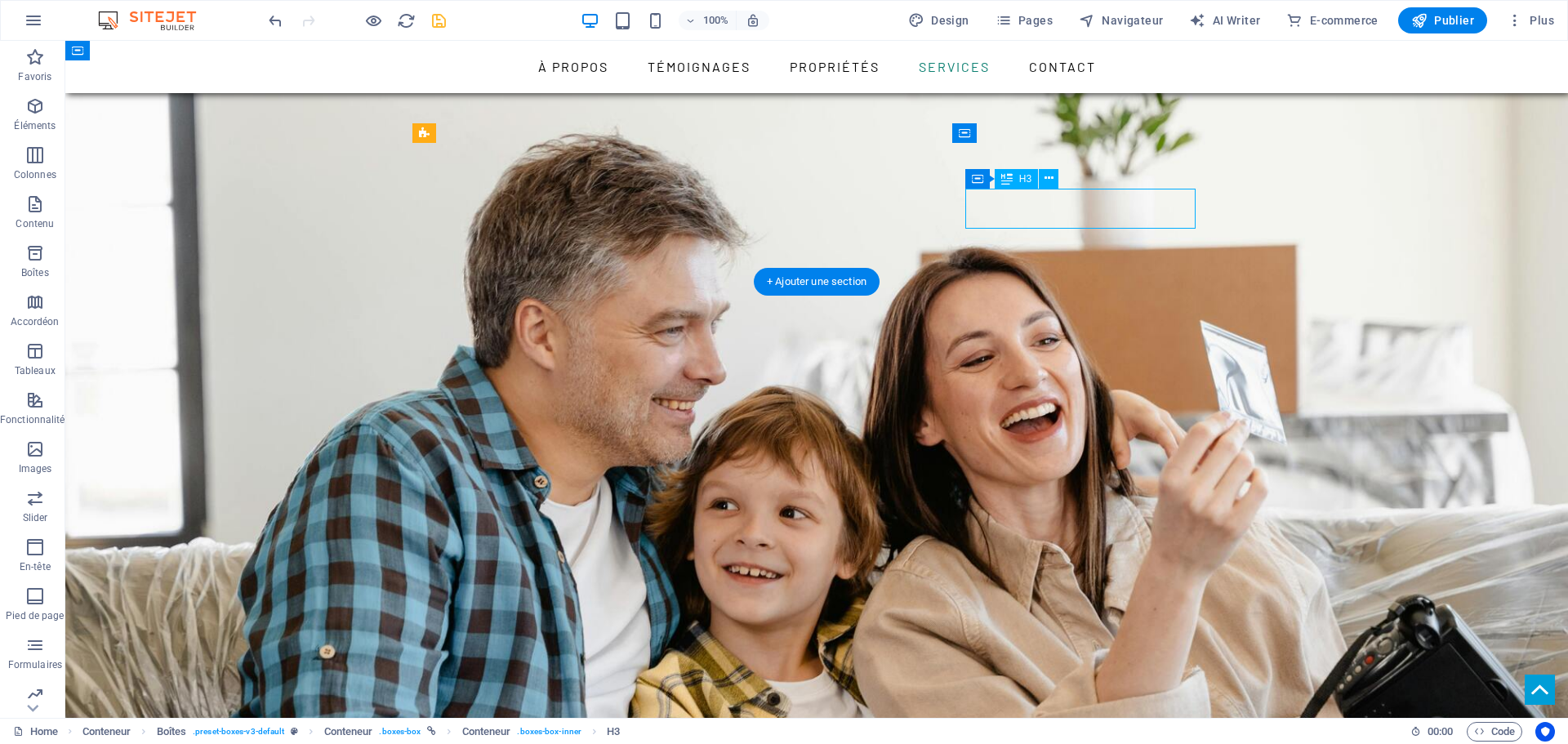
scroll to position [2359, 0]
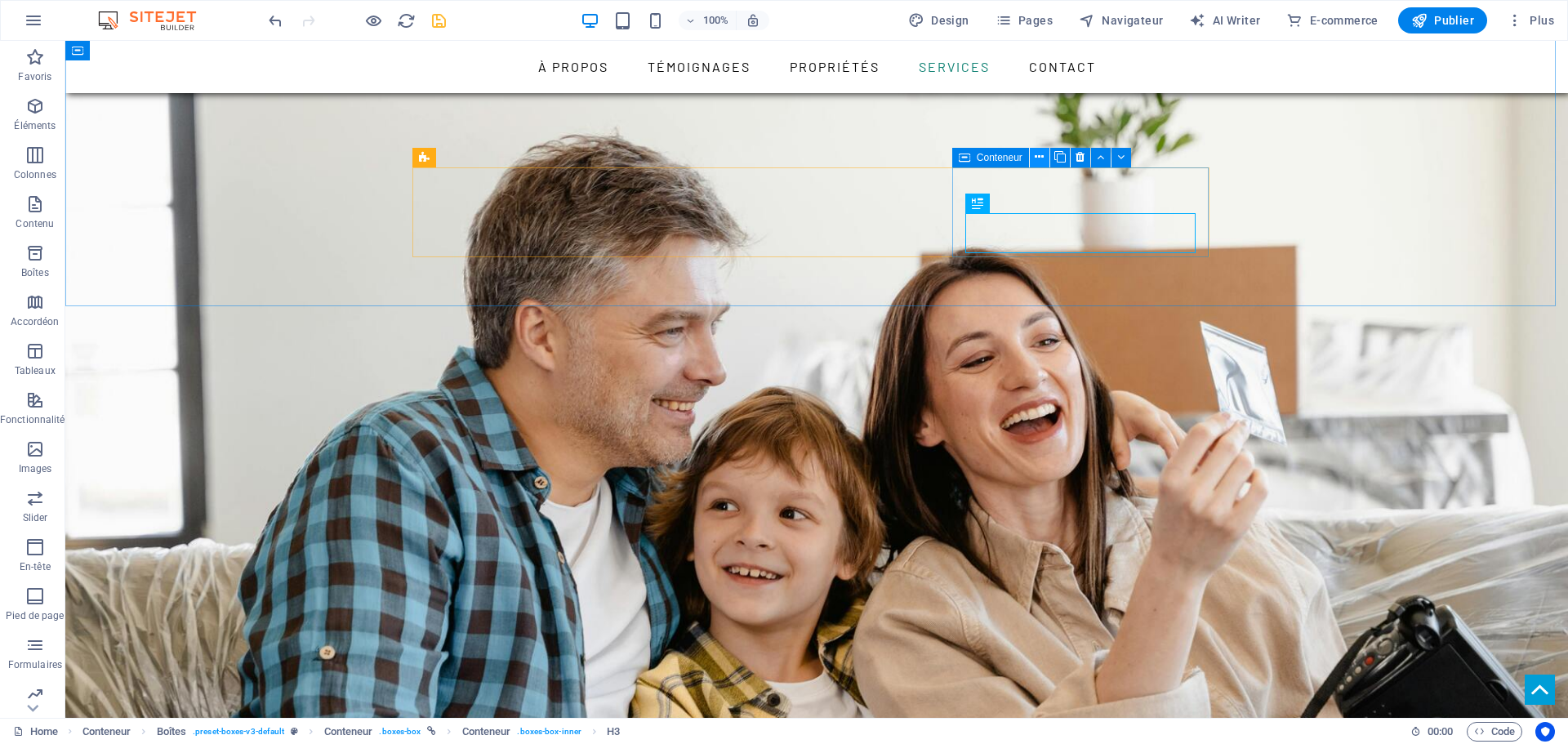
click at [1037, 157] on icon at bounding box center [1039, 157] width 9 height 17
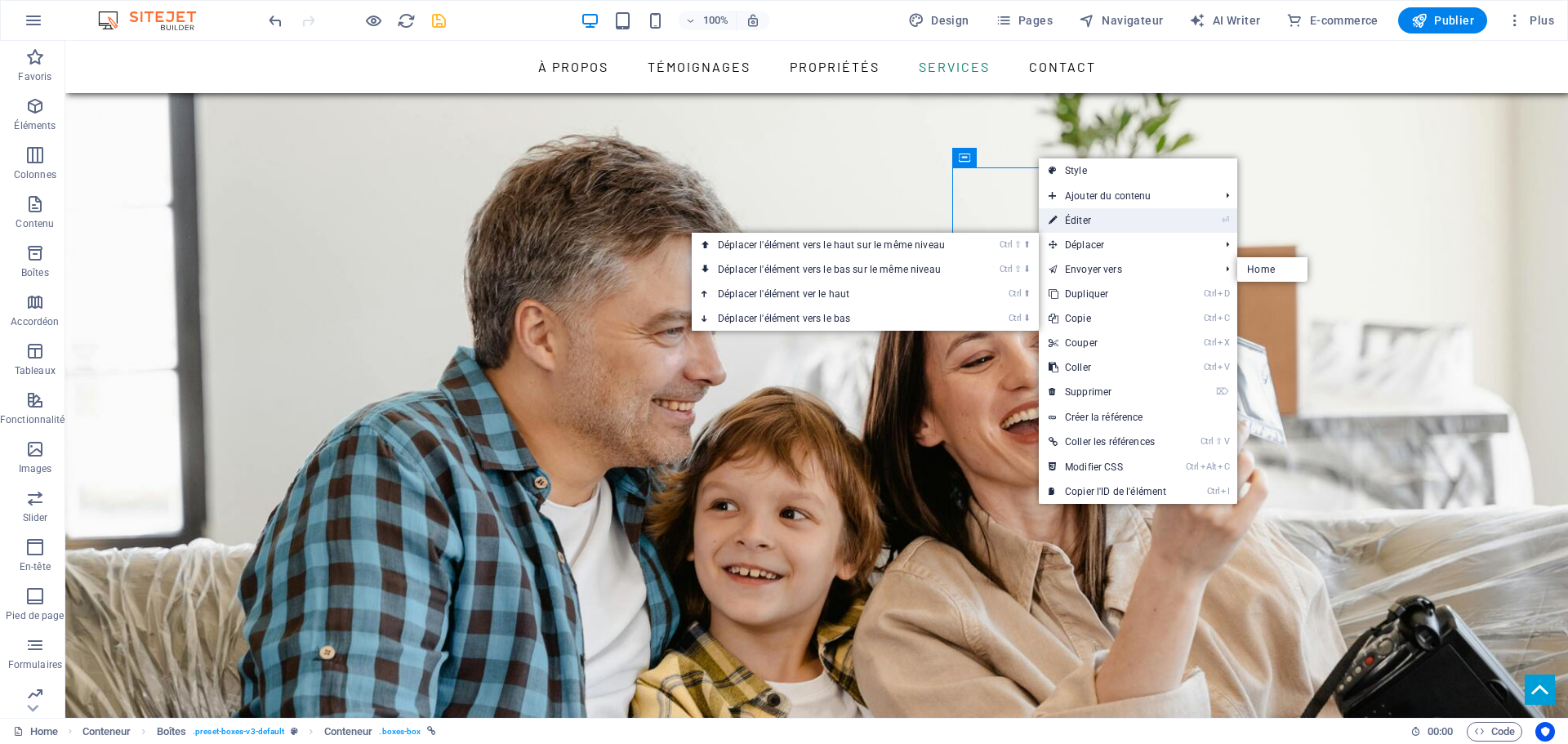
click at [1105, 227] on link "⏎ Éditer" at bounding box center [1107, 220] width 137 height 25
select select "px"
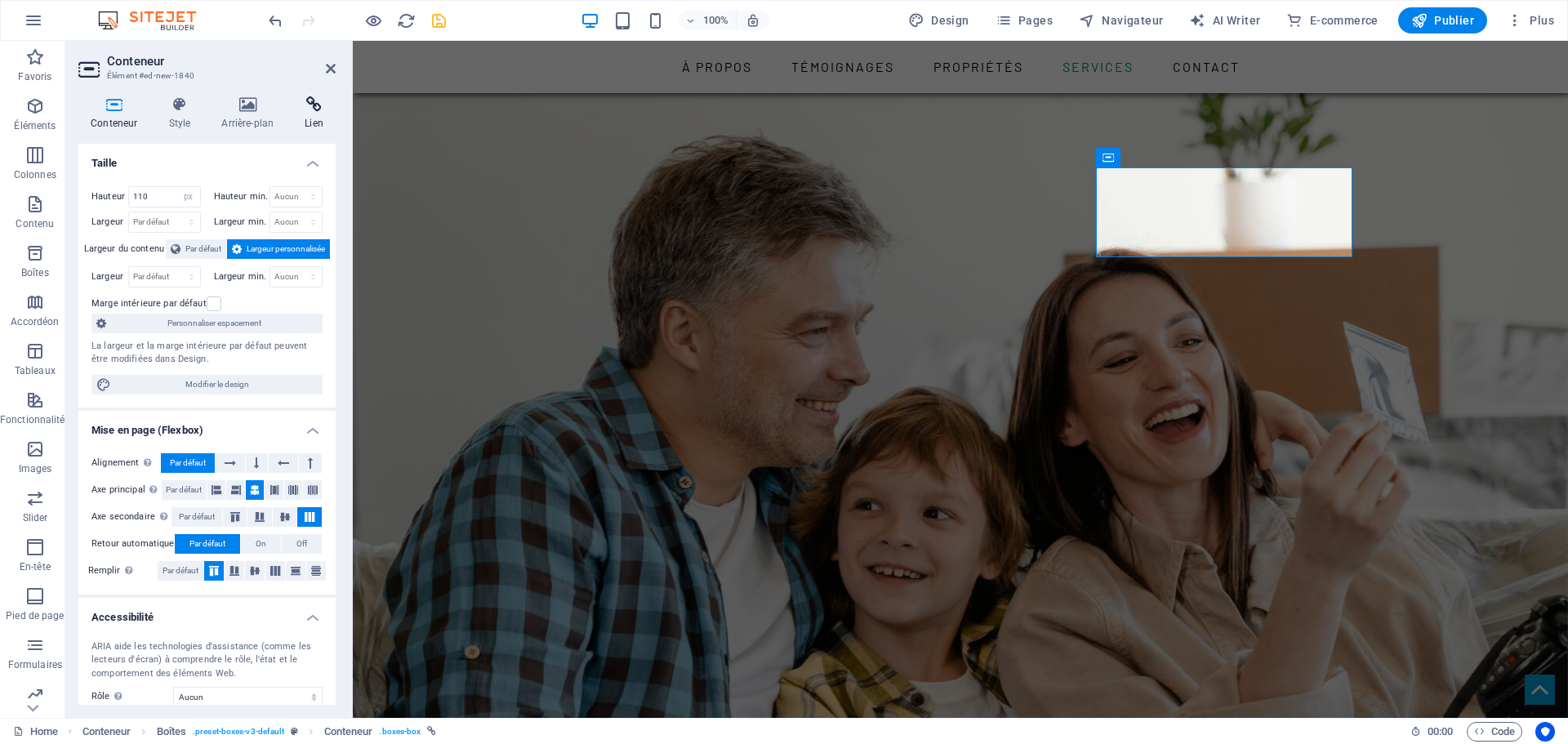
click at [312, 109] on icon at bounding box center [314, 105] width 44 height 16
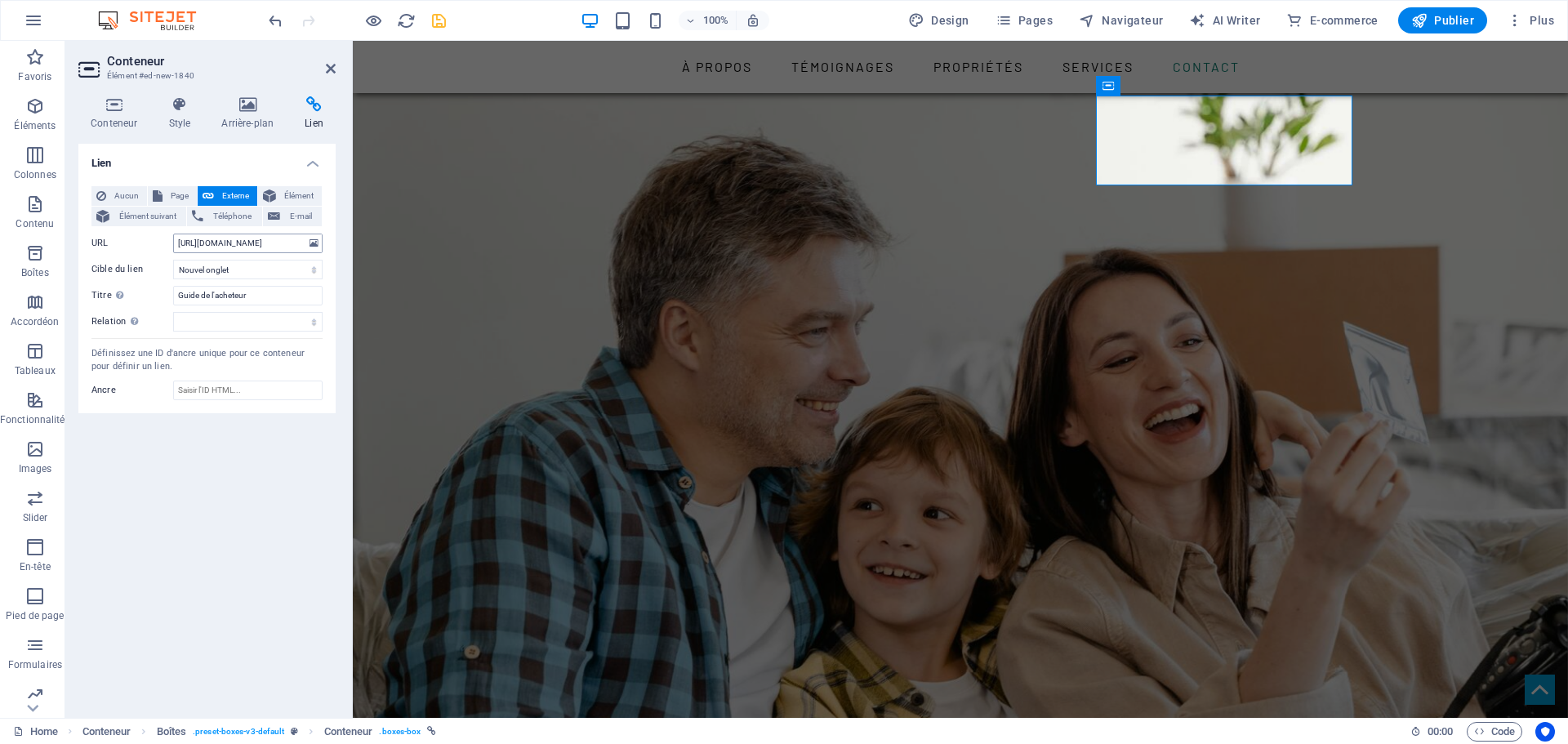
scroll to position [2437, 0]
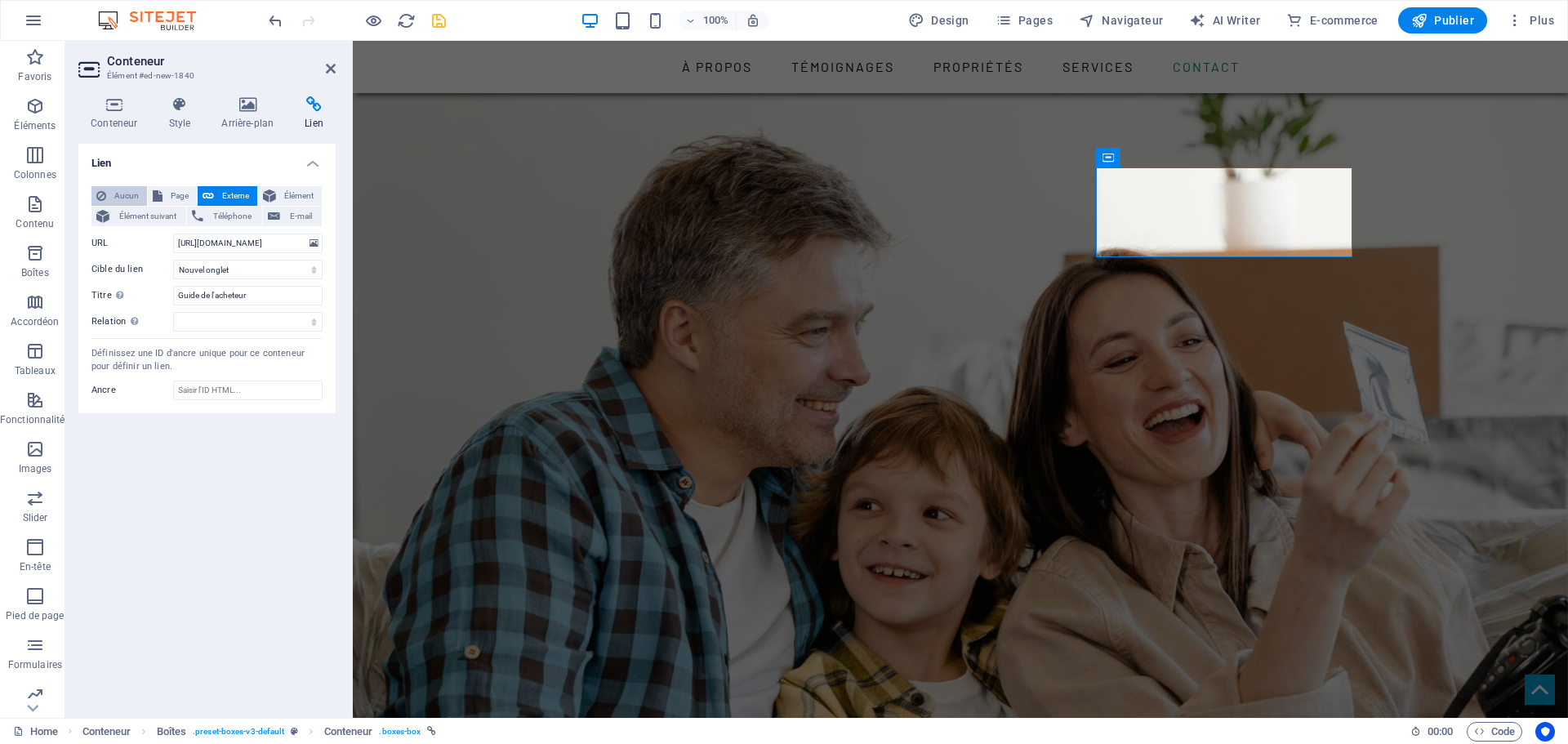
click at [126, 196] on span "Aucun" at bounding box center [127, 196] width 31 height 20
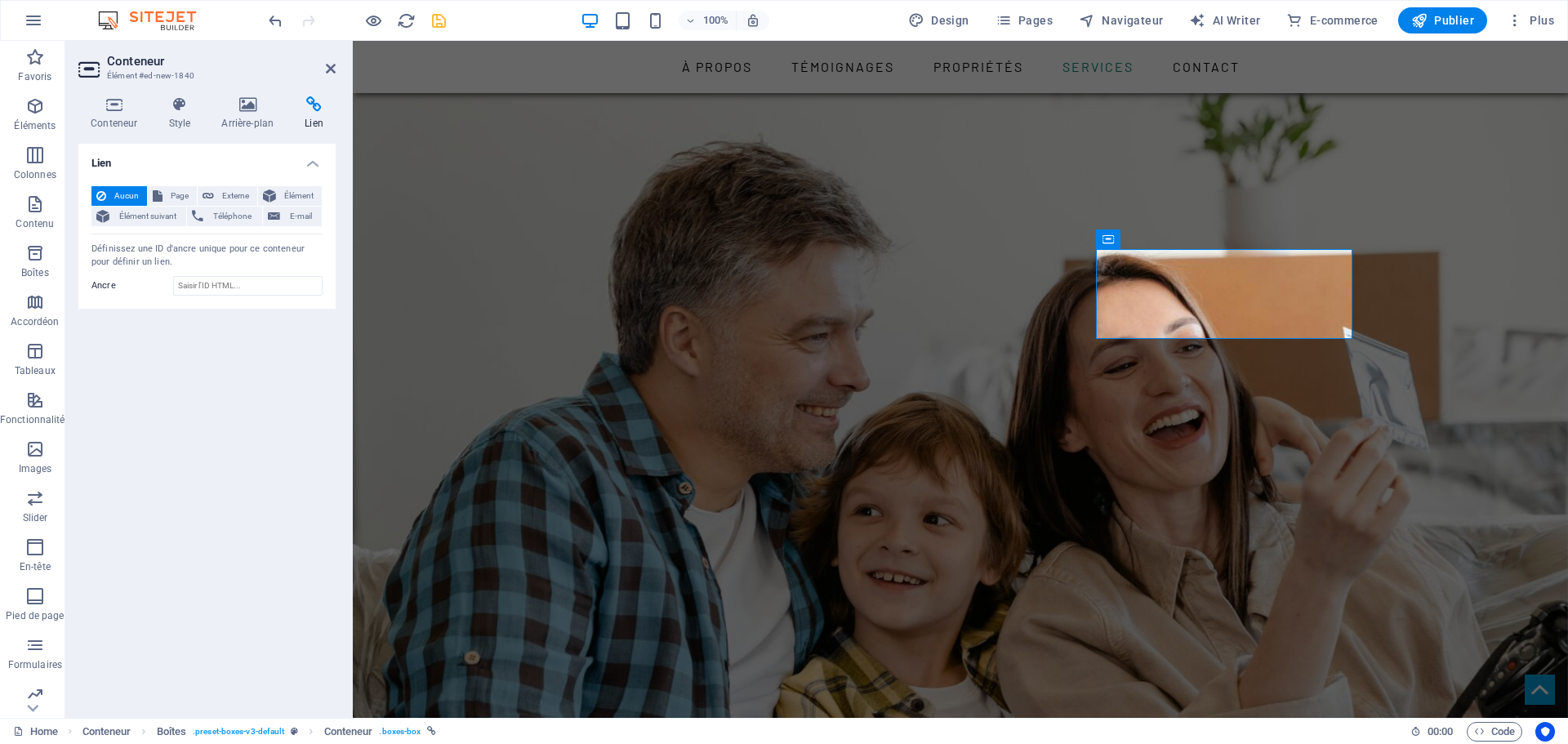
scroll to position [2339, 0]
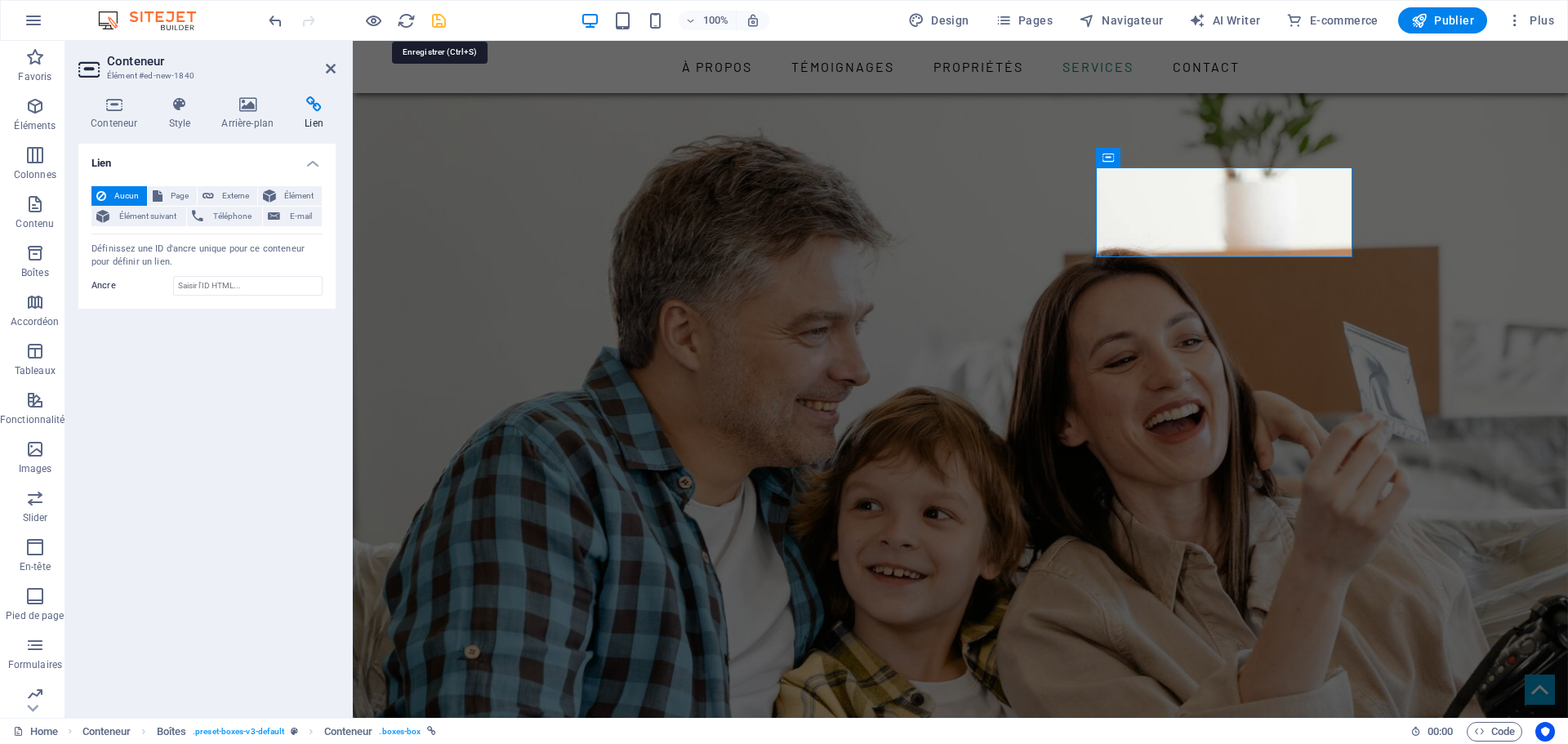
click at [440, 20] on icon "save" at bounding box center [439, 21] width 19 height 19
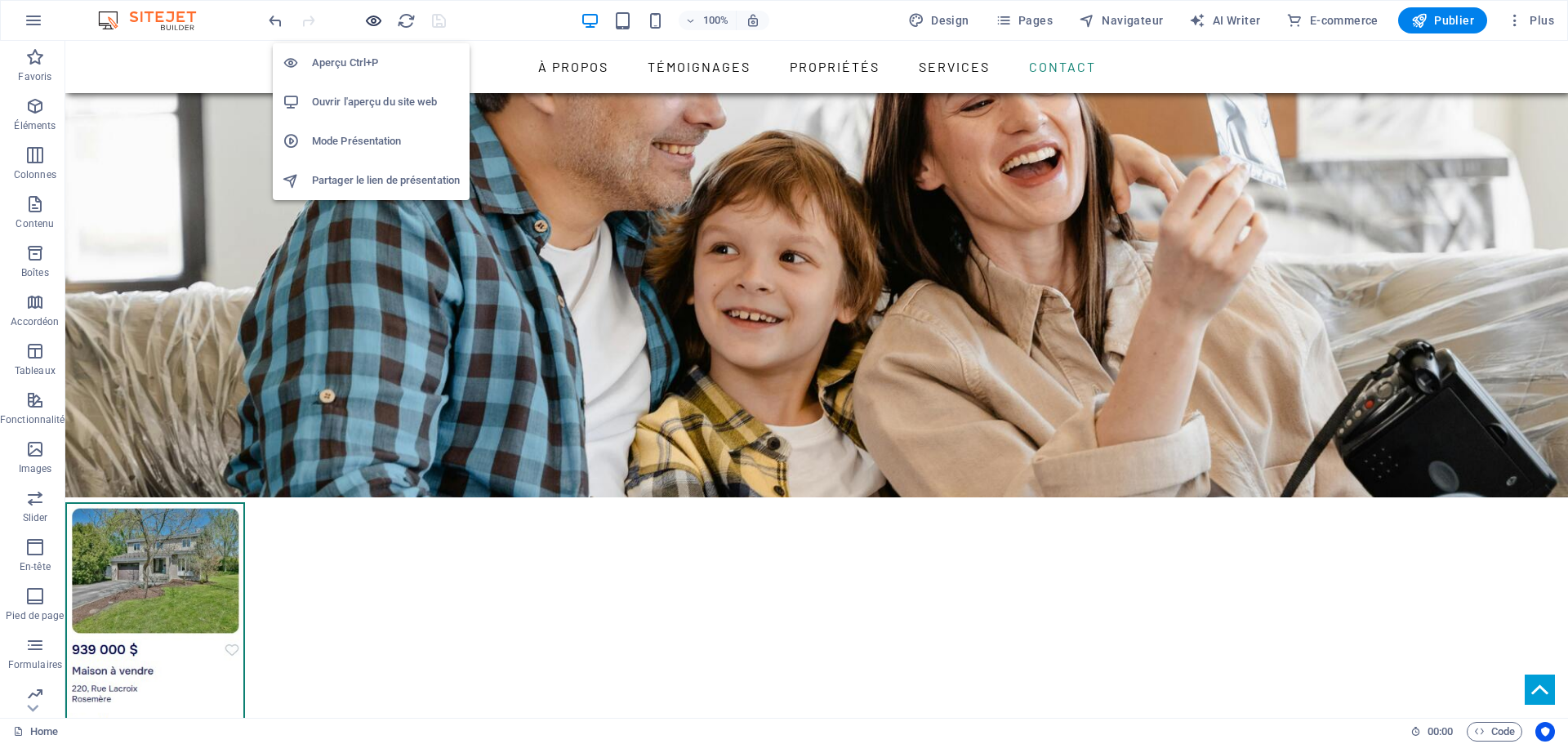
scroll to position [2603, 0]
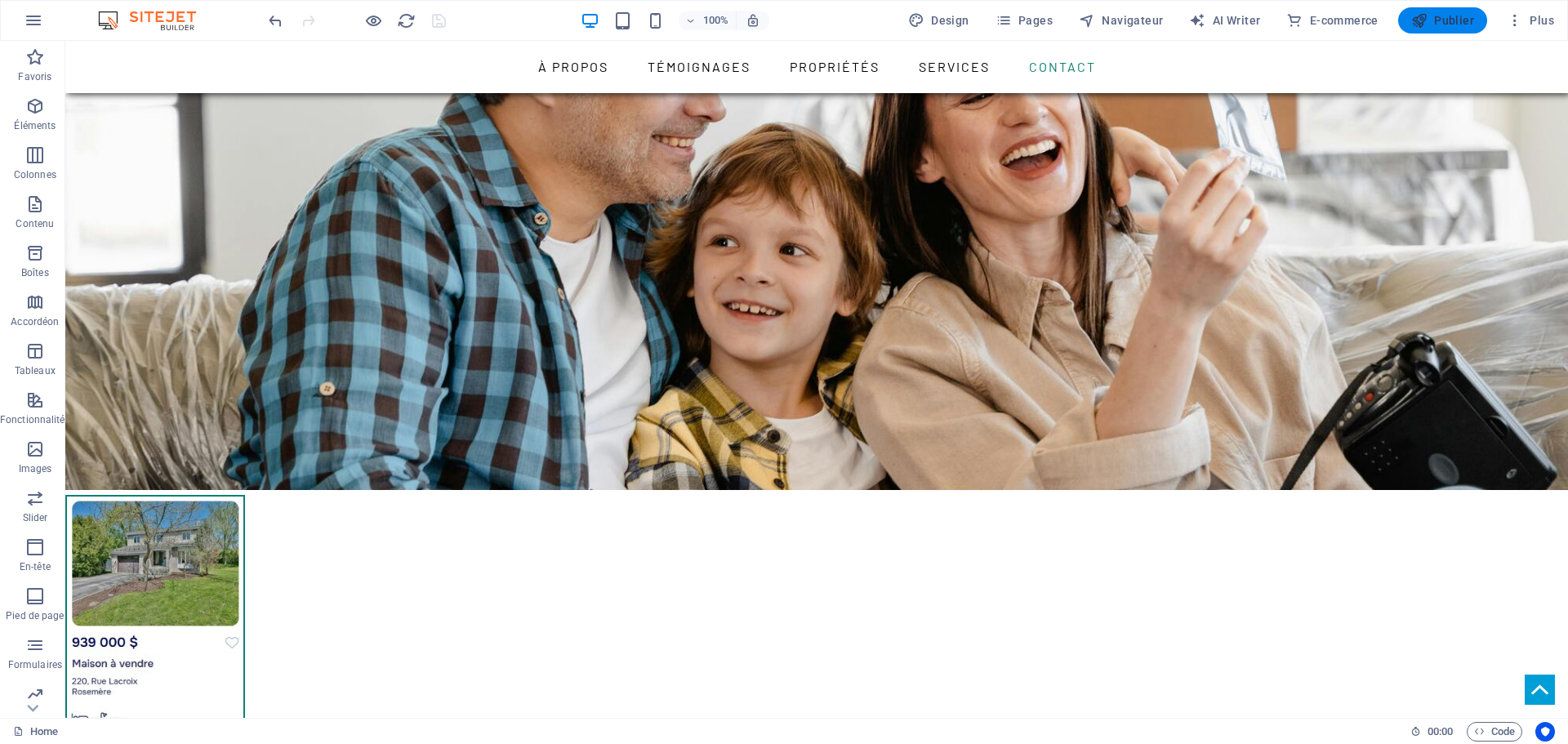
click at [1455, 20] on span "Publier" at bounding box center [1442, 20] width 63 height 16
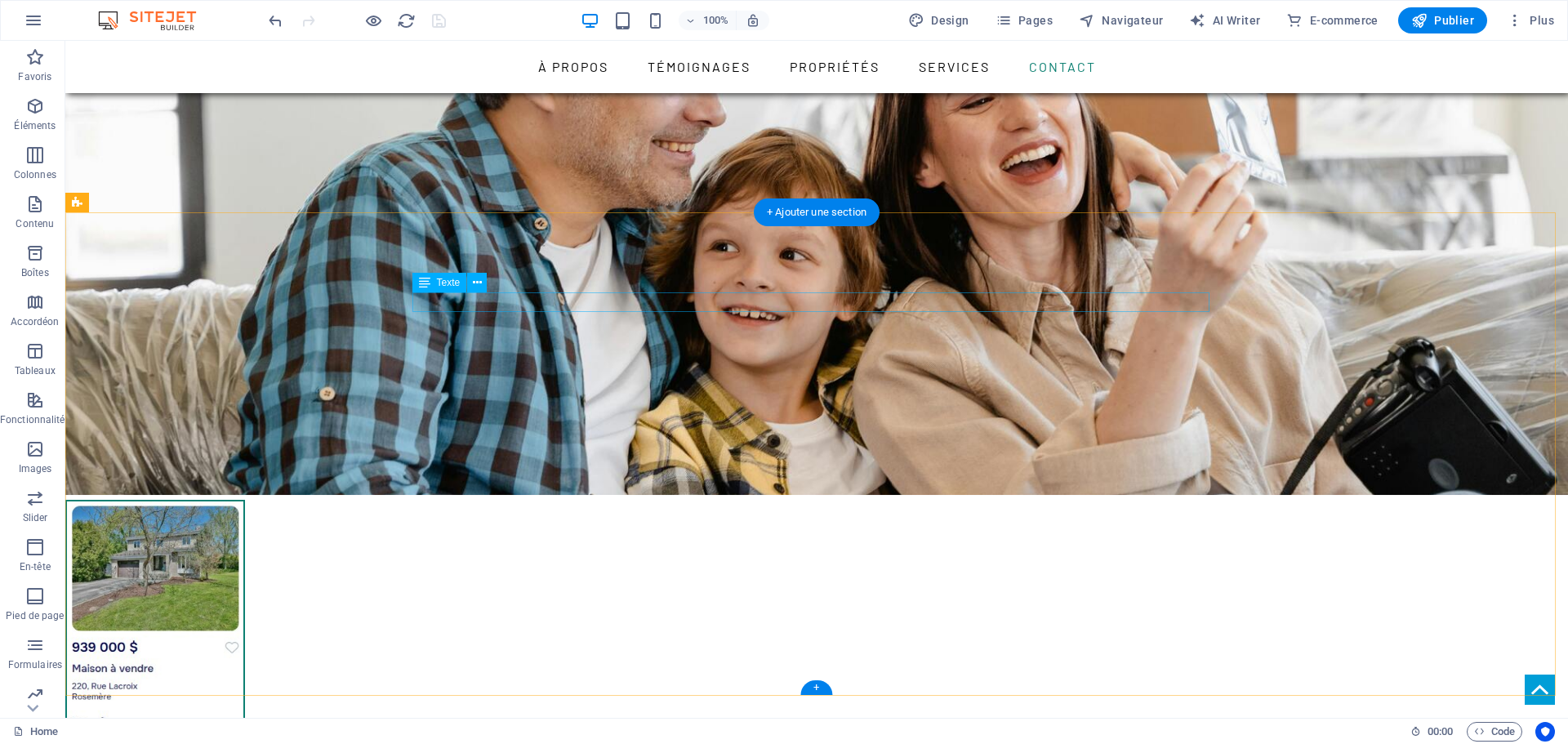
scroll to position [2680, 0]
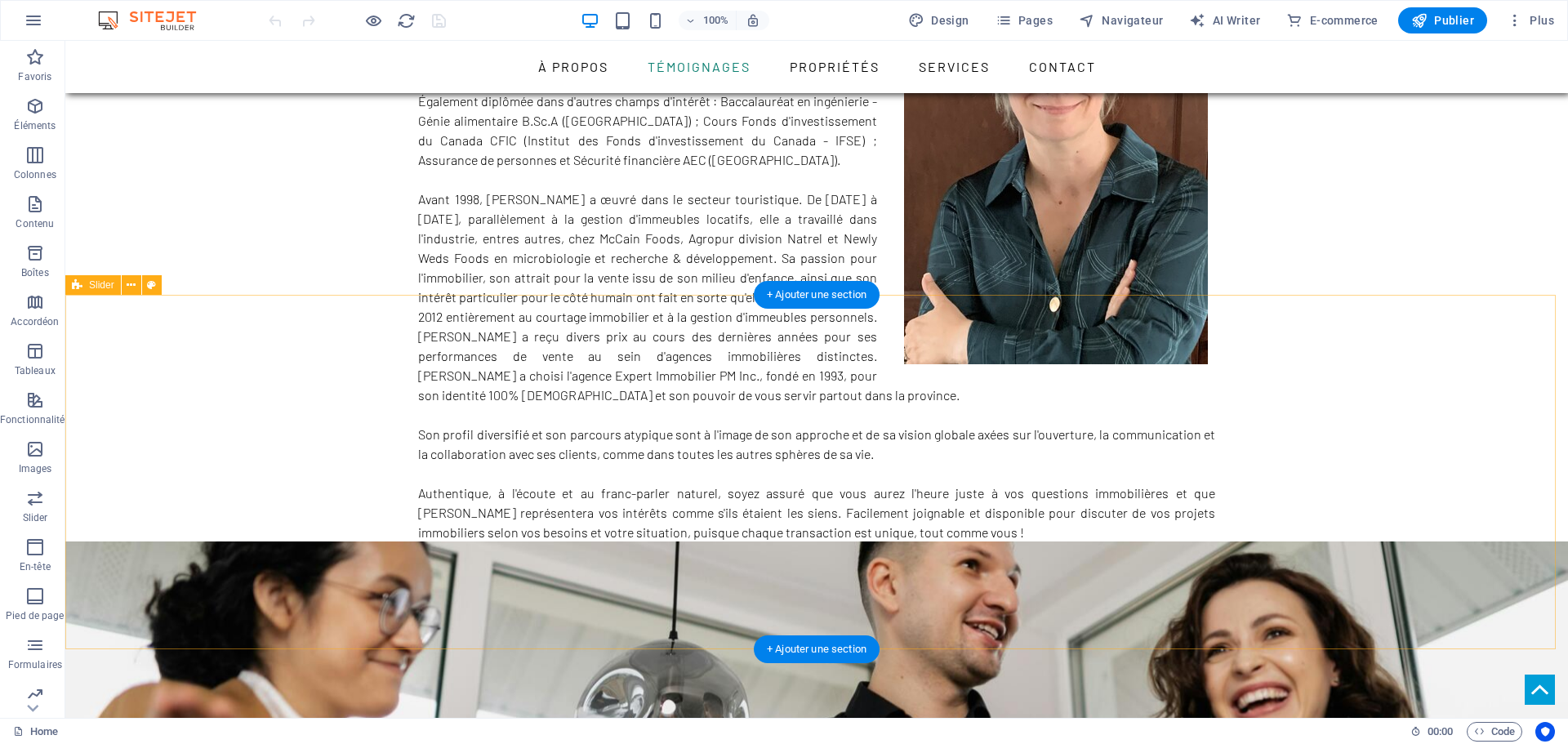
scroll to position [907, 0]
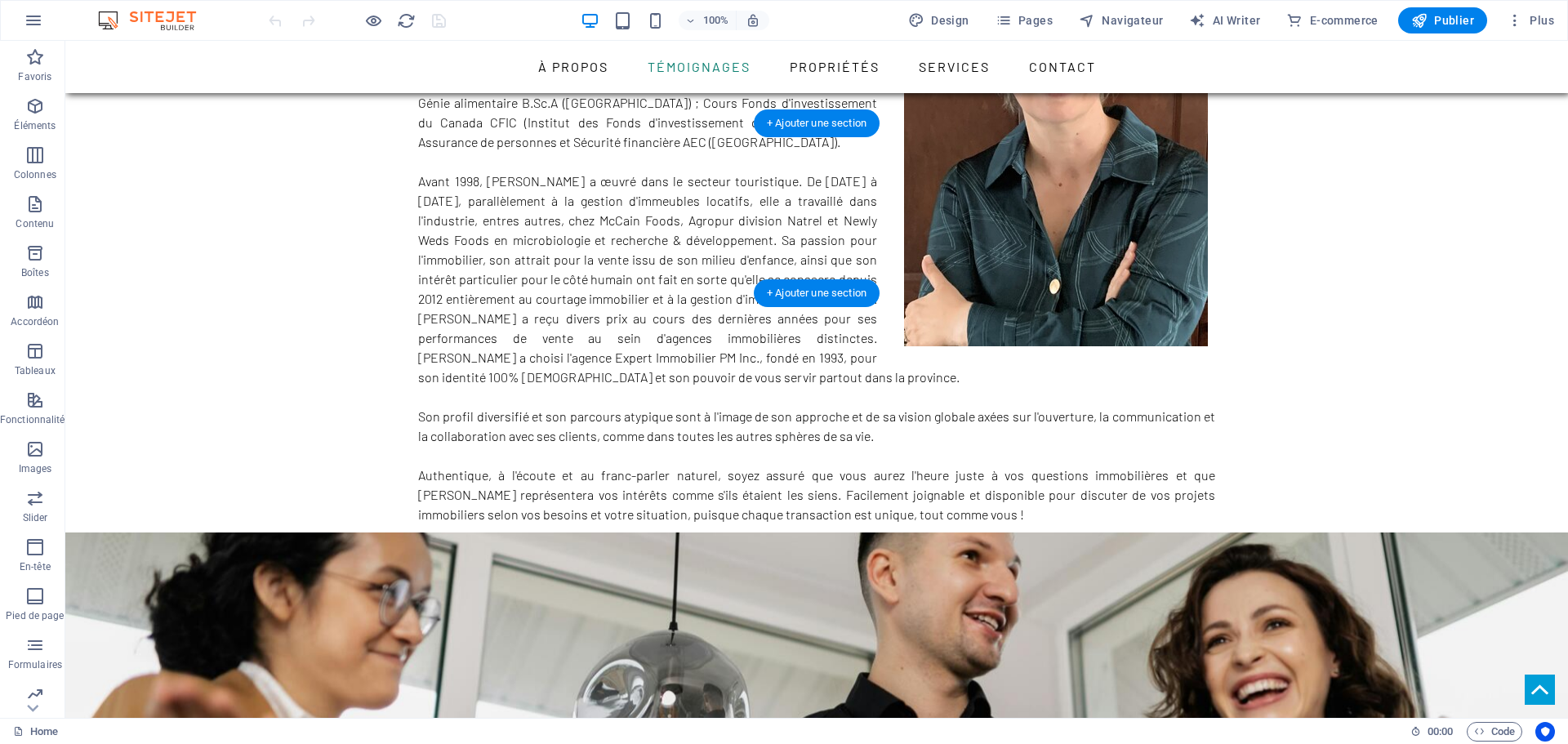
click at [136, 533] on figure at bounding box center [817, 744] width 1502 height 423
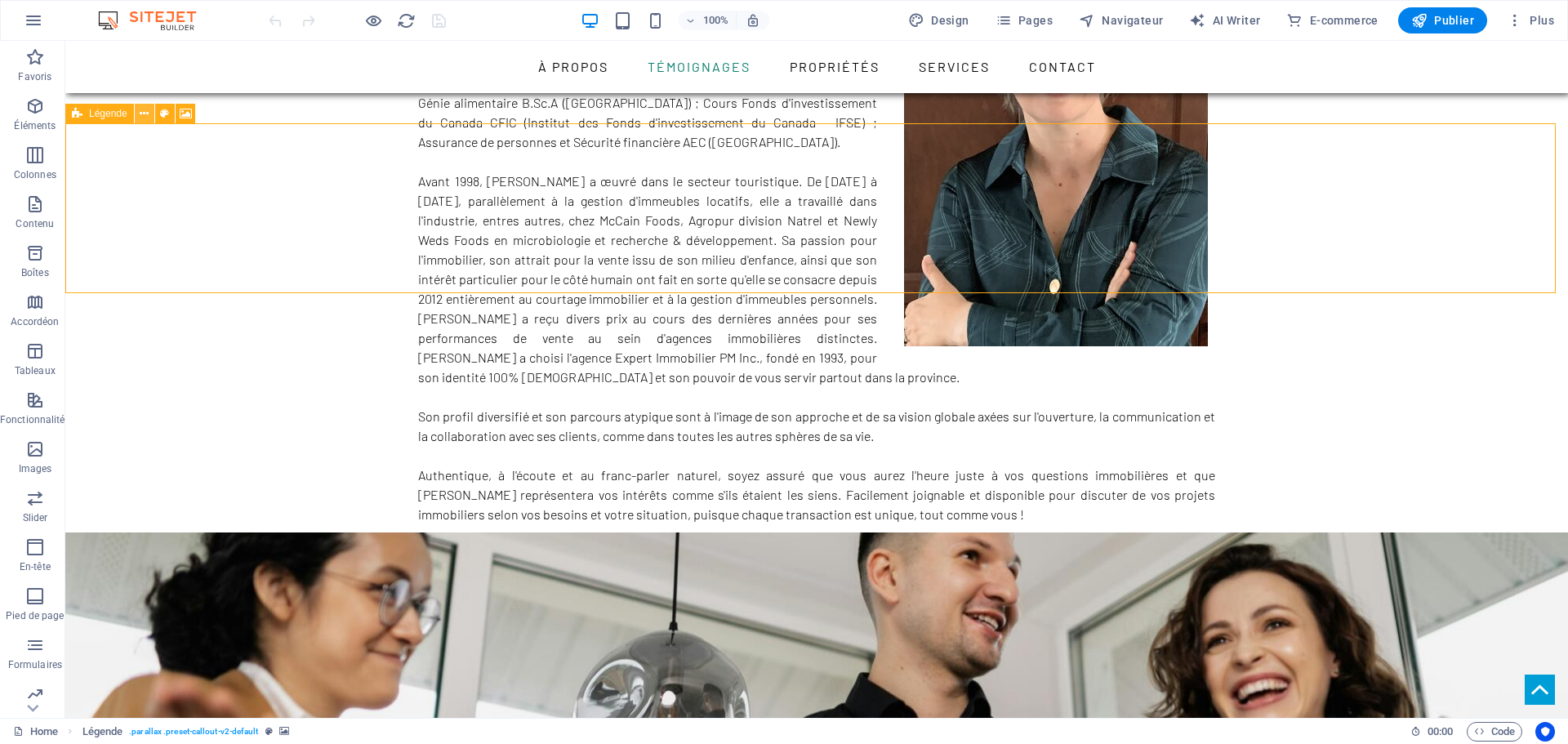
click at [147, 111] on icon at bounding box center [144, 114] width 9 height 17
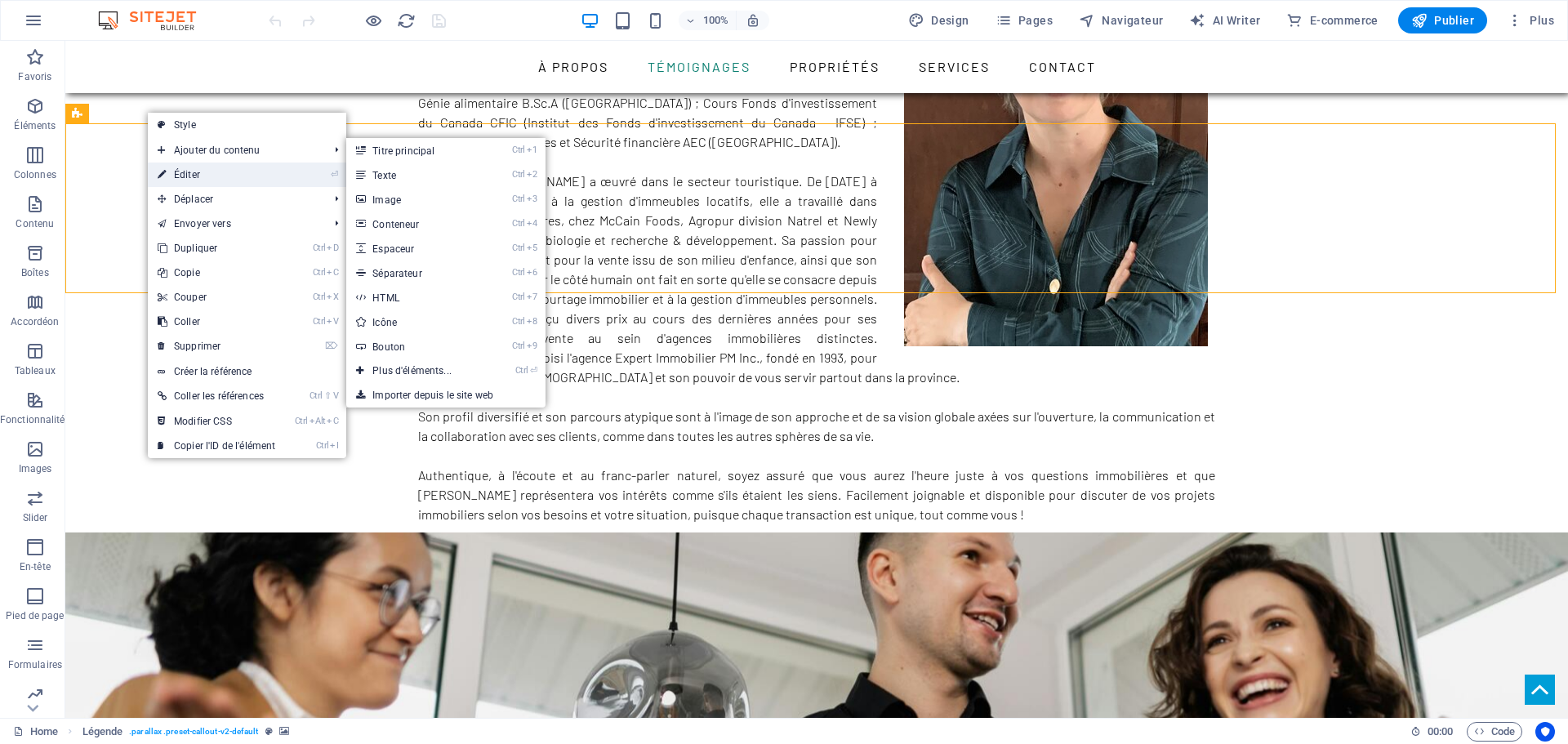
click at [182, 172] on link "⏎ Éditer" at bounding box center [216, 174] width 137 height 25
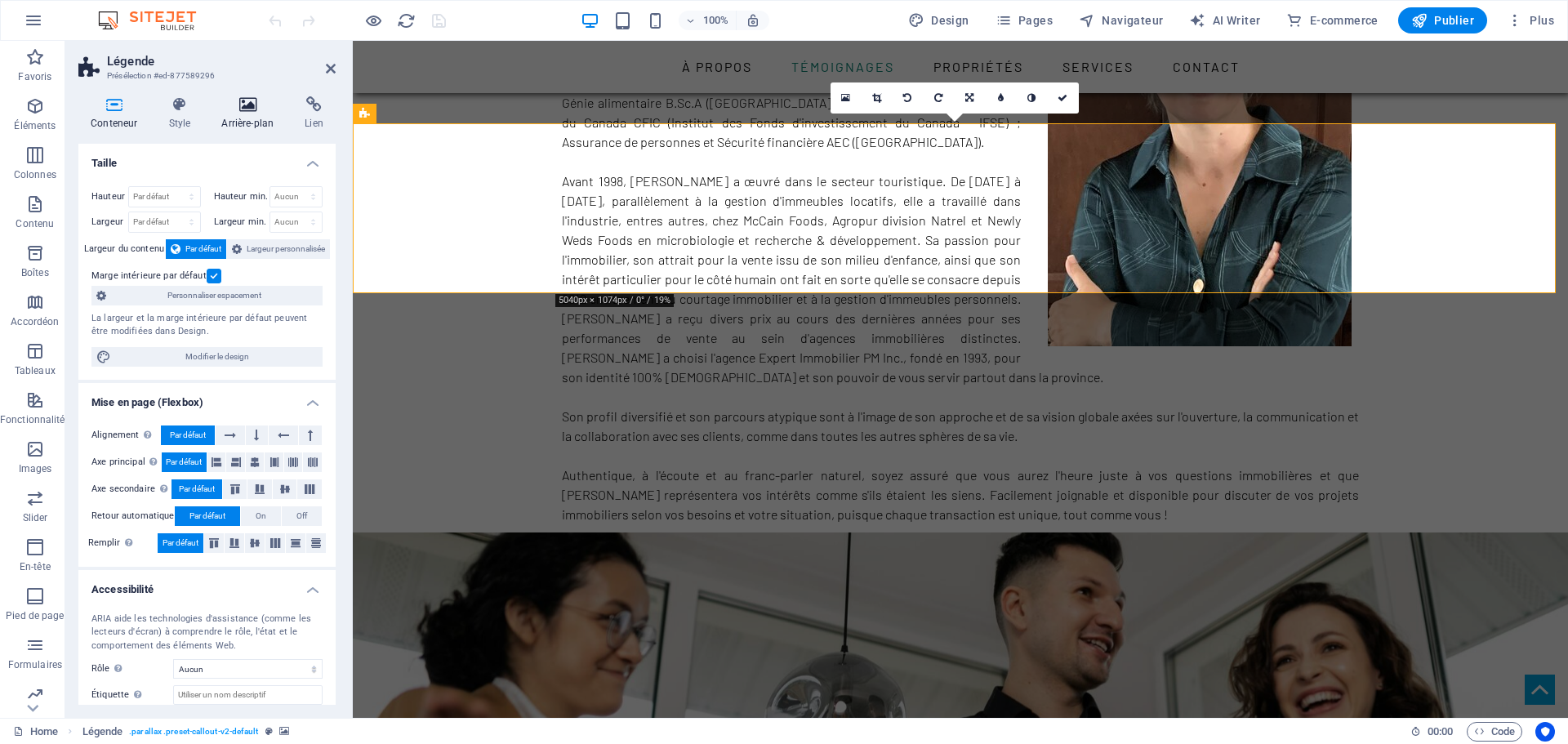
click at [239, 106] on icon at bounding box center [248, 105] width 76 height 16
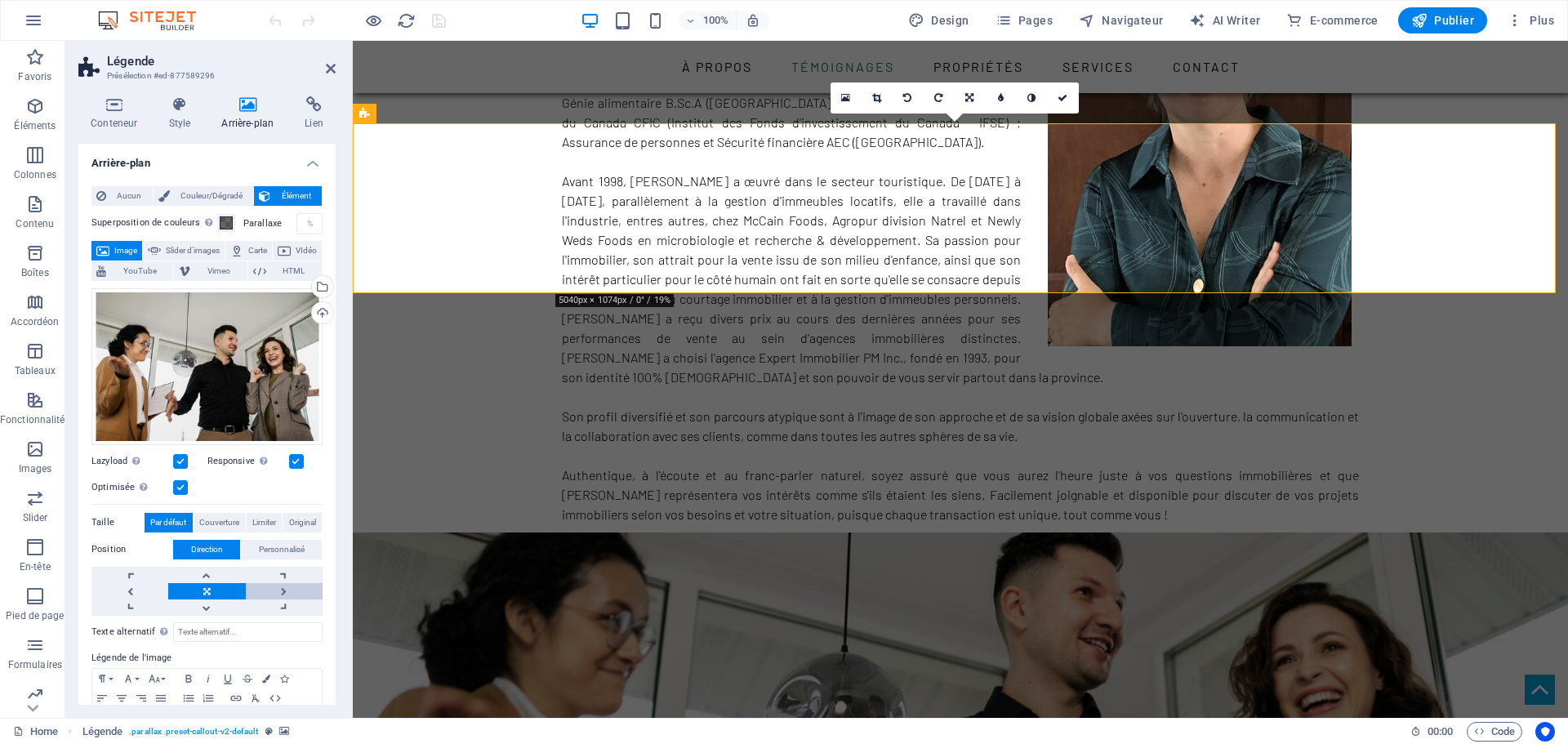
scroll to position [66, 0]
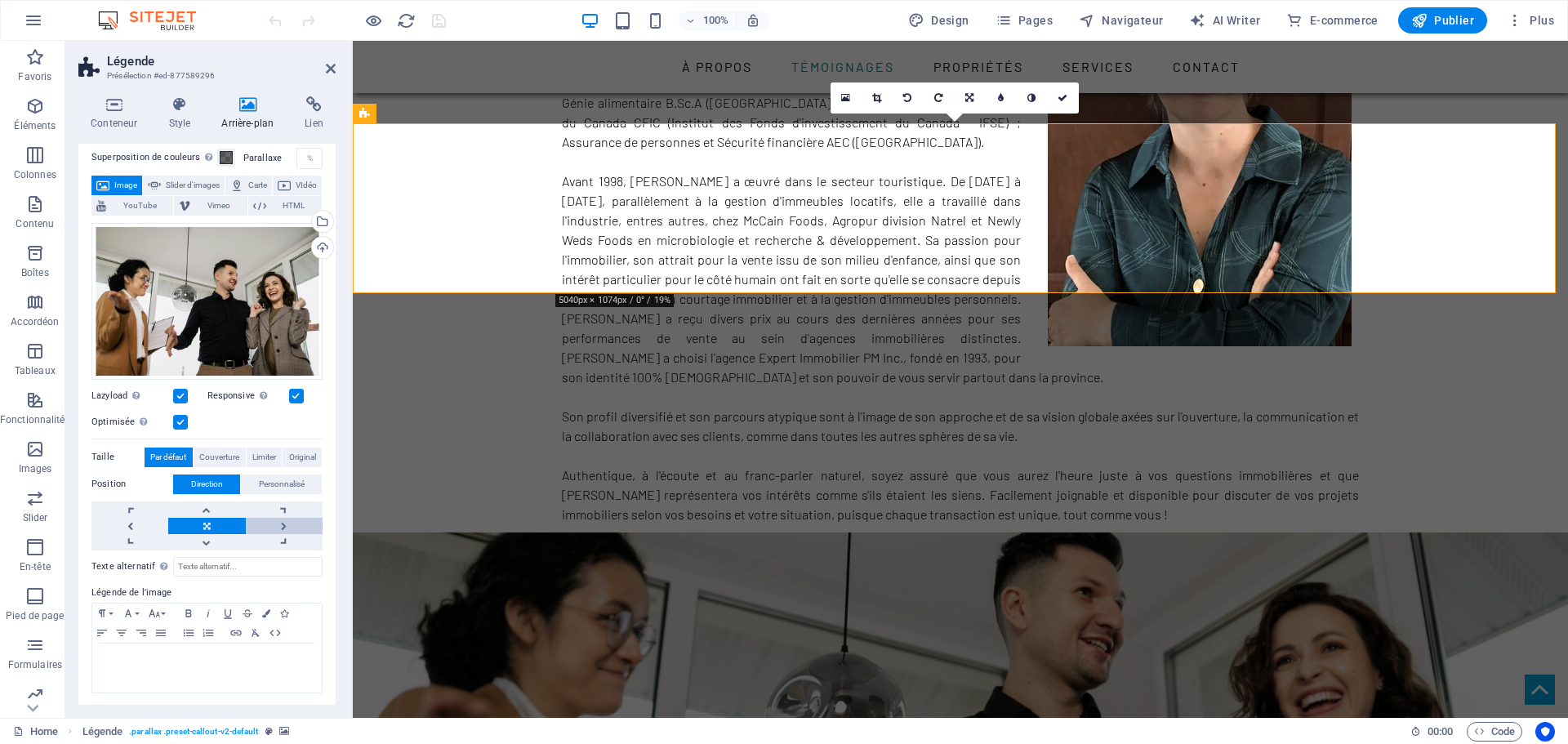
click at [276, 520] on link at bounding box center [284, 526] width 76 height 16
click at [192, 525] on link at bounding box center [207, 526] width 76 height 16
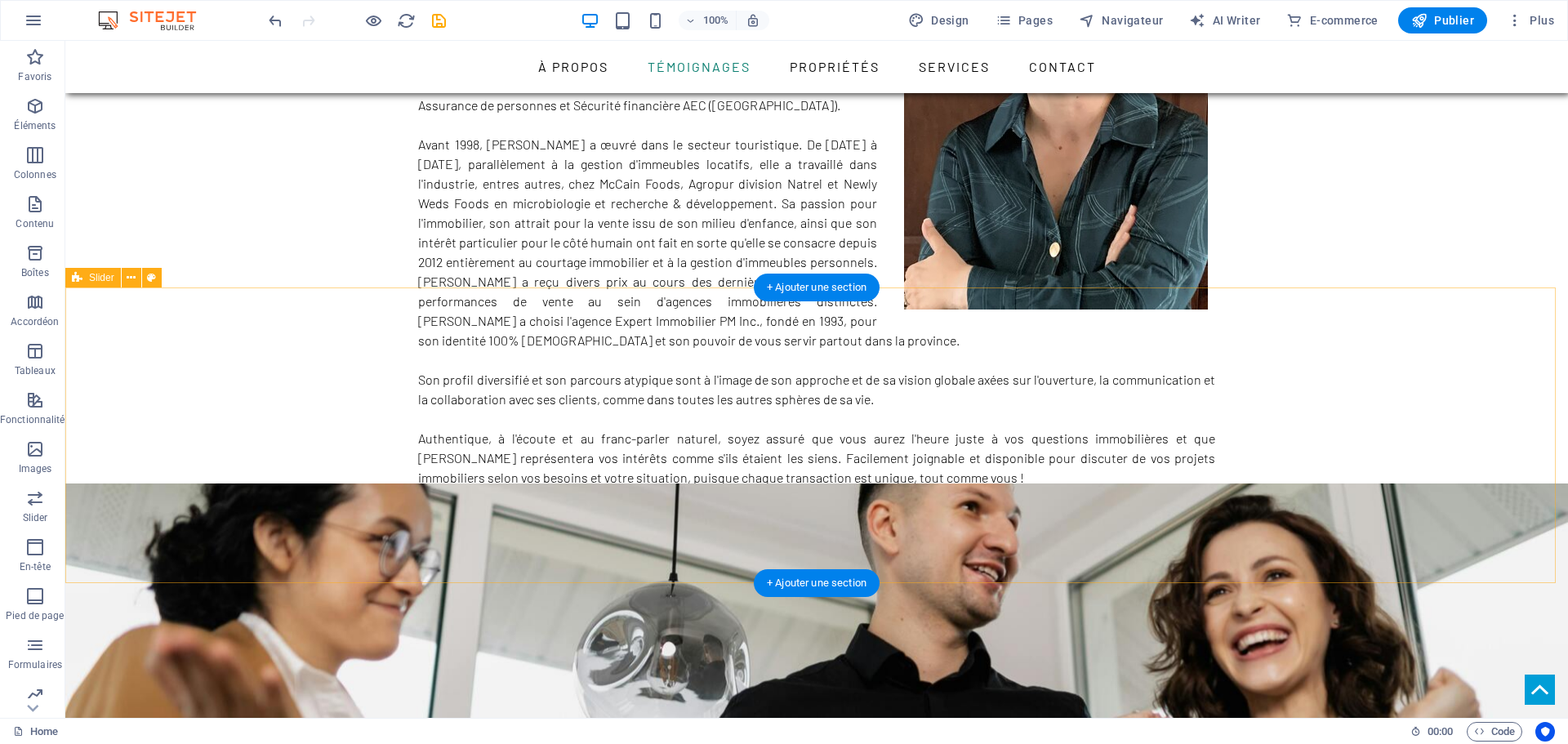
scroll to position [949, 0]
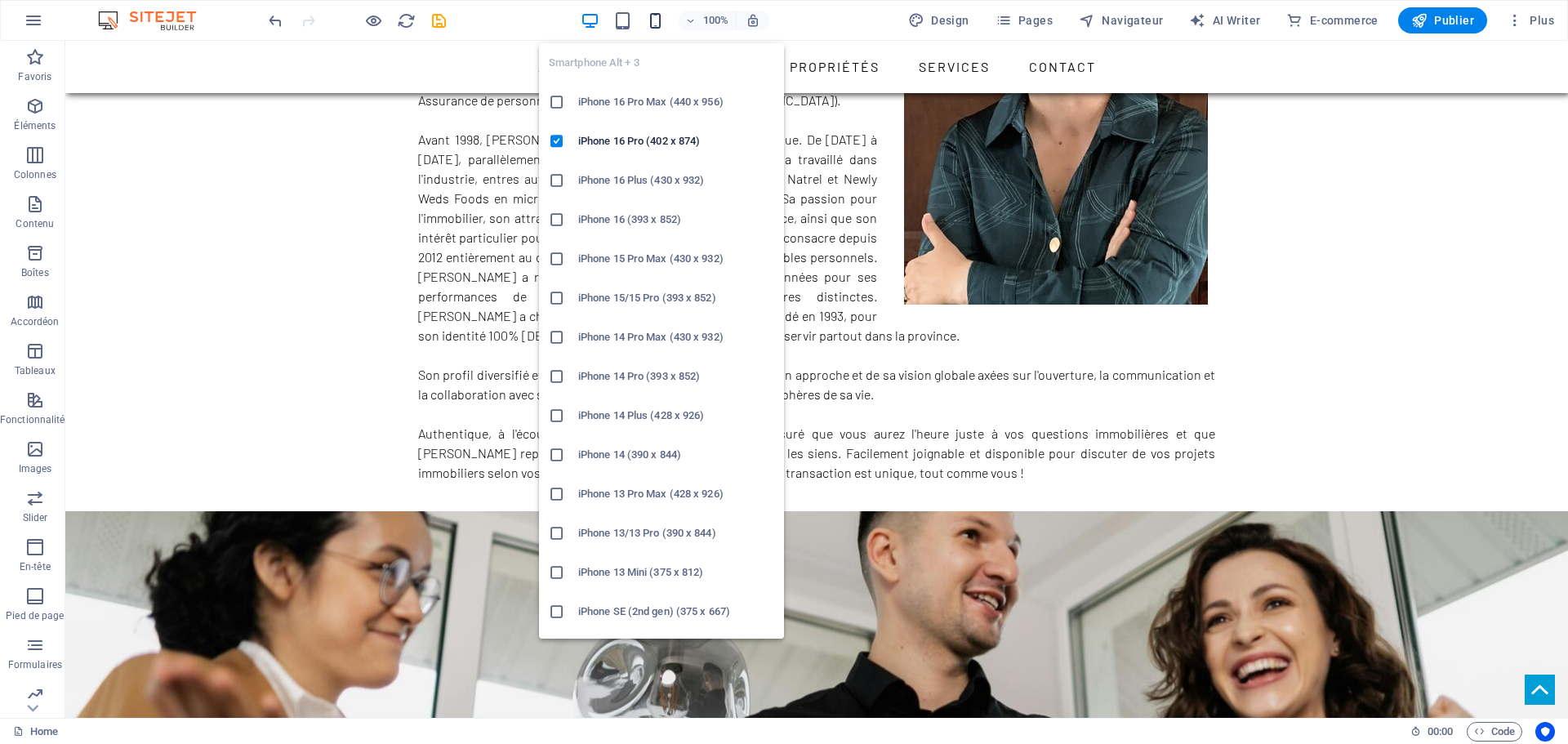
click at [657, 20] on icon "button" at bounding box center [655, 21] width 19 height 19
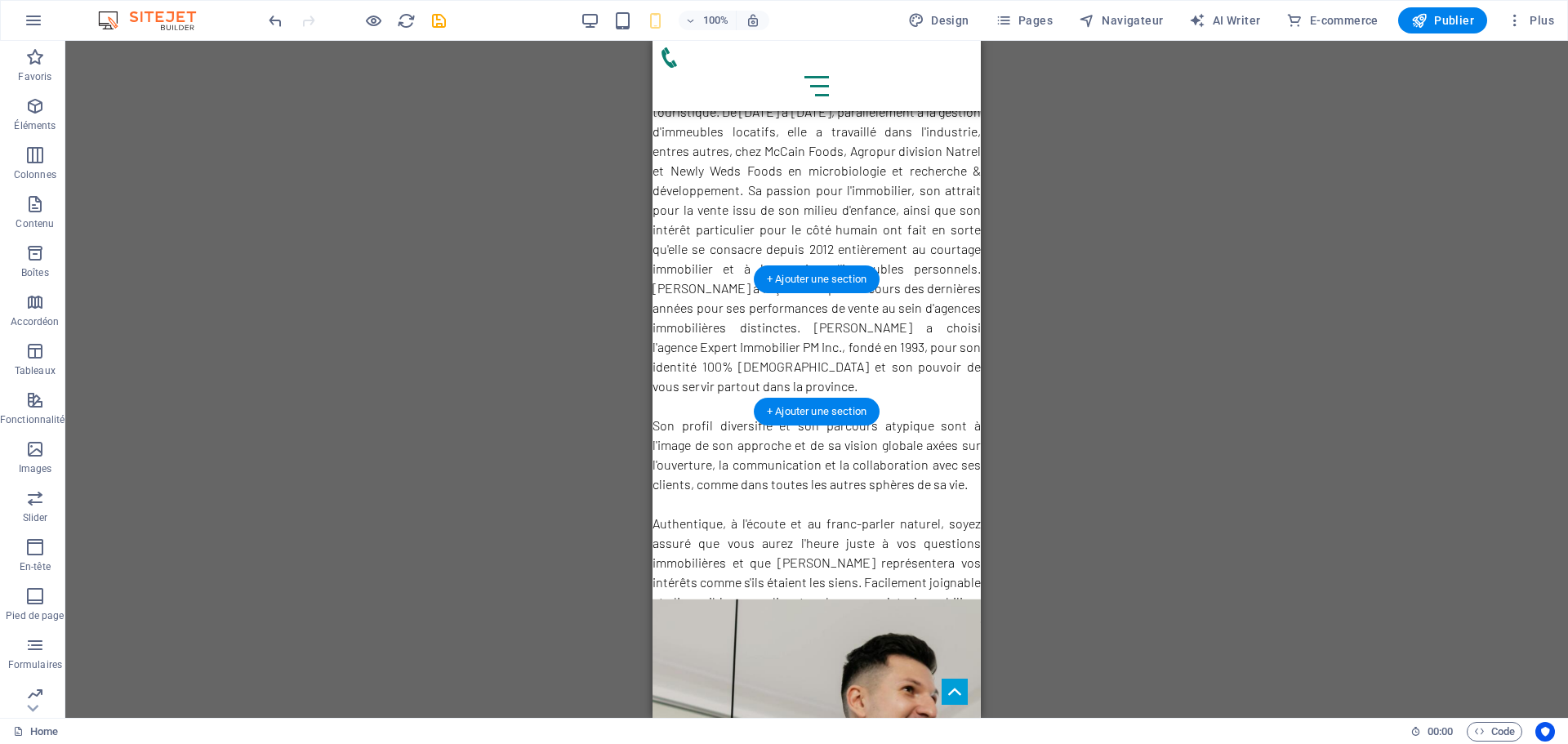
scroll to position [1448, 0]
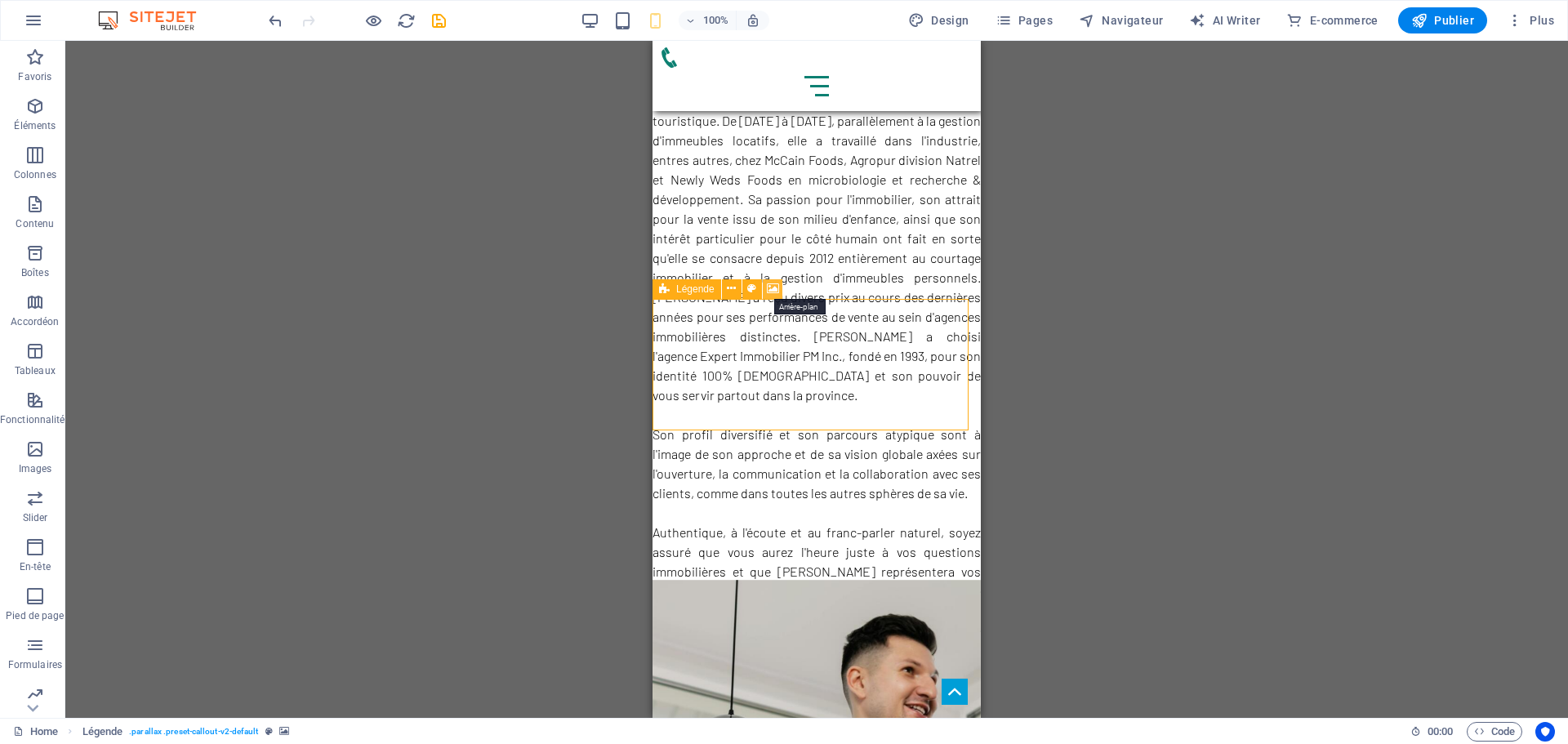
click at [773, 287] on icon at bounding box center [772, 289] width 12 height 17
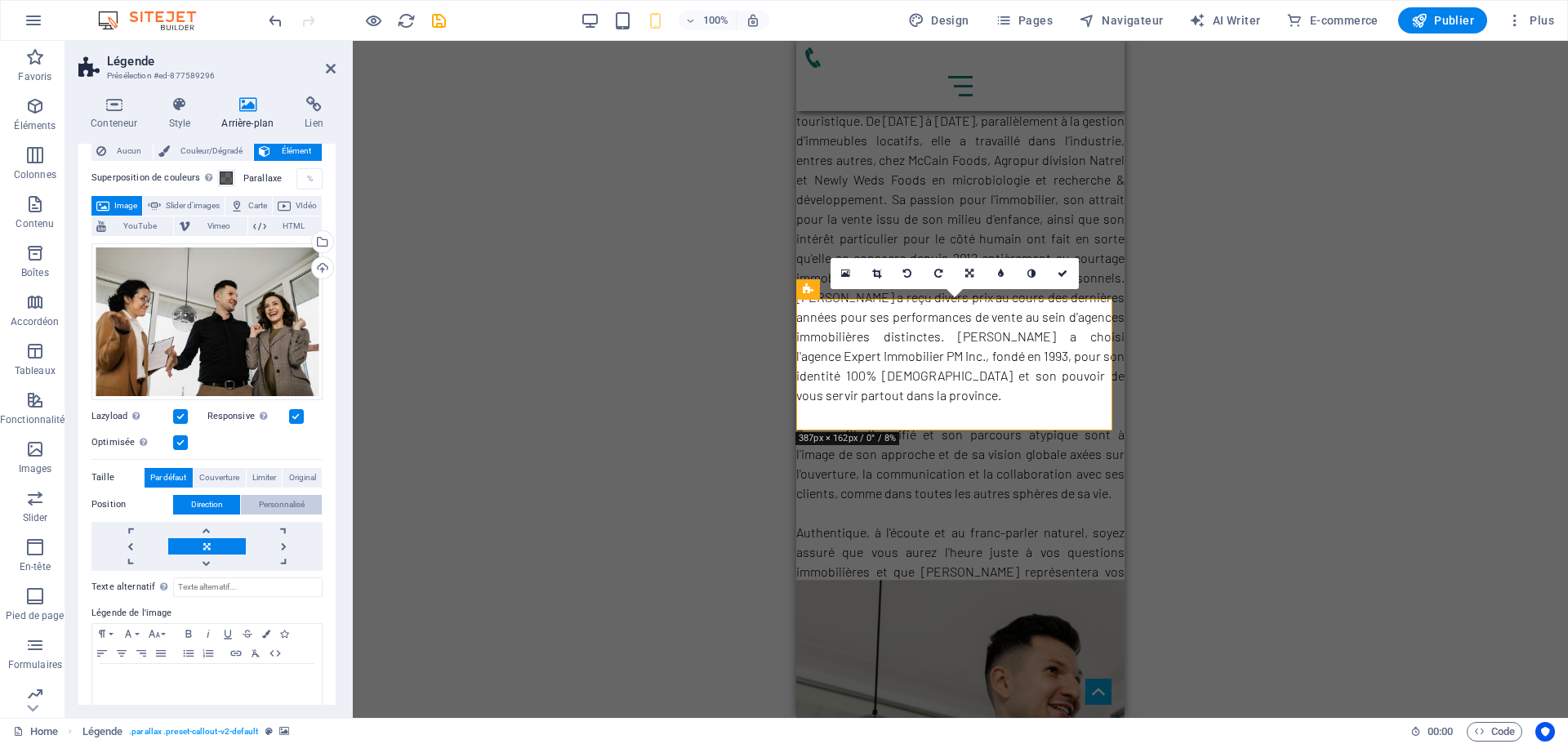
scroll to position [66, 0]
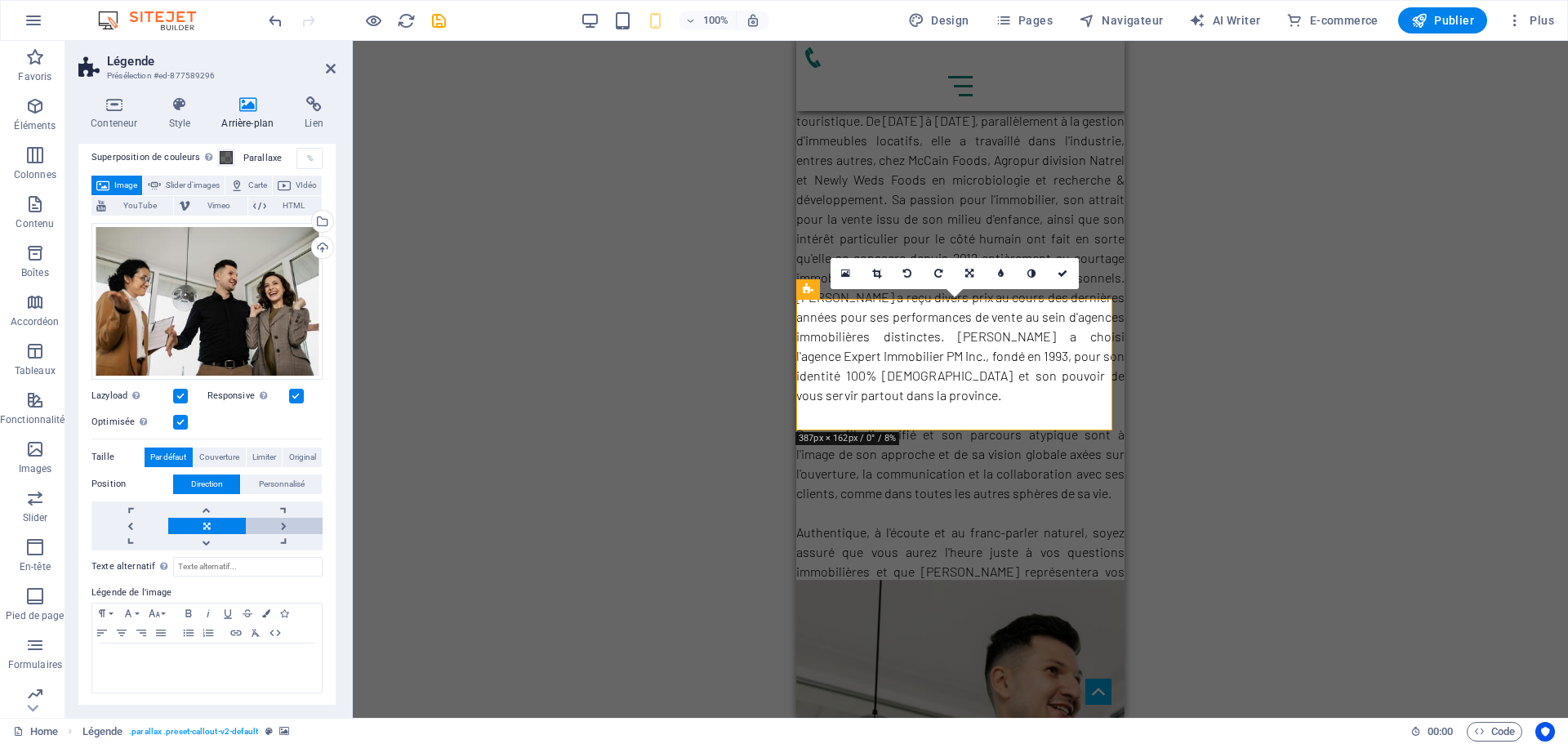
click at [277, 518] on link at bounding box center [284, 526] width 76 height 16
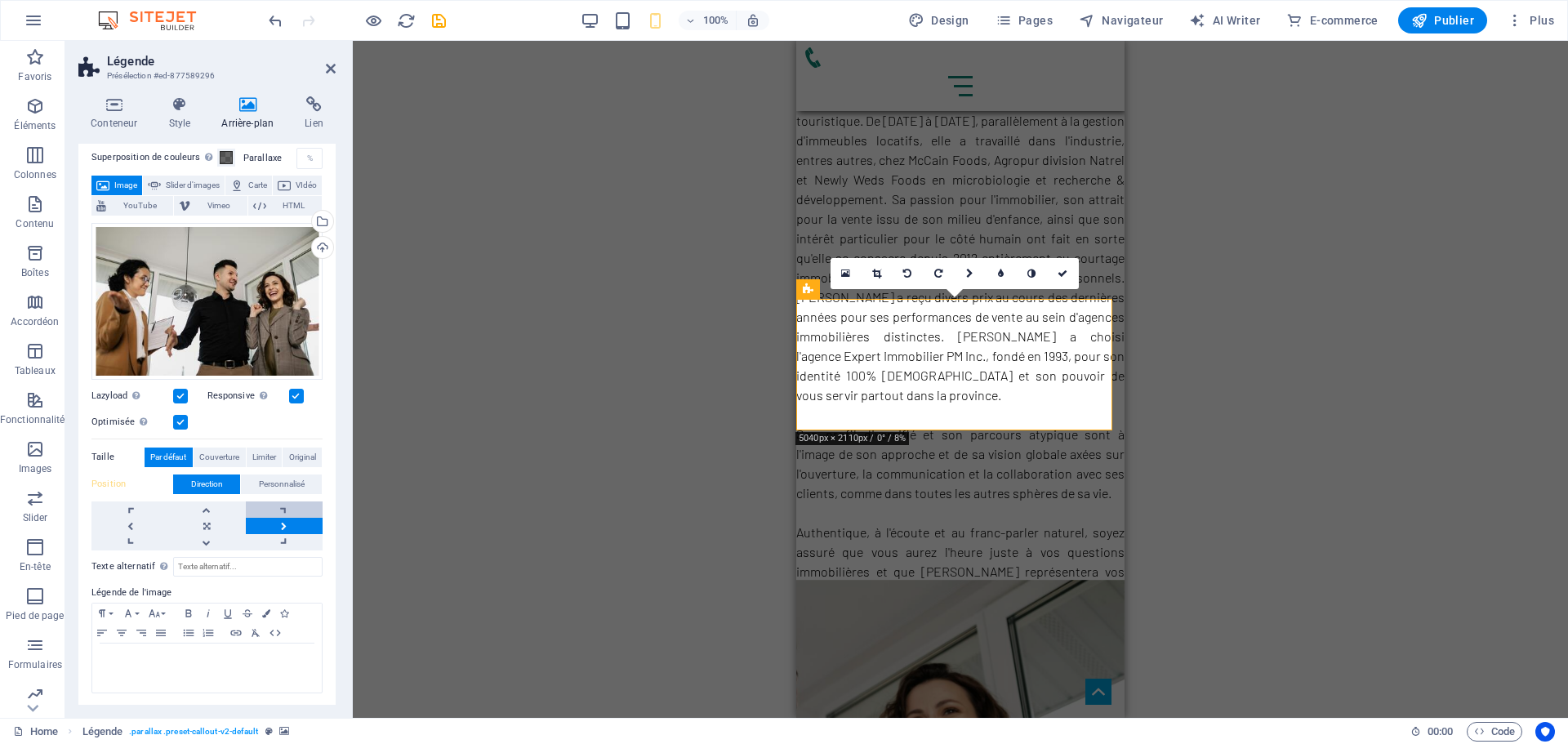
click at [274, 507] on link at bounding box center [284, 510] width 76 height 16
click at [285, 522] on link at bounding box center [284, 526] width 76 height 16
click at [571, 234] on div "Glissez et déposez l'élément de votre choix pour remplacer le contenu existant.…" at bounding box center [960, 379] width 1215 height 677
click at [327, 66] on icon at bounding box center [331, 68] width 10 height 13
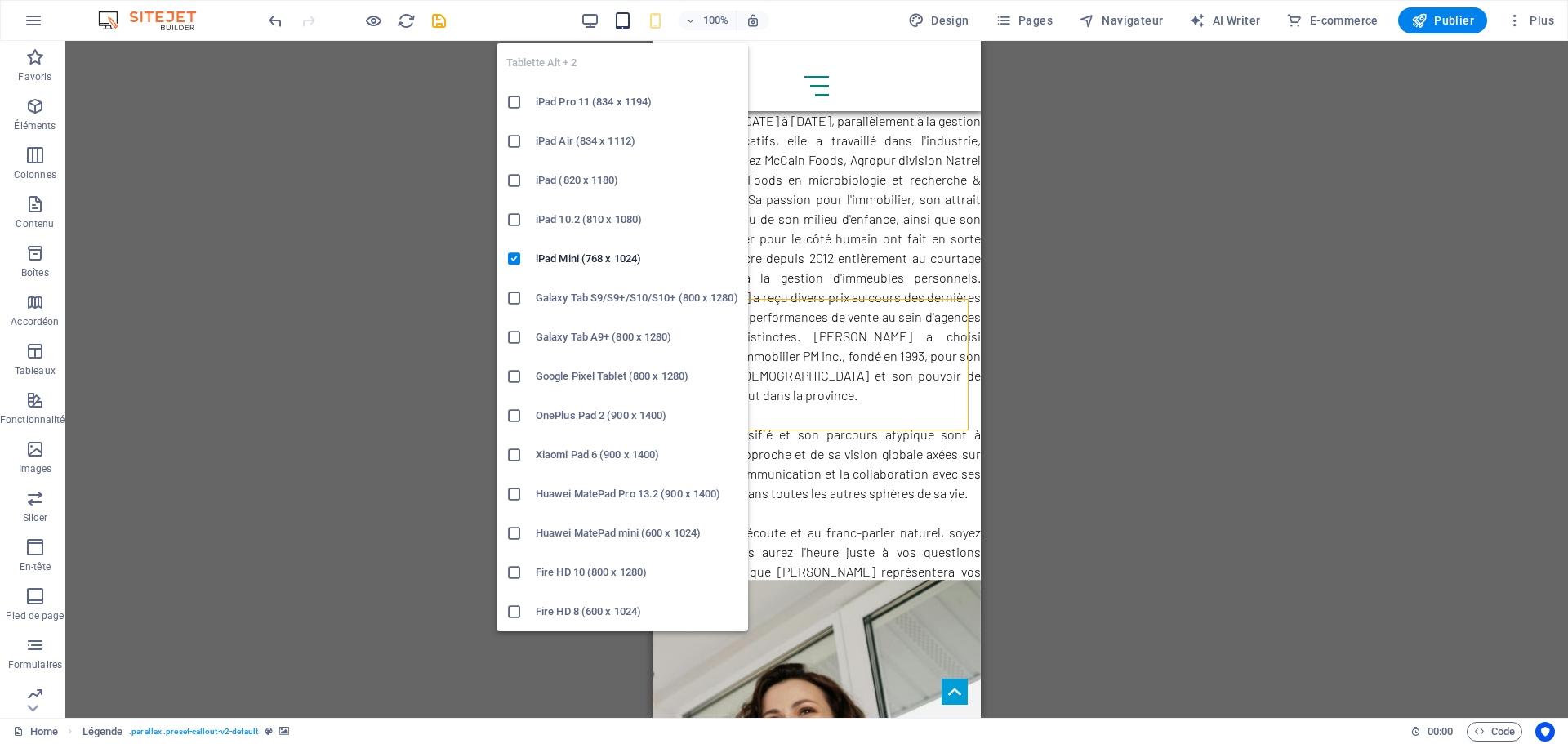
click at [625, 19] on icon "button" at bounding box center [622, 21] width 19 height 19
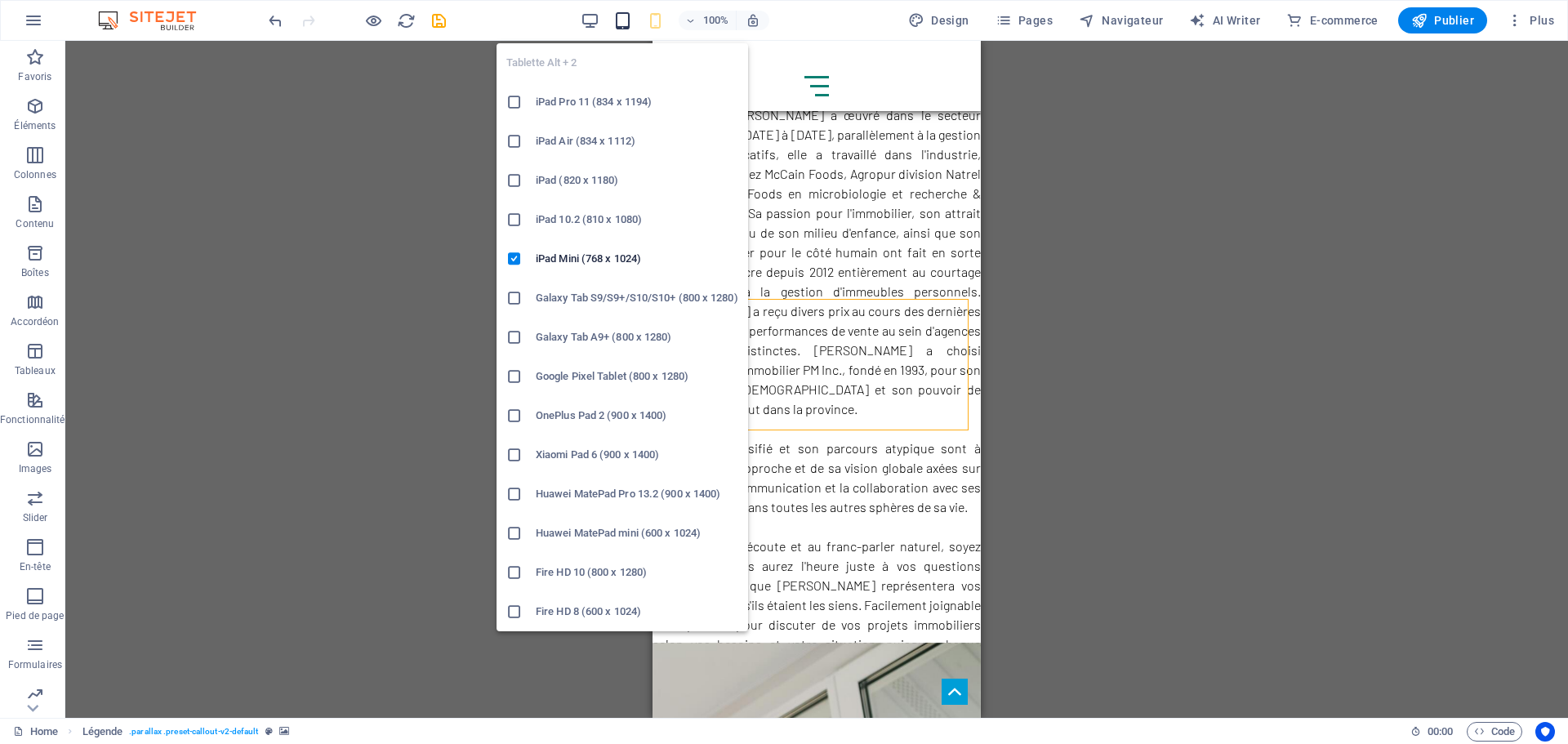
scroll to position [977, 0]
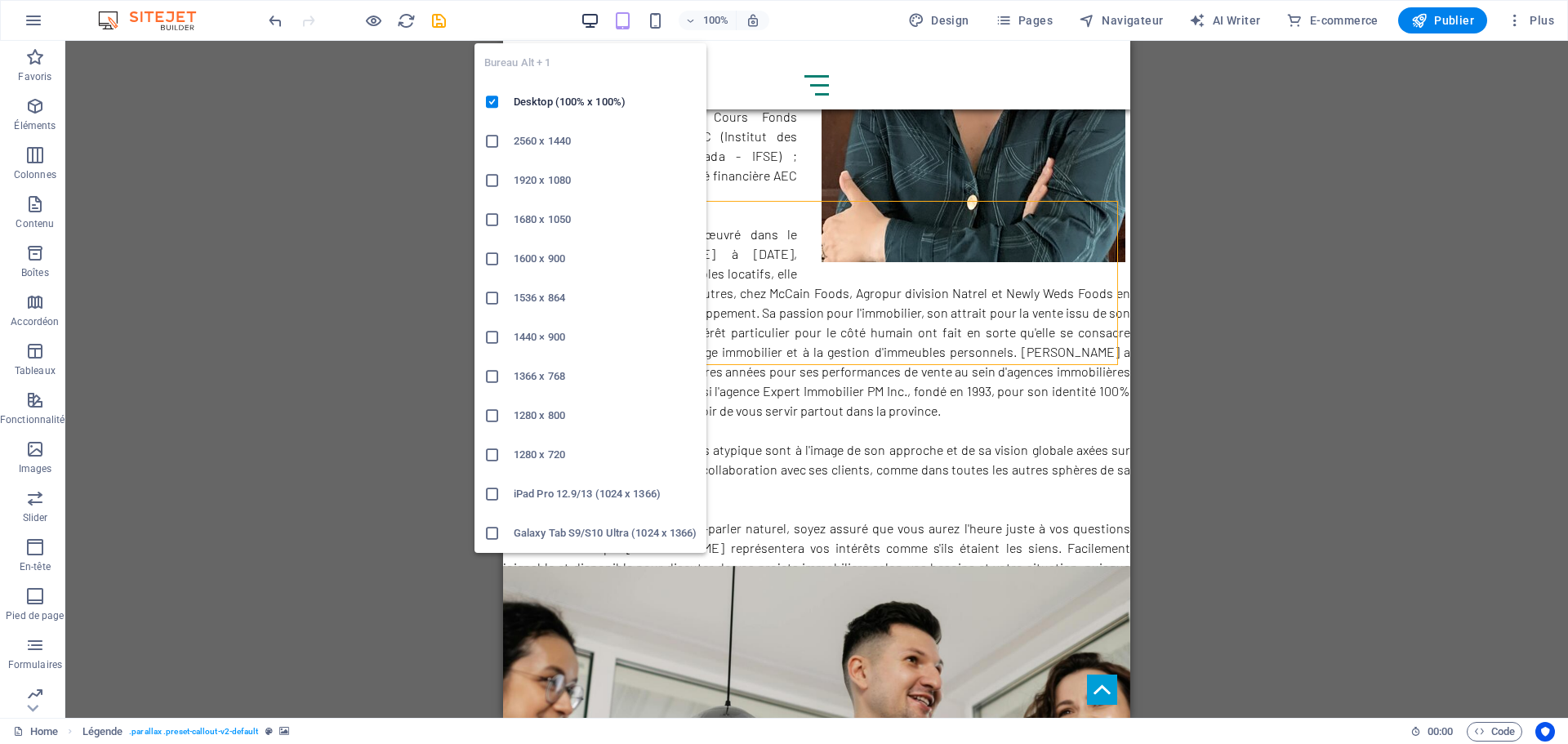
click at [585, 20] on icon "button" at bounding box center [590, 21] width 19 height 19
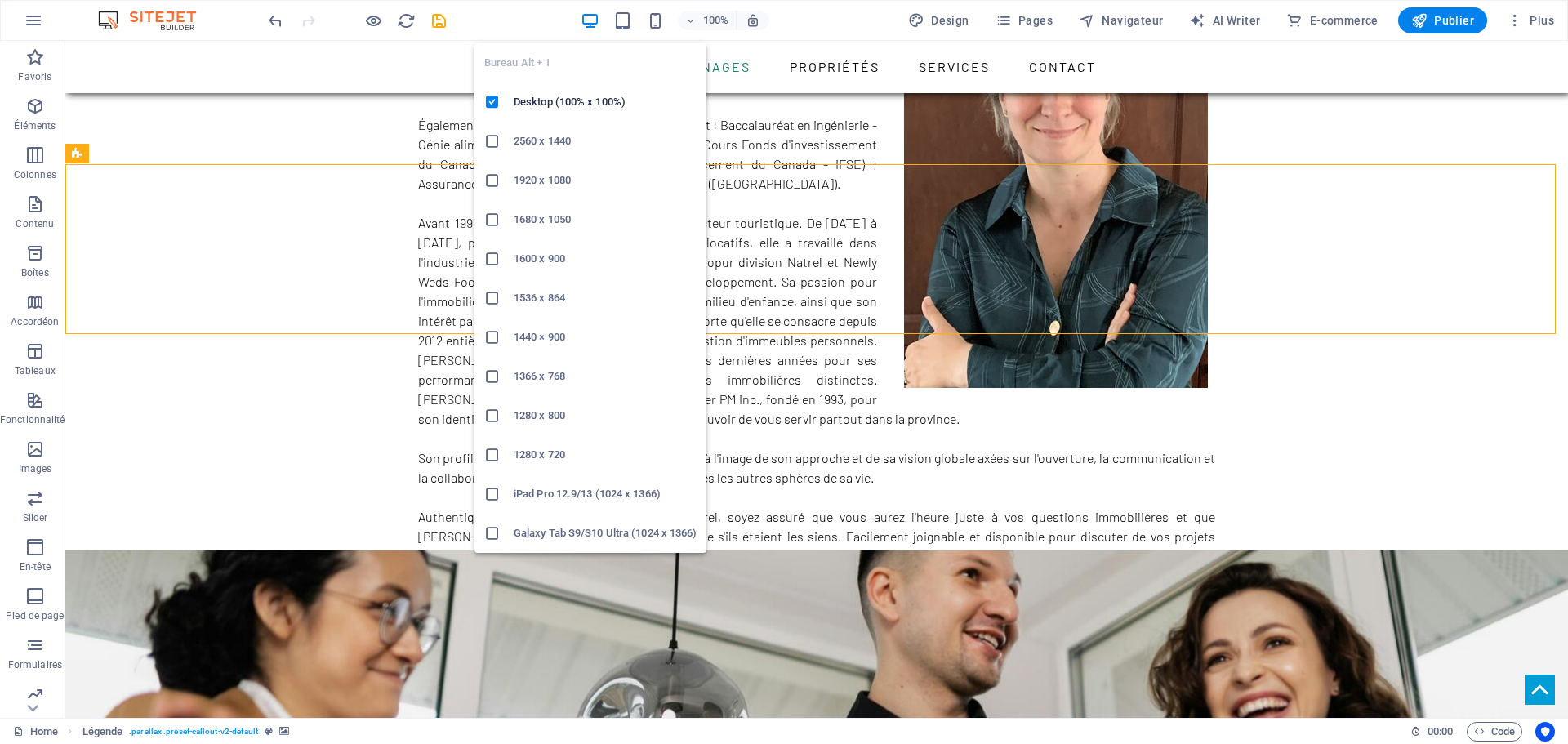
scroll to position [869, 0]
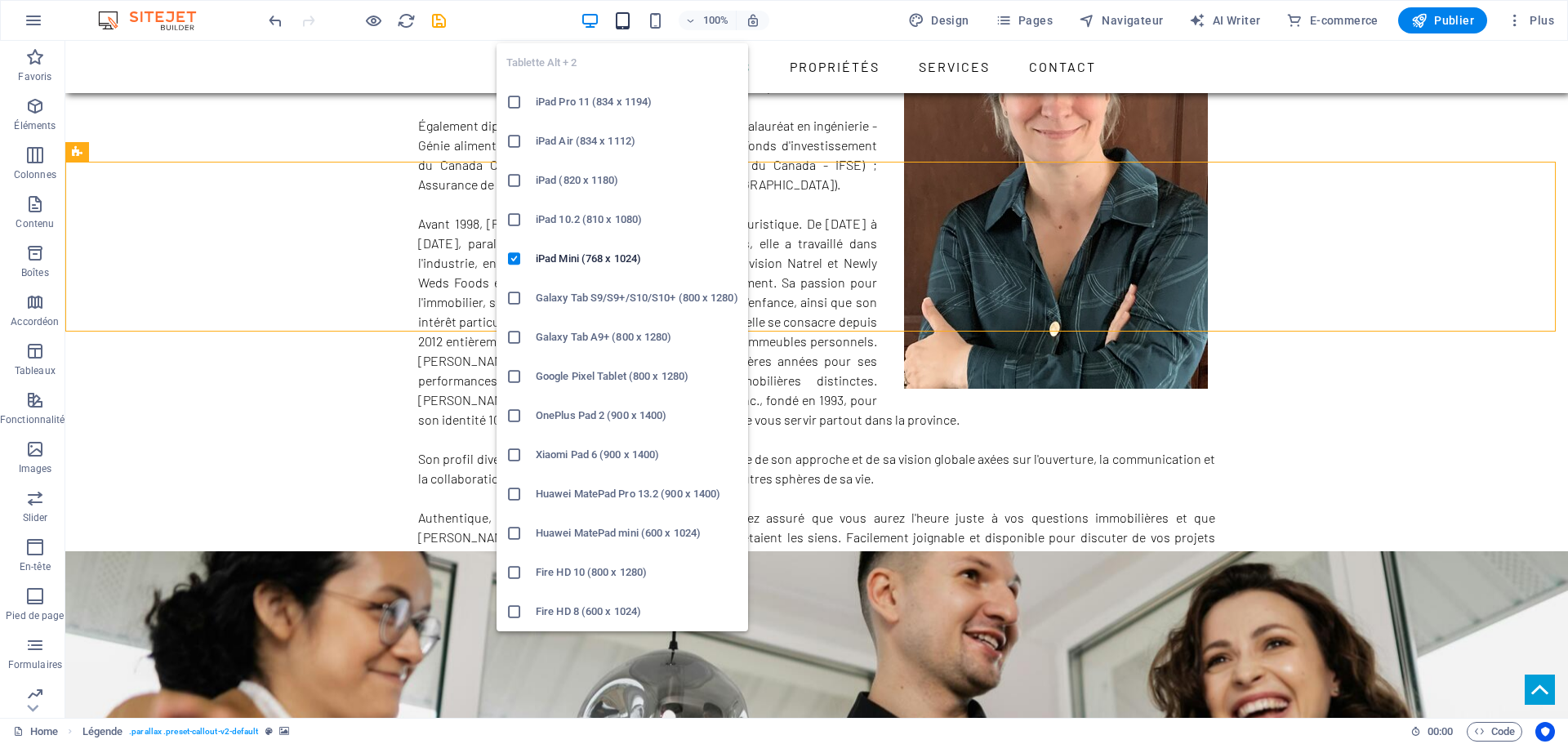
click at [626, 19] on icon "button" at bounding box center [622, 21] width 19 height 19
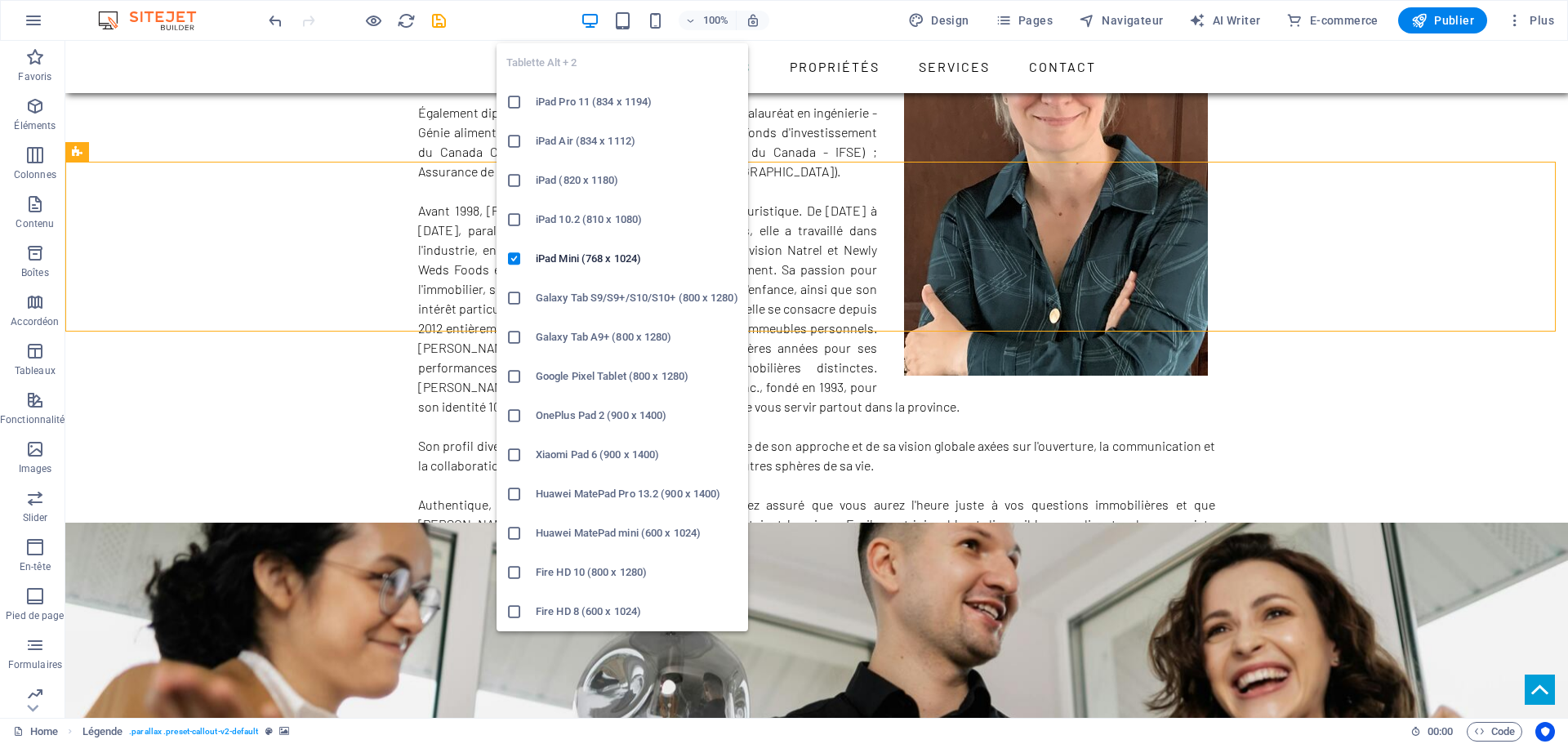
scroll to position [977, 0]
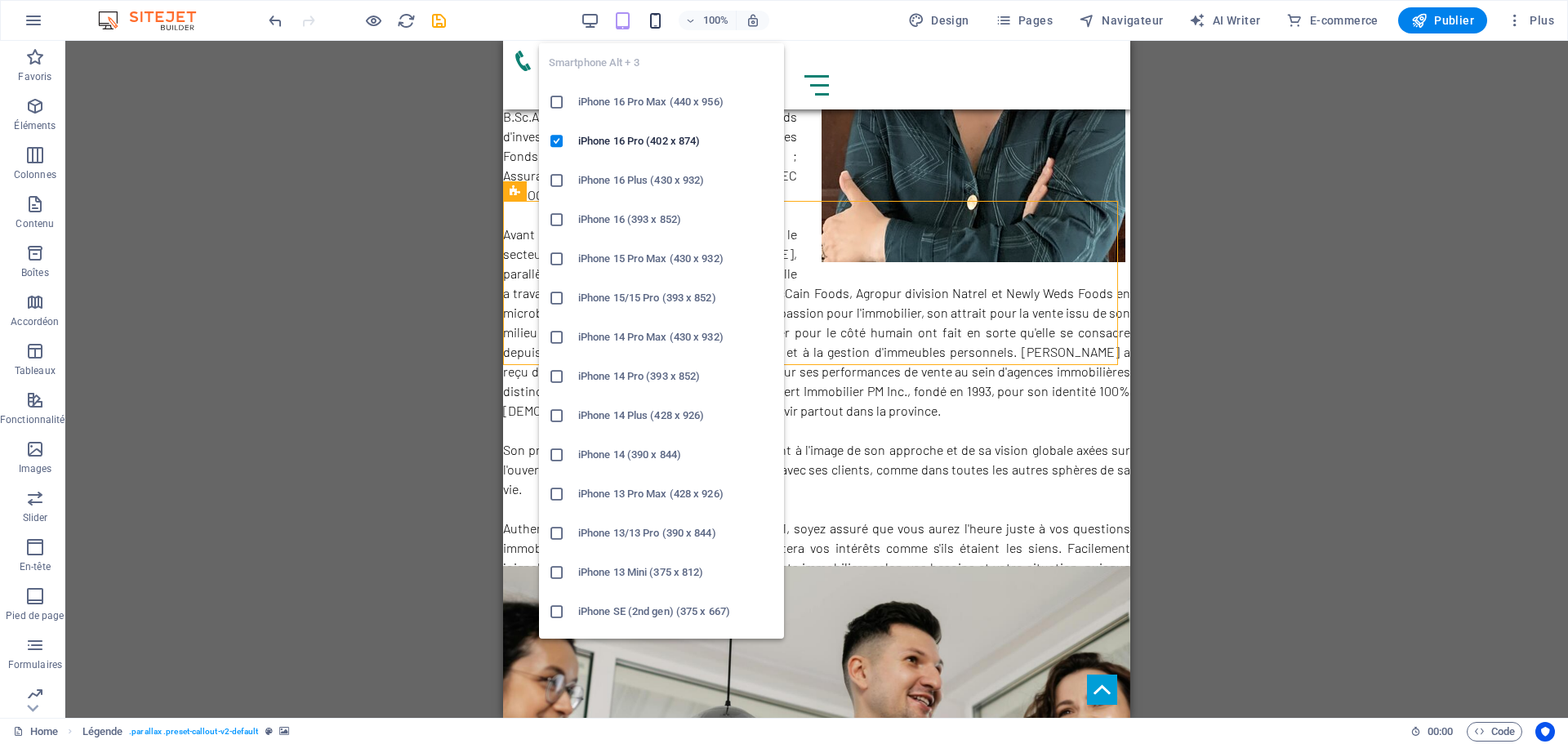
click at [657, 20] on icon "button" at bounding box center [655, 21] width 19 height 19
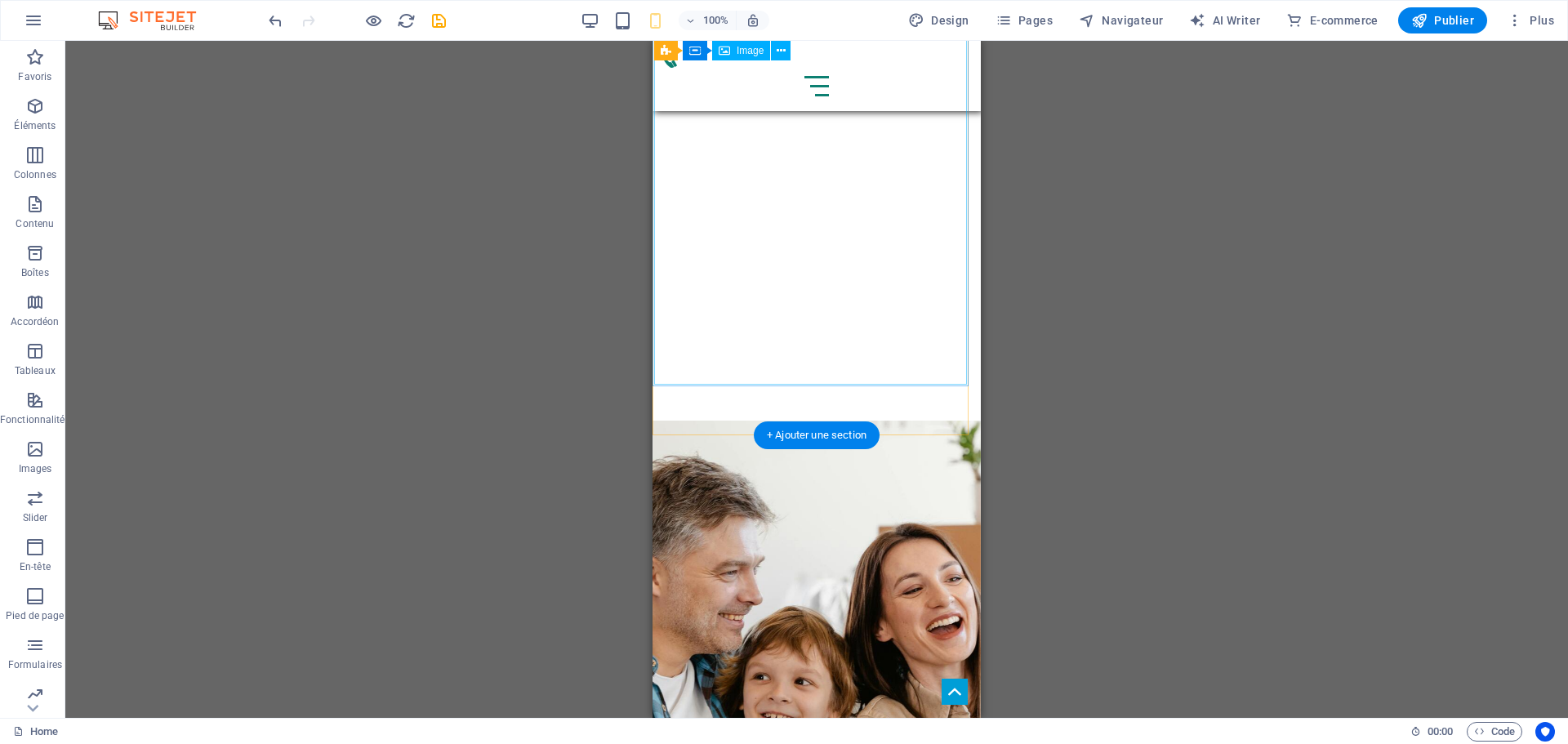
scroll to position [2769, 0]
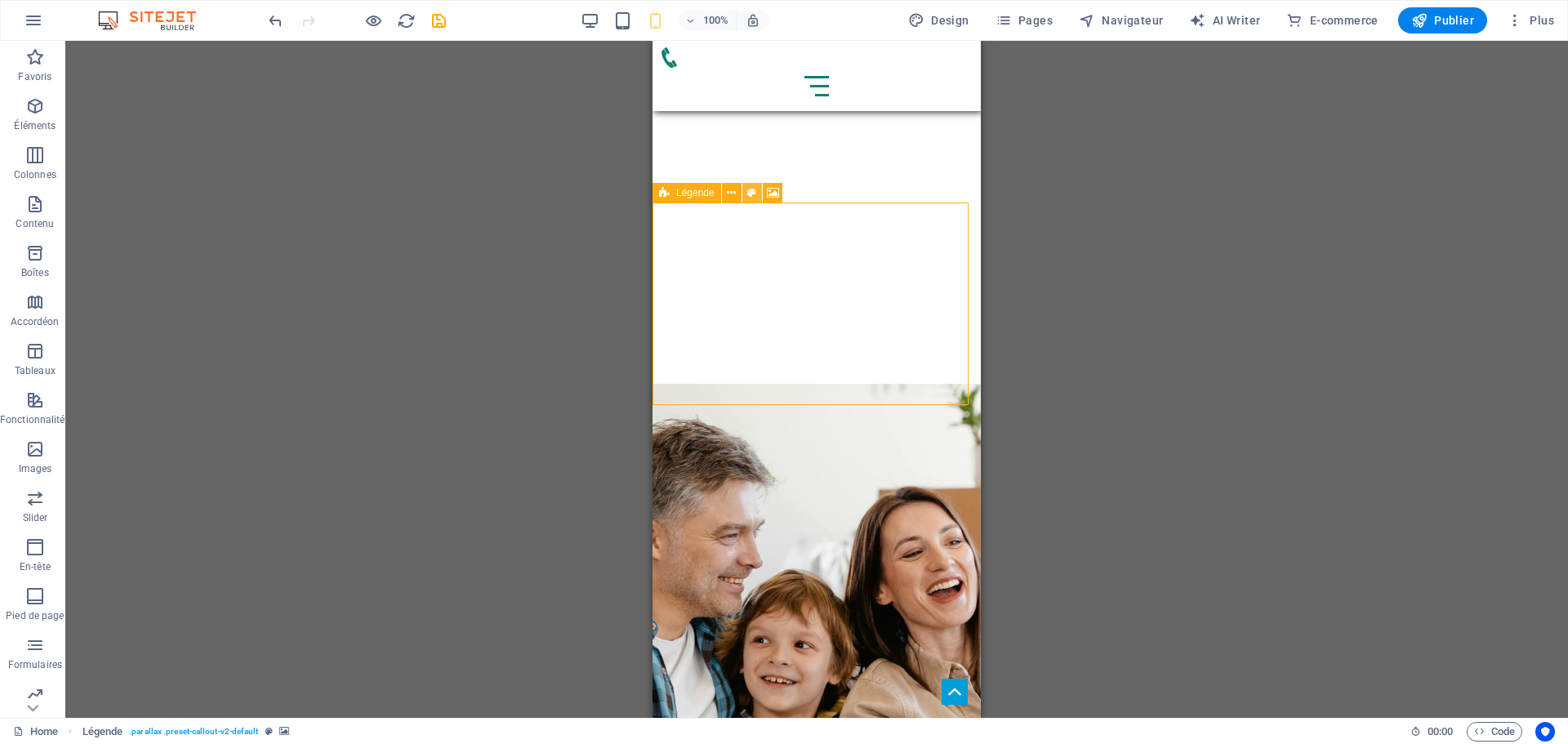
click at [757, 192] on button at bounding box center [752, 193] width 20 height 20
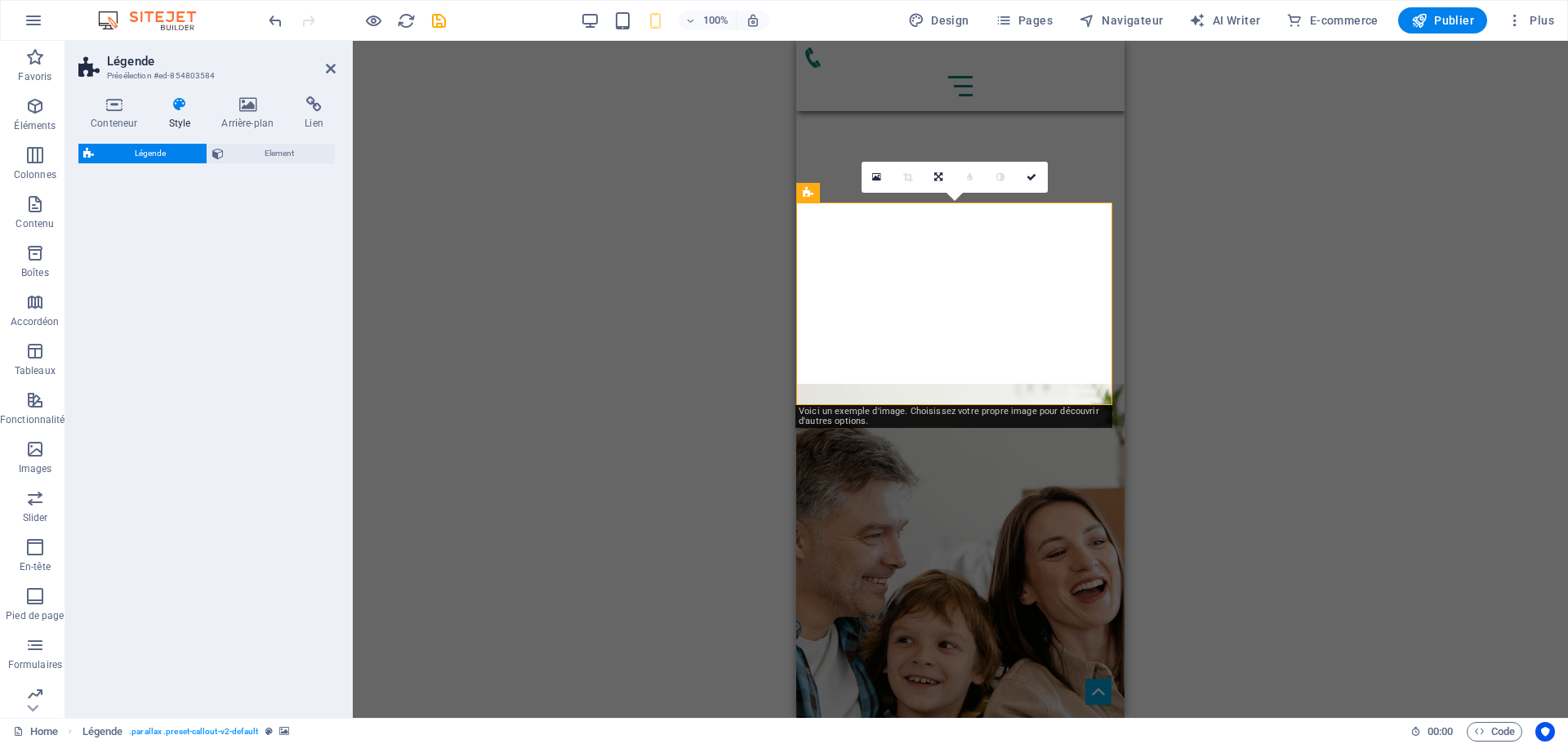
select select "%"
select select "rem"
select select "px"
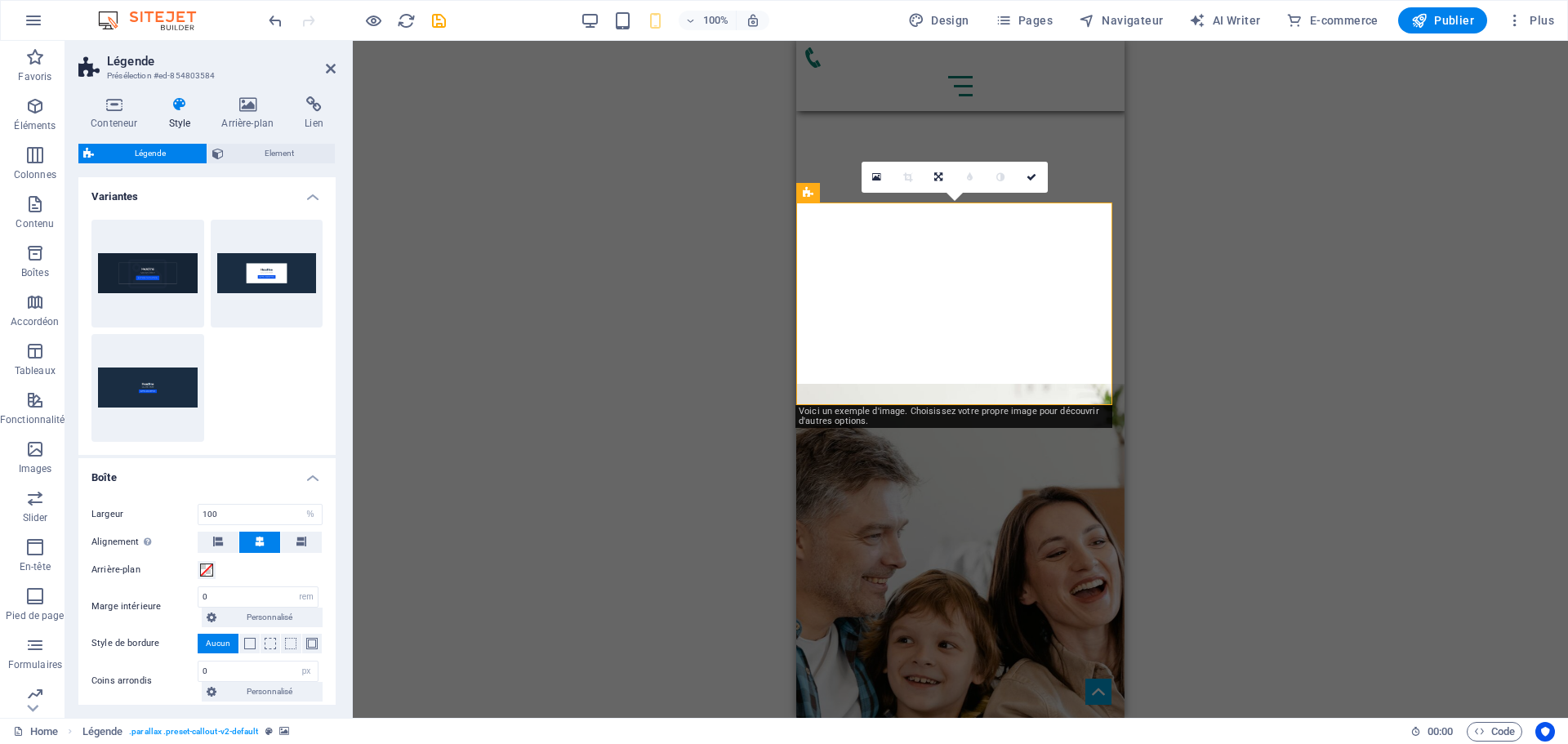
click at [186, 116] on h4 "Style" at bounding box center [182, 114] width 53 height 35
click at [262, 108] on icon at bounding box center [248, 105] width 76 height 16
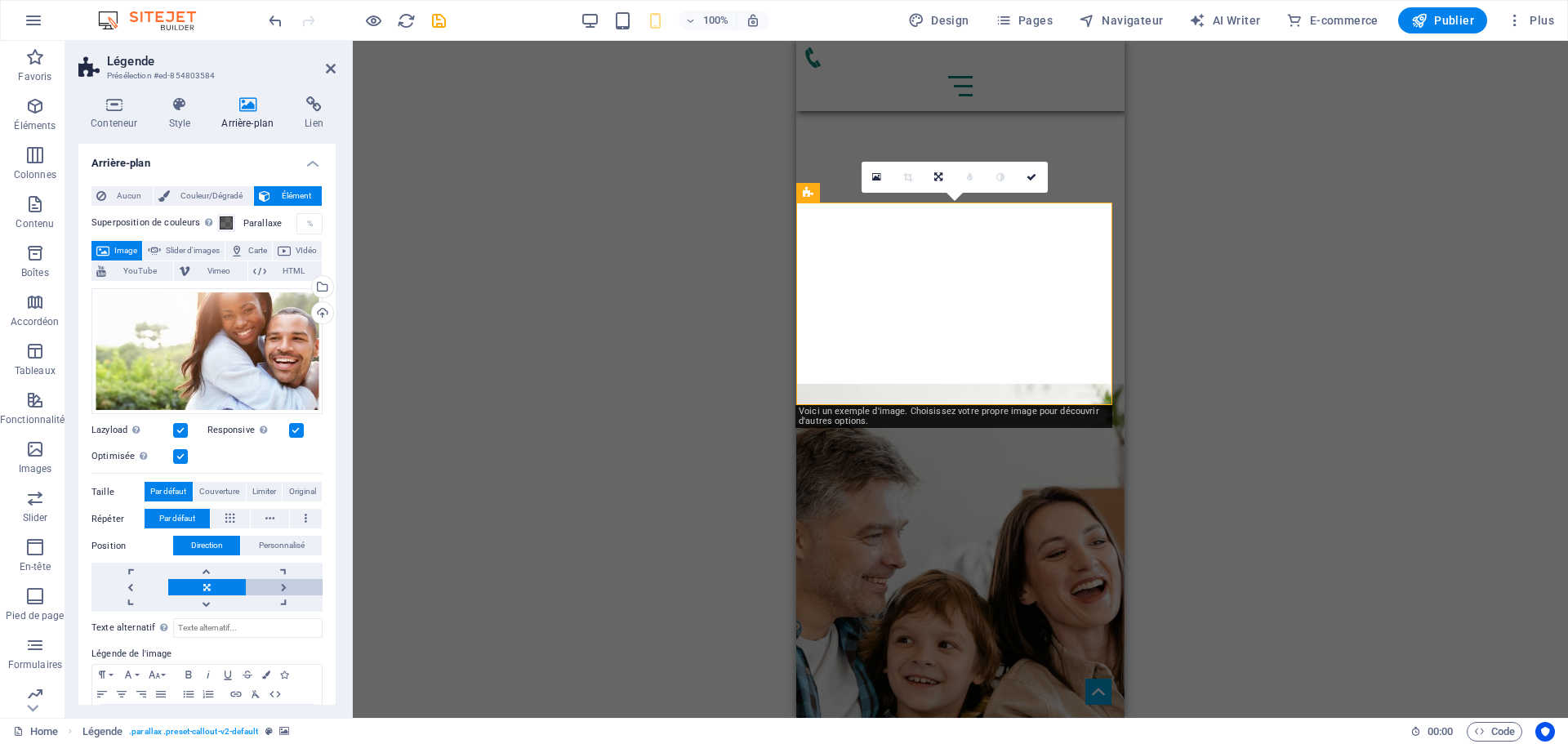
click at [283, 588] on link at bounding box center [284, 587] width 76 height 16
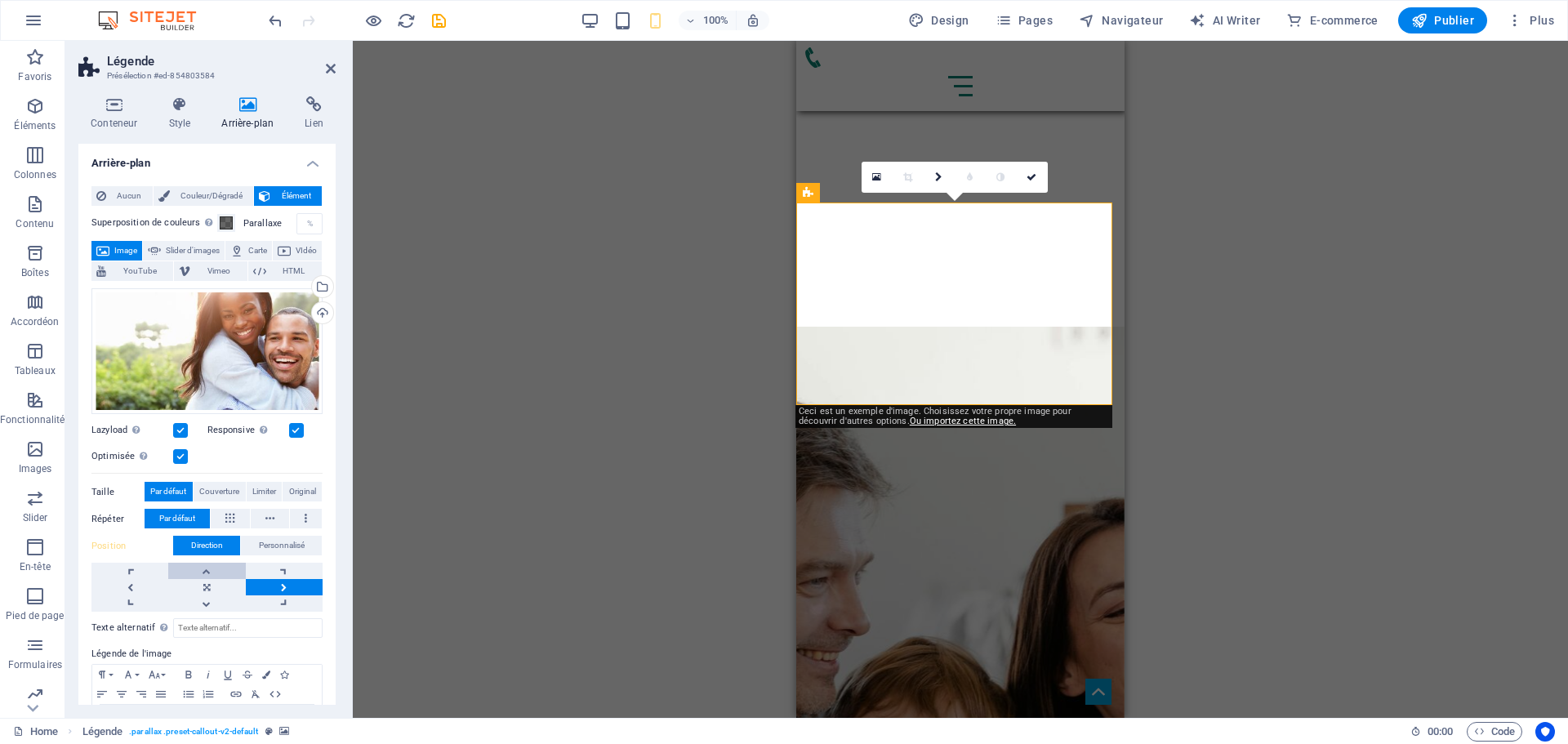
click at [218, 573] on link at bounding box center [207, 571] width 76 height 16
click at [273, 572] on link at bounding box center [284, 571] width 76 height 16
click at [216, 586] on link at bounding box center [207, 587] width 76 height 16
click at [213, 607] on link at bounding box center [207, 604] width 76 height 16
click at [271, 599] on link at bounding box center [284, 604] width 76 height 16
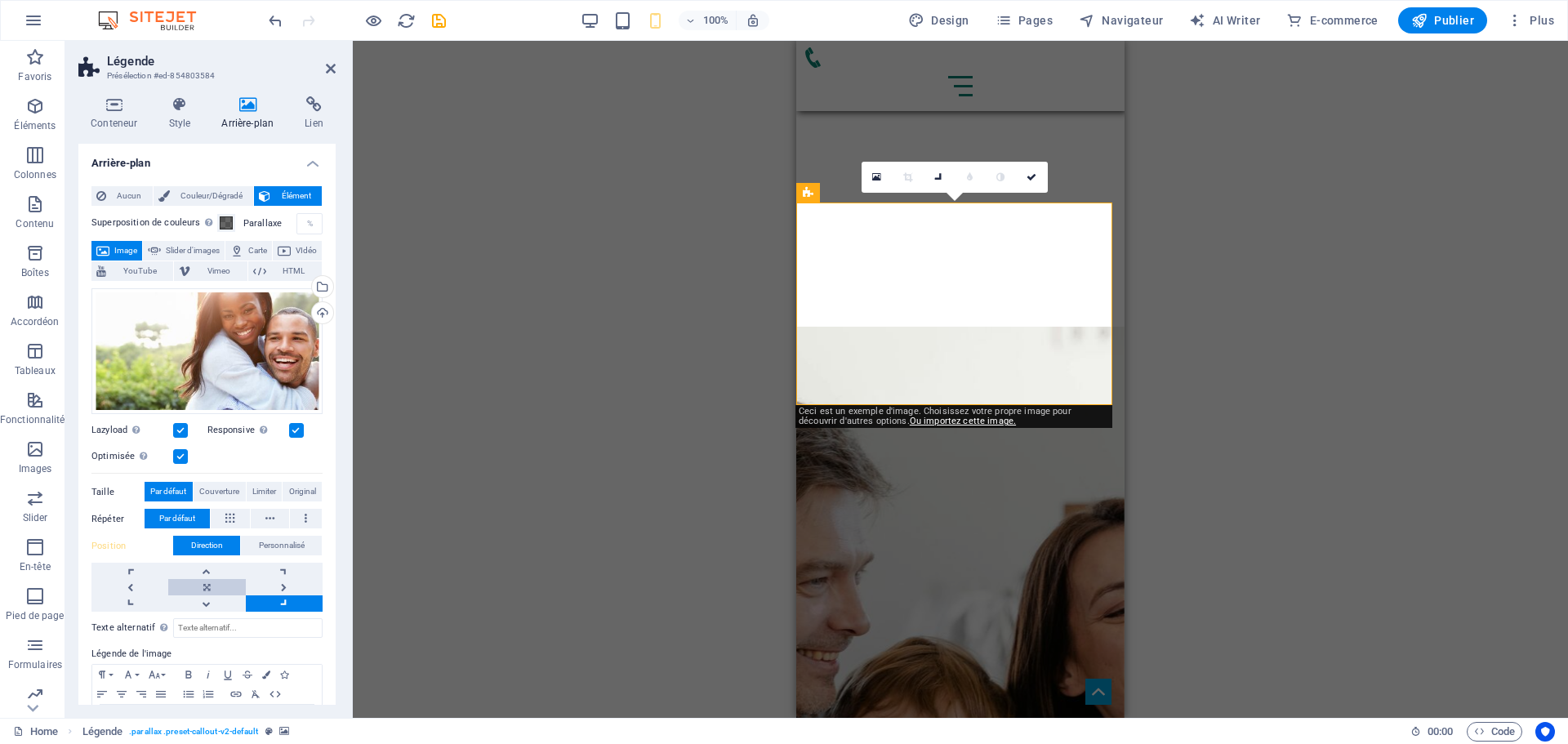
click at [212, 588] on link at bounding box center [207, 587] width 76 height 16
click at [435, 19] on icon "save" at bounding box center [439, 21] width 19 height 19
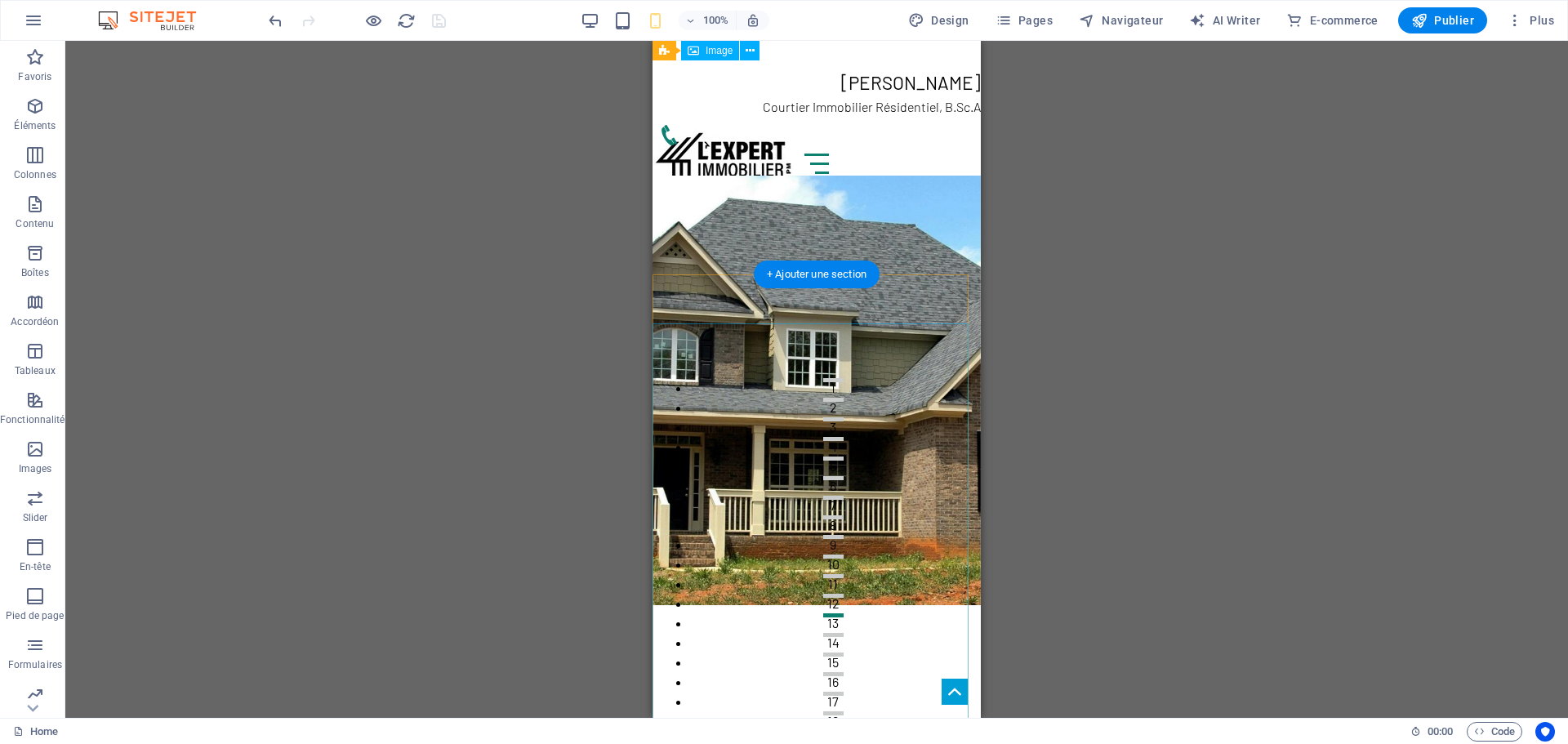
scroll to position [0, 0]
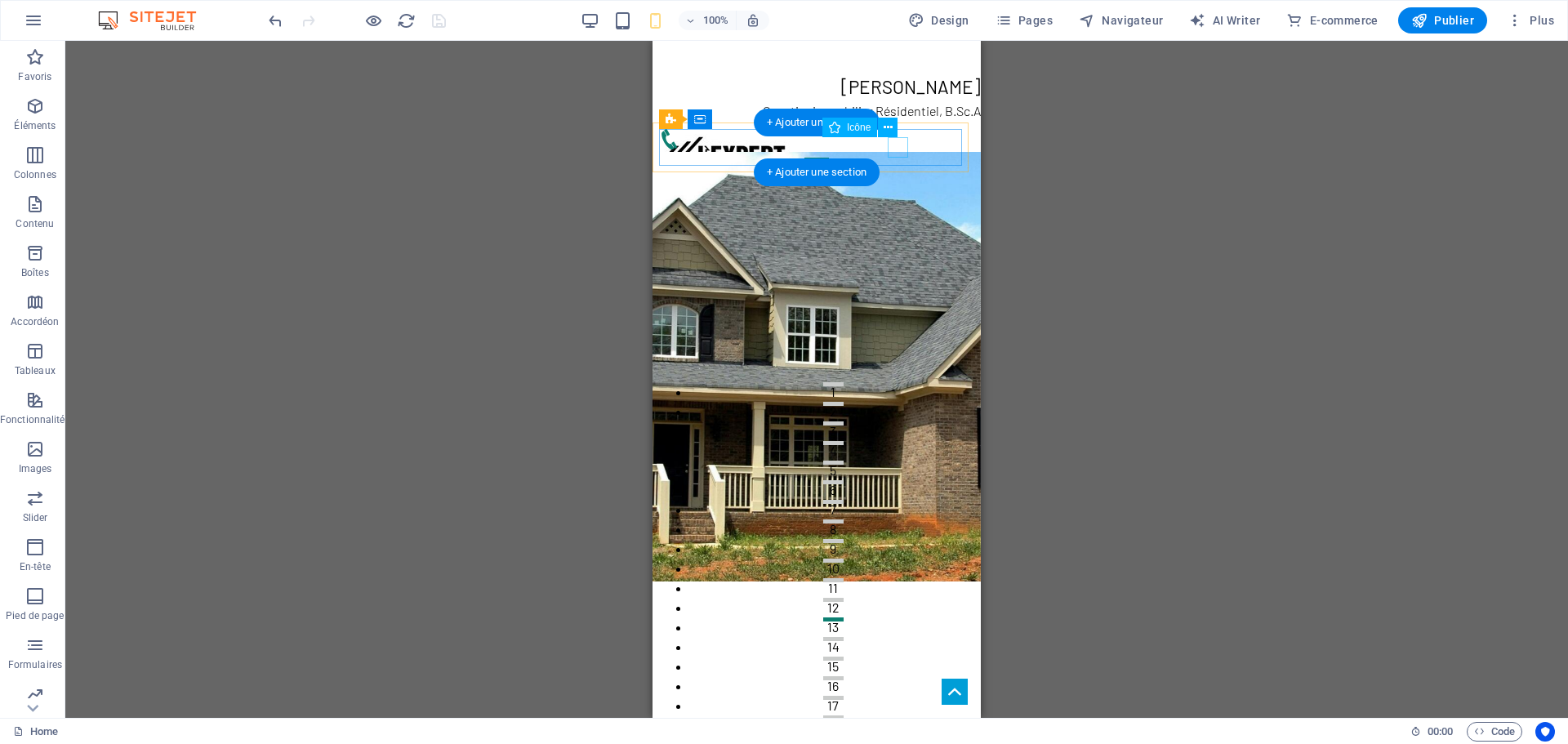
click at [898, 146] on figure at bounding box center [810, 139] width 302 height 20
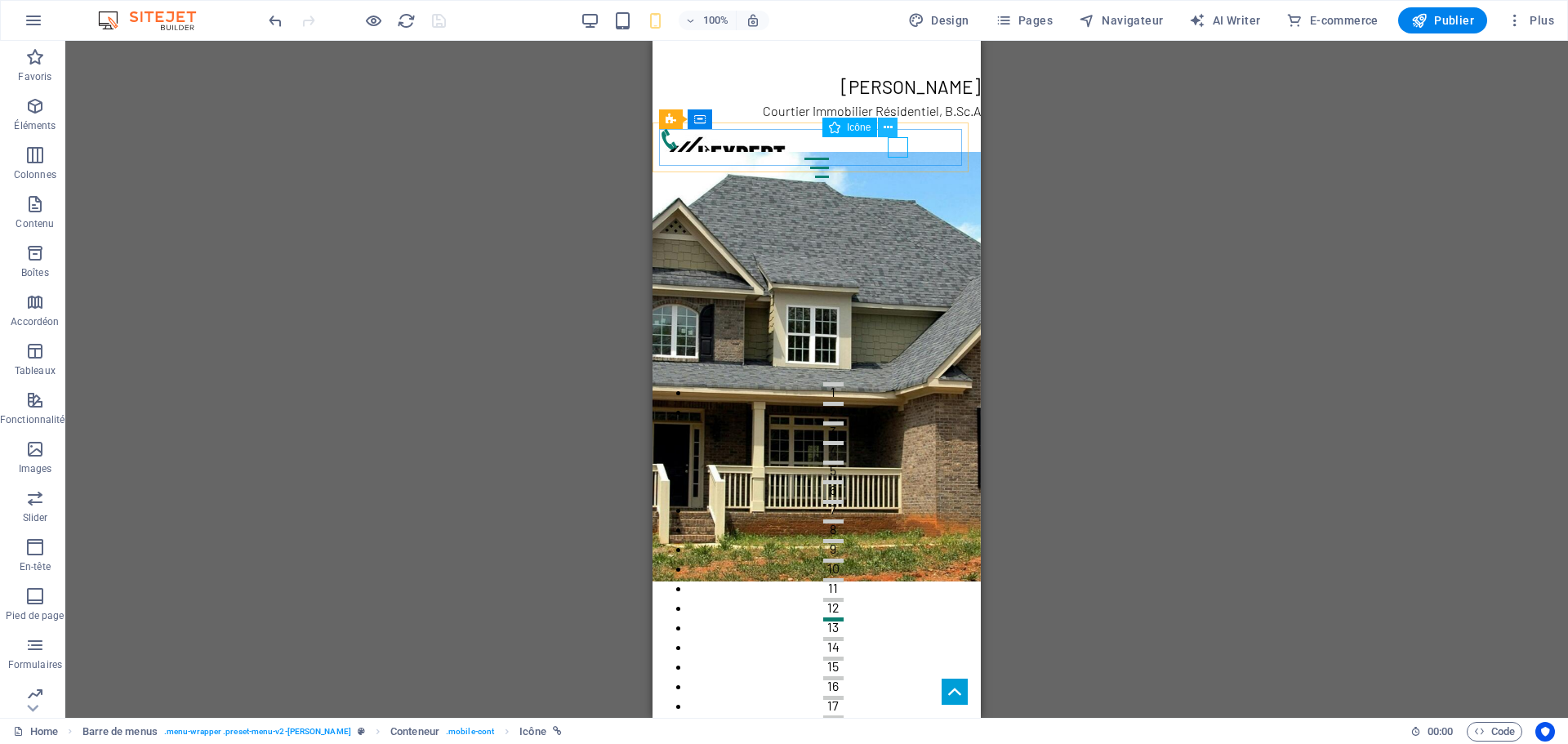
click at [888, 126] on icon at bounding box center [888, 127] width 9 height 17
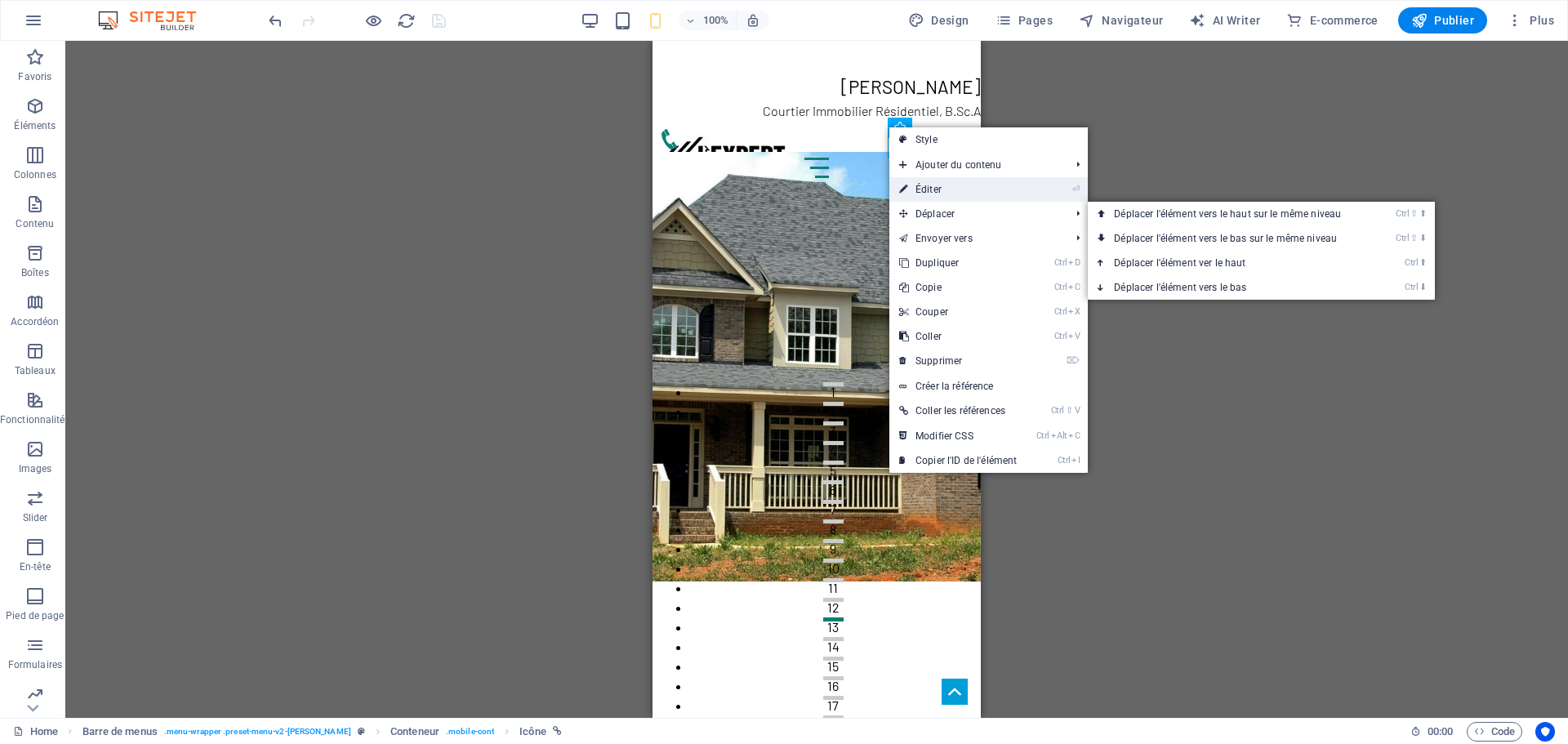
click at [969, 190] on link "⏎ Éditer" at bounding box center [958, 189] width 137 height 25
select select "xMidYMid"
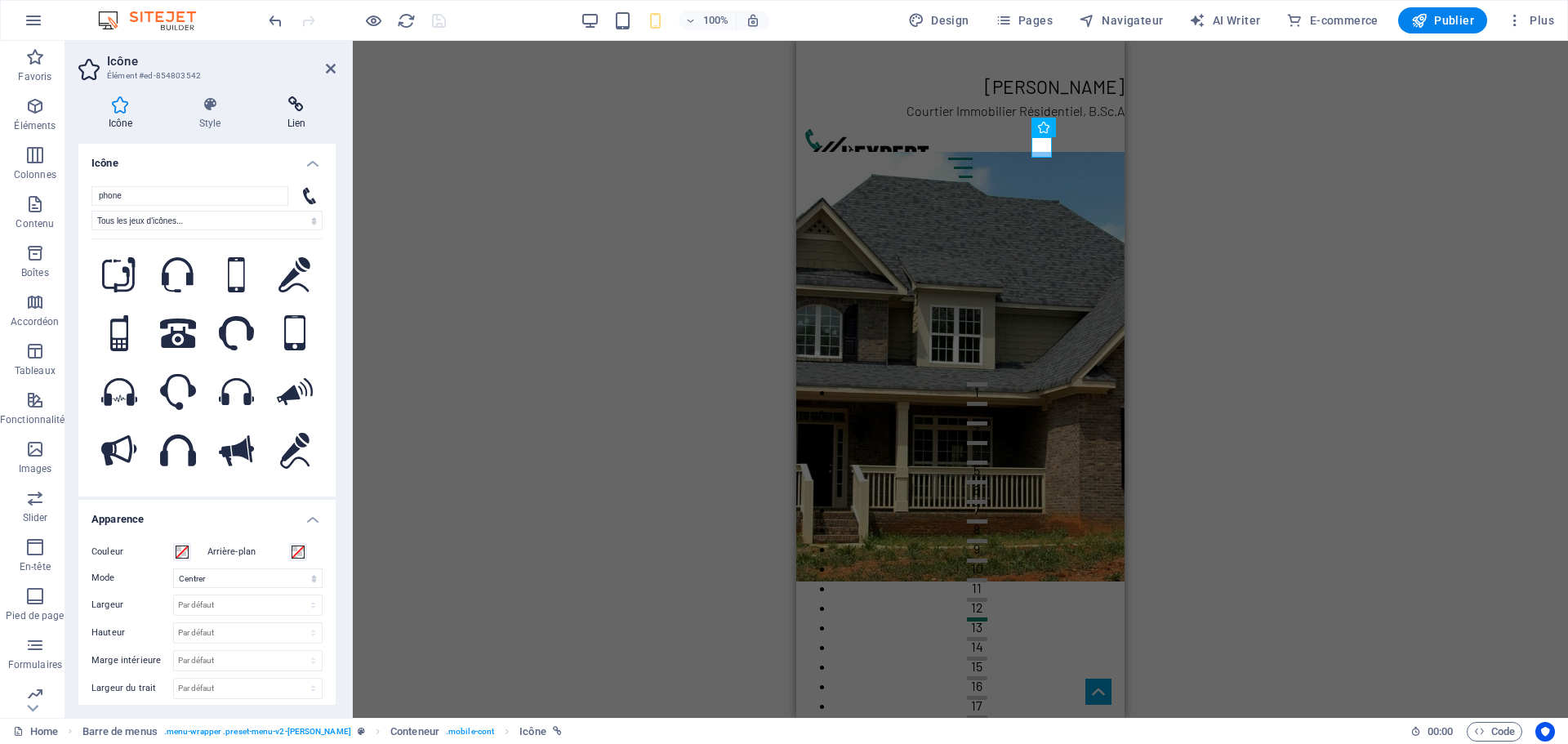
click at [301, 107] on icon at bounding box center [296, 105] width 78 height 16
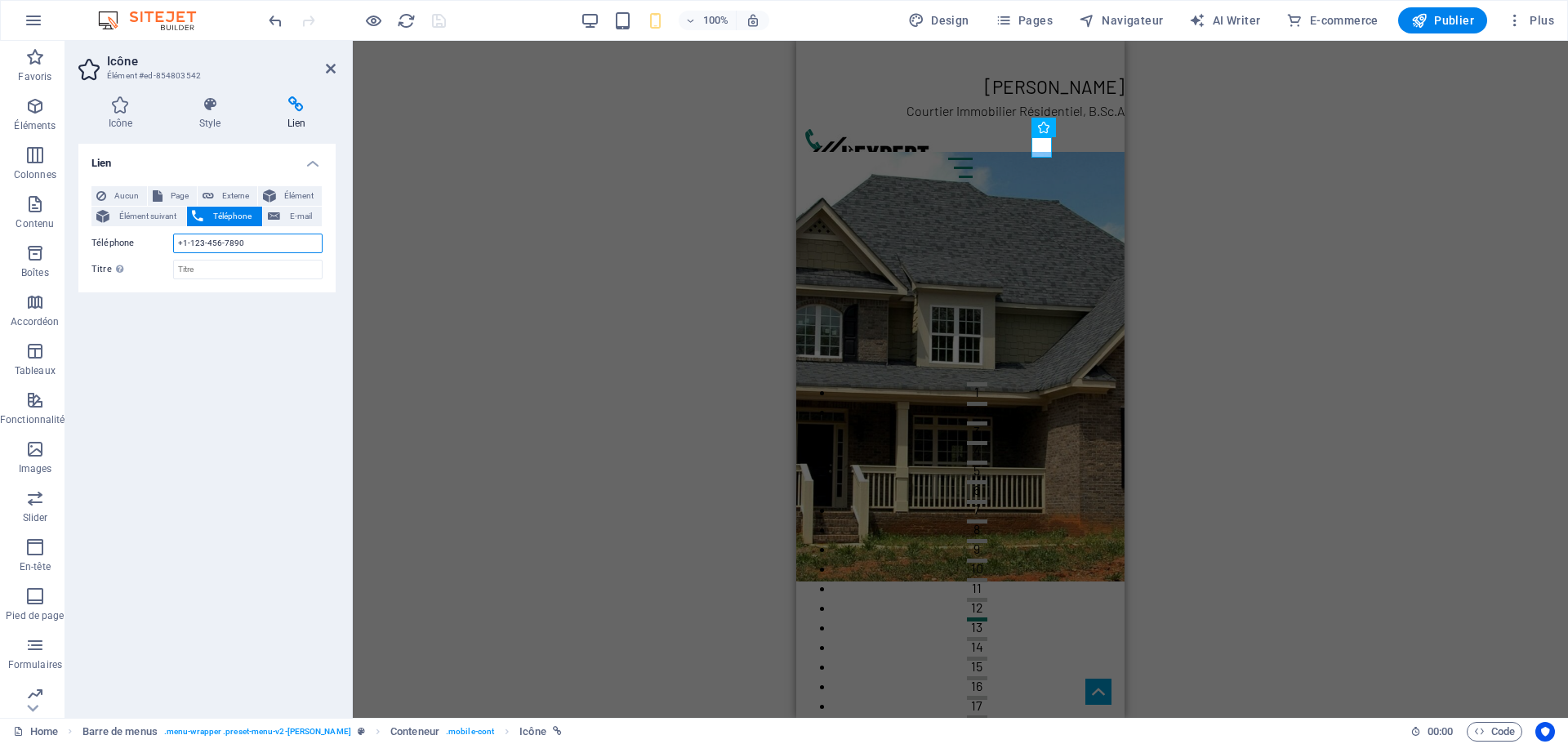
click at [256, 246] on input "+1-123-456-7890" at bounding box center [248, 243] width 149 height 20
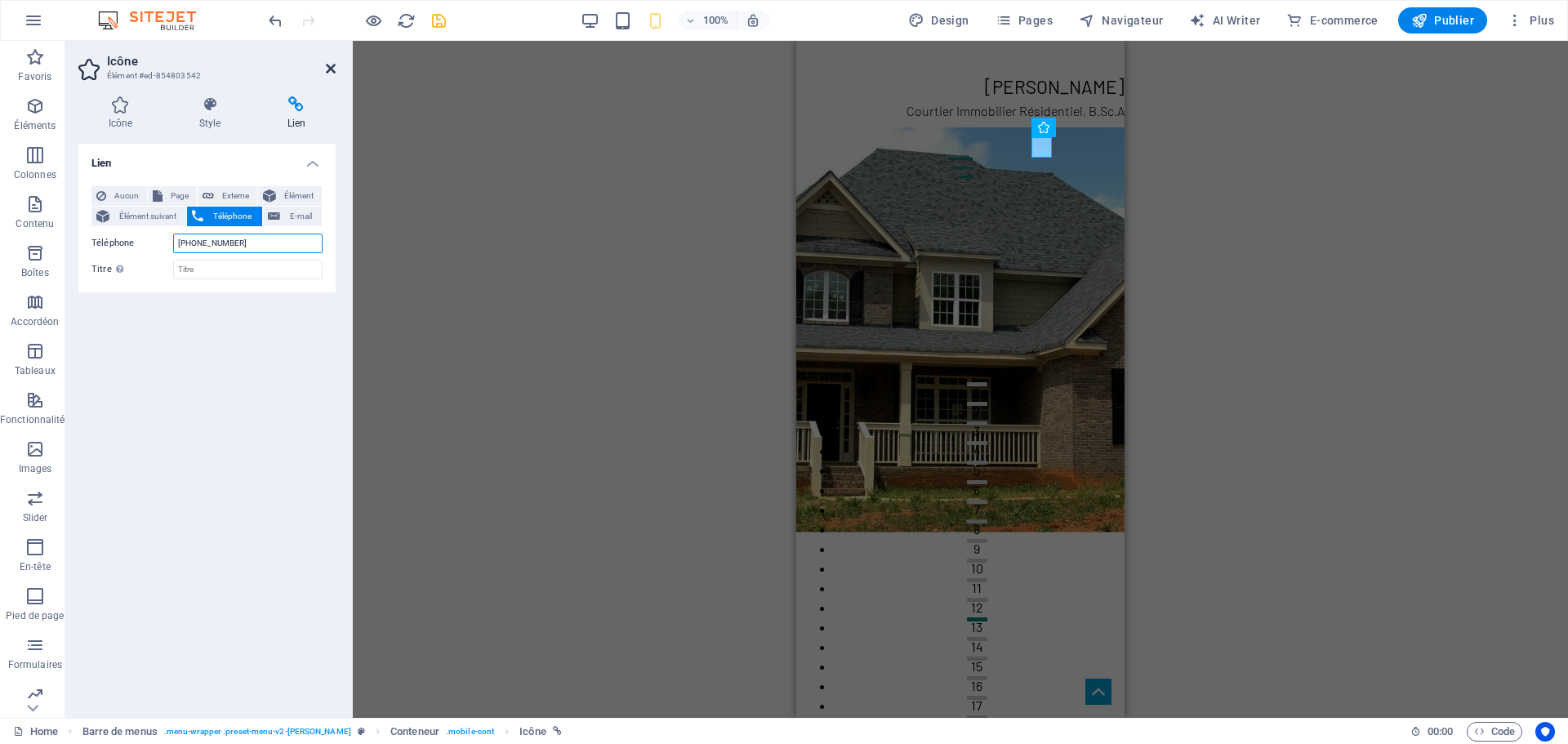
type input "+1-514-884-6377"
click at [332, 67] on icon at bounding box center [331, 68] width 10 height 13
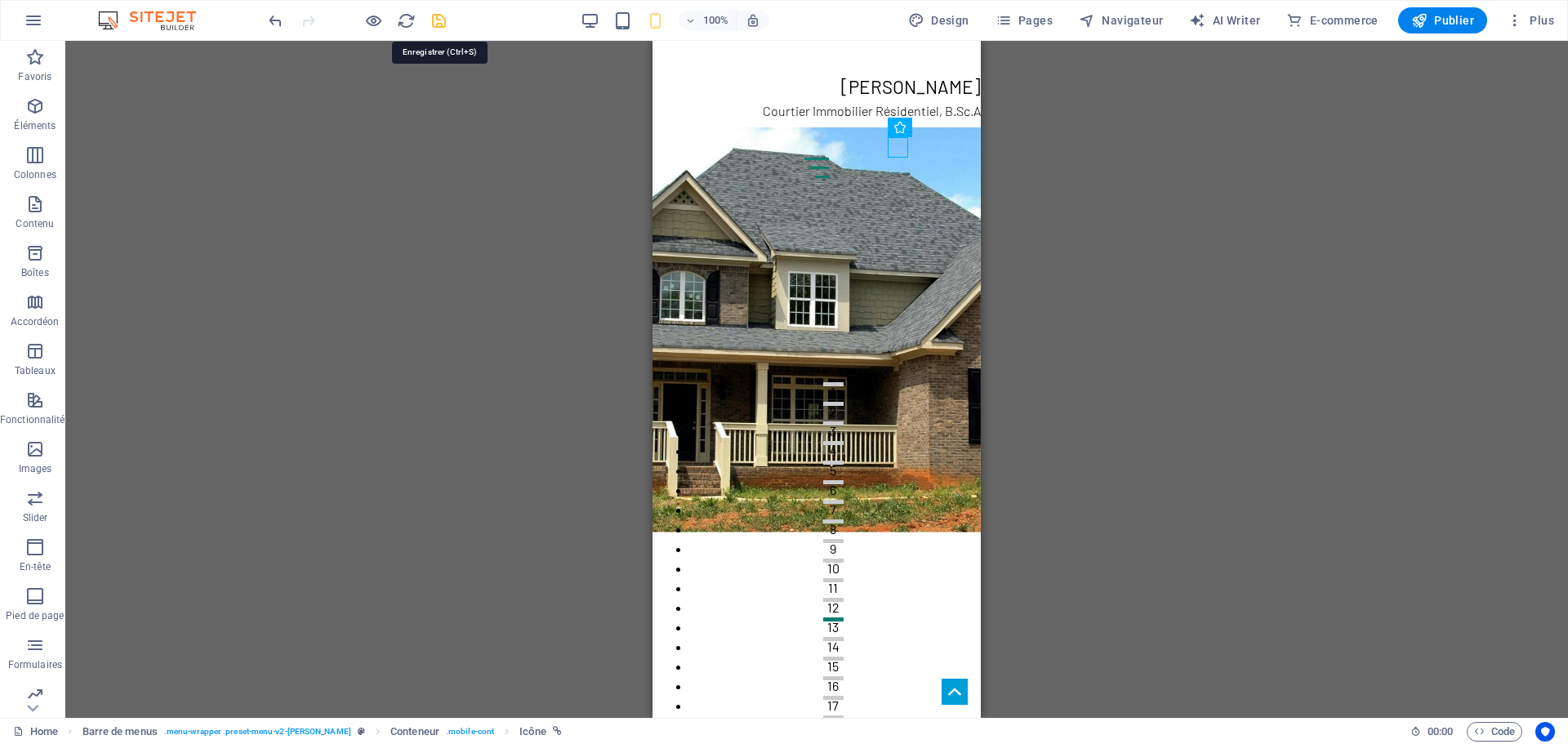
click at [438, 19] on icon "save" at bounding box center [439, 21] width 19 height 19
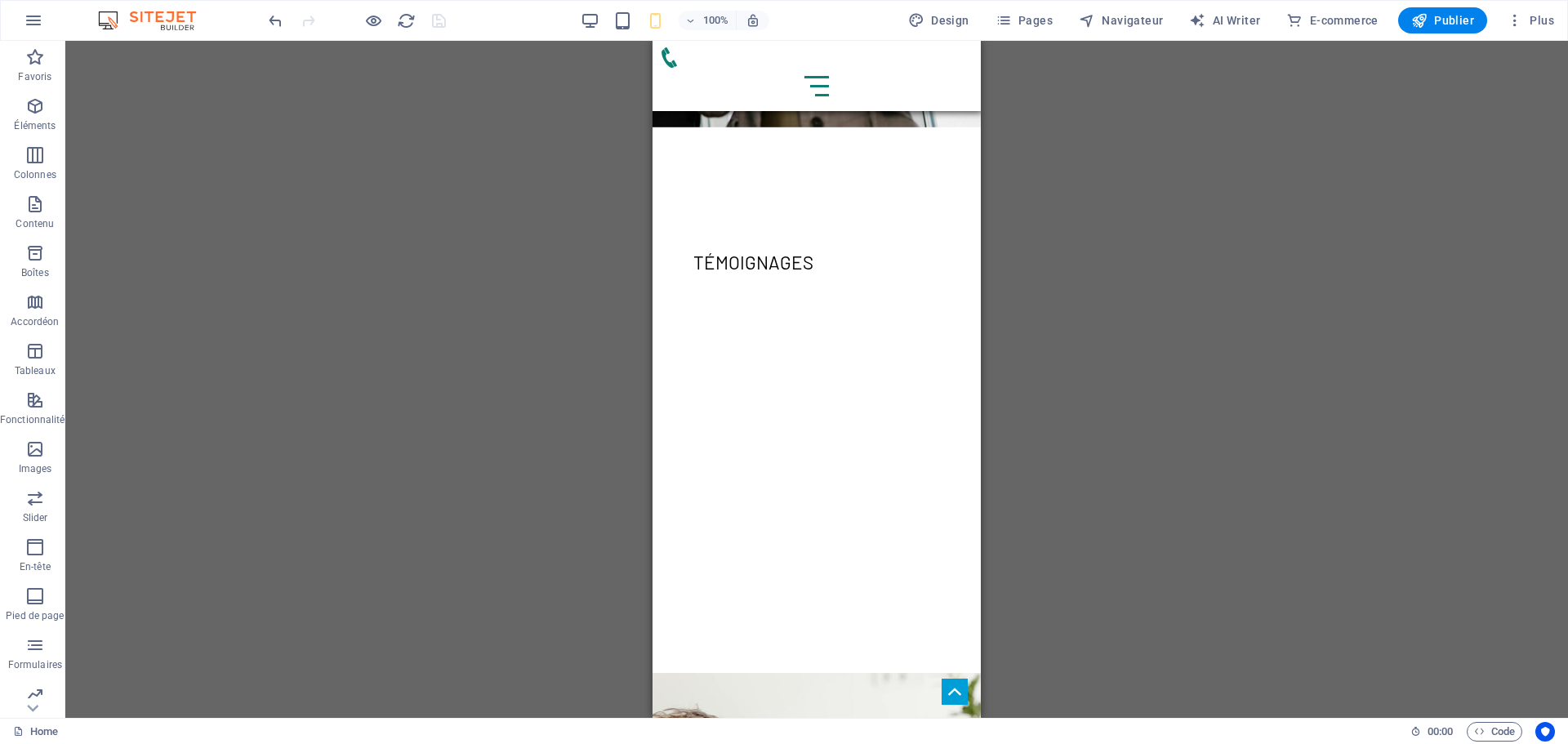
scroll to position [2480, 0]
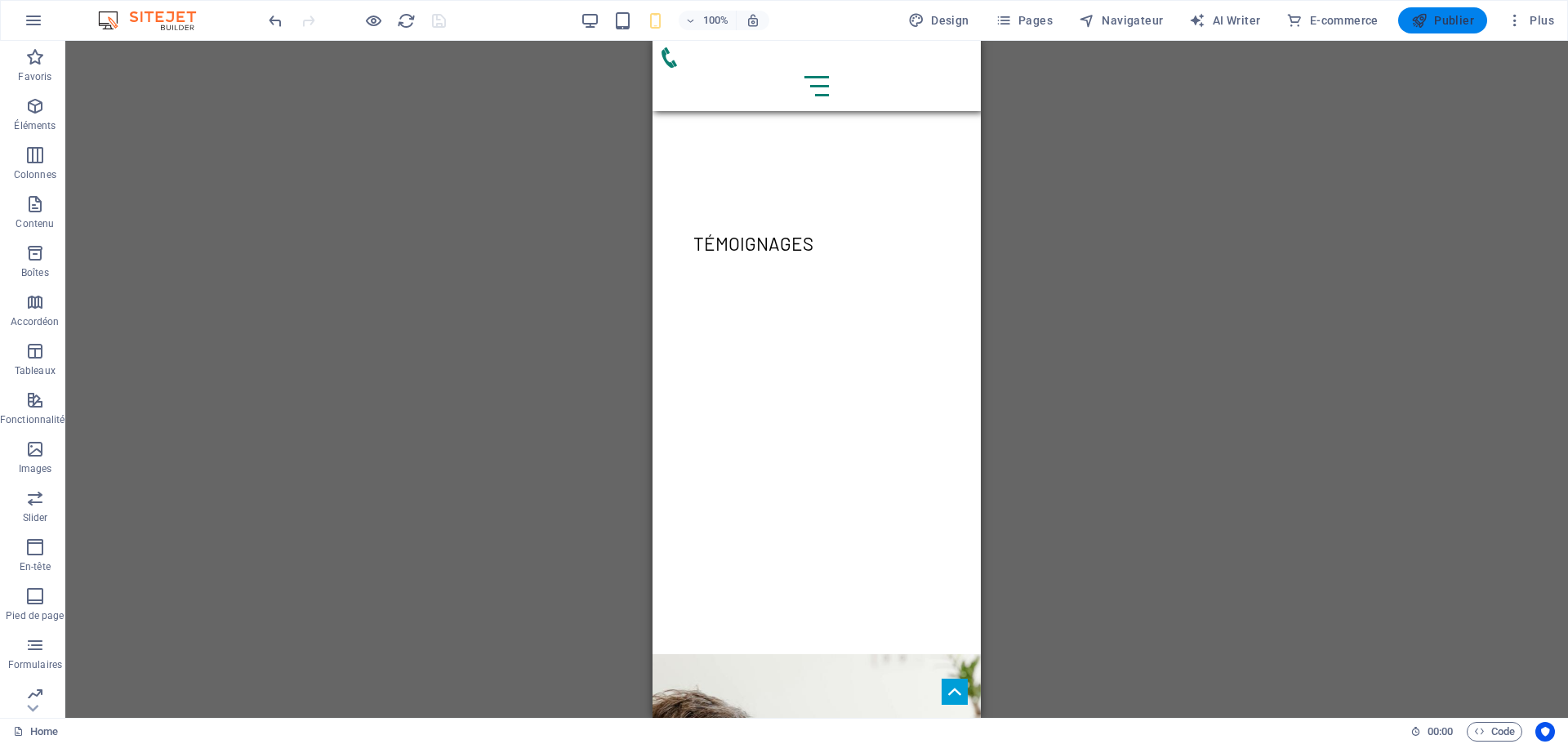
click at [1458, 13] on span "Publier" at bounding box center [1442, 20] width 63 height 16
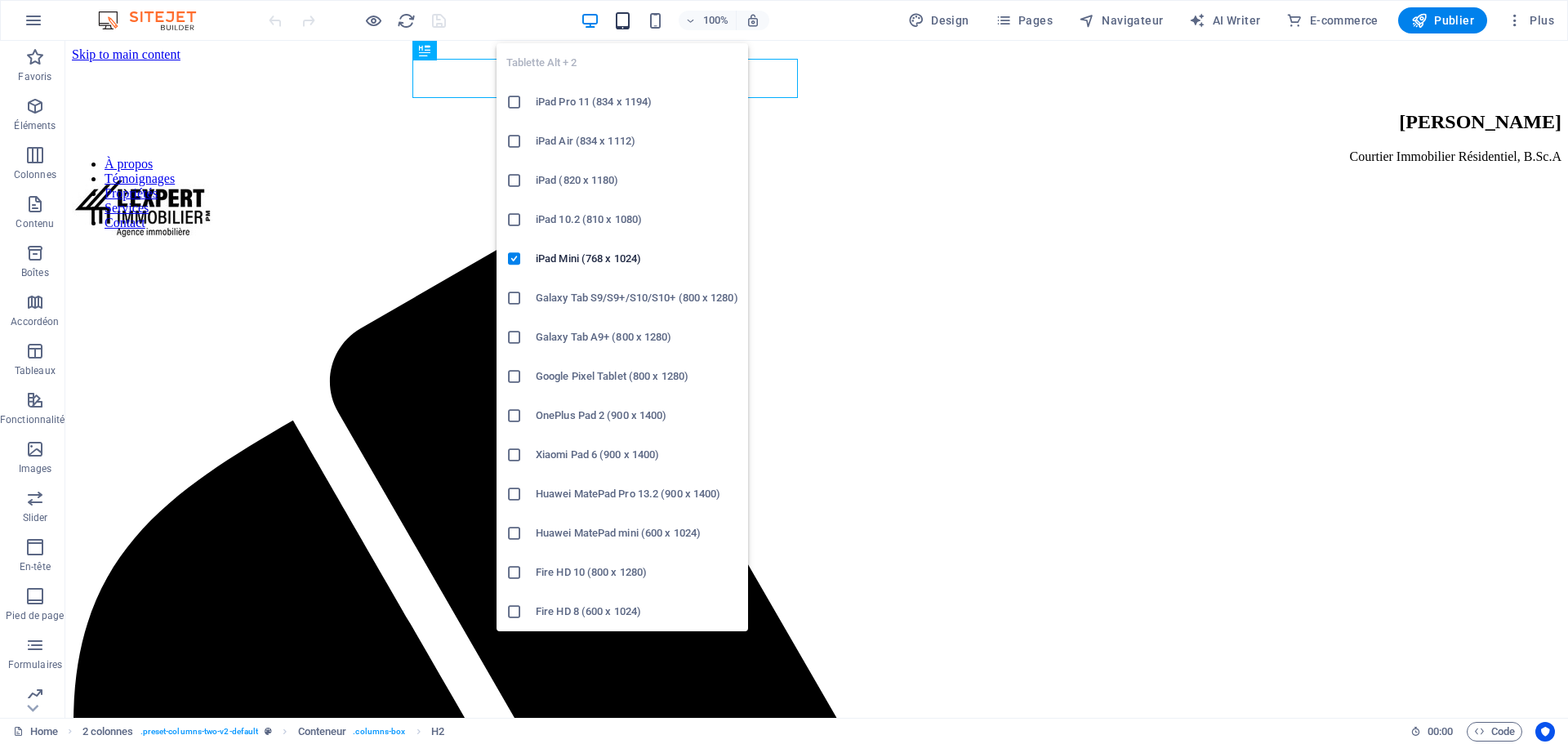
click at [629, 18] on icon "button" at bounding box center [622, 21] width 19 height 19
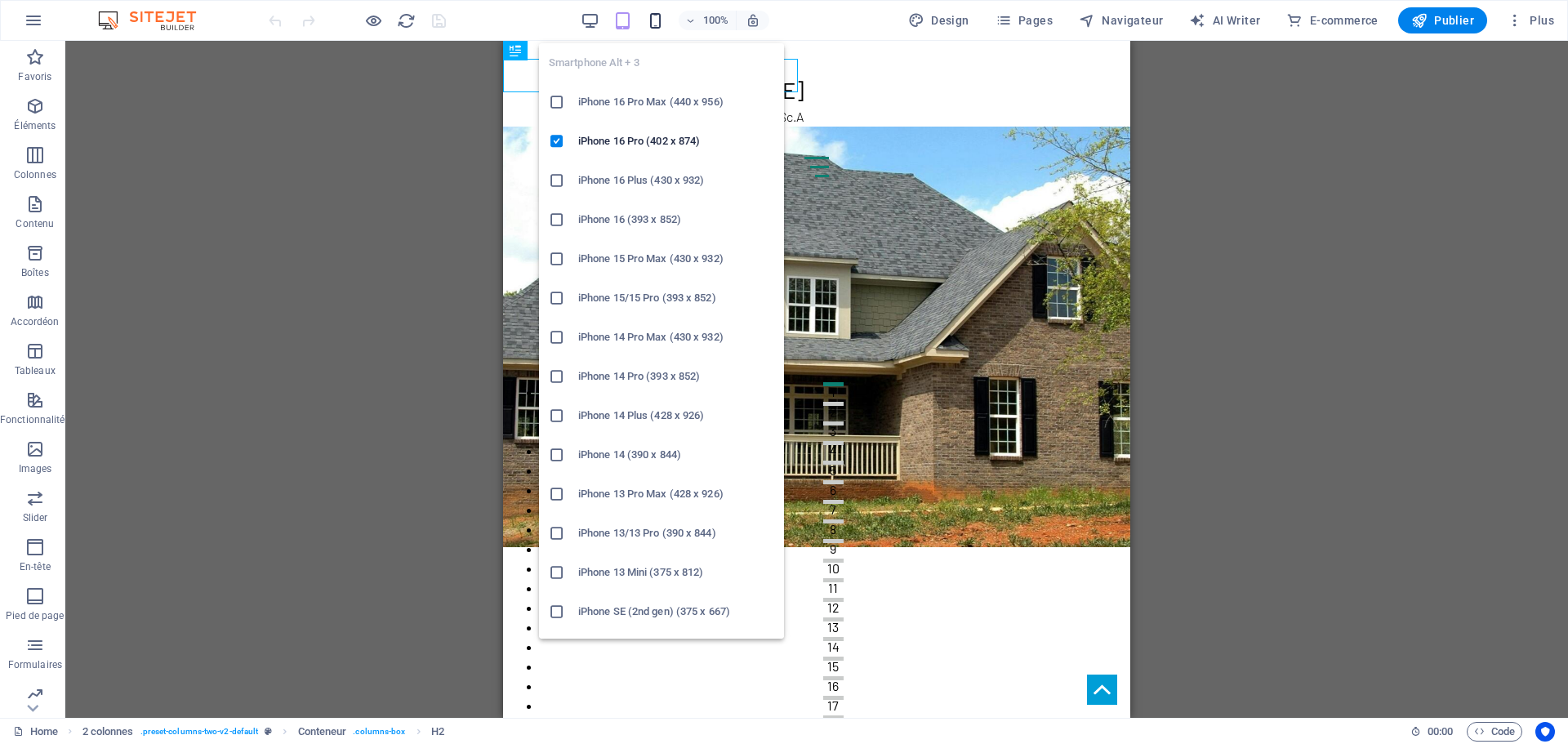
click at [651, 19] on icon "button" at bounding box center [655, 21] width 19 height 19
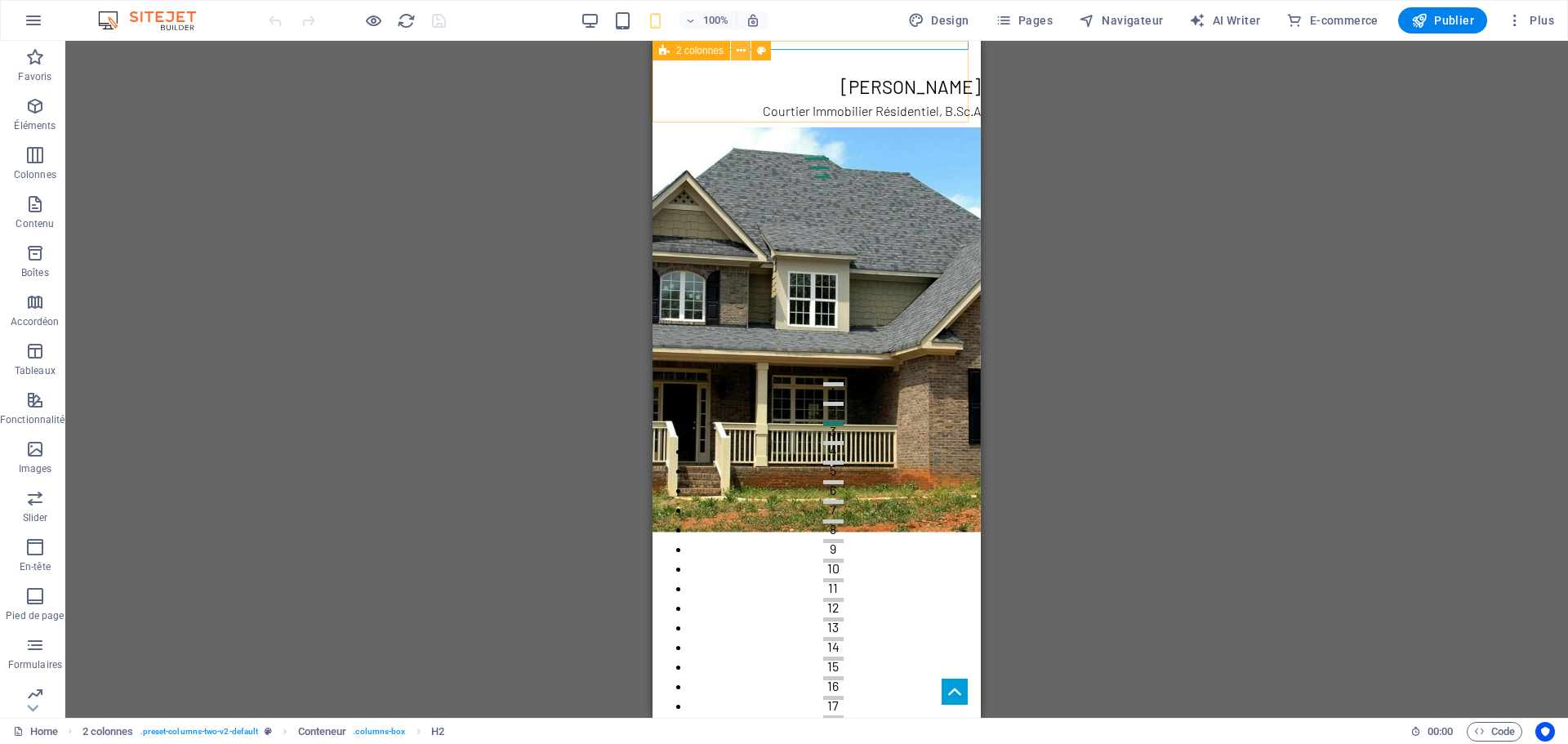
click at [743, 50] on icon at bounding box center [741, 51] width 9 height 17
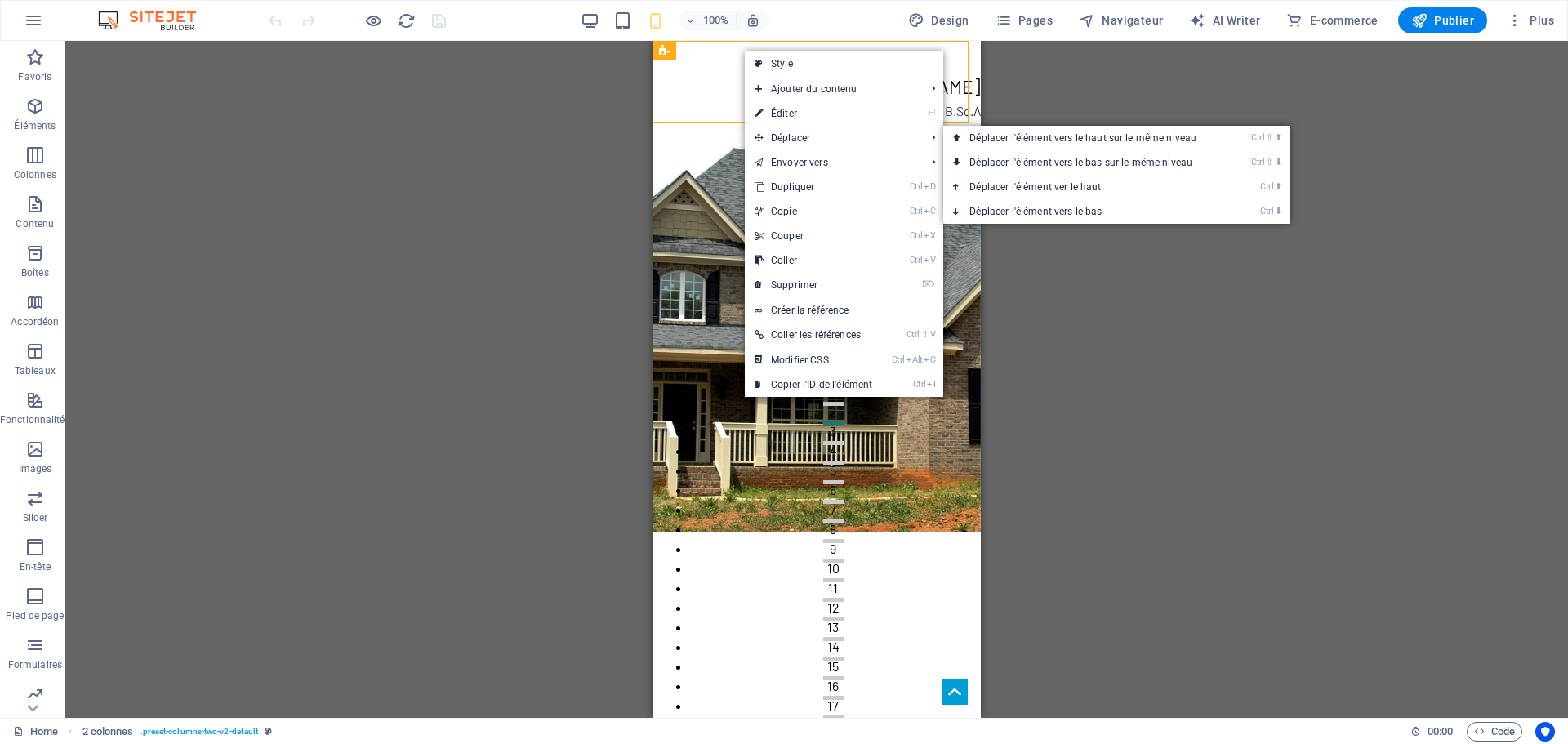
drag, startPoint x: 814, startPoint y: 111, endPoint x: 660, endPoint y: 197, distance: 176.4
click at [814, 111] on link "⏎ Éditer" at bounding box center [813, 113] width 137 height 25
select select "px"
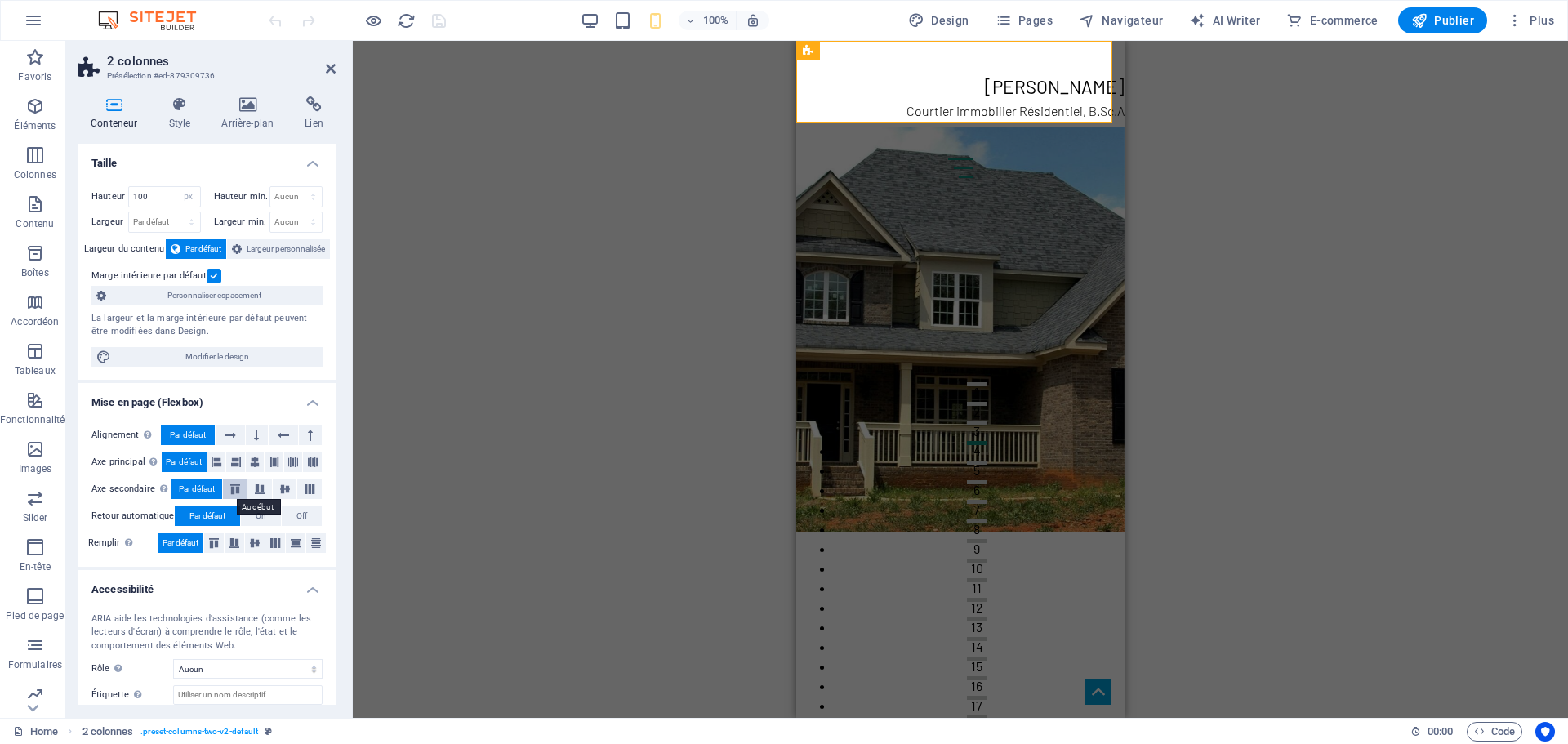
click at [233, 485] on icon at bounding box center [236, 489] width 20 height 10
click at [208, 488] on span "Par défaut" at bounding box center [196, 489] width 36 height 20
click at [217, 464] on icon at bounding box center [216, 463] width 10 height 20
click at [188, 463] on span "Par défaut" at bounding box center [183, 463] width 36 height 20
click at [228, 439] on icon at bounding box center [230, 435] width 12 height 20
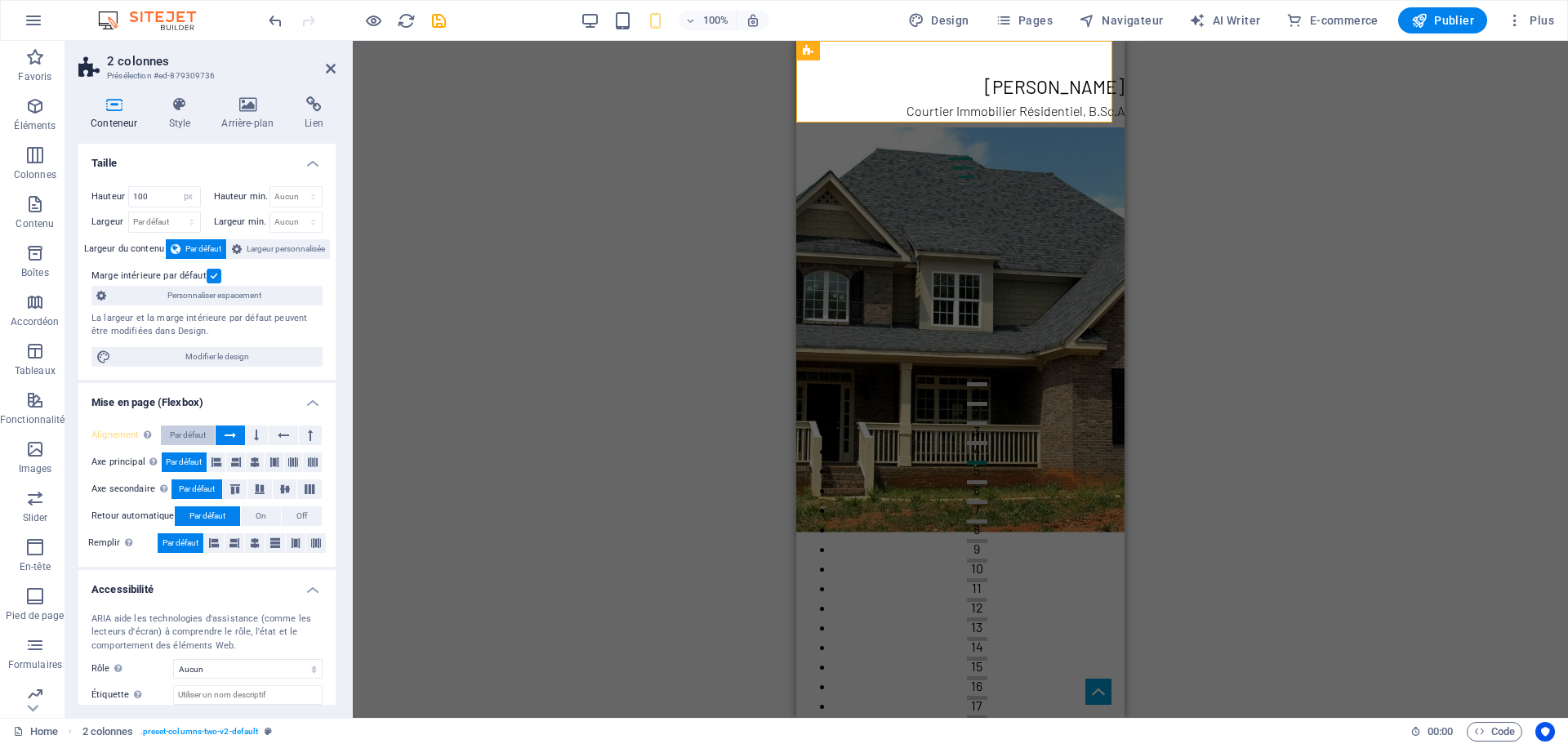
click at [199, 434] on span "Par défaut" at bounding box center [188, 435] width 36 height 20
click at [213, 543] on icon at bounding box center [214, 544] width 10 height 20
click at [186, 543] on span "Par défaut" at bounding box center [179, 544] width 36 height 20
click at [257, 490] on icon at bounding box center [260, 489] width 20 height 10
click at [283, 488] on icon at bounding box center [285, 489] width 20 height 10
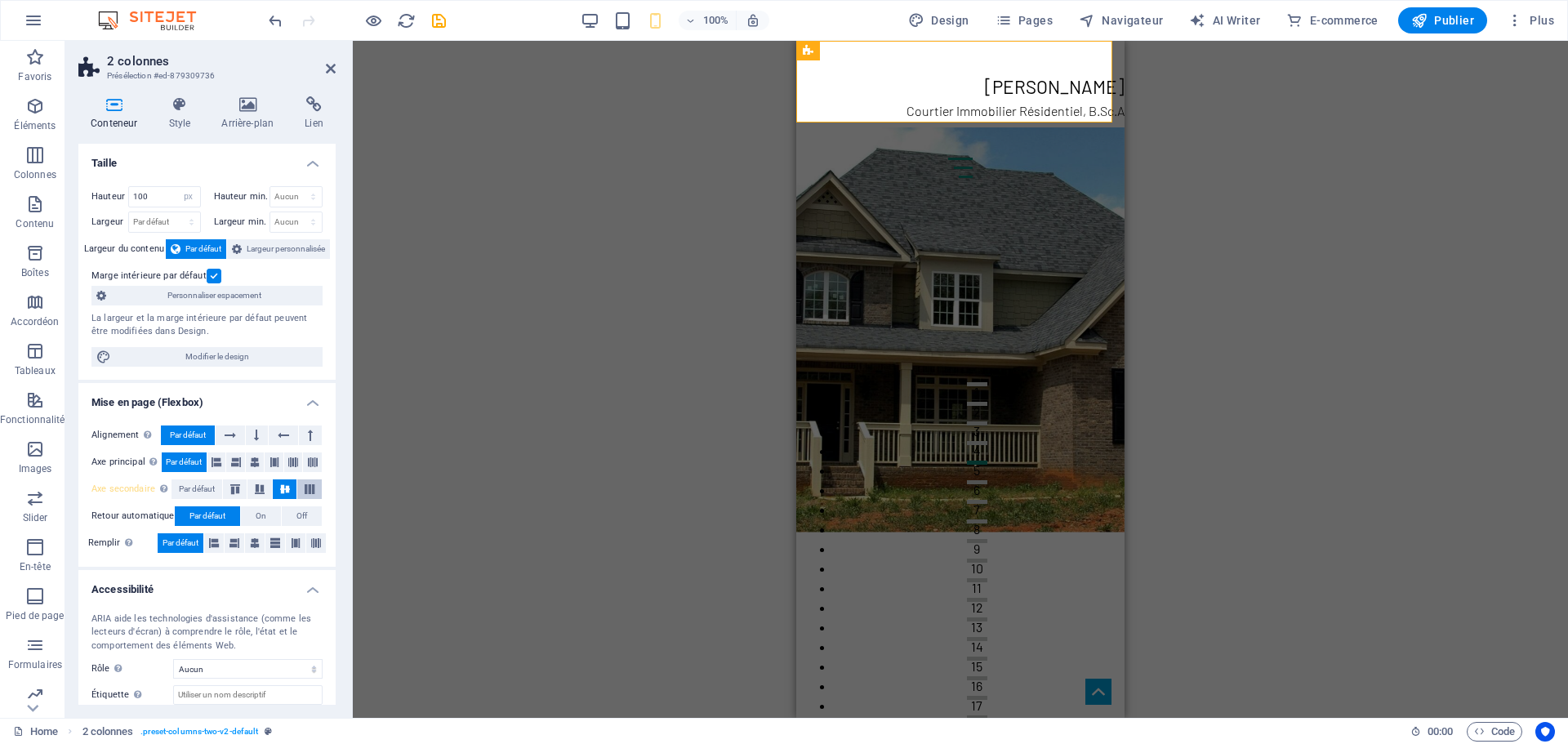
drag, startPoint x: 315, startPoint y: 488, endPoint x: 298, endPoint y: 488, distance: 17.0
click at [314, 488] on icon at bounding box center [310, 489] width 20 height 10
click at [197, 488] on span "Par défaut" at bounding box center [196, 489] width 36 height 20
click at [234, 488] on icon at bounding box center [236, 489] width 20 height 10
click at [194, 484] on span "Par défaut" at bounding box center [196, 489] width 36 height 20
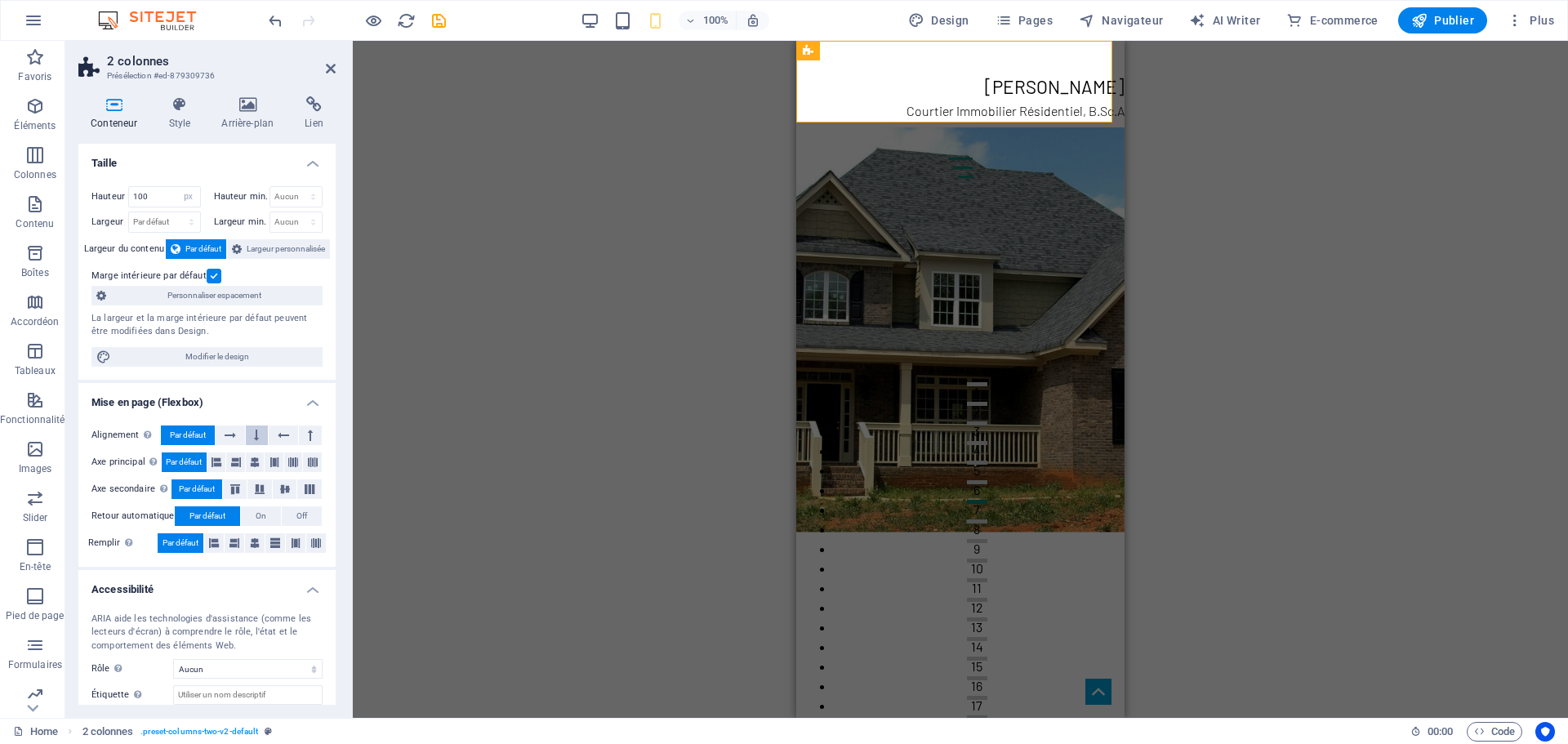
click at [252, 432] on button at bounding box center [257, 435] width 23 height 20
click at [278, 432] on icon at bounding box center [283, 435] width 12 height 20
click at [308, 433] on icon at bounding box center [310, 435] width 5 height 20
click at [233, 438] on icon at bounding box center [230, 435] width 12 height 20
click at [197, 433] on span "Par défaut" at bounding box center [188, 435] width 36 height 20
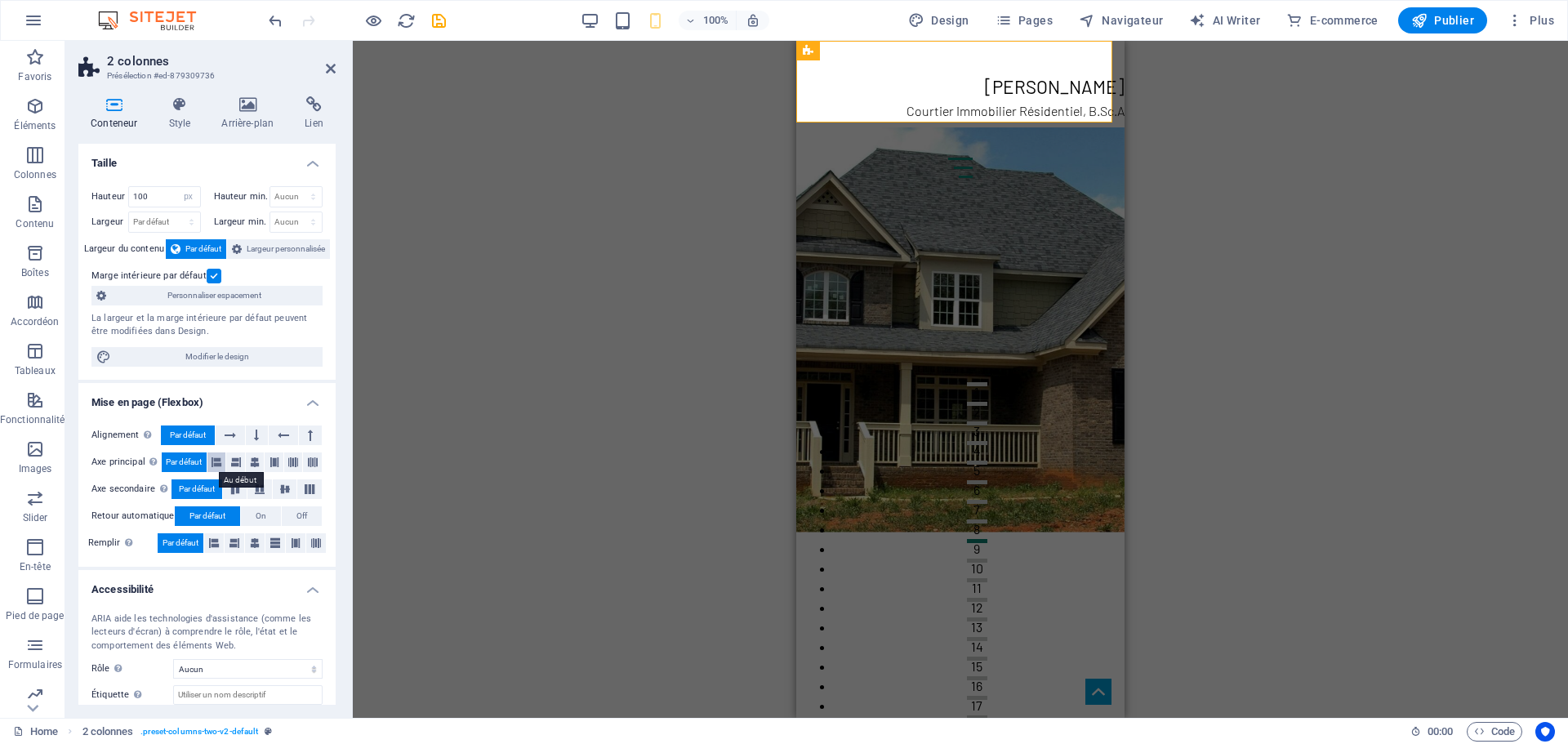
click at [217, 459] on icon at bounding box center [216, 463] width 10 height 20
click at [238, 459] on icon at bounding box center [236, 463] width 10 height 20
click at [249, 459] on icon at bounding box center [254, 463] width 10 height 20
click at [276, 460] on icon at bounding box center [274, 463] width 10 height 20
click at [188, 463] on span "Par défaut" at bounding box center [183, 463] width 36 height 20
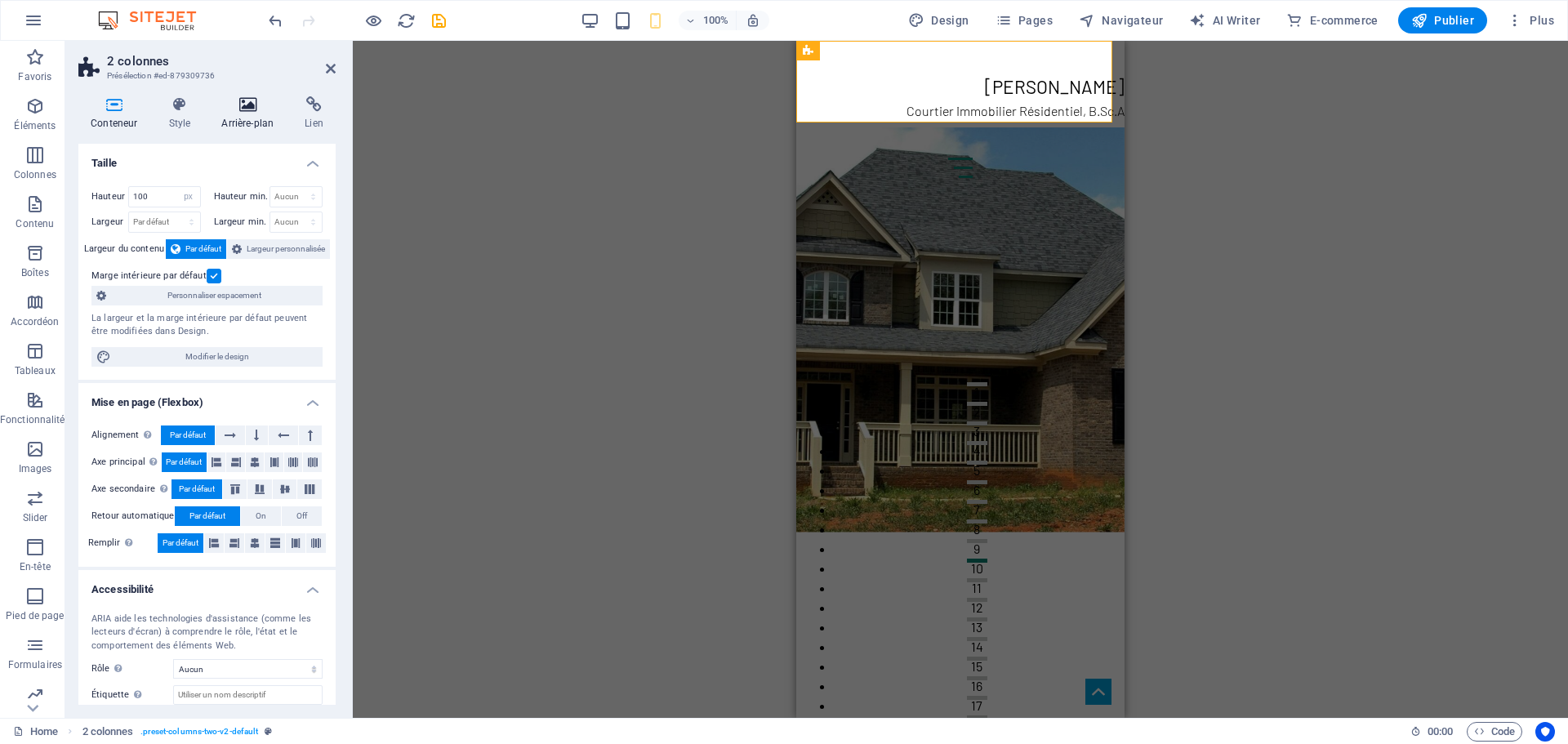
click at [241, 104] on icon at bounding box center [248, 105] width 76 height 16
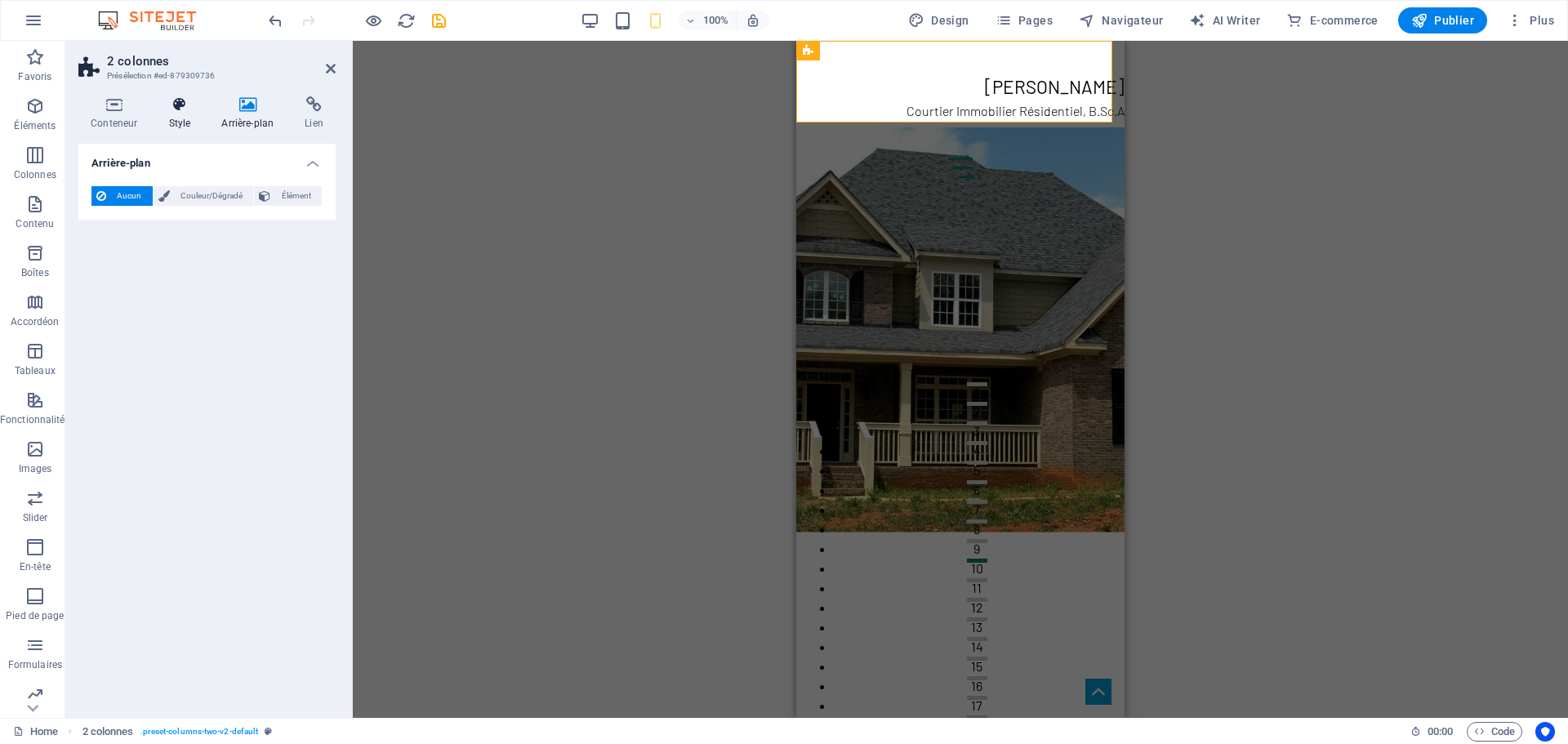
click at [179, 105] on icon at bounding box center [178, 105] width 46 height 16
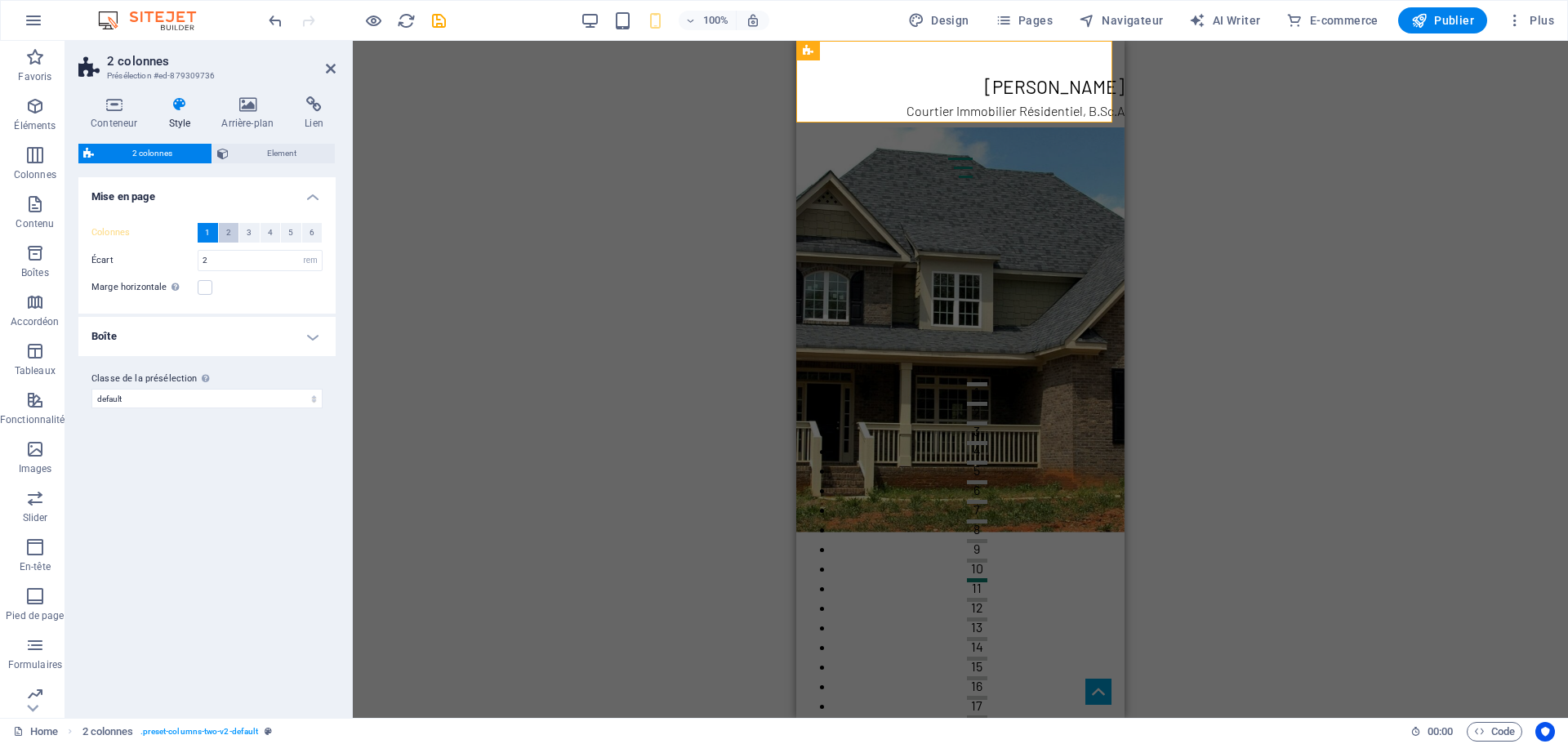
click at [226, 233] on span "2" at bounding box center [228, 233] width 5 height 20
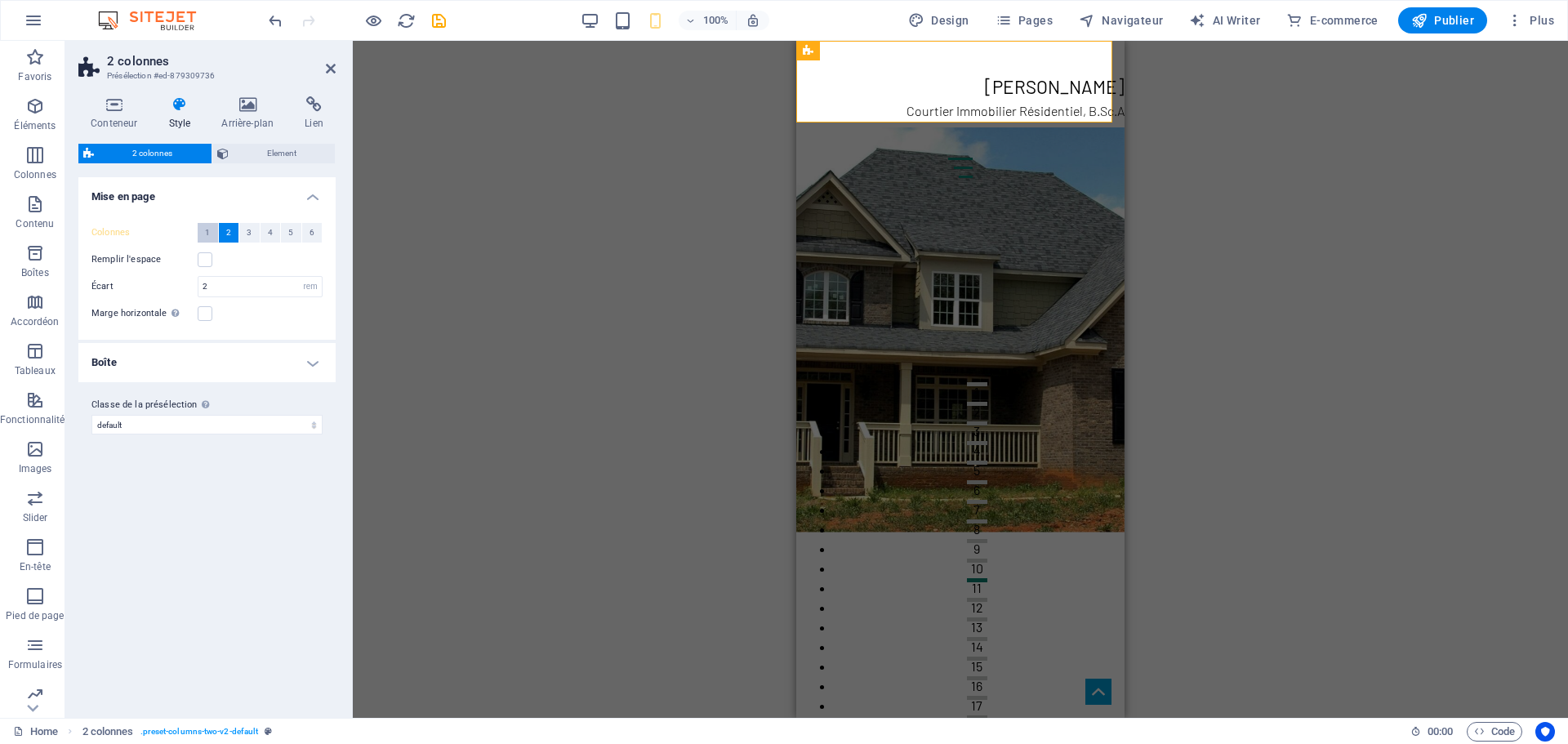
click at [211, 233] on button "1" at bounding box center [208, 233] width 20 height 20
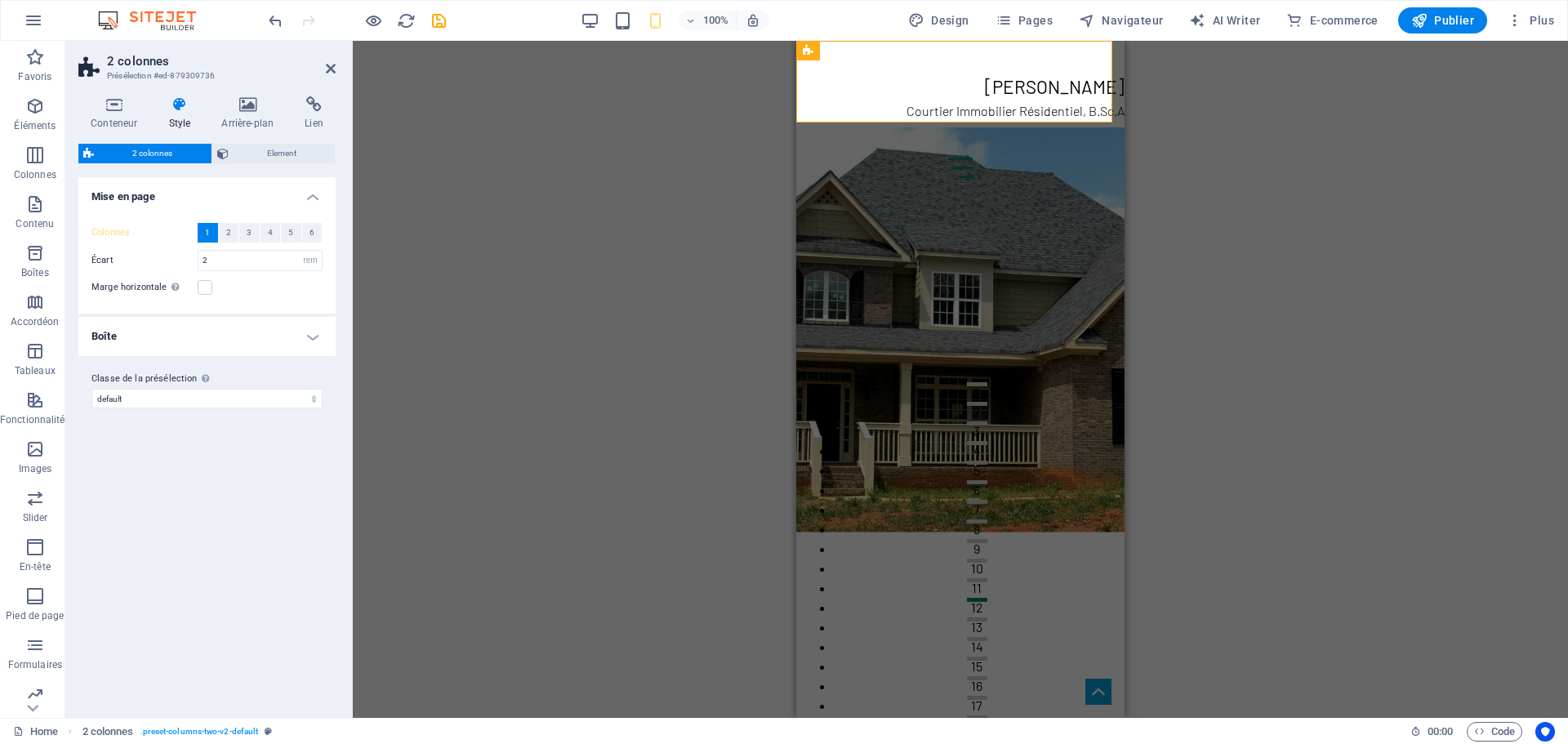
click at [162, 324] on h4 "Boîte" at bounding box center [207, 336] width 257 height 39
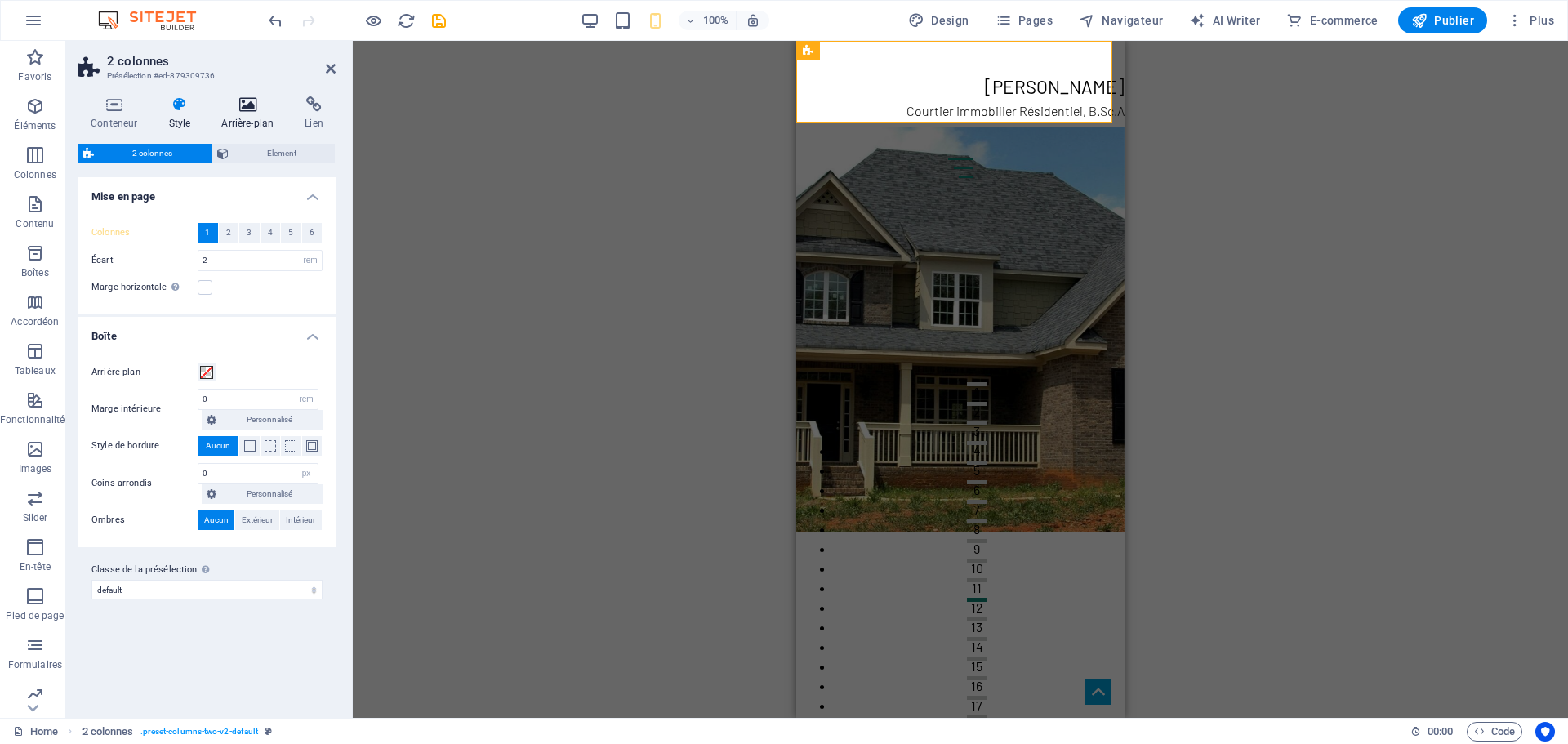
click at [260, 114] on h4 "Arrière-plan" at bounding box center [250, 114] width 83 height 35
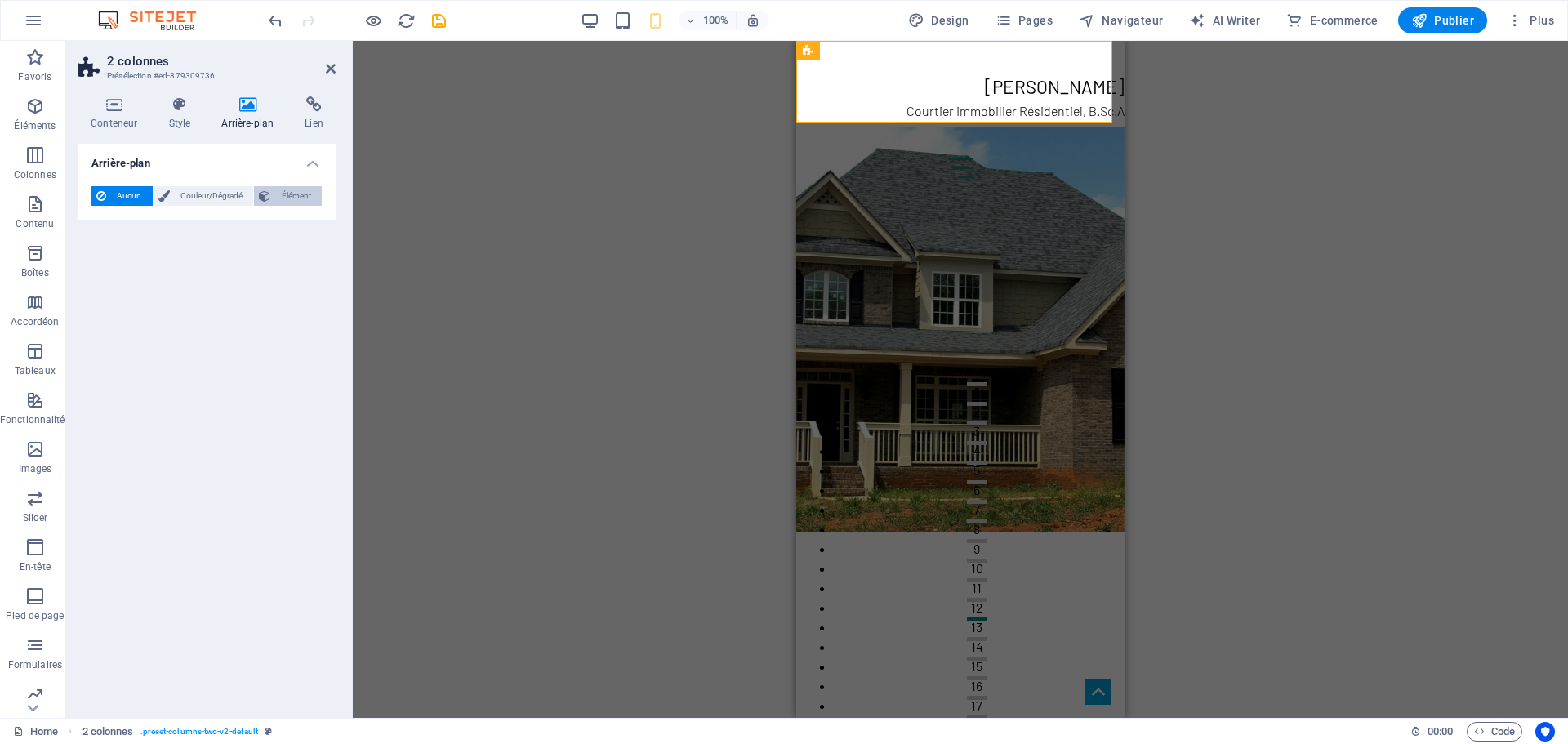
click at [289, 199] on span "Élément" at bounding box center [296, 196] width 42 height 20
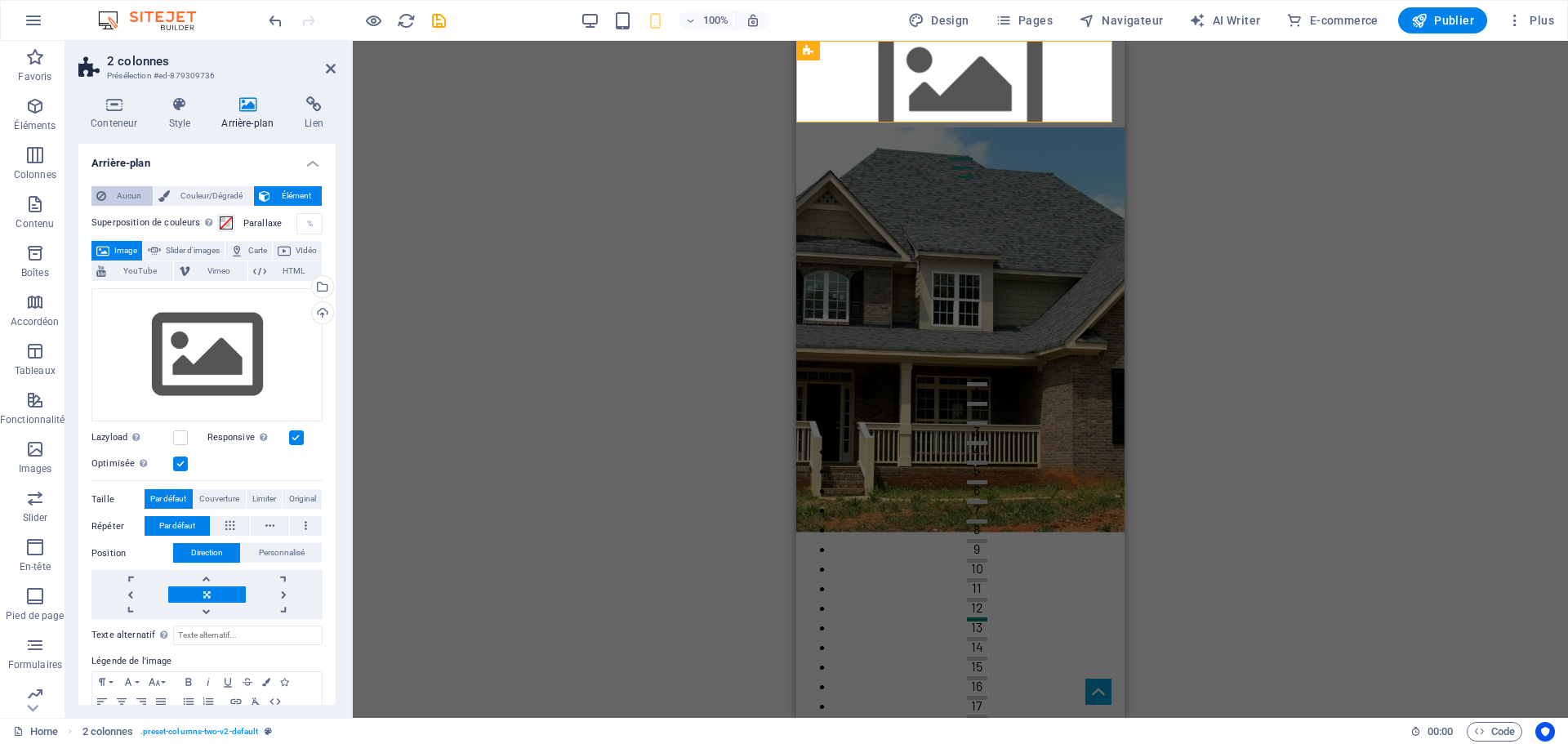
click at [128, 193] on span "Aucun" at bounding box center [129, 196] width 36 height 20
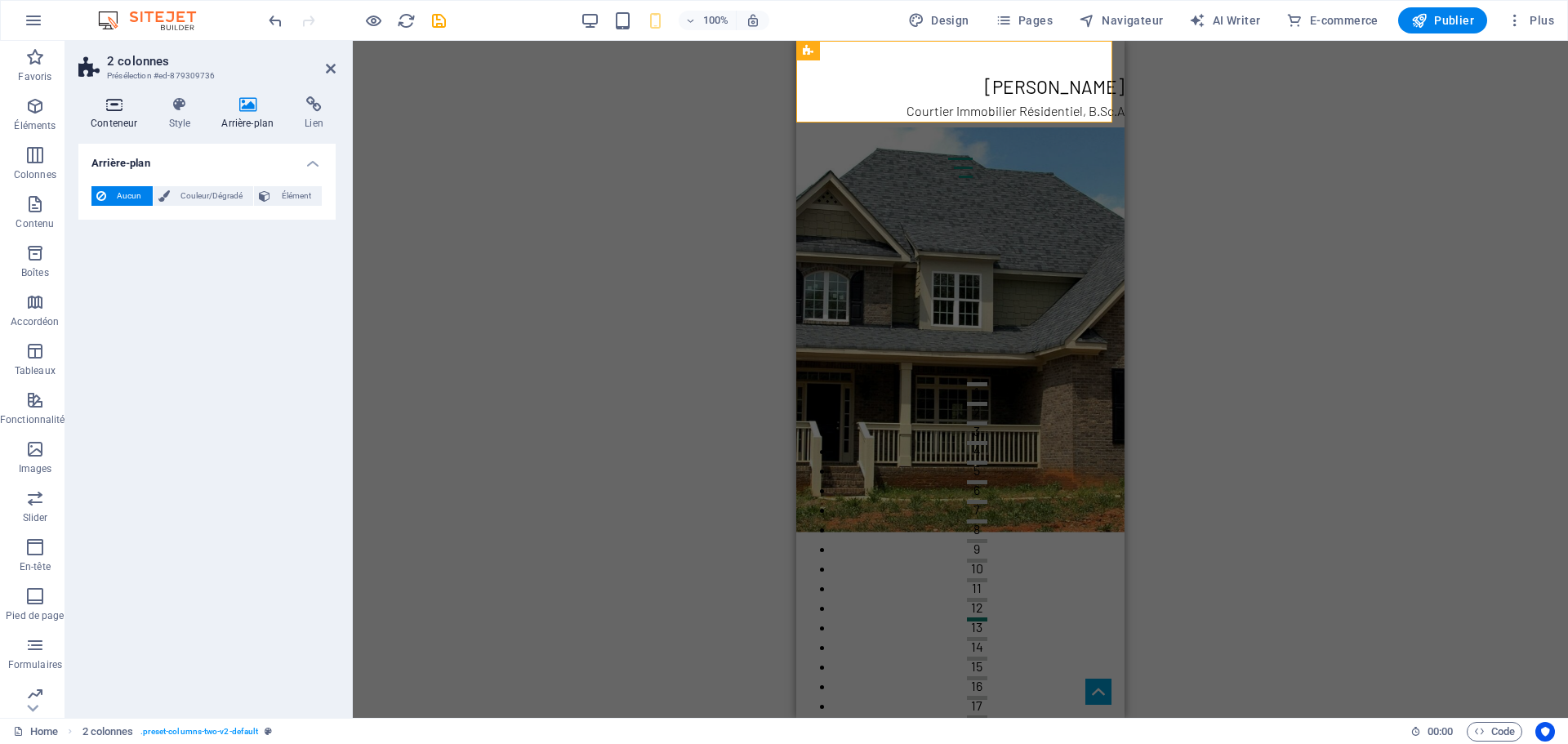
click at [118, 107] on icon at bounding box center [114, 105] width 71 height 16
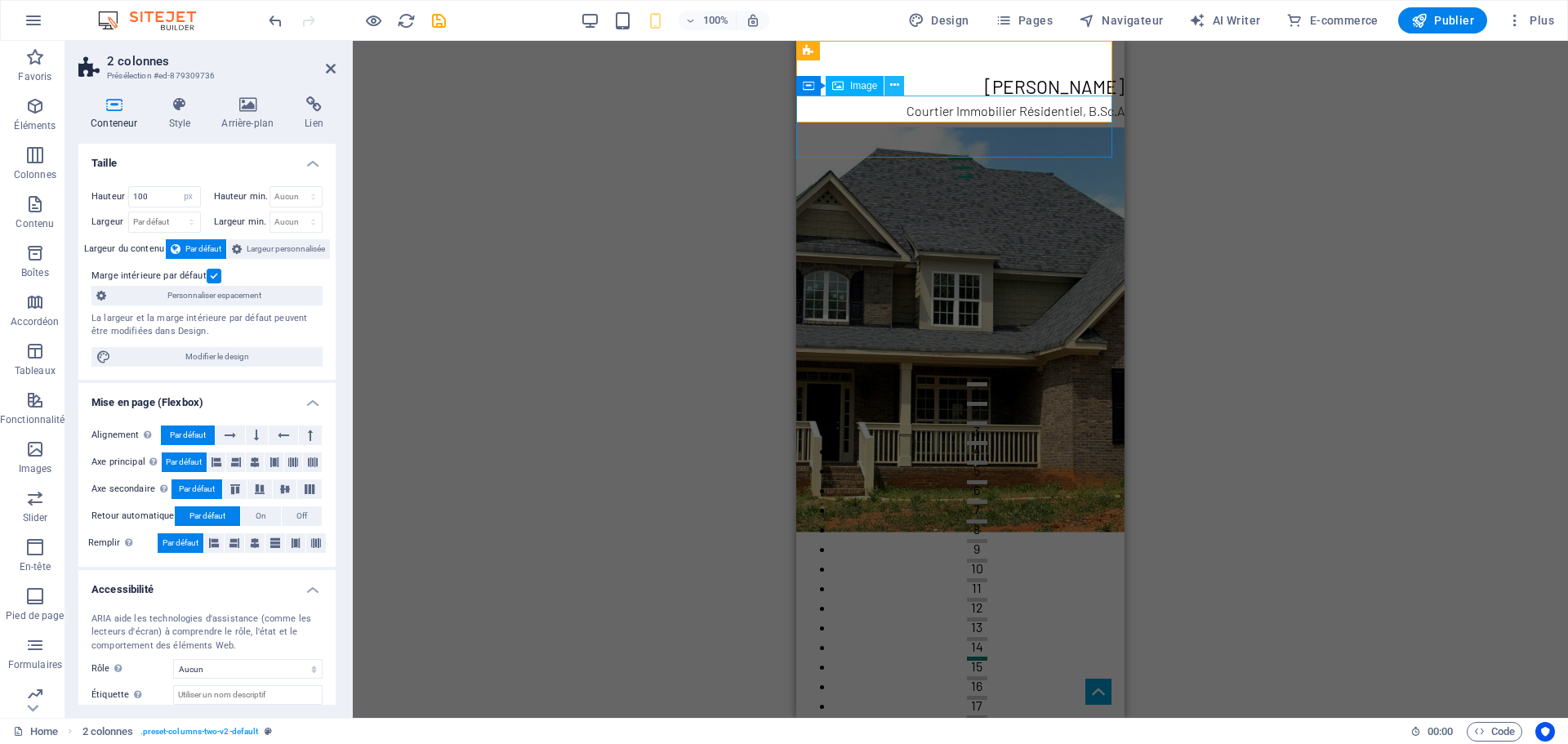
click at [899, 87] on button at bounding box center [894, 86] width 20 height 20
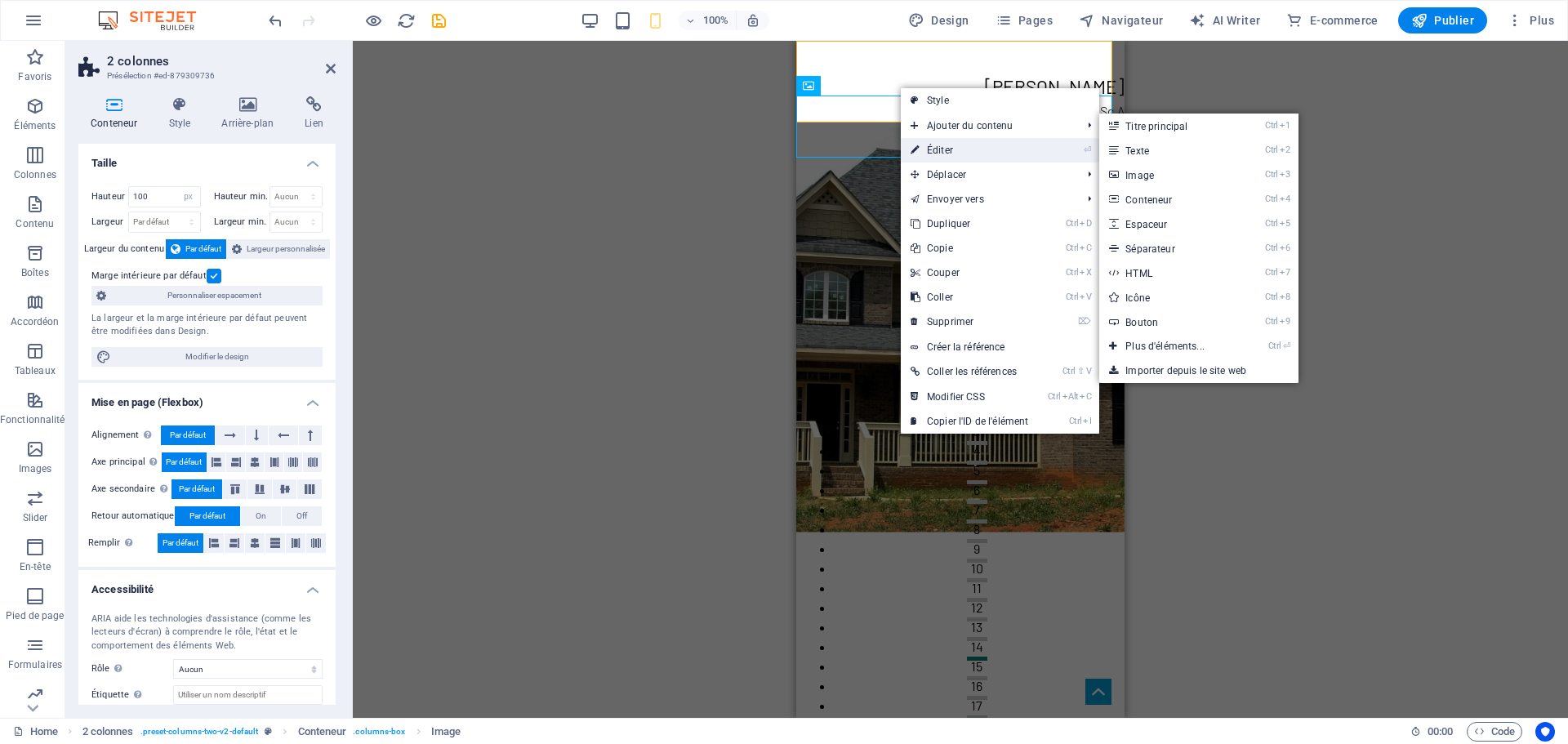
click at [942, 147] on link "⏎ Éditer" at bounding box center [969, 150] width 137 height 25
select select "px"
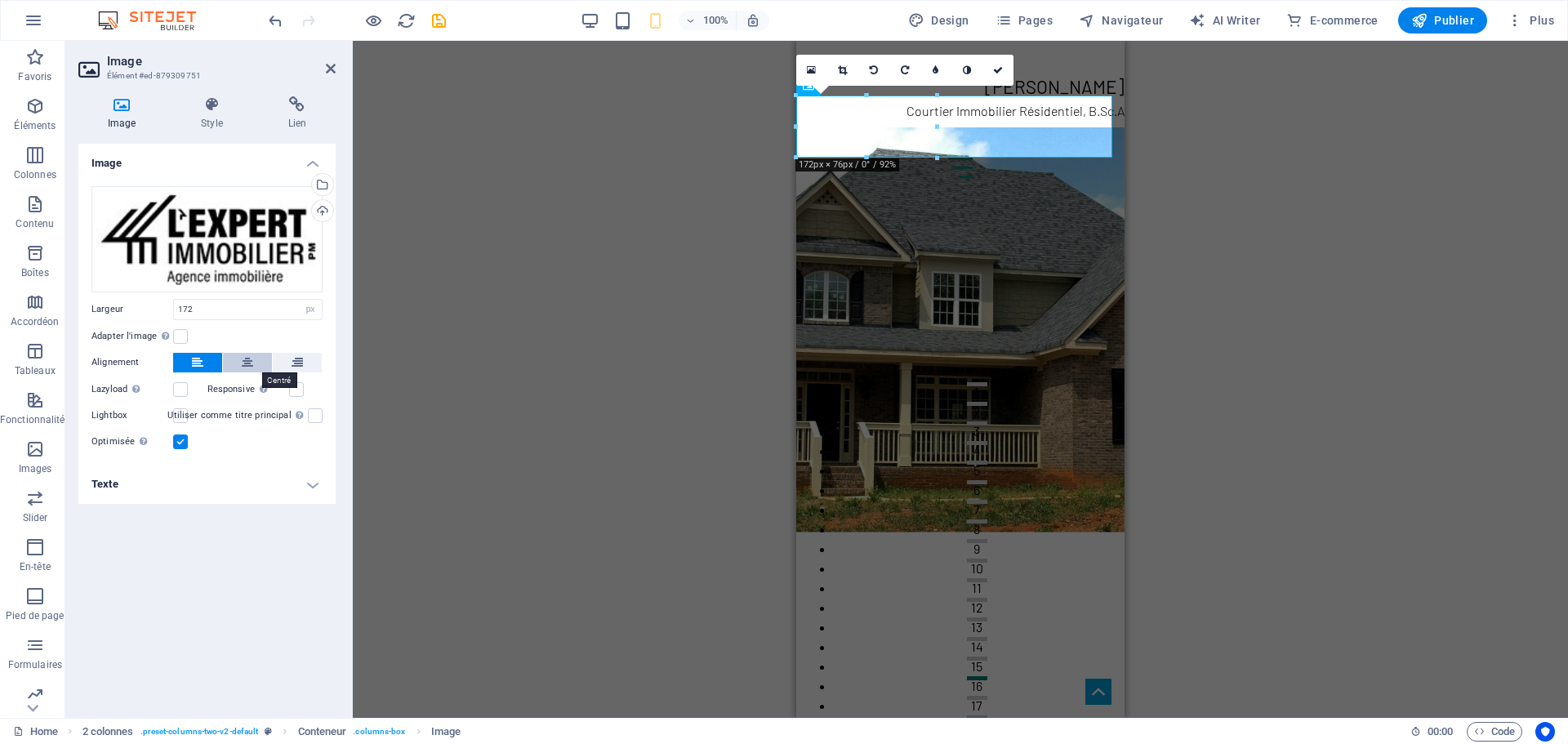
click at [254, 360] on button at bounding box center [248, 362] width 49 height 20
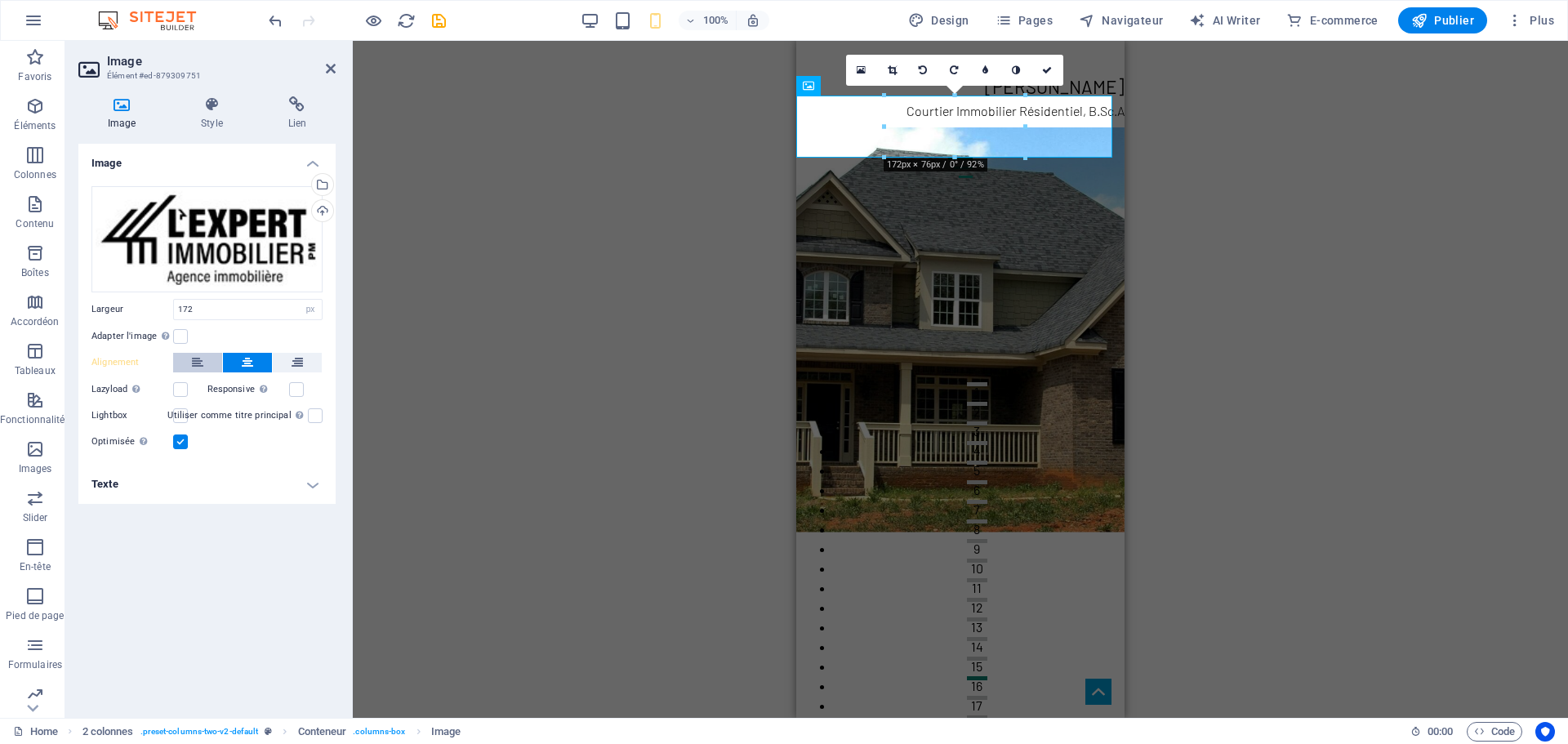
click at [195, 362] on icon at bounding box center [198, 362] width 12 height 20
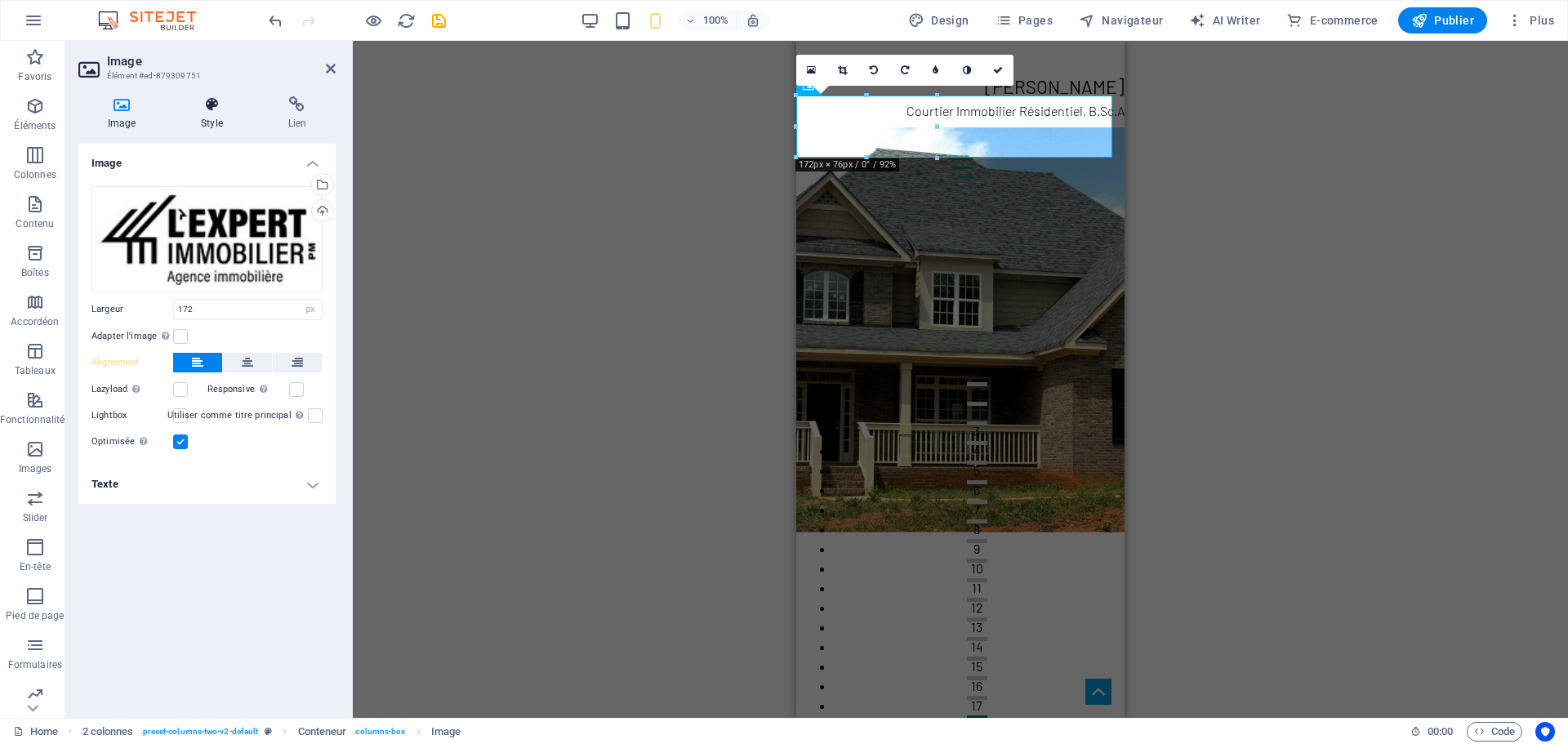
click at [209, 105] on icon at bounding box center [211, 105] width 80 height 16
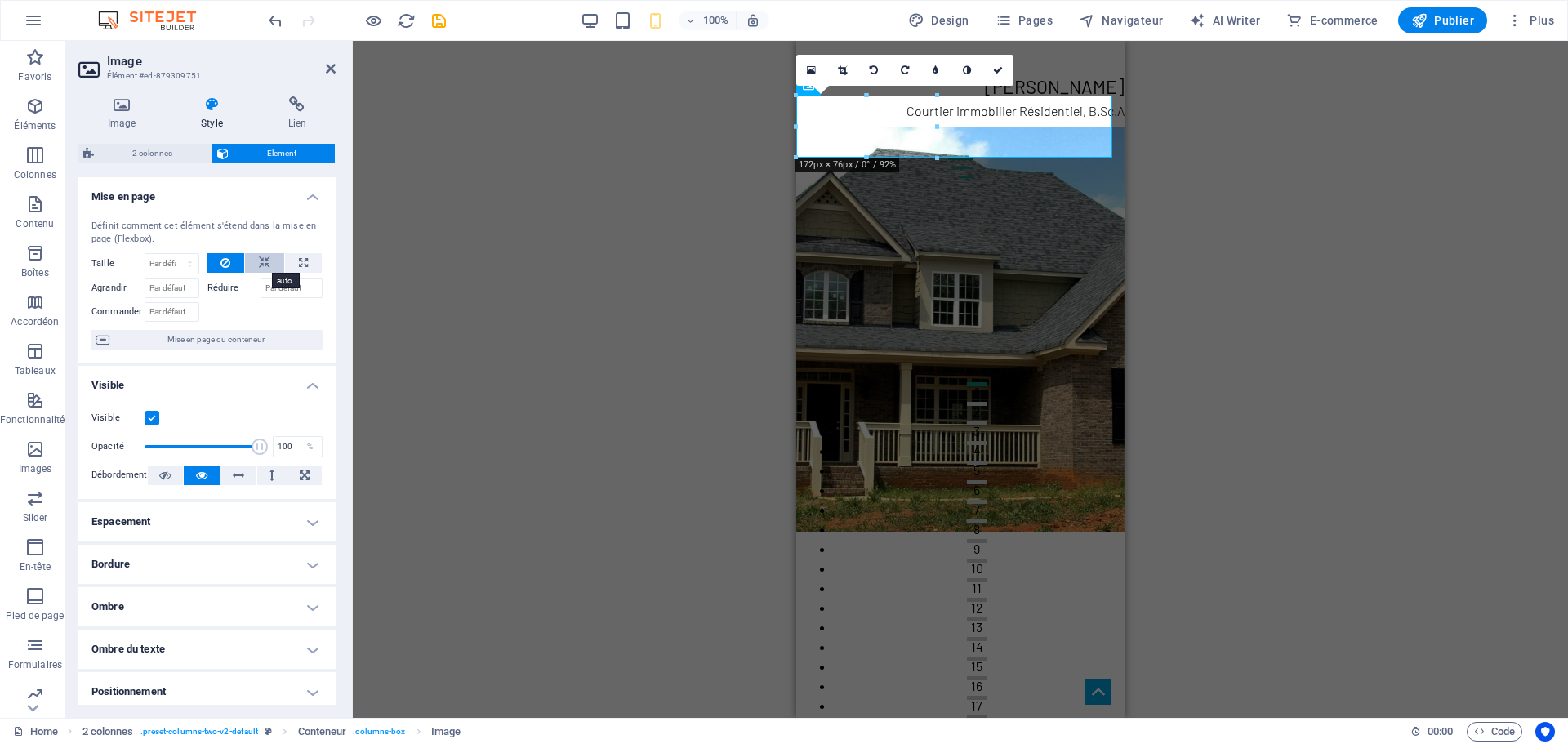
click at [261, 261] on icon at bounding box center [264, 263] width 12 height 20
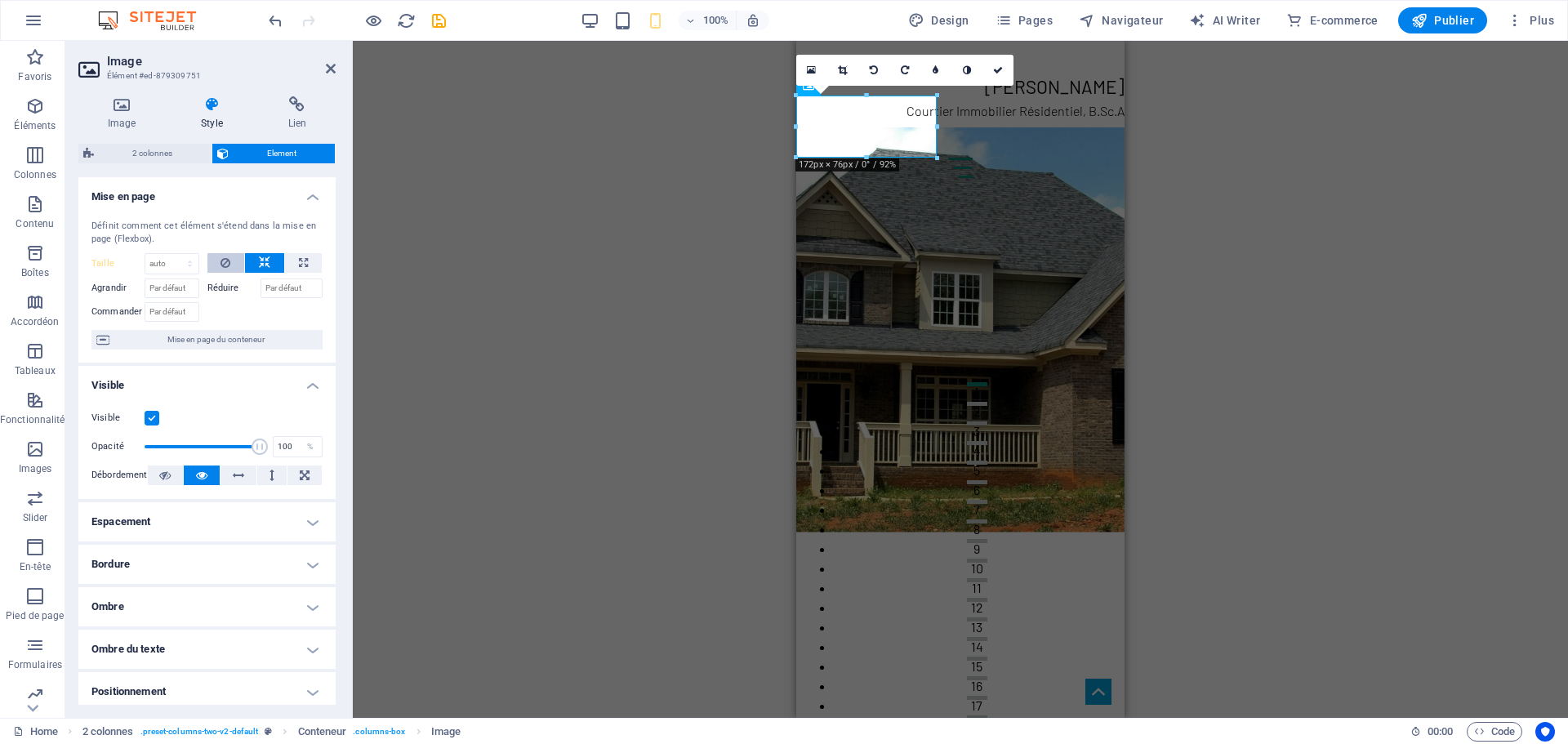
click at [227, 261] on icon at bounding box center [225, 263] width 10 height 20
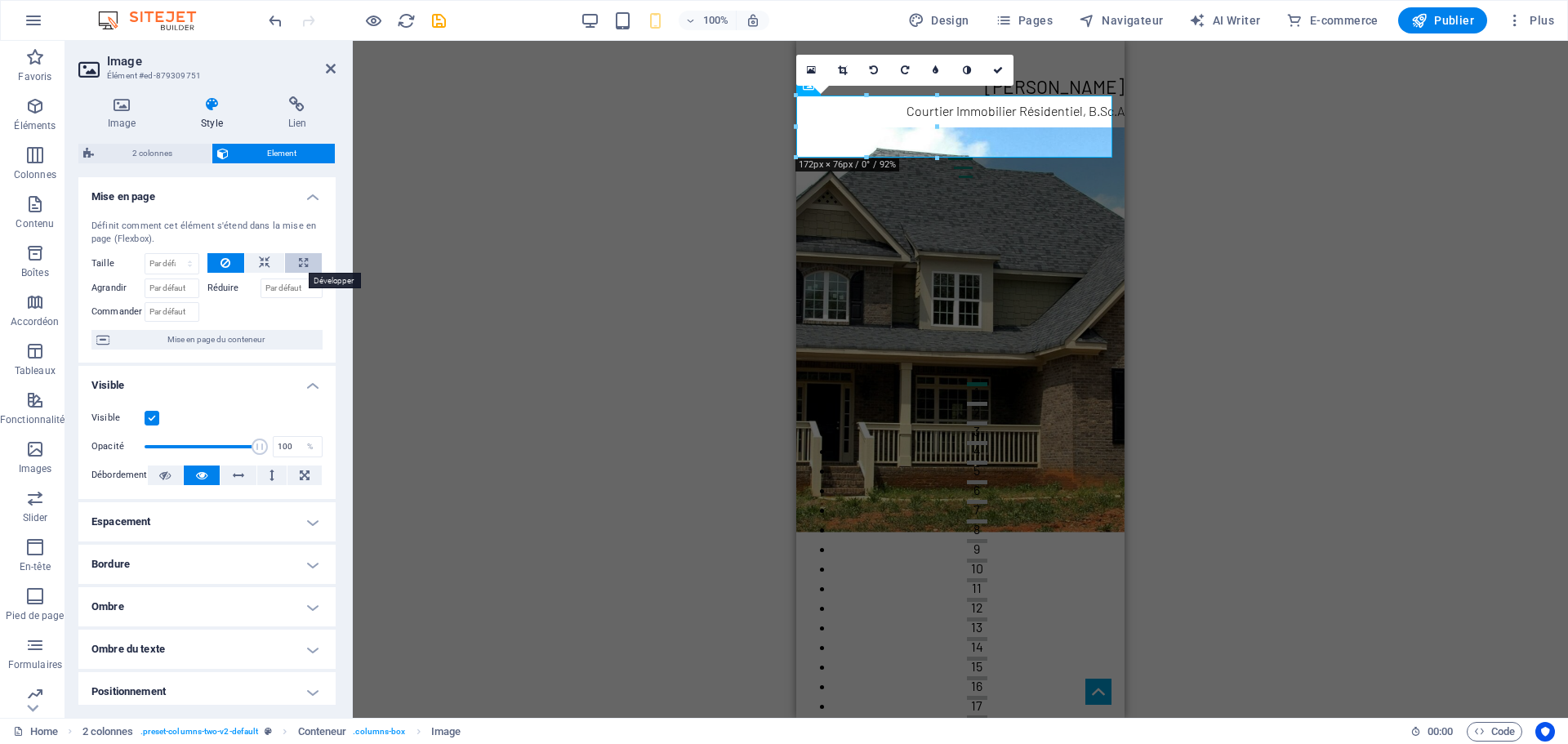
click at [299, 260] on icon at bounding box center [303, 263] width 9 height 20
type input "100"
select select "%"
click at [269, 264] on button at bounding box center [264, 263] width 39 height 20
select select "DISABLED_OPTION_VALUE"
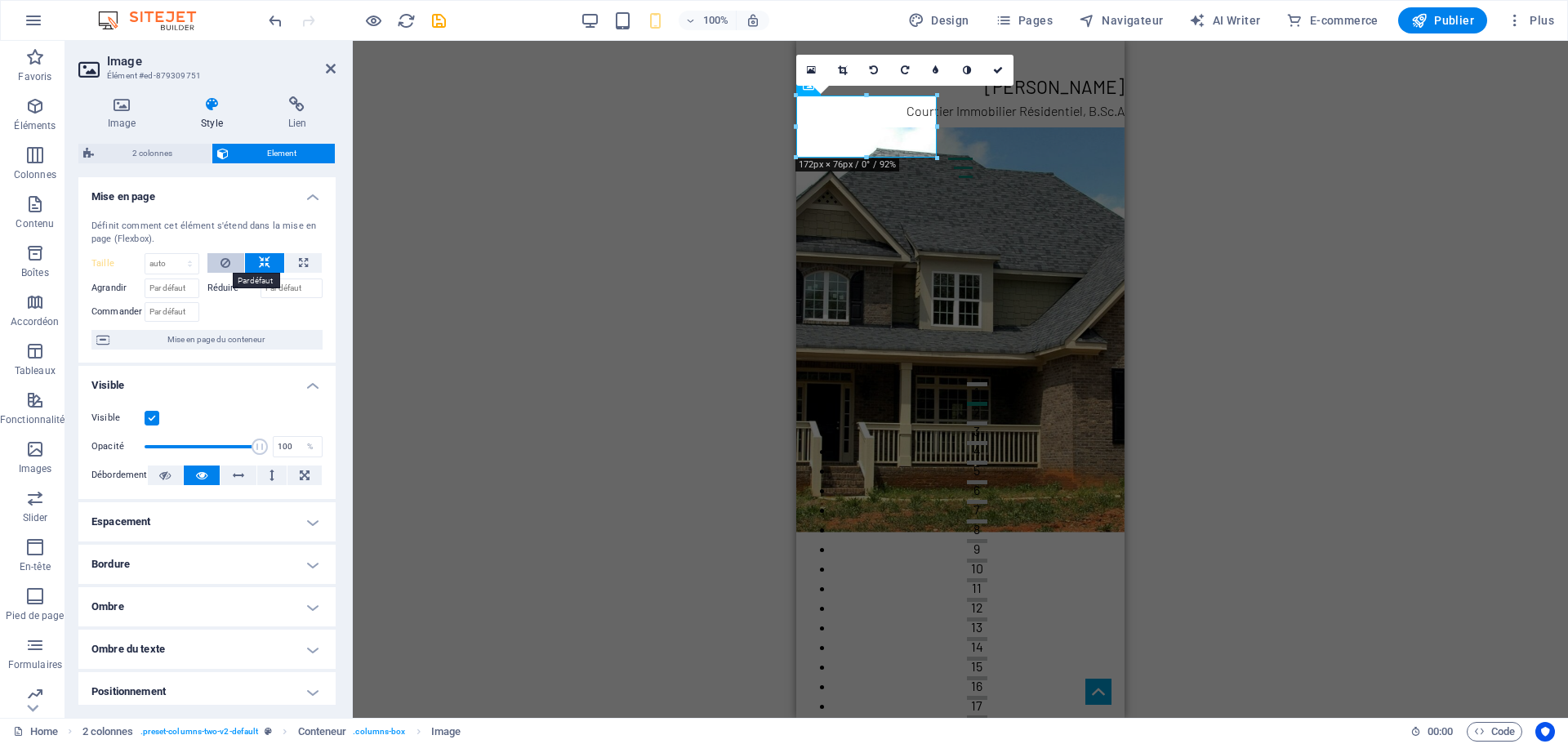
click at [231, 263] on button at bounding box center [226, 263] width 37 height 20
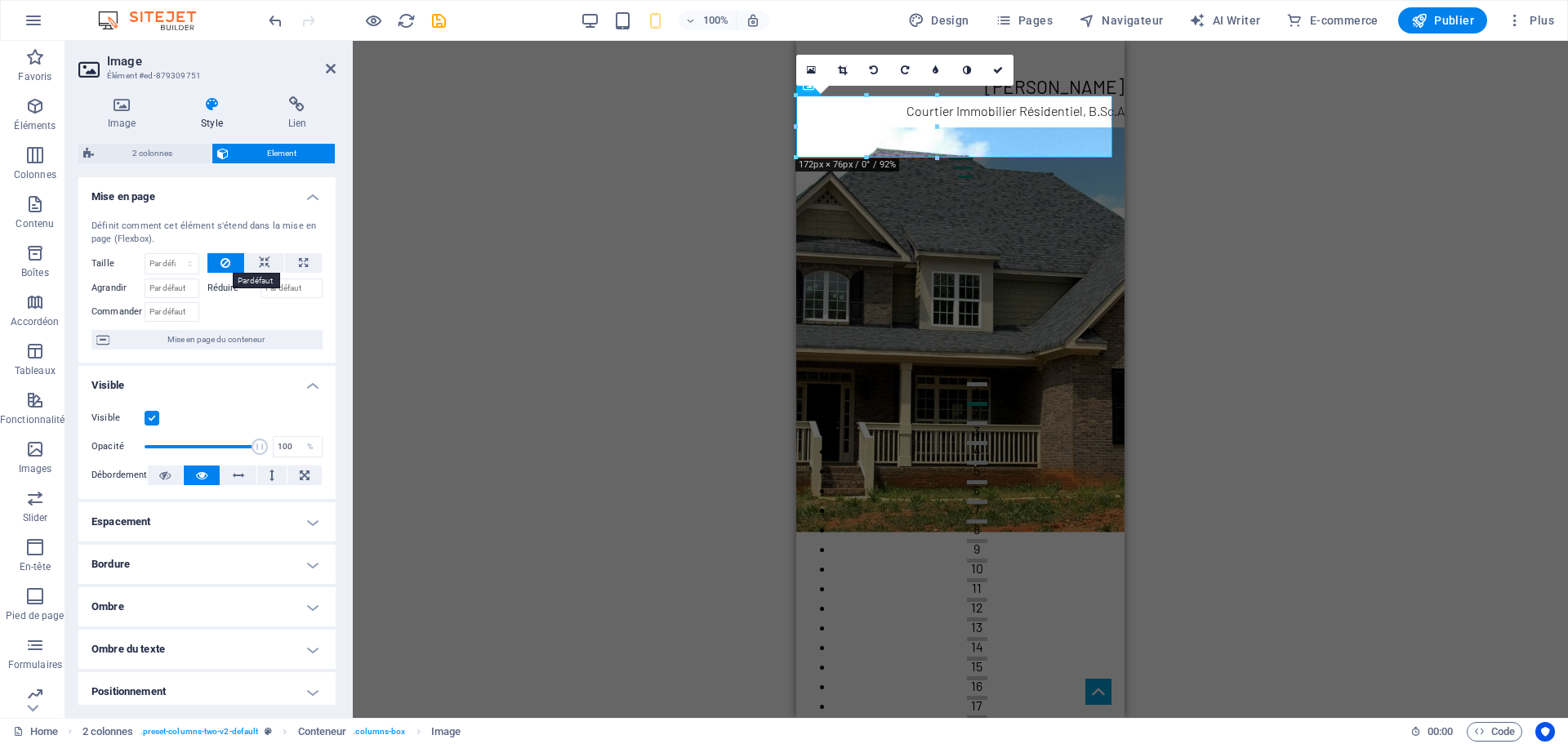
click at [217, 263] on button at bounding box center [226, 263] width 37 height 20
click at [178, 516] on h4 "Espacement" at bounding box center [207, 522] width 257 height 39
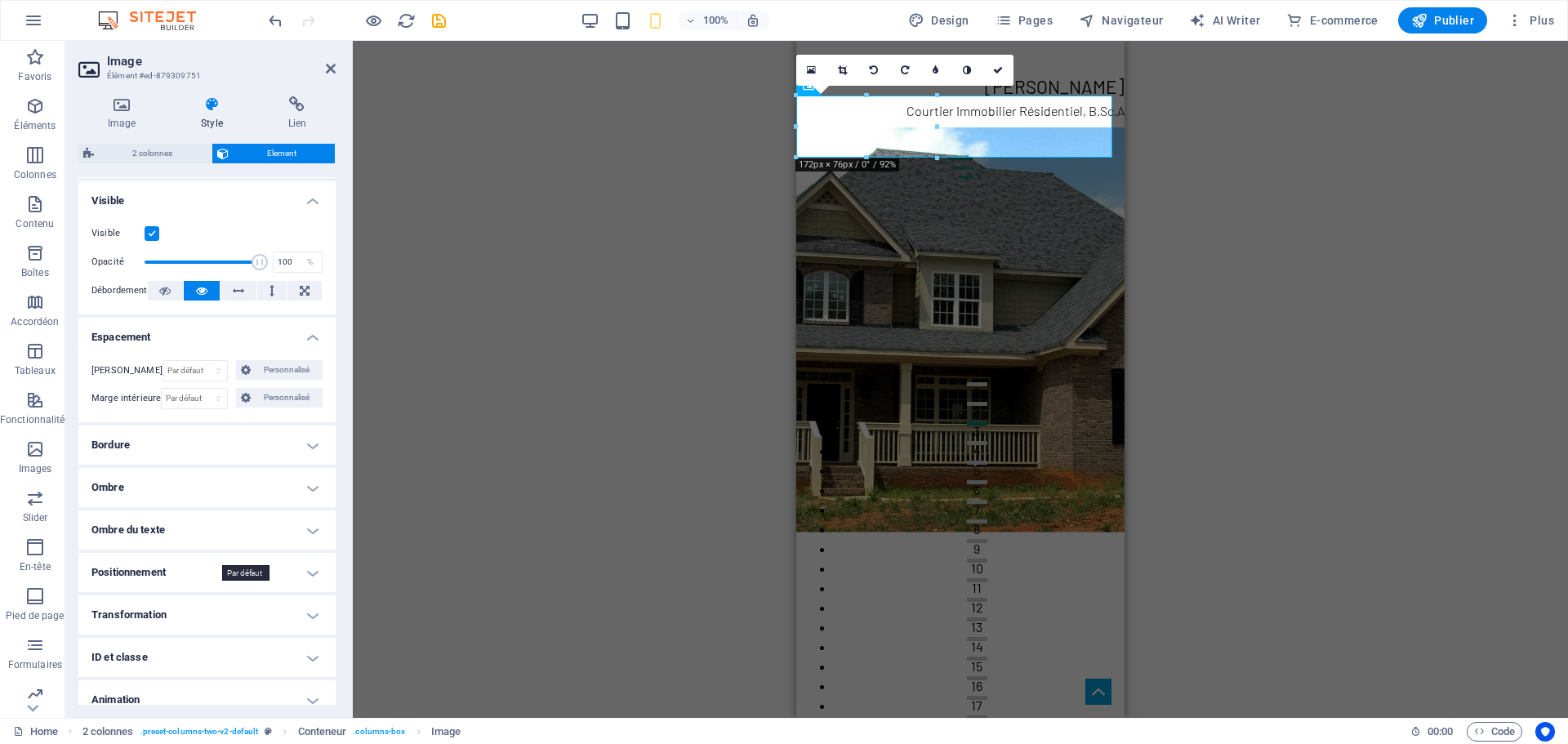
scroll to position [201, 0]
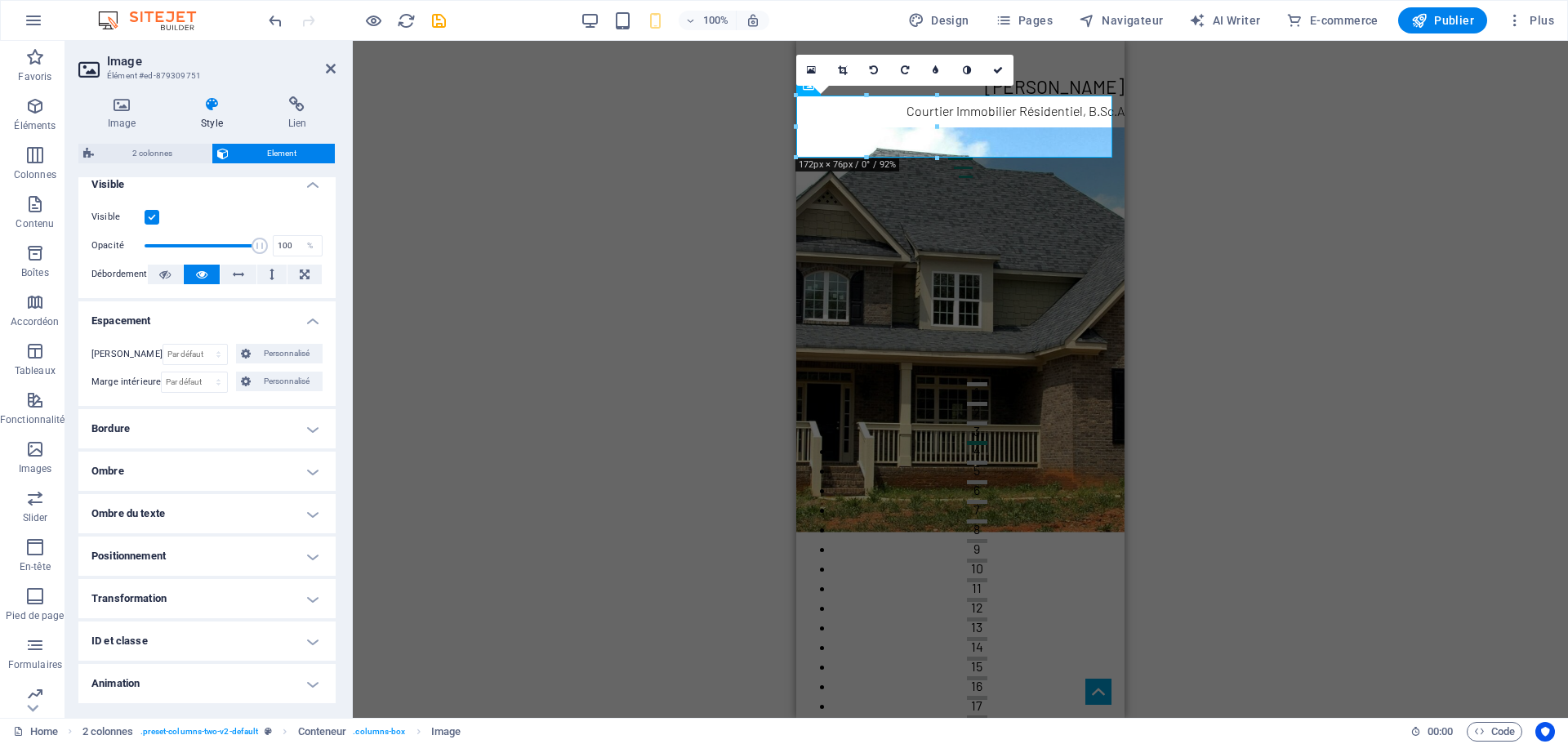
click at [188, 558] on h4 "Positionnement" at bounding box center [207, 555] width 257 height 39
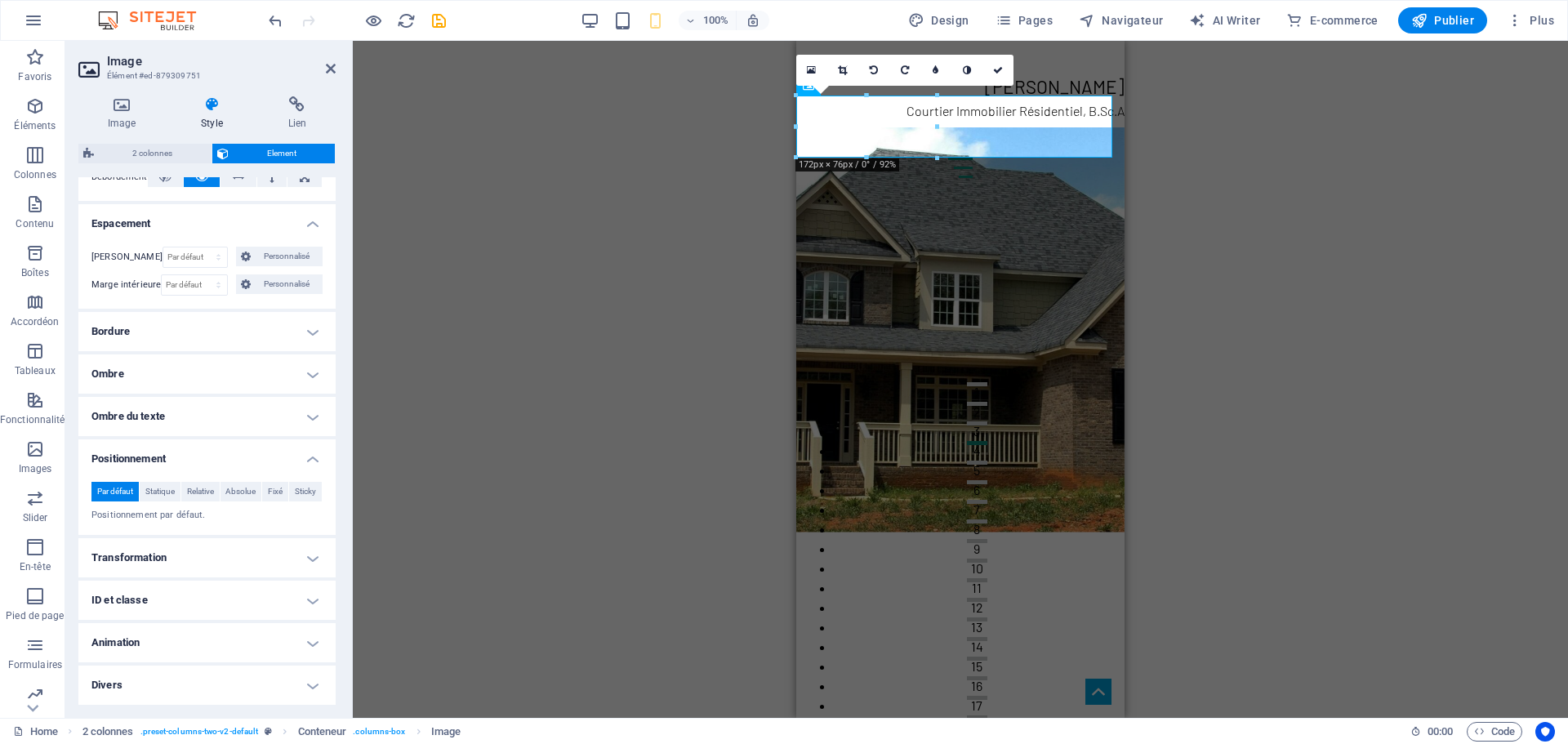
scroll to position [0, 0]
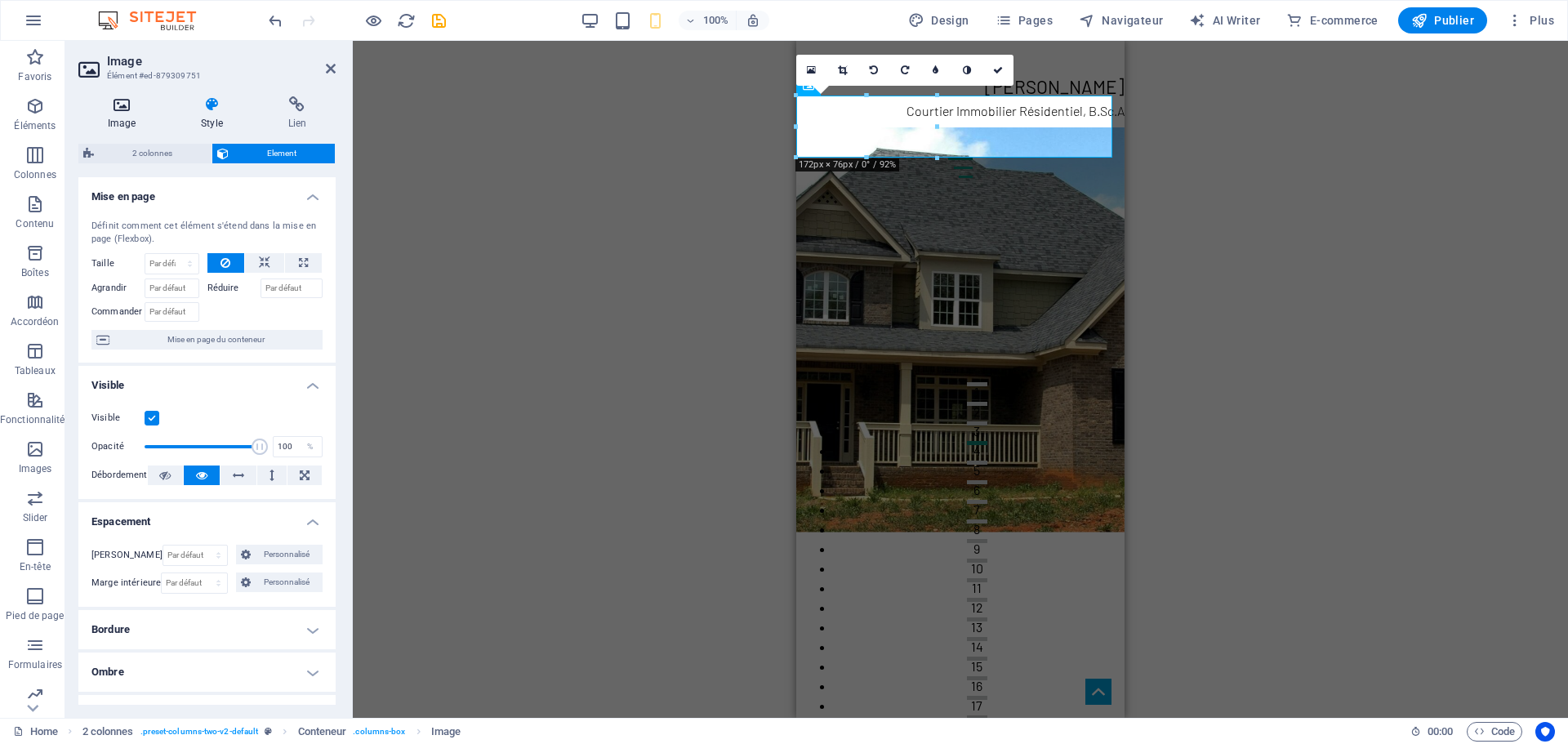
click at [130, 105] on icon at bounding box center [121, 105] width 87 height 16
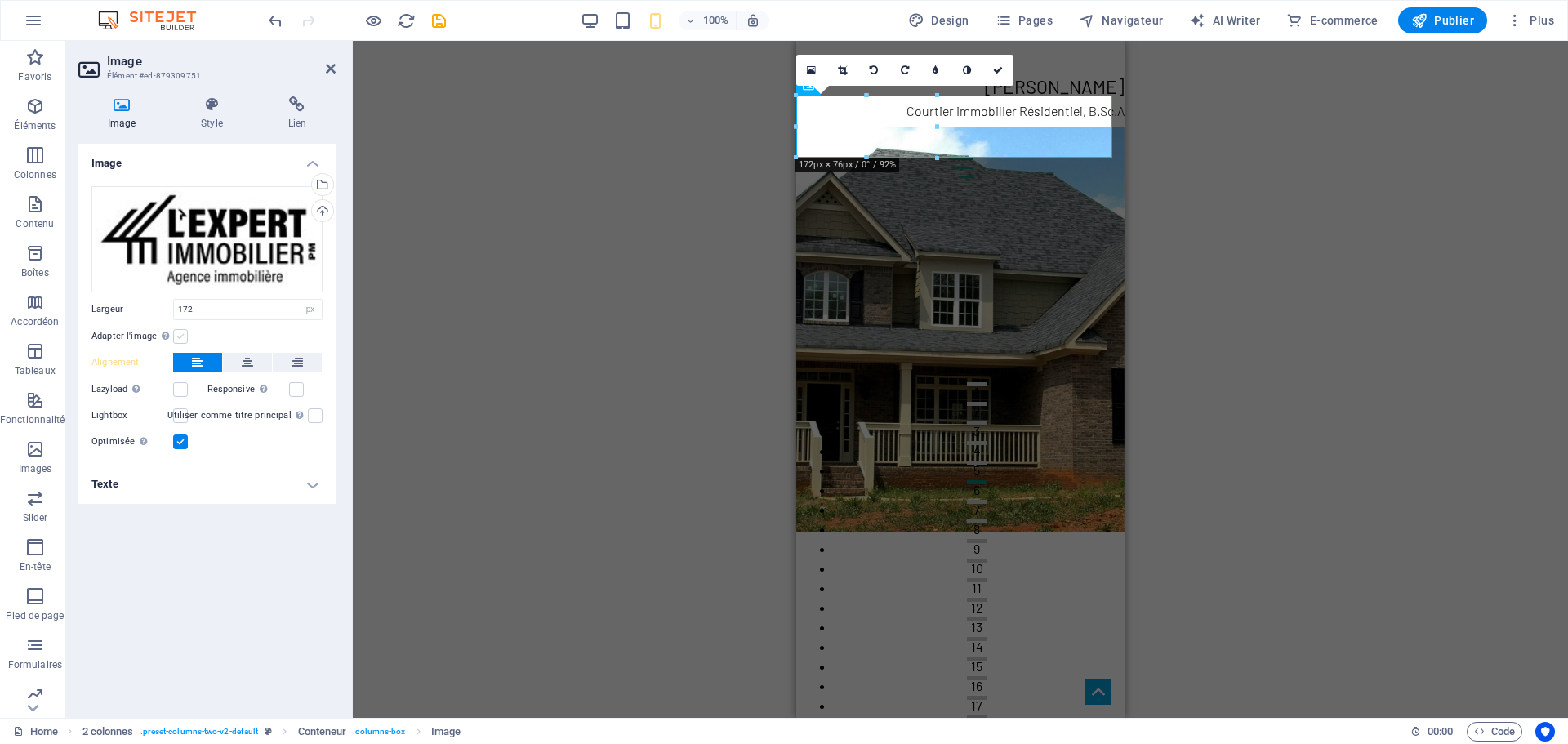
click at [182, 336] on label at bounding box center [180, 336] width 15 height 15
click at [0, 0] on input "Adapter l'image Adapter automatiquement l'image à une largeur et une hauteur fi…" at bounding box center [0, 0] width 0 height 0
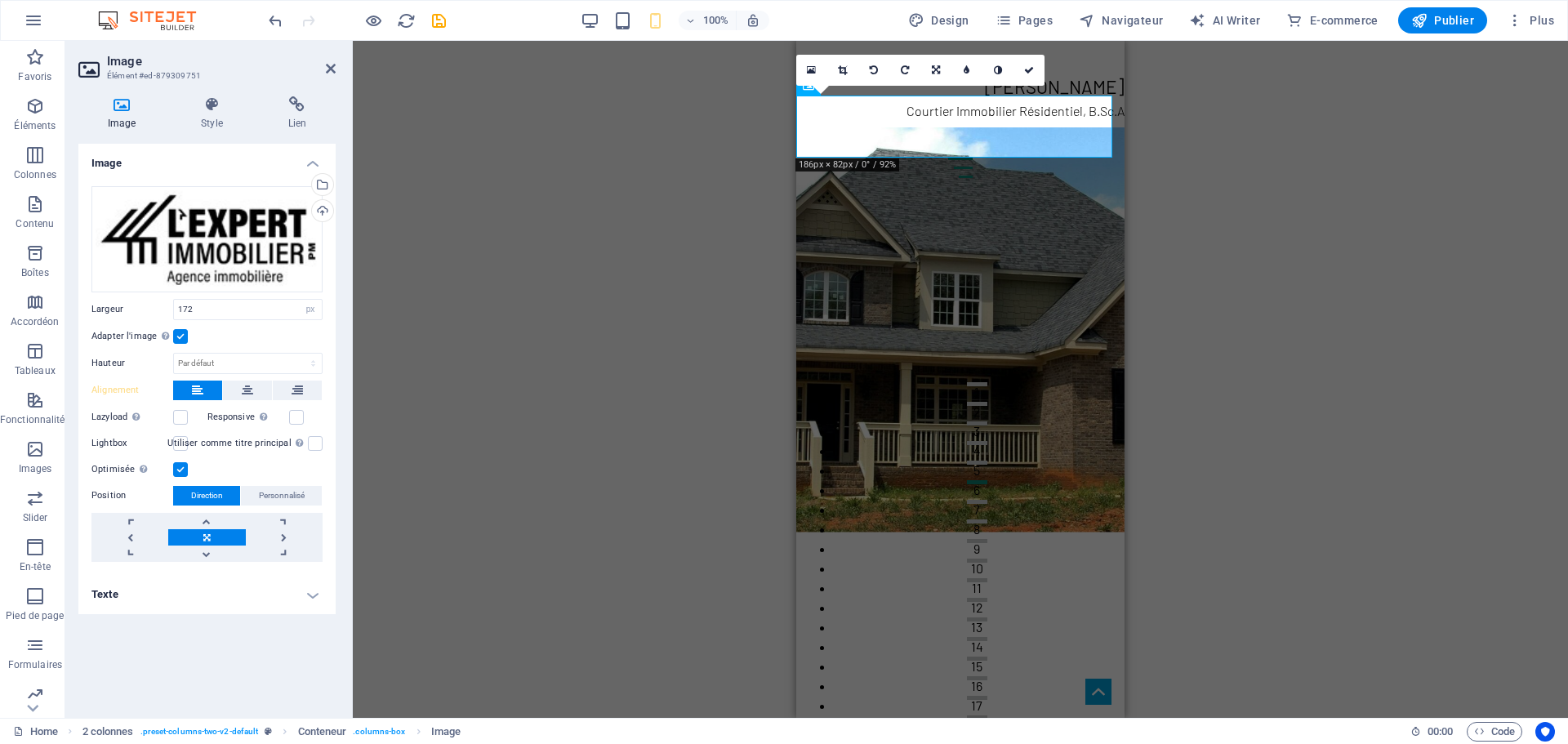
click at [182, 336] on label at bounding box center [180, 336] width 15 height 15
click at [0, 0] on input "Adapter l'image Adapter automatiquement l'image à une largeur et une hauteur fi…" at bounding box center [0, 0] width 0 height 0
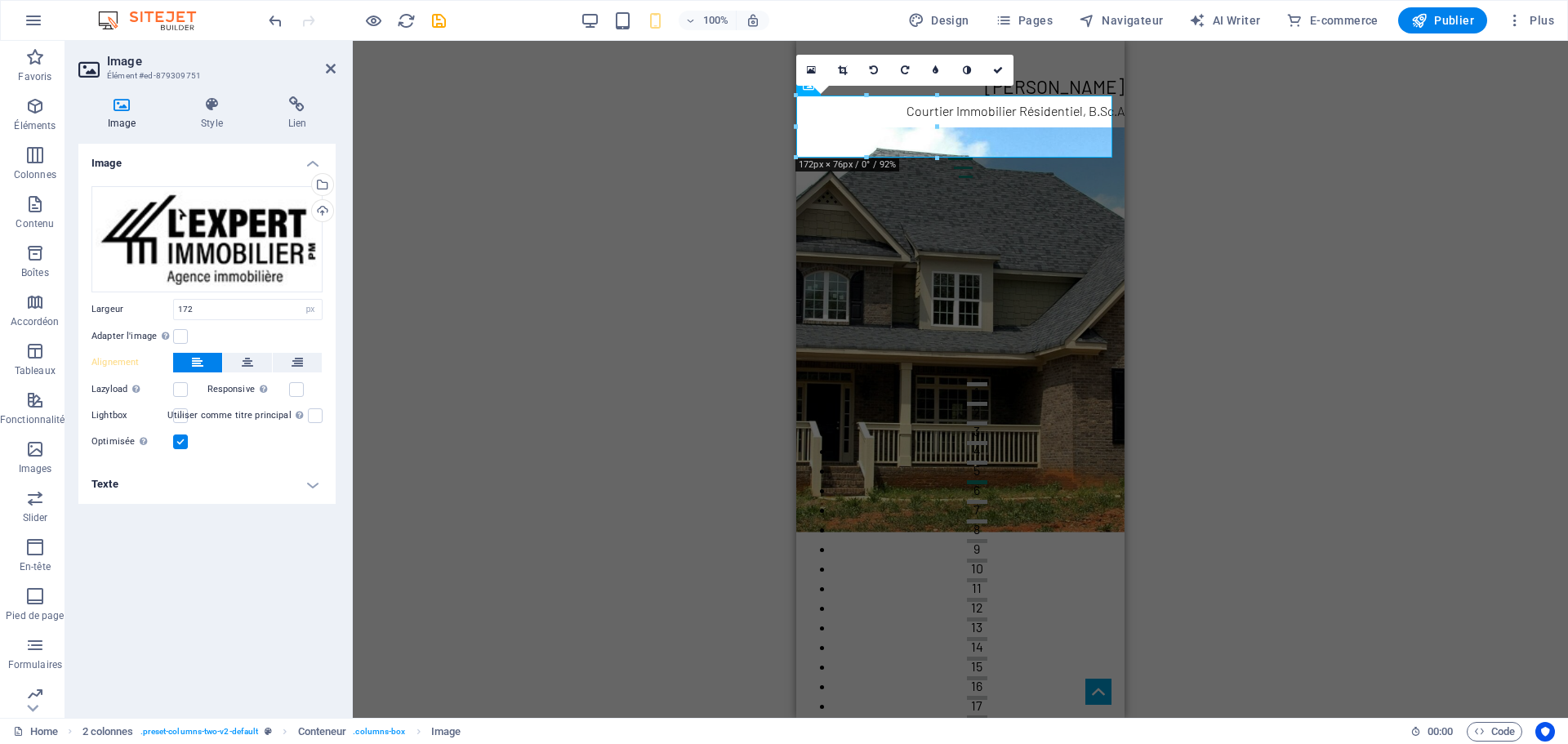
click at [177, 414] on label at bounding box center [180, 415] width 15 height 15
click at [0, 0] on input "Lightbox" at bounding box center [0, 0] width 0 height 0
click at [181, 415] on label at bounding box center [180, 415] width 15 height 15
click at [0, 0] on input "Lightbox" at bounding box center [0, 0] width 0 height 0
click at [181, 446] on label at bounding box center [180, 442] width 15 height 15
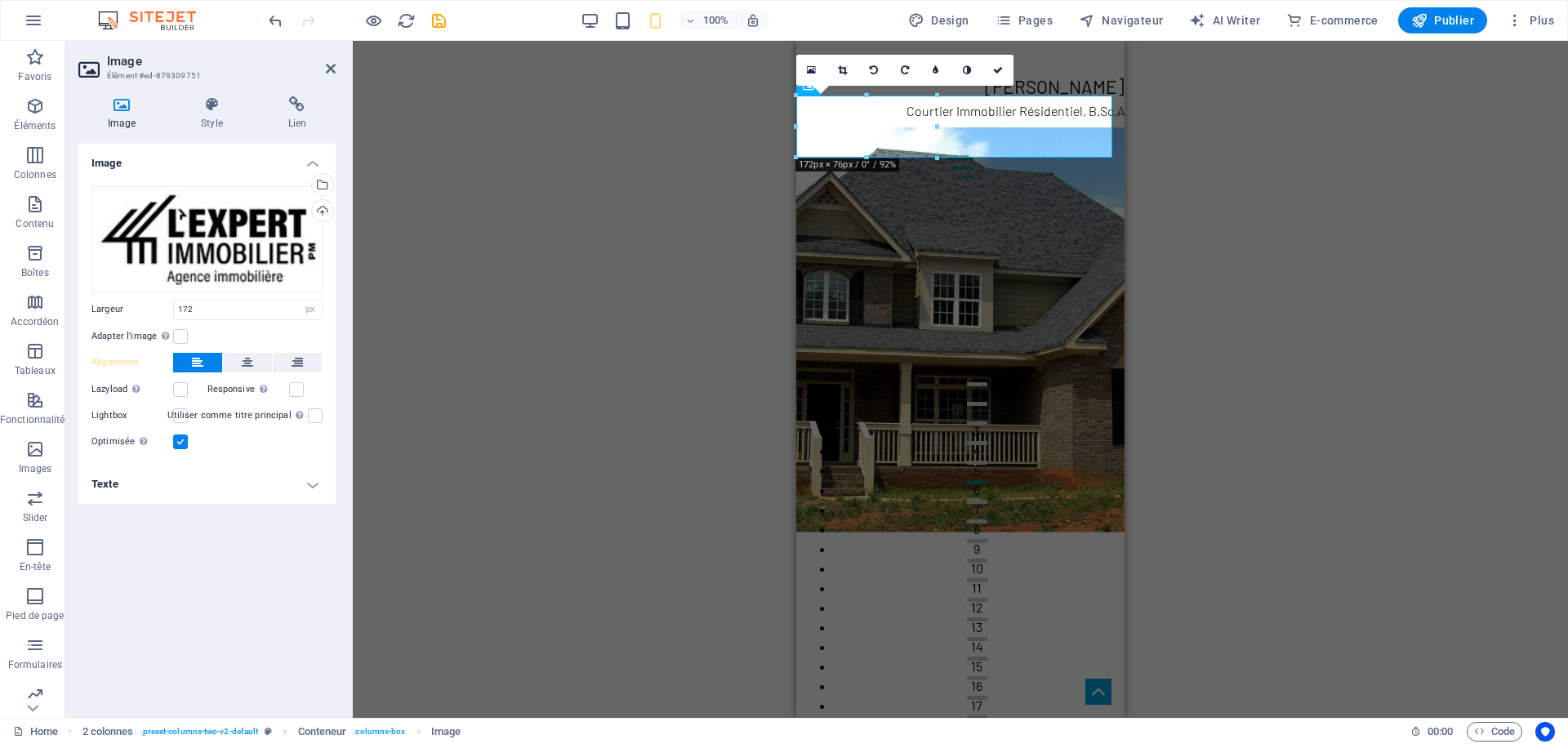
click at [0, 0] on input "Optimisée Les images sont compressées pour améliorer la vitesse de la page." at bounding box center [0, 0] width 0 height 0
click at [183, 442] on label at bounding box center [180, 442] width 15 height 15
click at [0, 0] on input "Optimisée Les images sont compressées pour améliorer la vitesse de la page." at bounding box center [0, 0] width 0 height 0
click at [206, 478] on h4 "Texte" at bounding box center [207, 484] width 257 height 39
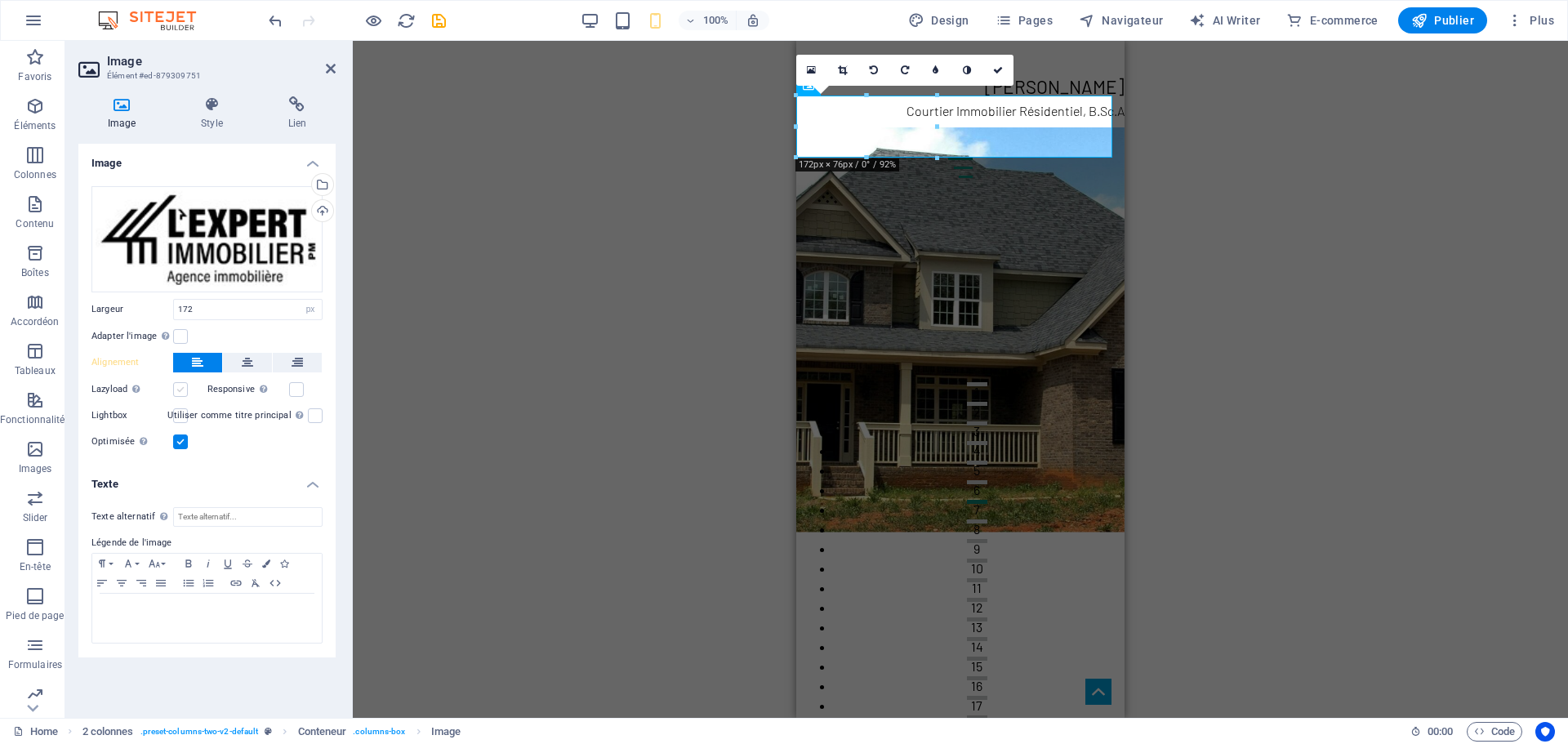
click at [185, 390] on label at bounding box center [180, 390] width 15 height 15
click at [0, 0] on input "Lazyload Charger les images après la page améliore le temps de chargement (vite…" at bounding box center [0, 0] width 0 height 0
click at [182, 388] on label at bounding box center [180, 390] width 15 height 15
click at [0, 0] on input "Lazyload Charger les images après la page améliore le temps de chargement (vite…" at bounding box center [0, 0] width 0 height 0
click at [293, 390] on label at bounding box center [296, 390] width 15 height 15
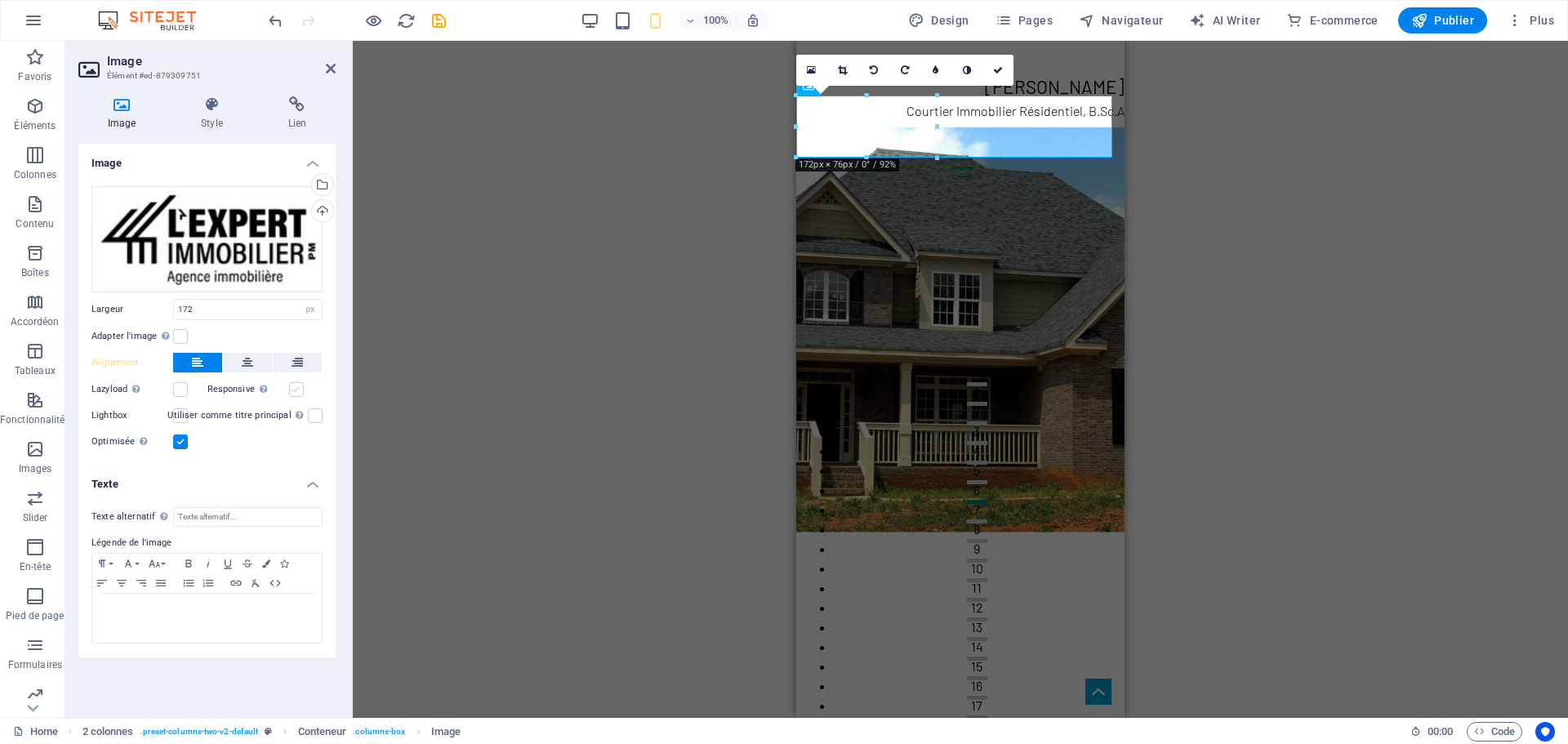
click at [0, 0] on input "Responsive Chargez automatiquement des images Retina et les formats optimisés p…" at bounding box center [0, 0] width 0 height 0
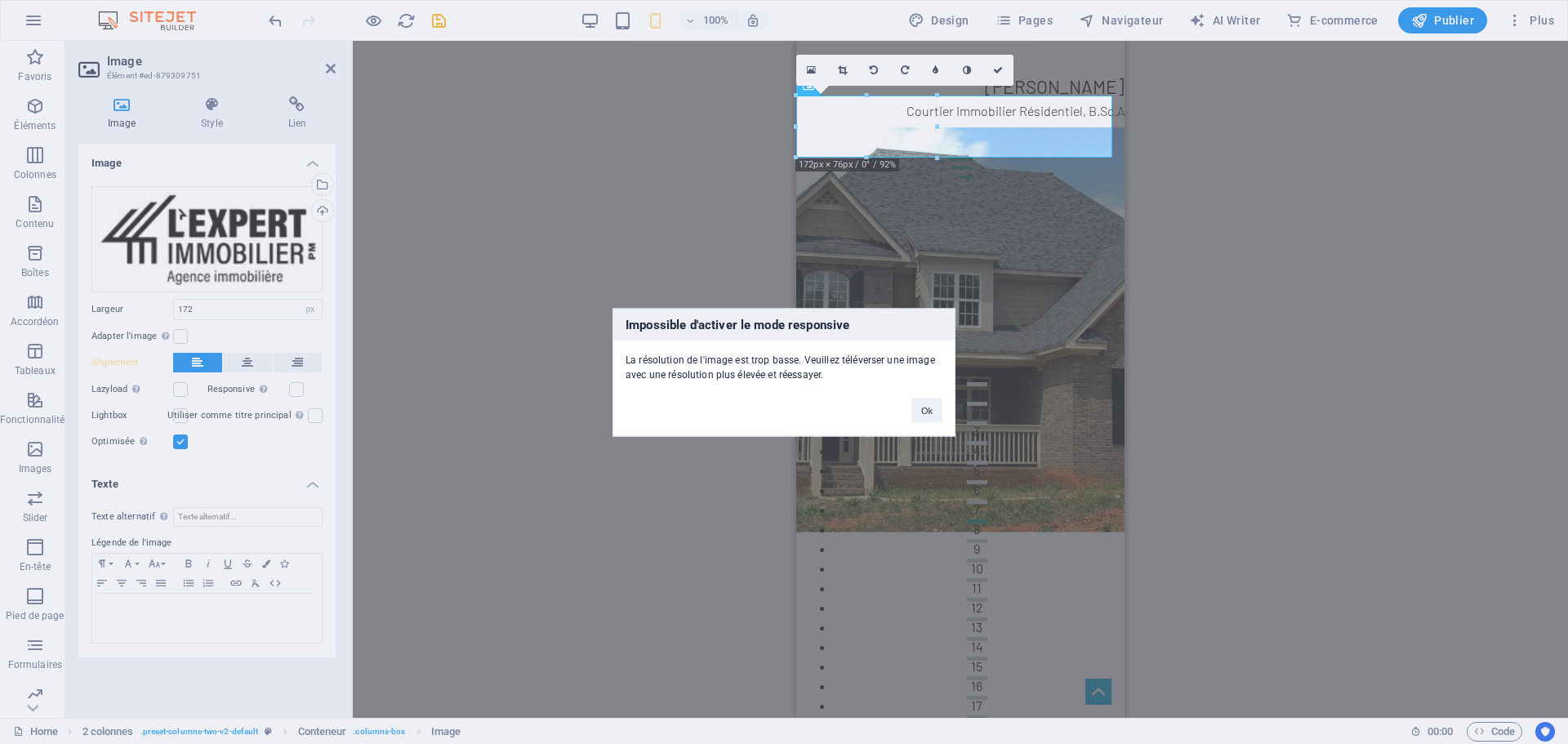
click at [297, 388] on div "Impossible d'activer le mode responsive La résolution de l'image est trop basse…" at bounding box center [784, 372] width 1568 height 744
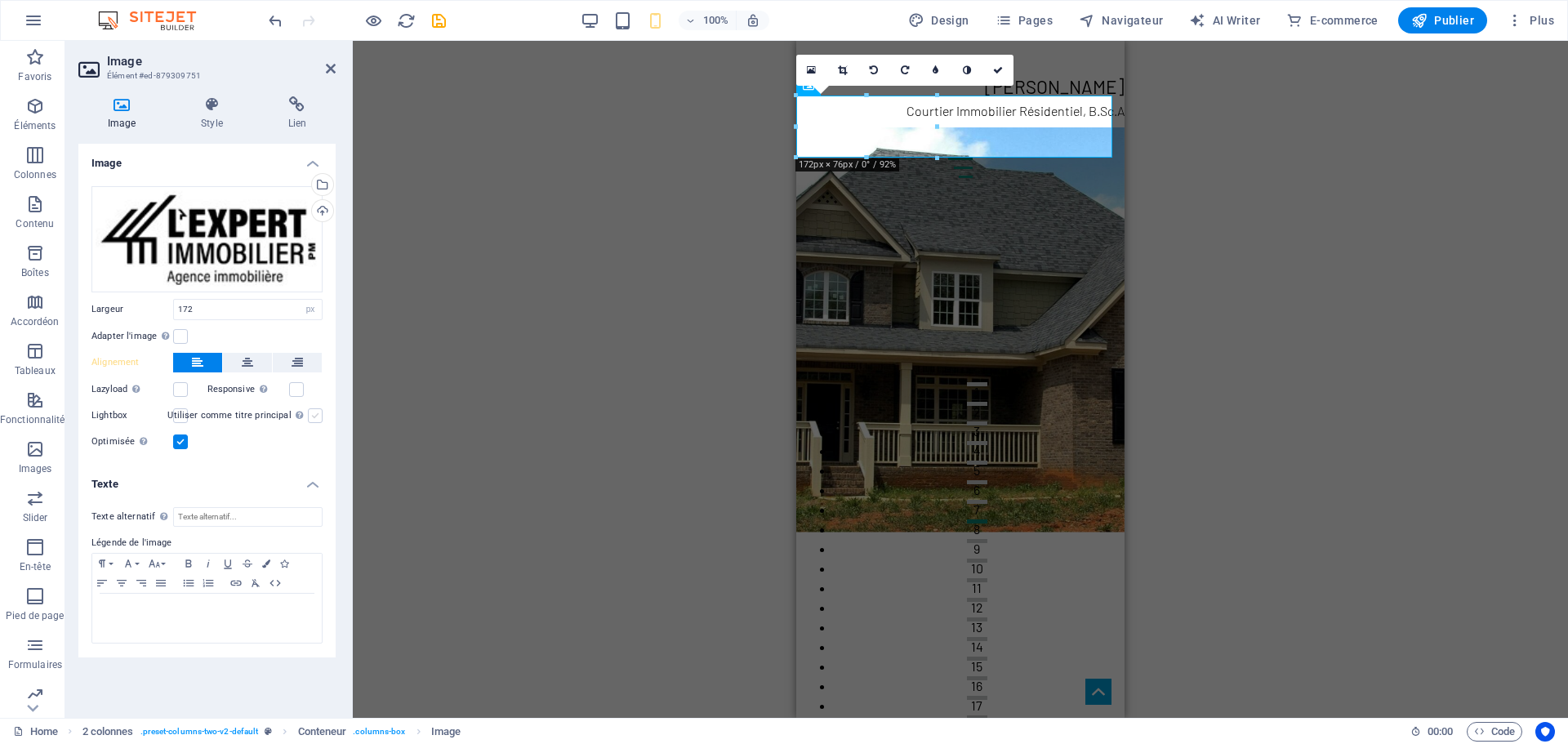
click at [322, 414] on label at bounding box center [315, 415] width 15 height 15
click at [0, 0] on input "Utiliser comme titre principal Cette image sera incluse dans une balise titre H…" at bounding box center [0, 0] width 0 height 0
click at [322, 414] on label at bounding box center [315, 415] width 15 height 15
click at [0, 0] on input "Utiliser comme titre principal Cette image sera incluse dans une balise titre H…" at bounding box center [0, 0] width 0 height 0
click at [298, 359] on icon at bounding box center [297, 362] width 12 height 20
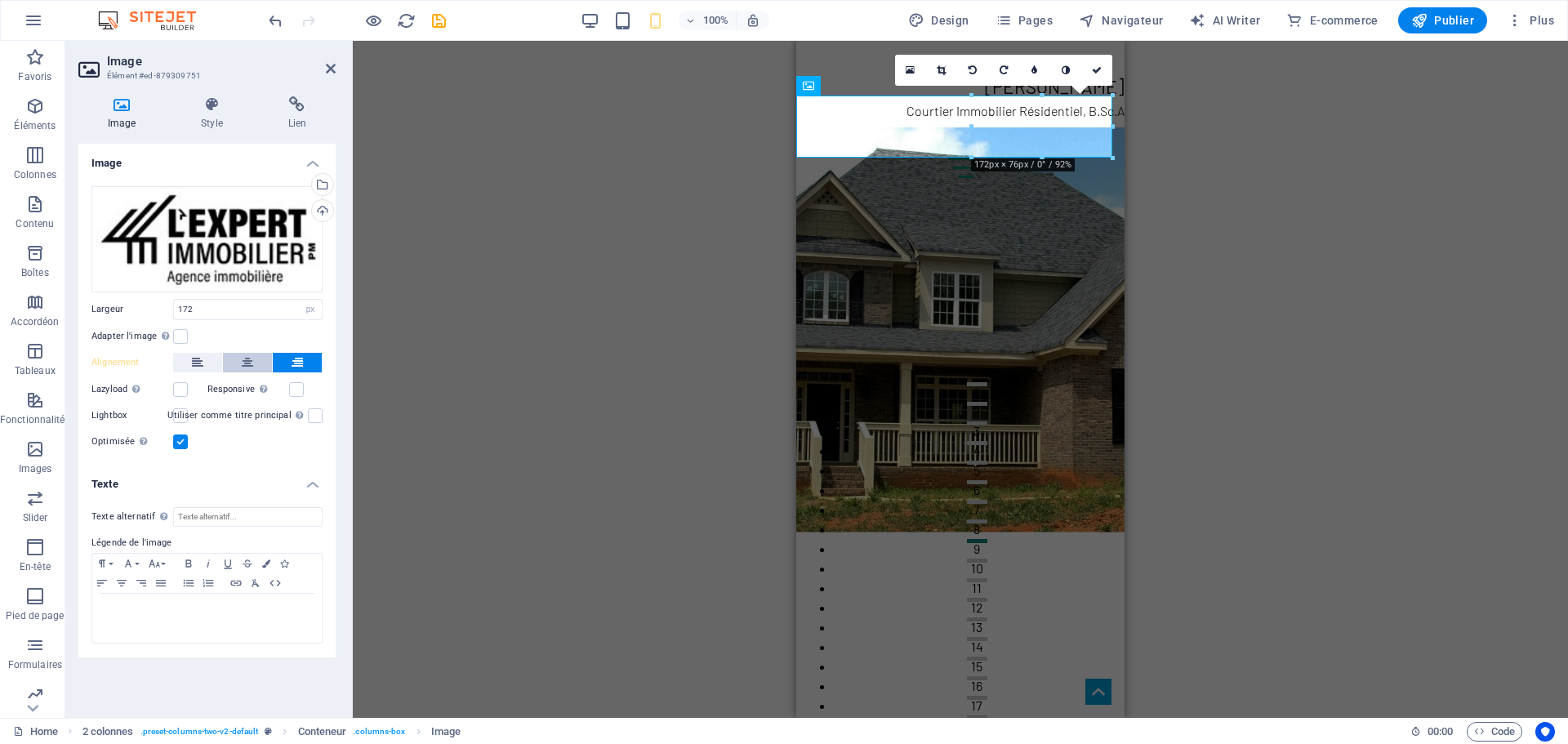
click at [241, 360] on button at bounding box center [248, 362] width 49 height 20
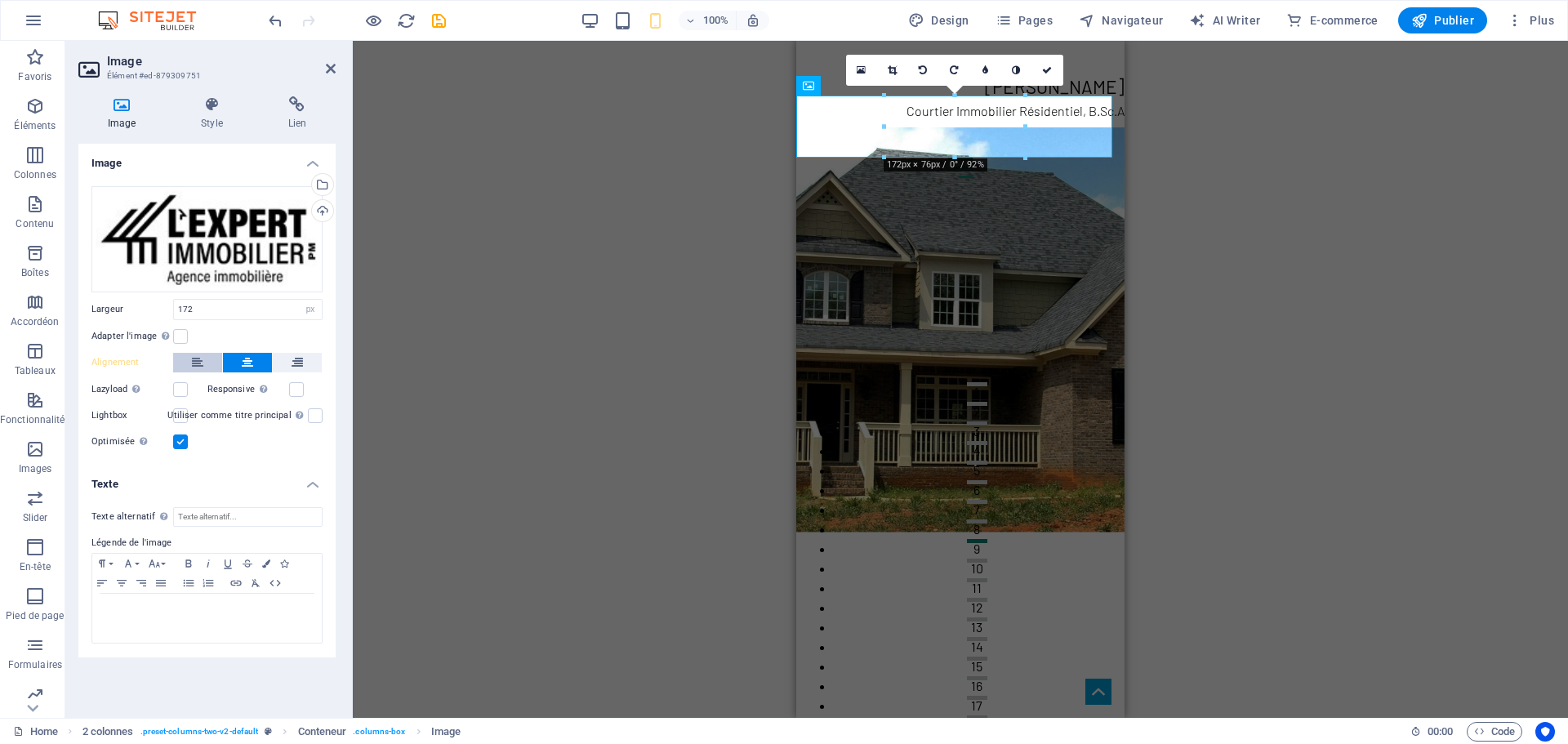
click at [211, 358] on button at bounding box center [198, 362] width 49 height 20
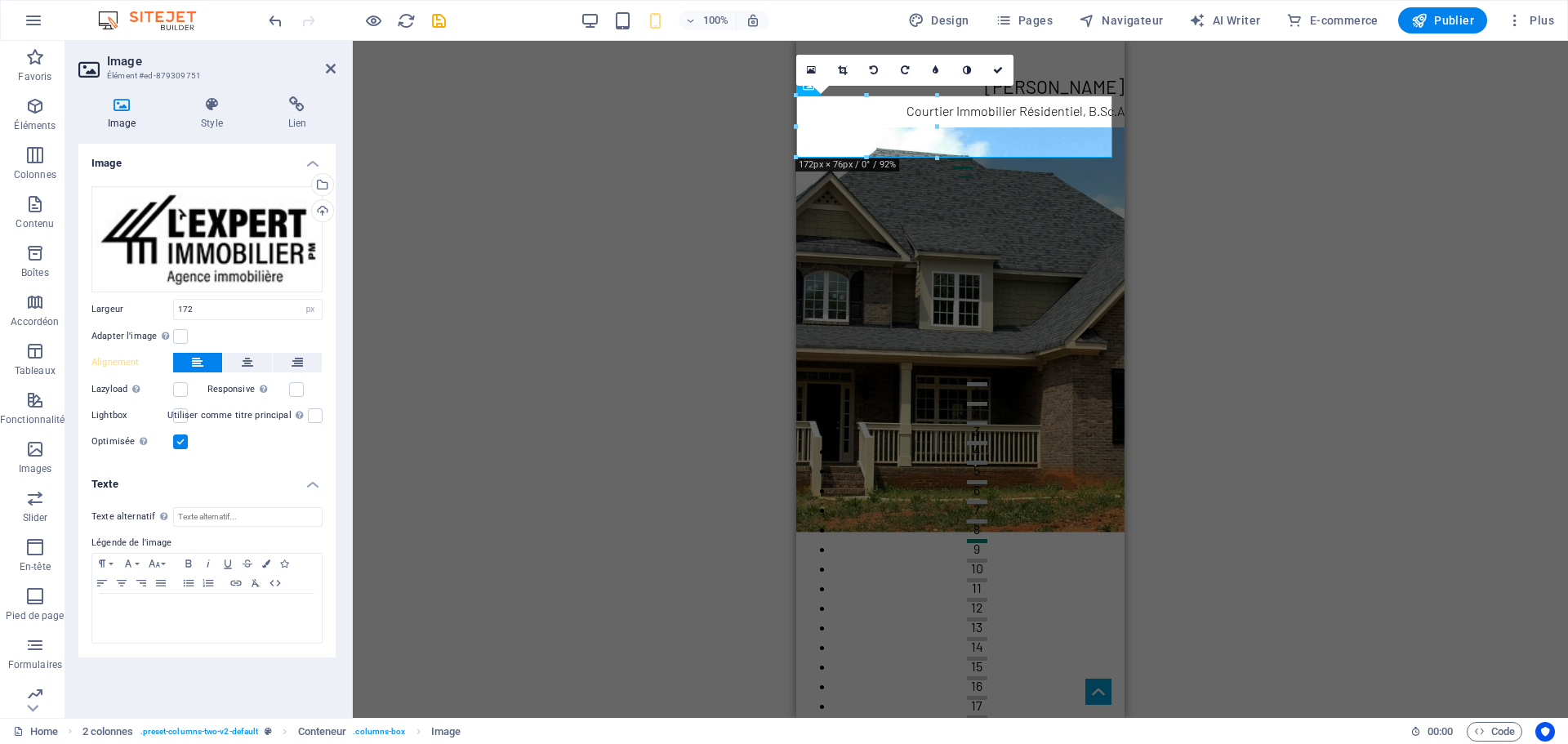
click at [732, 139] on div "Conteneur H2 2 colonnes 2 colonnes Conteneur Image Image flottante Conteneur H2…" at bounding box center [960, 379] width 1215 height 677
click at [1176, 249] on div "Conteneur H2 2 colonnes 2 colonnes Conteneur Image Image flottante Conteneur H2…" at bounding box center [960, 379] width 1215 height 677
click at [1188, 187] on div "Conteneur H2 2 colonnes 2 colonnes Conteneur Image Image flottante Conteneur H2…" at bounding box center [960, 379] width 1215 height 677
click at [769, 211] on div "Conteneur H2 2 colonnes 2 colonnes Conteneur Image Image flottante Conteneur H2…" at bounding box center [960, 379] width 1215 height 677
click at [0, 0] on span "Image flottante" at bounding box center [0, 0] width 0 height 0
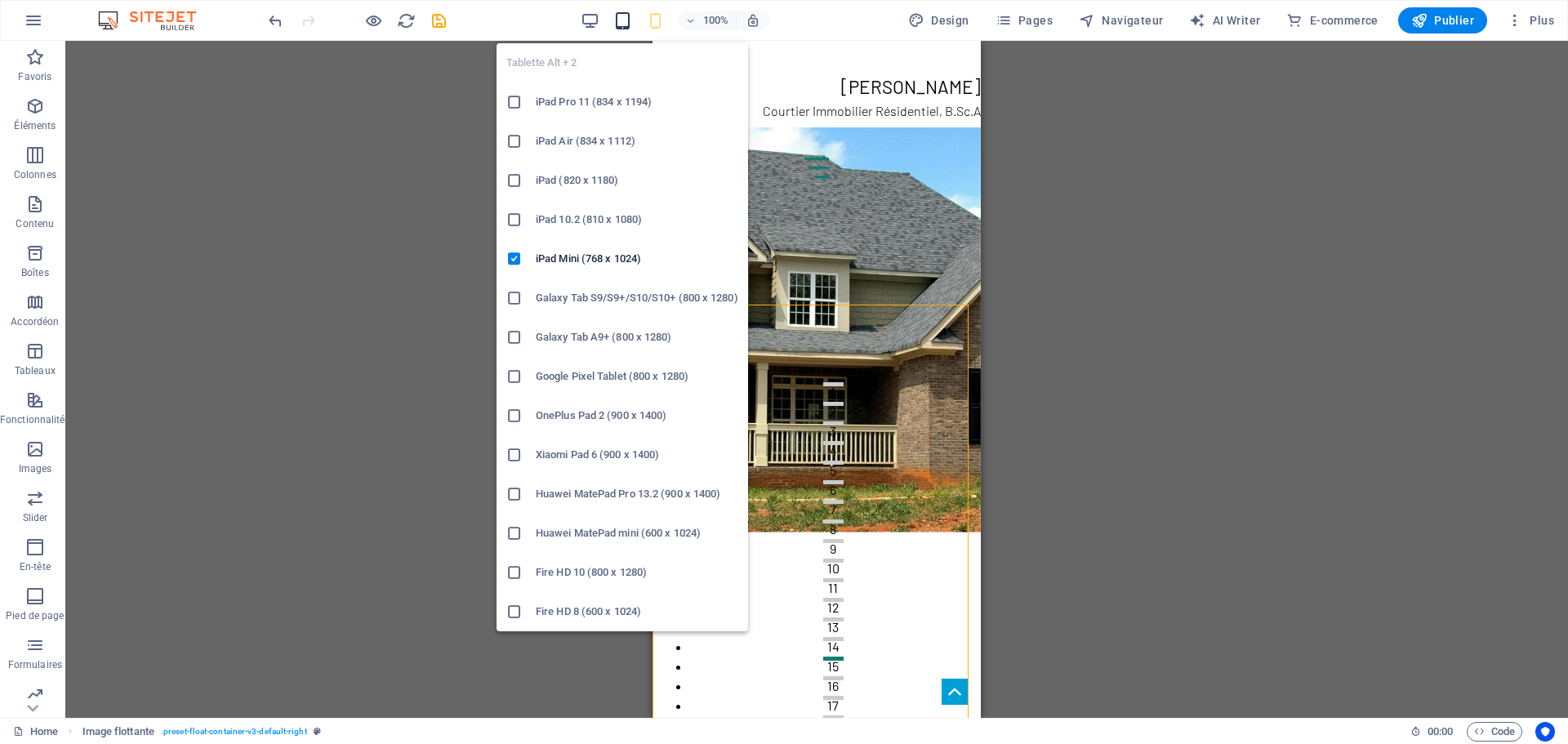
click at [622, 19] on icon "button" at bounding box center [622, 21] width 19 height 19
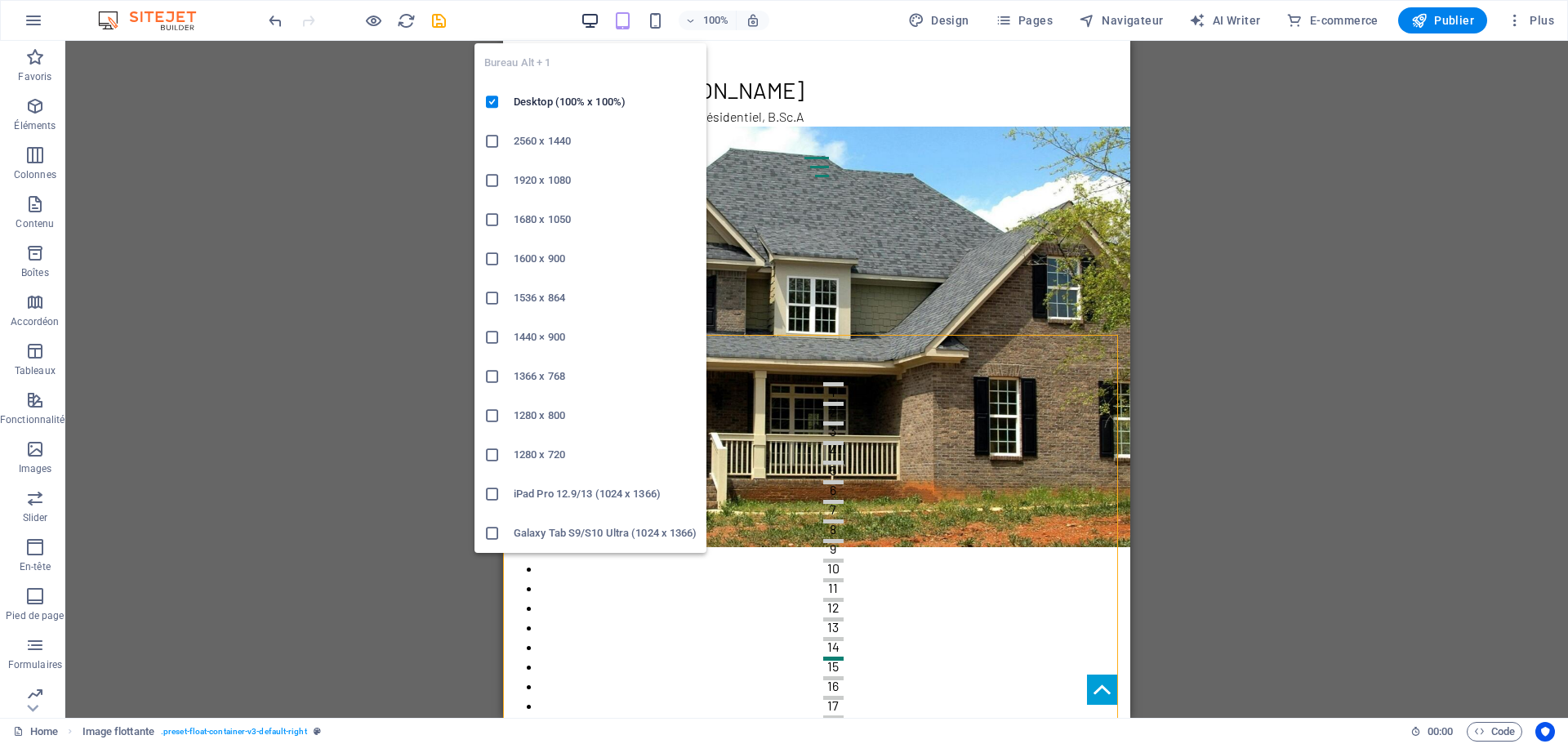
click at [598, 16] on icon "button" at bounding box center [590, 21] width 19 height 19
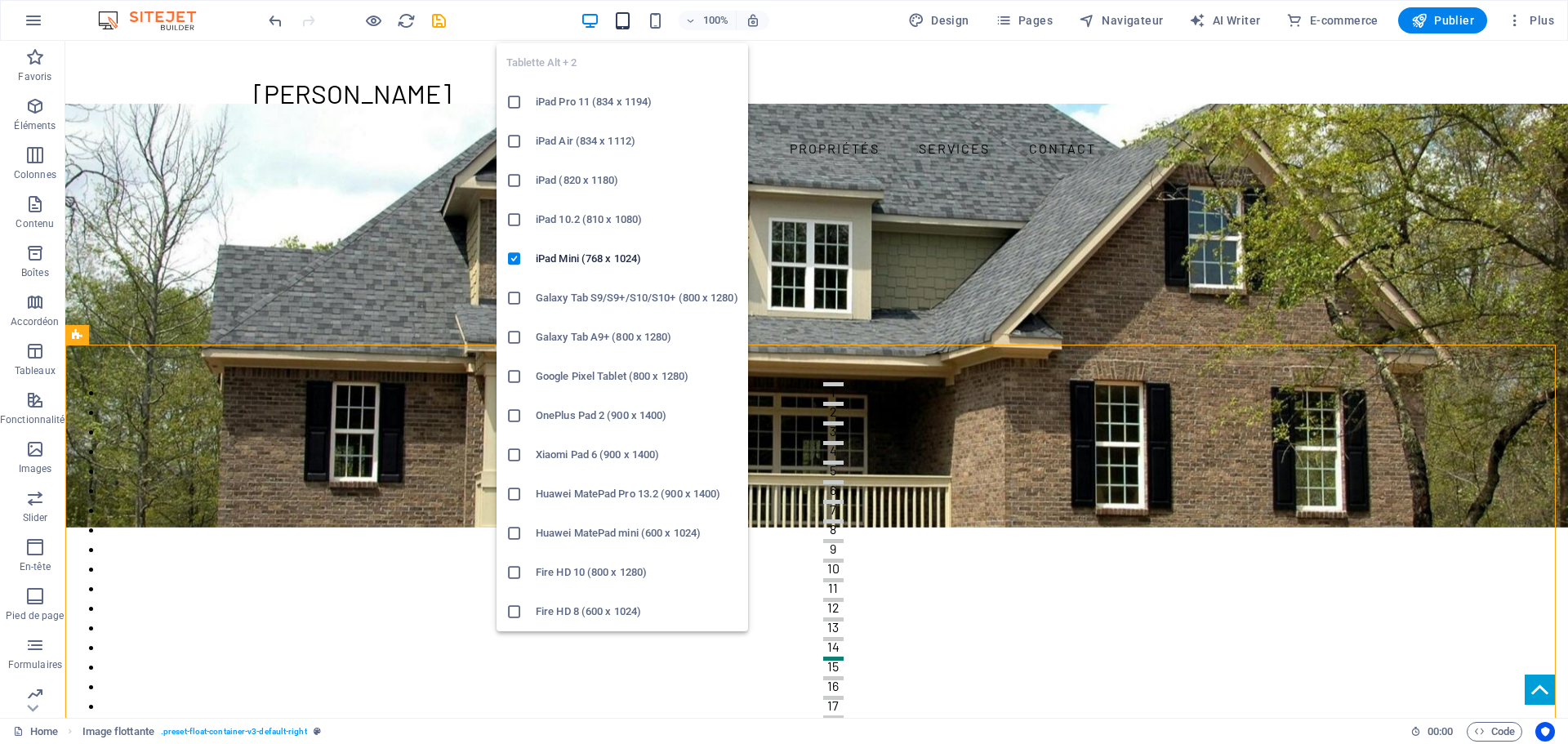
click at [626, 17] on icon "button" at bounding box center [622, 21] width 19 height 19
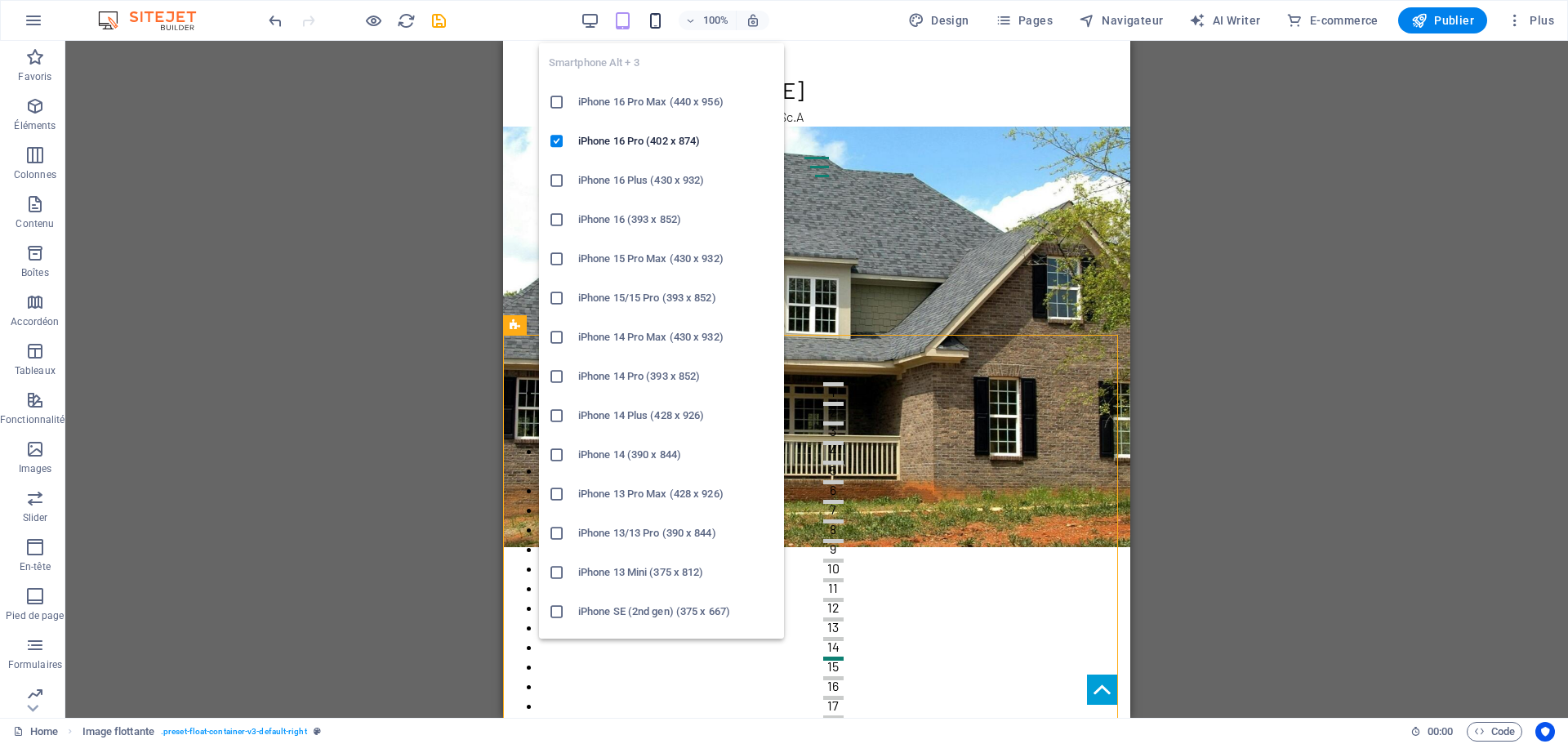
click at [660, 18] on icon "button" at bounding box center [655, 21] width 19 height 19
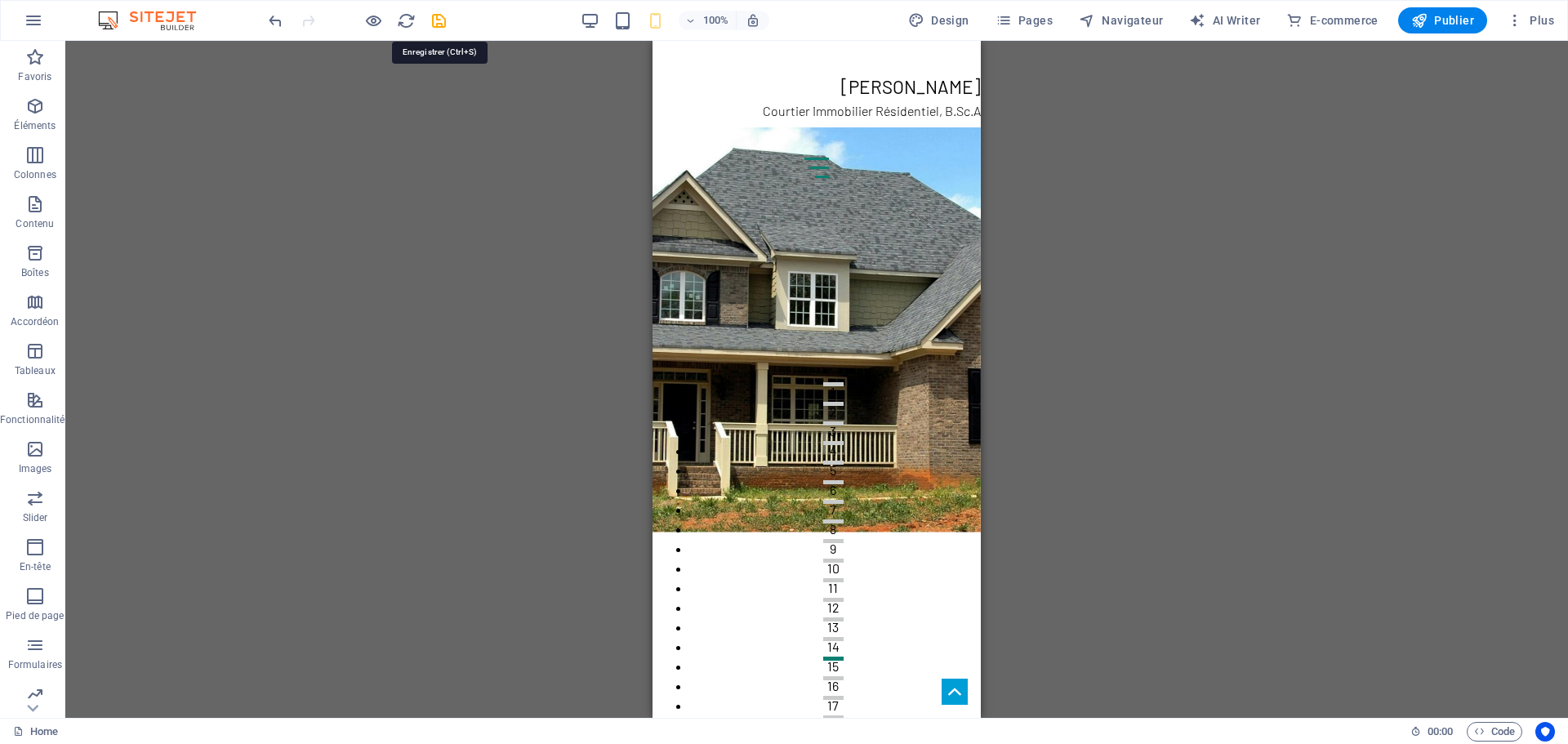
drag, startPoint x: 435, startPoint y: 20, endPoint x: 433, endPoint y: 29, distance: 9.2
click at [435, 20] on icon "save" at bounding box center [439, 21] width 19 height 19
